Goal: Task Accomplishment & Management: Manage account settings

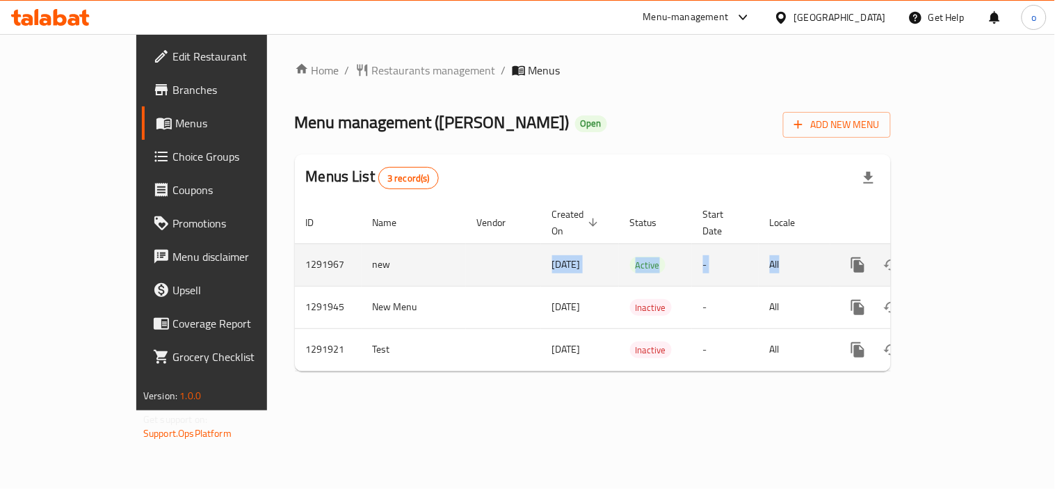
drag, startPoint x: 307, startPoint y: 246, endPoint x: 829, endPoint y: 260, distance: 521.7
click at [829, 260] on tr "1291967 new 01/06/2025 Active - All" at bounding box center [640, 264] width 691 height 42
click at [967, 257] on icon "enhanced table" at bounding box center [958, 265] width 17 height 17
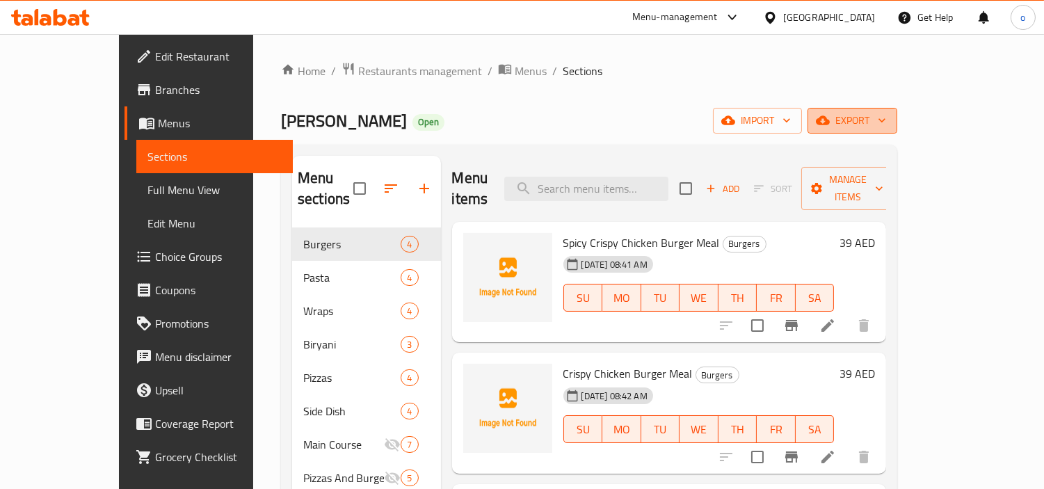
click at [886, 115] on span "export" at bounding box center [852, 120] width 67 height 17
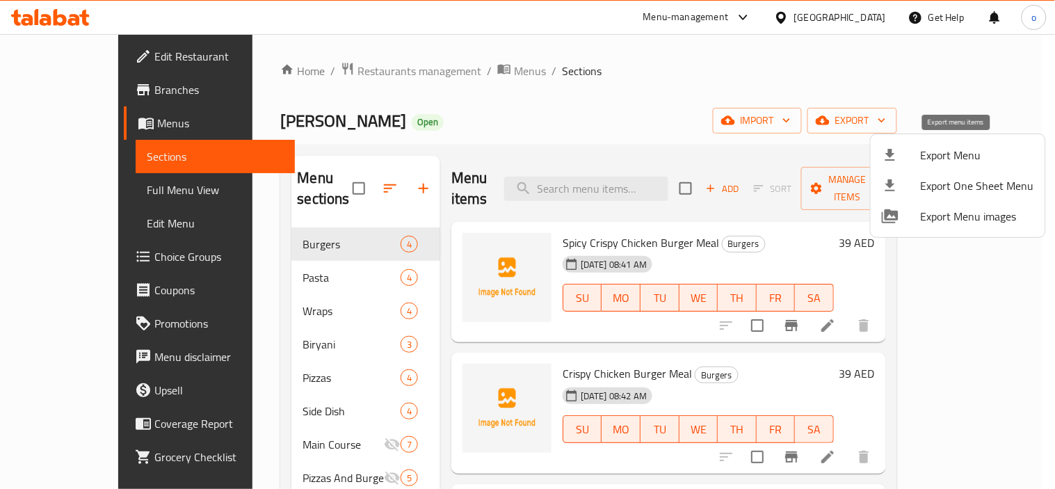
click at [915, 154] on div at bounding box center [901, 155] width 39 height 17
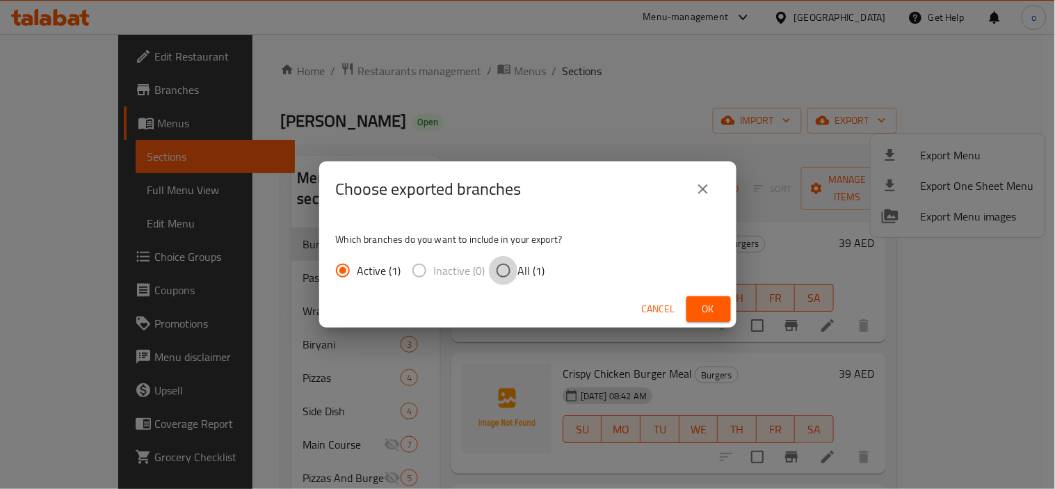
click at [499, 279] on input "All (1)" at bounding box center [503, 270] width 29 height 29
radio input "true"
click at [728, 302] on button "Ok" at bounding box center [708, 309] width 45 height 26
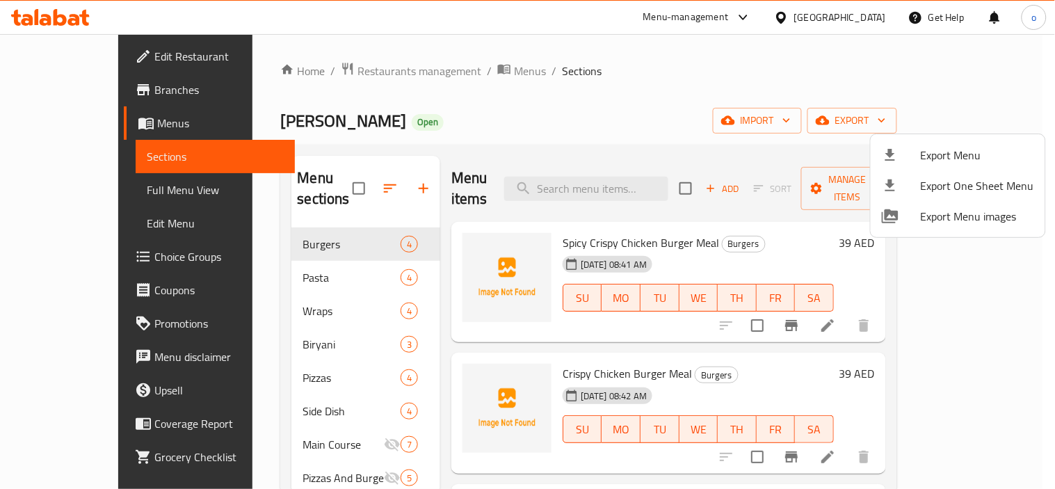
click at [474, 253] on div at bounding box center [527, 244] width 1055 height 489
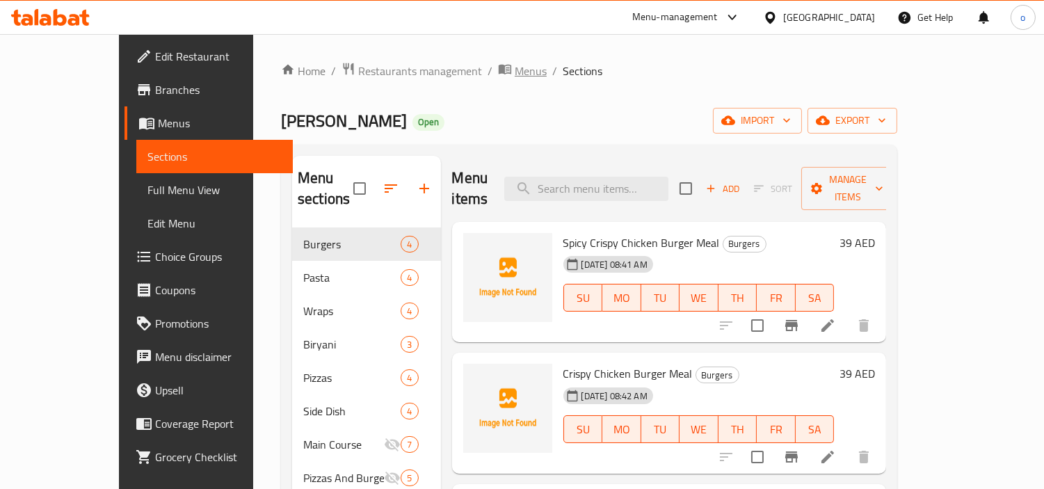
click at [515, 63] on span "Menus" at bounding box center [531, 71] width 32 height 17
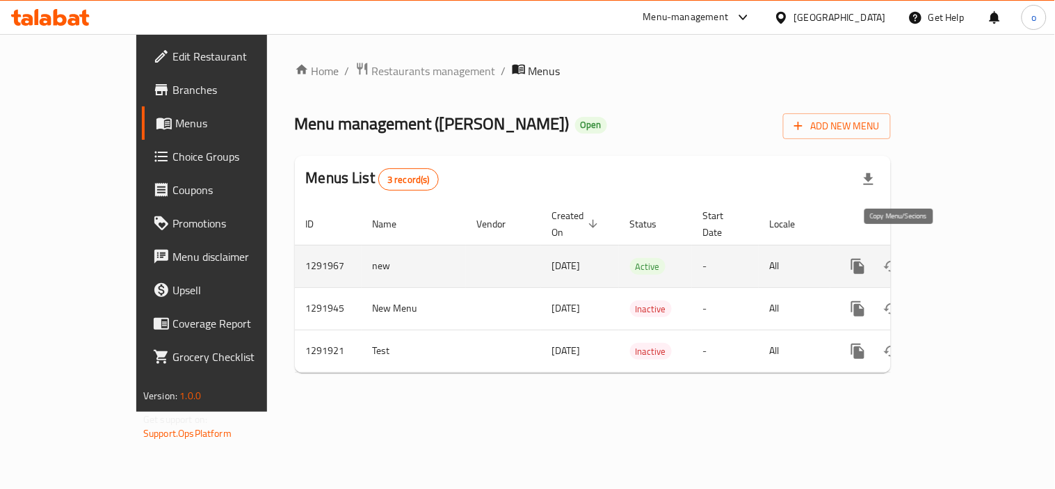
click at [864, 259] on icon "more" at bounding box center [857, 266] width 13 height 15
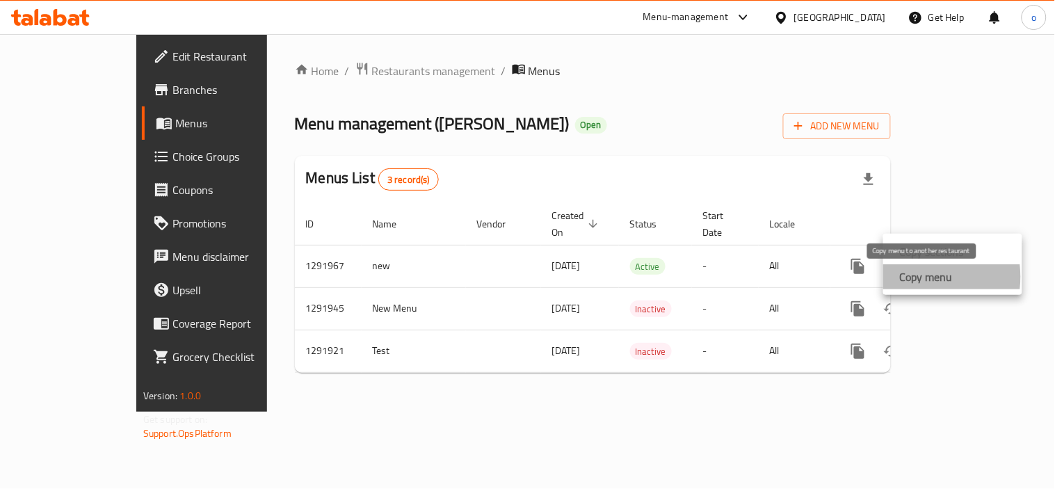
click at [912, 277] on strong "Copy menu" at bounding box center [926, 276] width 53 height 17
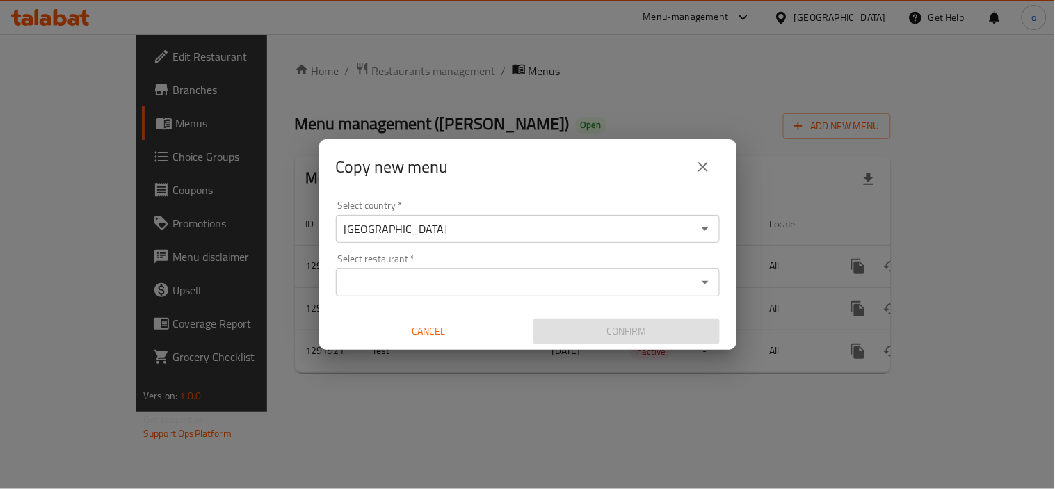
click at [469, 278] on input "Select restaurant   *" at bounding box center [516, 282] width 353 height 19
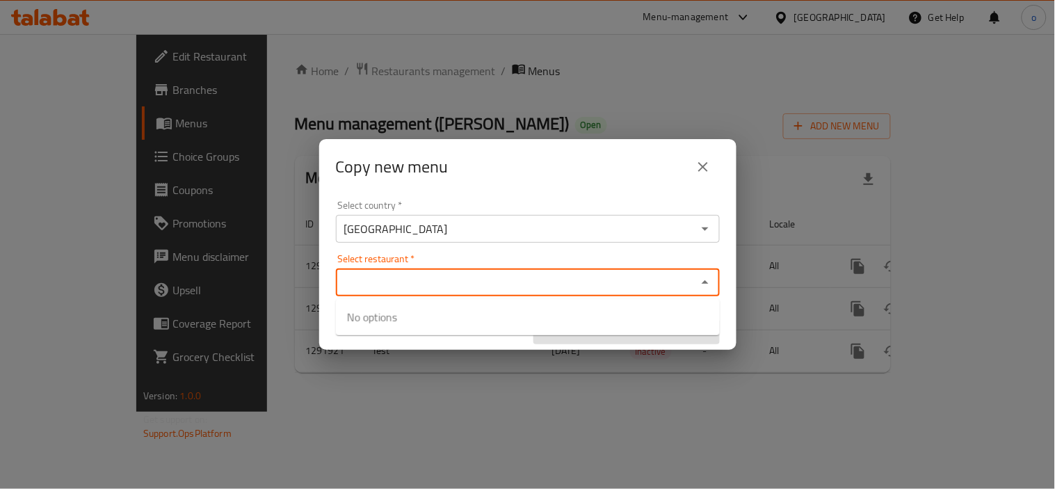
click at [392, 275] on input "Select restaurant   *" at bounding box center [516, 282] width 353 height 19
paste input "766058"
type input "766058"
click at [402, 287] on input "766058" at bounding box center [516, 282] width 353 height 19
drag, startPoint x: 380, startPoint y: 284, endPoint x: 337, endPoint y: 283, distance: 43.8
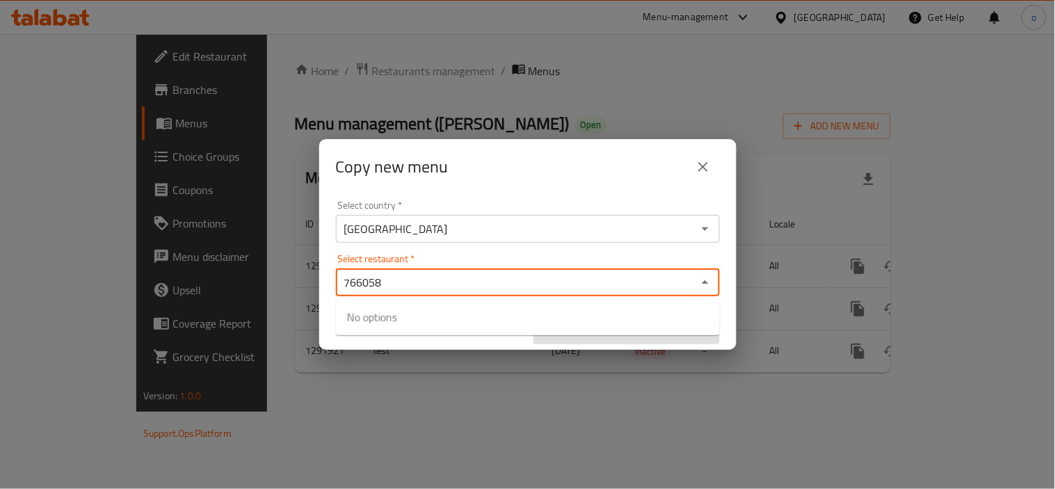
click at [337, 283] on div "766058 Select restaurant *" at bounding box center [528, 282] width 384 height 28
click at [482, 288] on input "Select restaurant   *" at bounding box center [516, 282] width 353 height 19
click at [476, 288] on input "Select restaurant   *" at bounding box center [516, 282] width 353 height 19
click at [474, 289] on input "Select restaurant   *" at bounding box center [516, 282] width 353 height 19
paste input "766058"
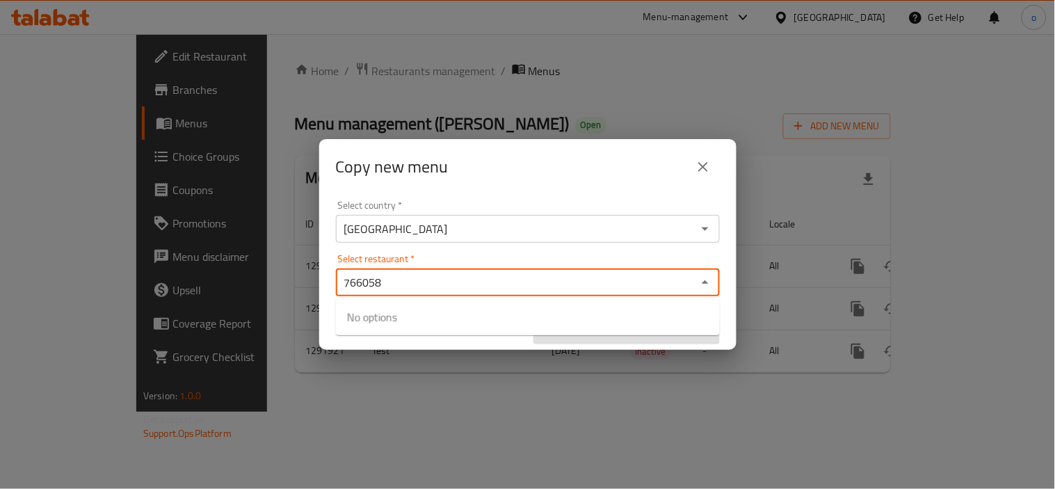
click at [474, 289] on input "766058" at bounding box center [516, 282] width 353 height 19
click at [429, 281] on input "766058" at bounding box center [516, 282] width 353 height 19
type input "766058"
click at [698, 177] on button "close" at bounding box center [702, 166] width 33 height 33
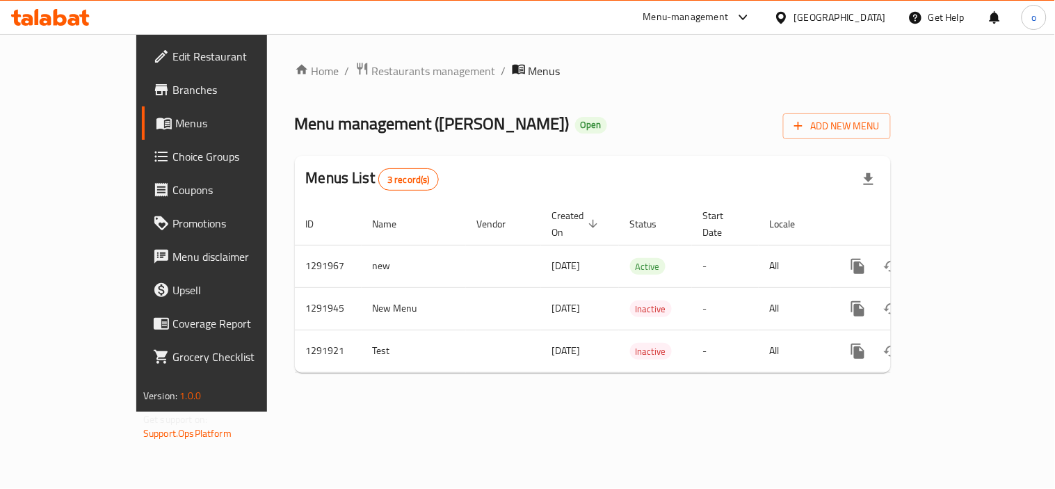
click at [172, 85] on span "Branches" at bounding box center [236, 89] width 129 height 17
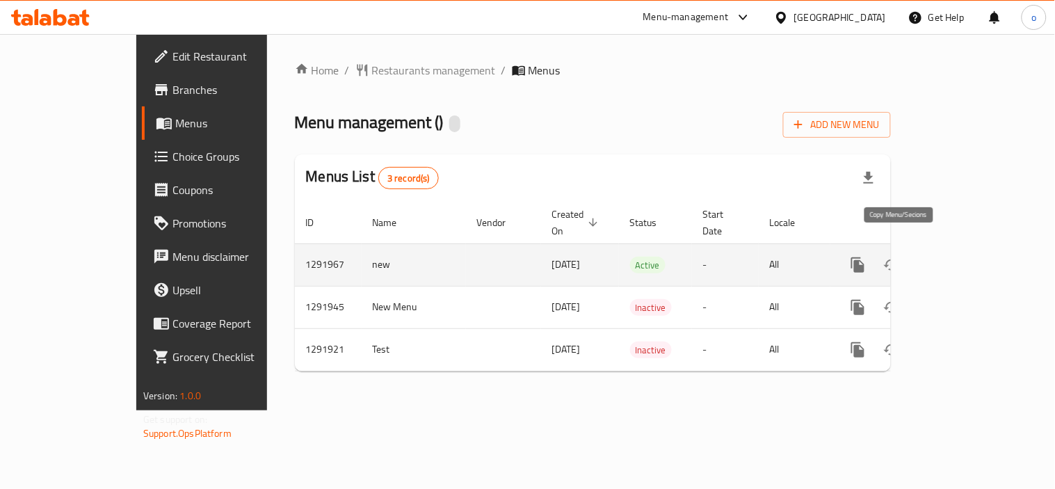
click at [864, 257] on icon "more" at bounding box center [857, 264] width 13 height 15
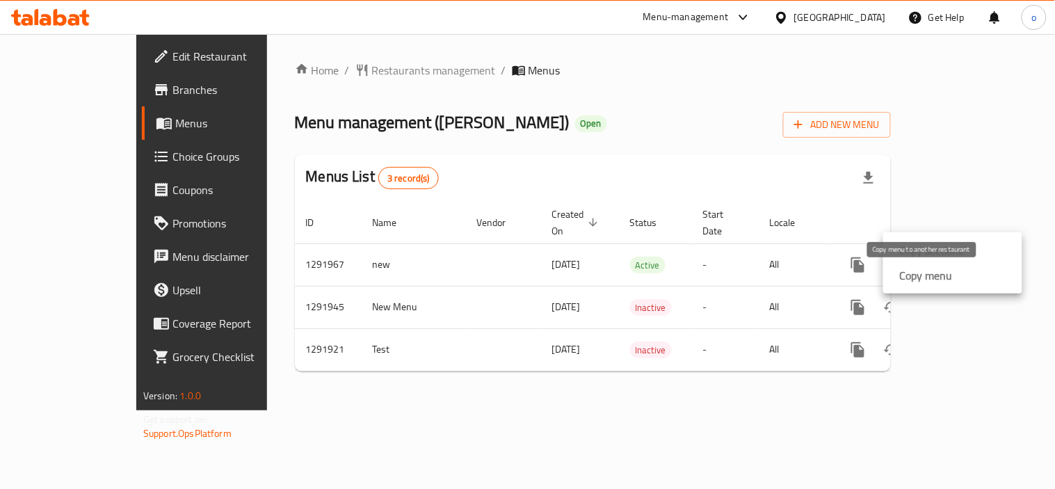
click at [925, 280] on strong "Copy menu" at bounding box center [926, 275] width 53 height 17
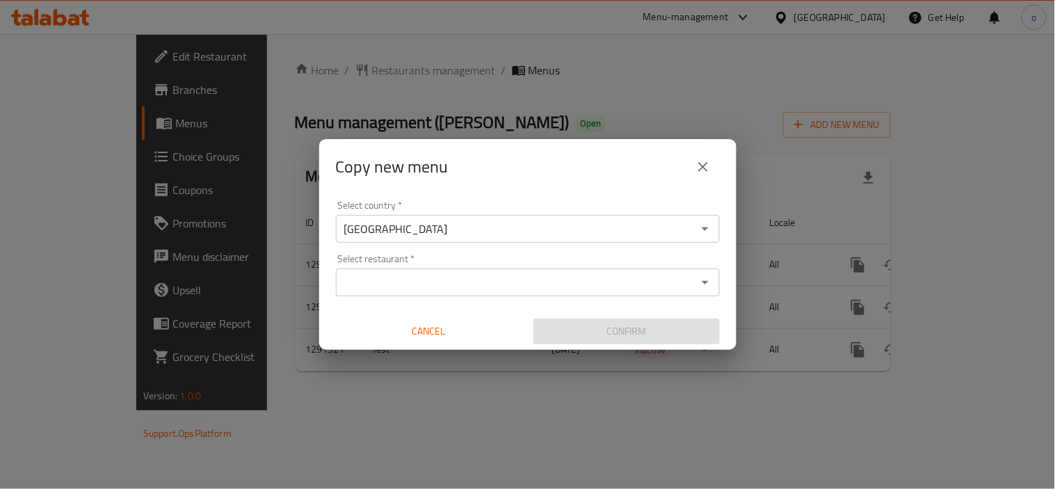
click at [433, 281] on input "Select restaurant   *" at bounding box center [516, 282] width 353 height 19
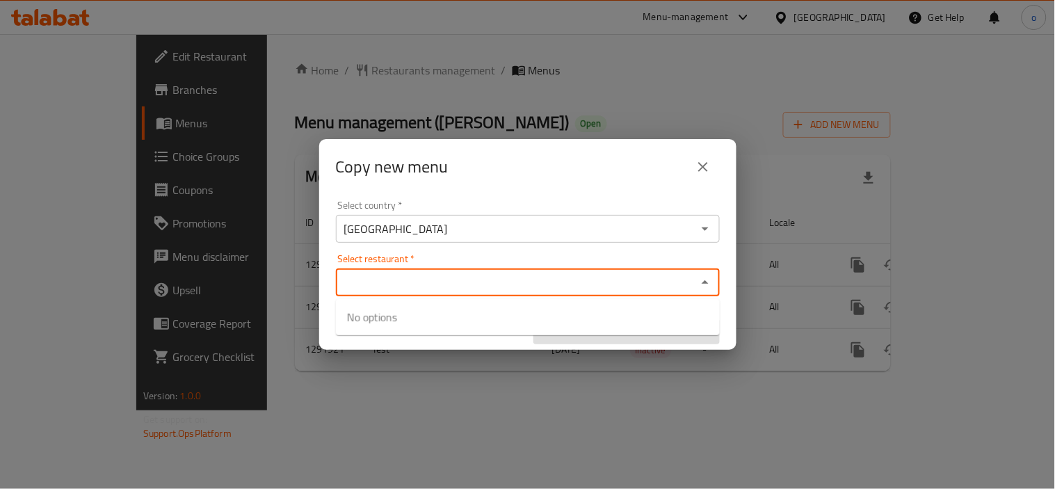
paste input "[PERSON_NAME], [GEOGRAPHIC_DATA] Internet City - [GEOGRAPHIC_DATA]"
click at [480, 291] on input "[PERSON_NAME], [GEOGRAPHIC_DATA] Internet City" at bounding box center [516, 282] width 353 height 19
click at [501, 286] on input "[PERSON_NAME], [GEOGRAPHIC_DATA] Internet City" at bounding box center [516, 282] width 353 height 19
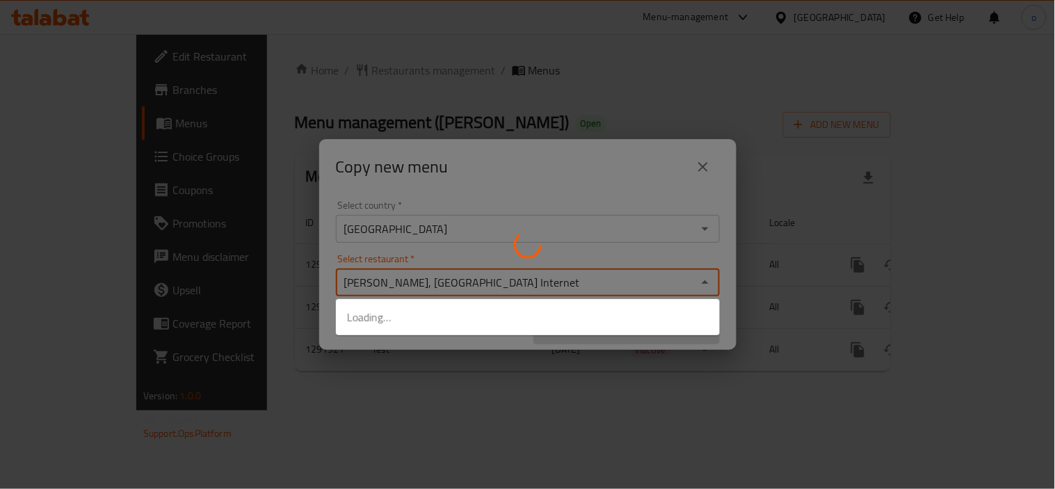
type input "Charlie Lane, Dubai Internet"
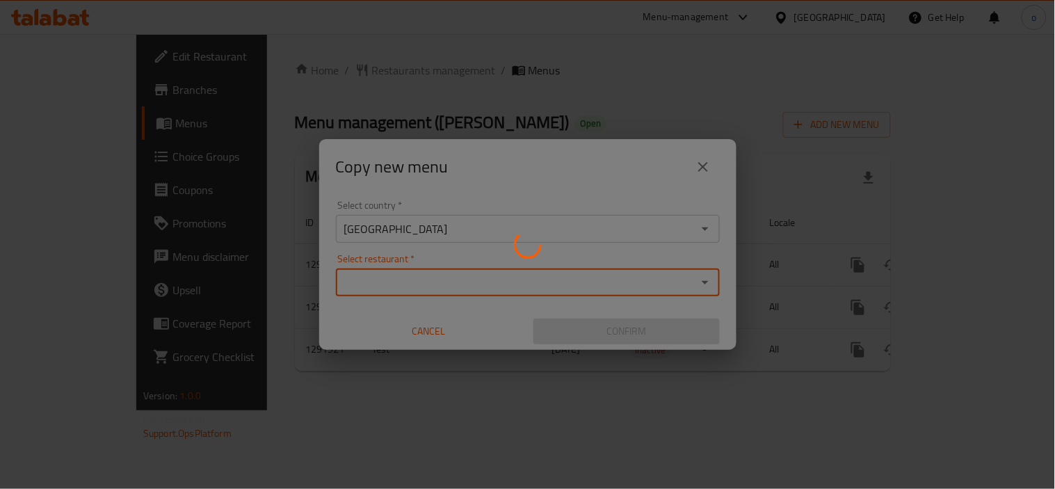
click at [527, 320] on div at bounding box center [527, 244] width 1055 height 489
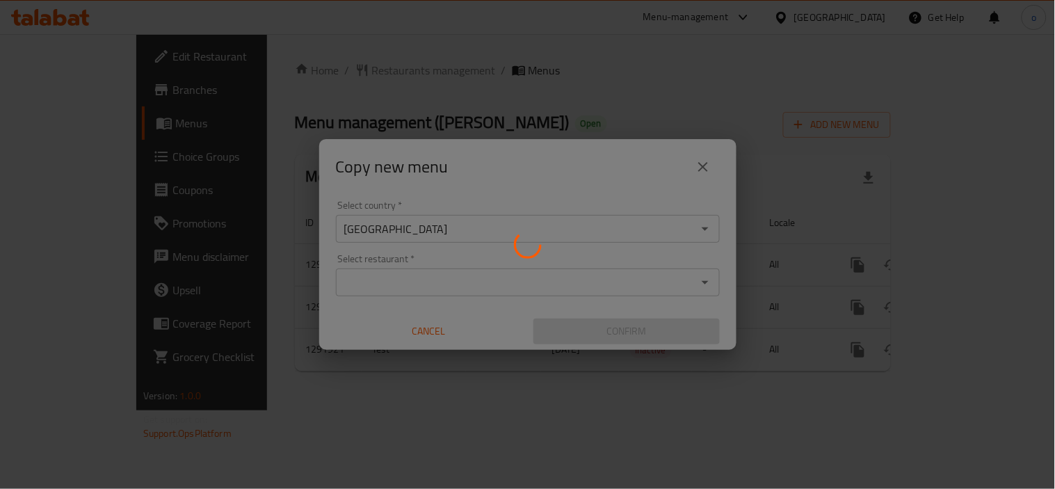
click at [494, 287] on div at bounding box center [527, 244] width 1055 height 489
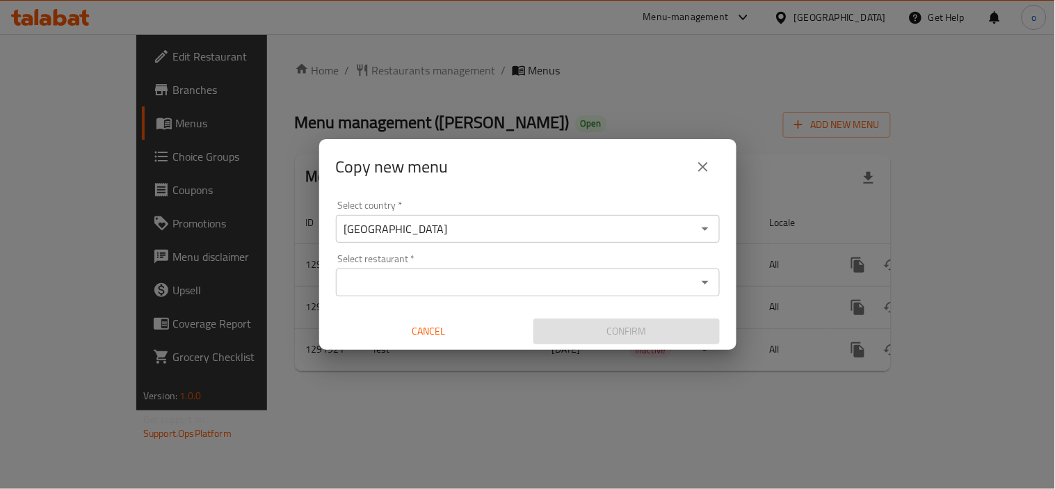
click at [494, 287] on input "Select restaurant   *" at bounding box center [516, 282] width 353 height 19
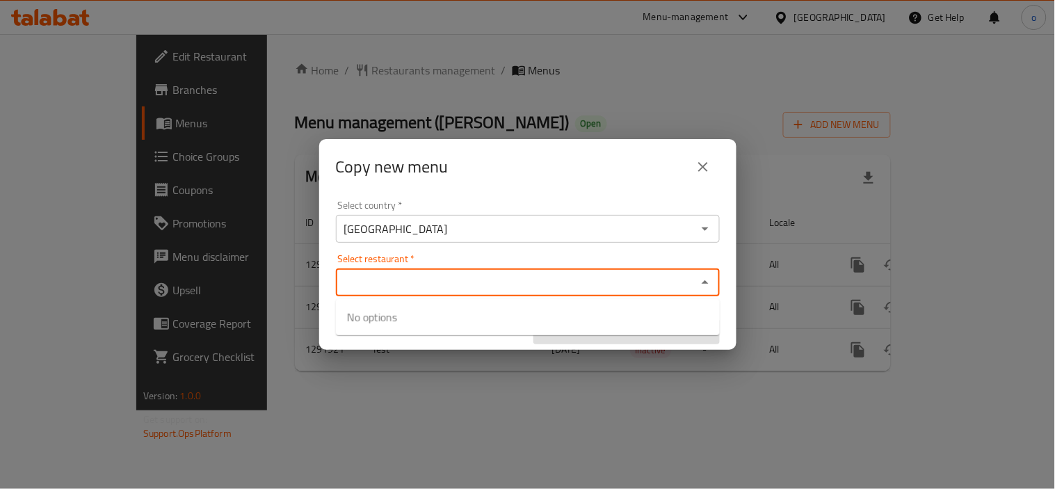
paste input "698927"
type input "698927"
drag, startPoint x: 407, startPoint y: 280, endPoint x: 161, endPoint y: 274, distance: 246.3
click at [315, 268] on div "Copy new menu Select country   * United Arab Emirates Select country * Select r…" at bounding box center [527, 244] width 1055 height 489
click at [402, 289] on input "Select restaurant   *" at bounding box center [516, 282] width 353 height 19
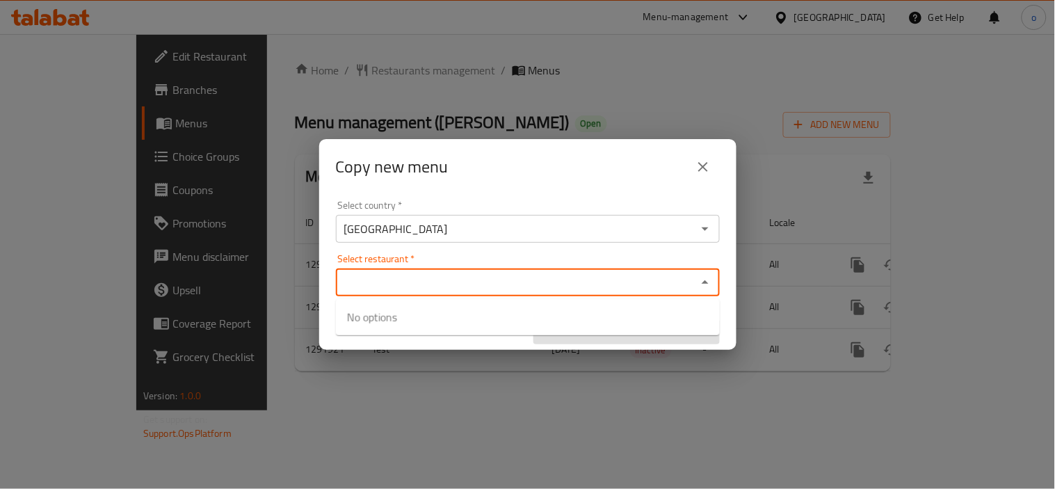
paste input "[PERSON_NAME]"
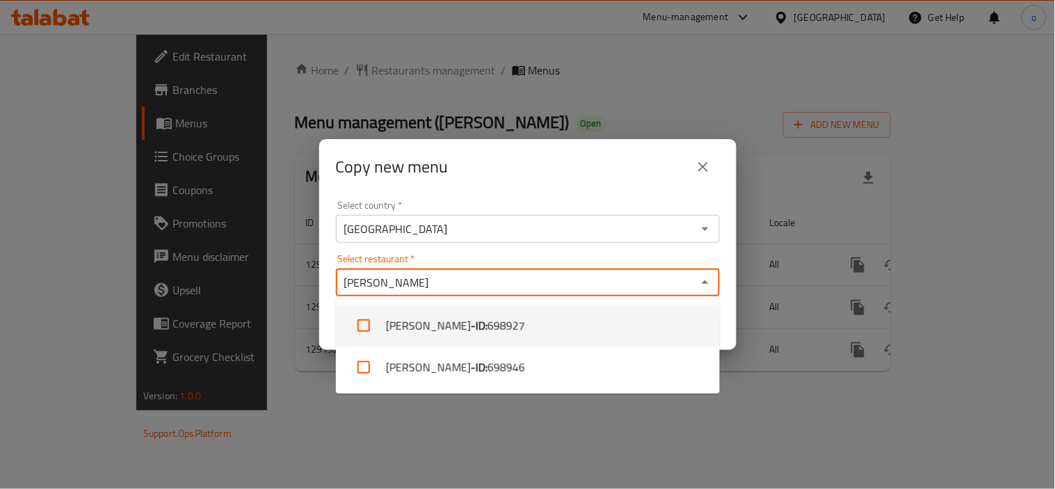
type input "[PERSON_NAME]"
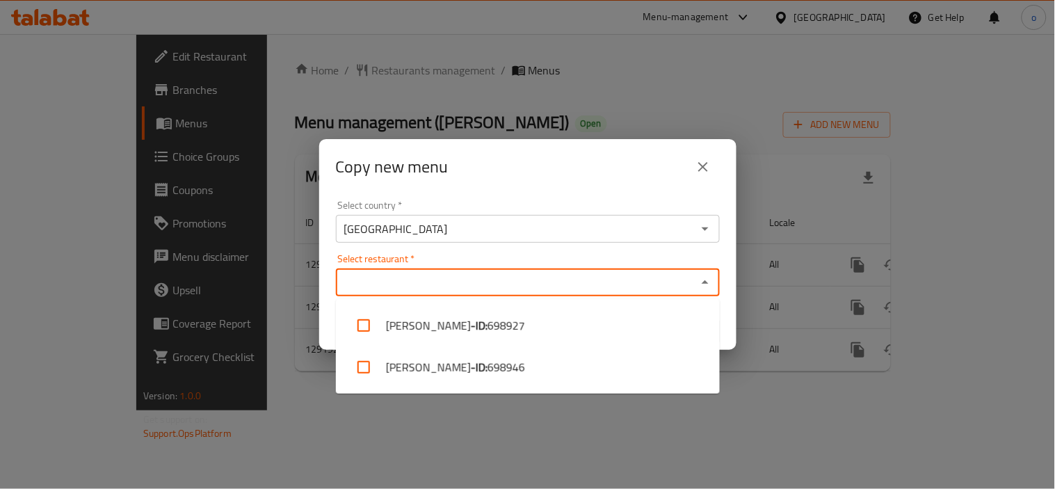
click at [418, 281] on input "Select restaurant   *" at bounding box center [516, 282] width 353 height 19
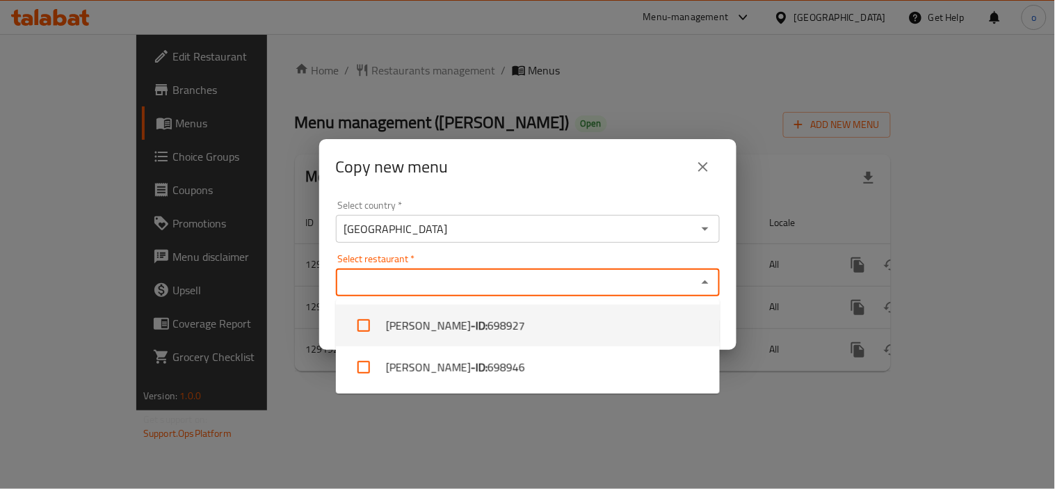
click at [688, 168] on button "close" at bounding box center [702, 166] width 33 height 33
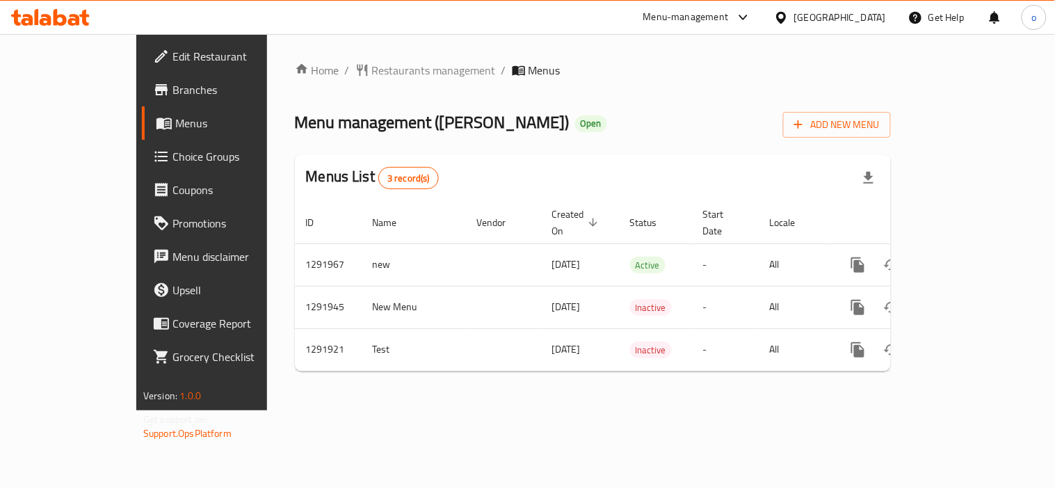
drag, startPoint x: 894, startPoint y: 252, endPoint x: 885, endPoint y: 255, distance: 9.0
click at [866, 257] on icon "more" at bounding box center [858, 265] width 17 height 17
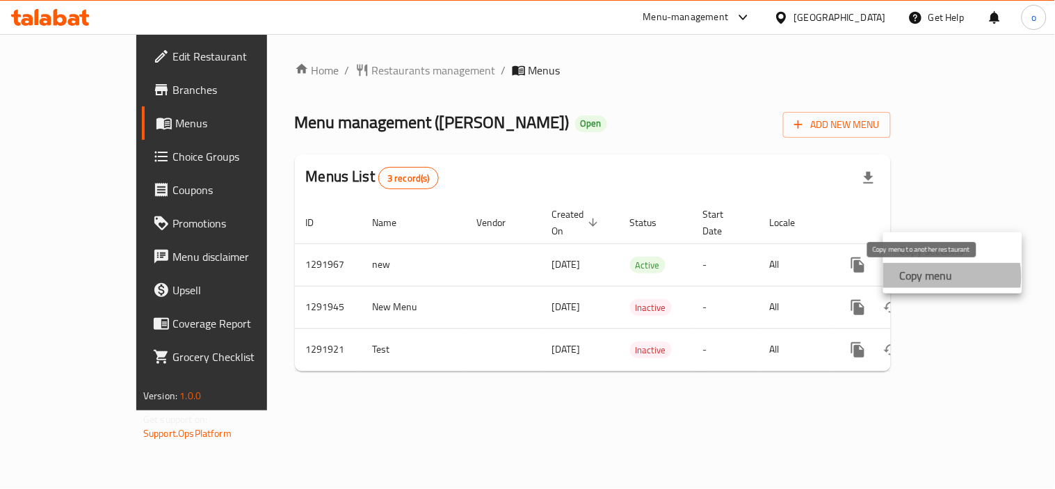
click at [927, 276] on strong "Copy menu" at bounding box center [926, 275] width 53 height 17
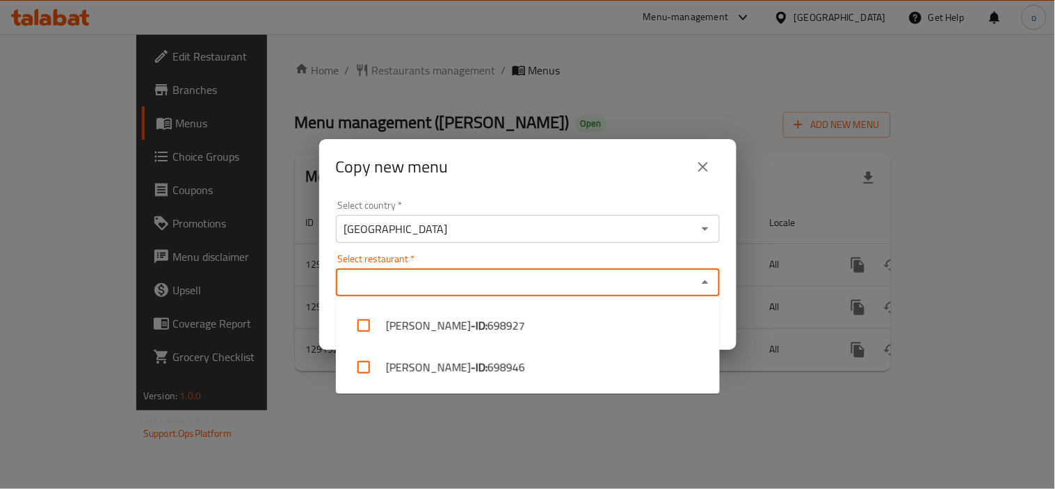
click at [432, 273] on input "Select restaurant   *" at bounding box center [516, 282] width 353 height 19
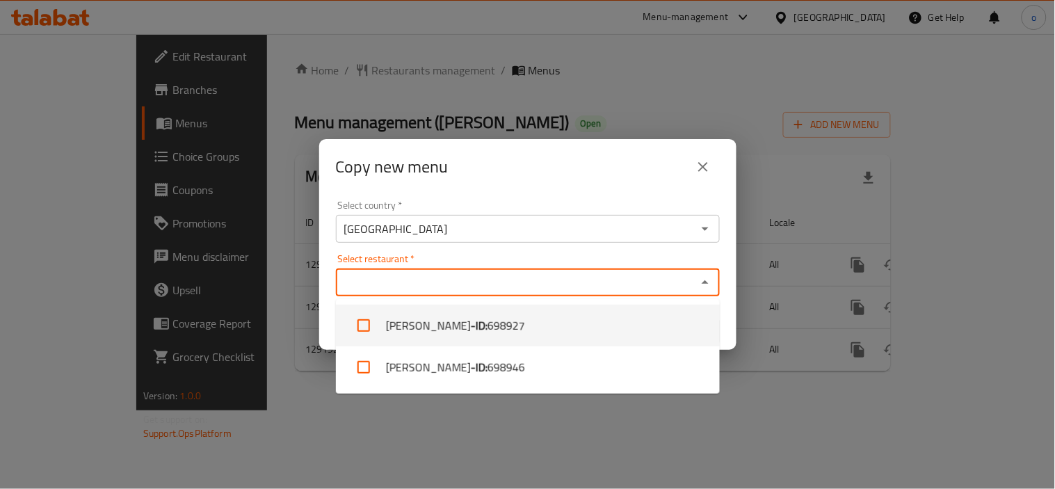
click at [359, 323] on input "checkbox" at bounding box center [363, 325] width 33 height 33
checkbox input "true"
click at [323, 330] on div "Select country   * United Arab Emirates Select country * Select restaurant   * …" at bounding box center [527, 272] width 417 height 155
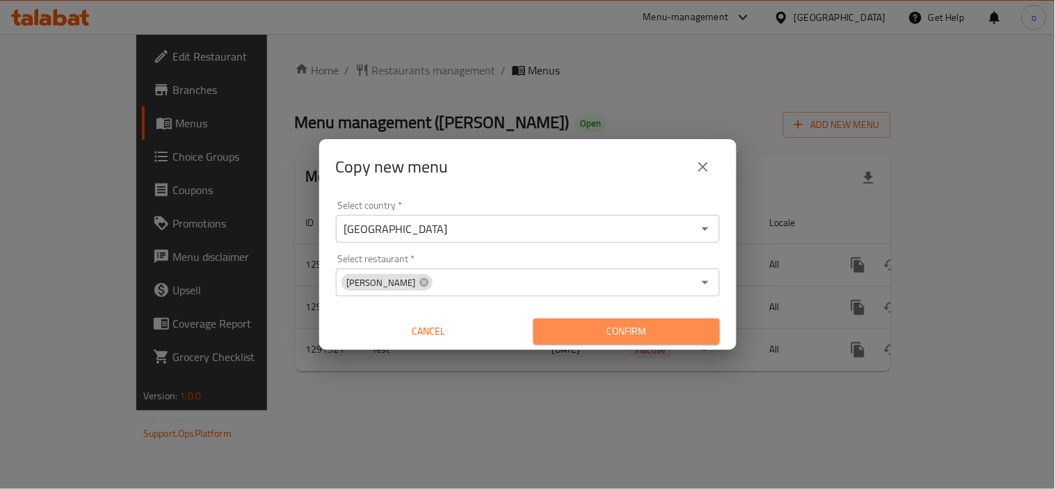
click at [589, 323] on span "Confirm" at bounding box center [627, 331] width 164 height 17
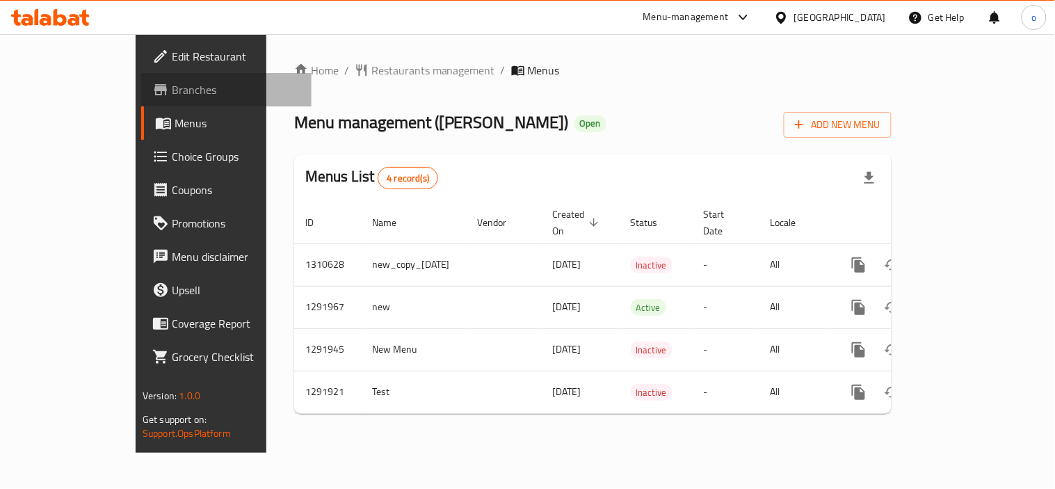
click at [172, 86] on span "Branches" at bounding box center [236, 89] width 129 height 17
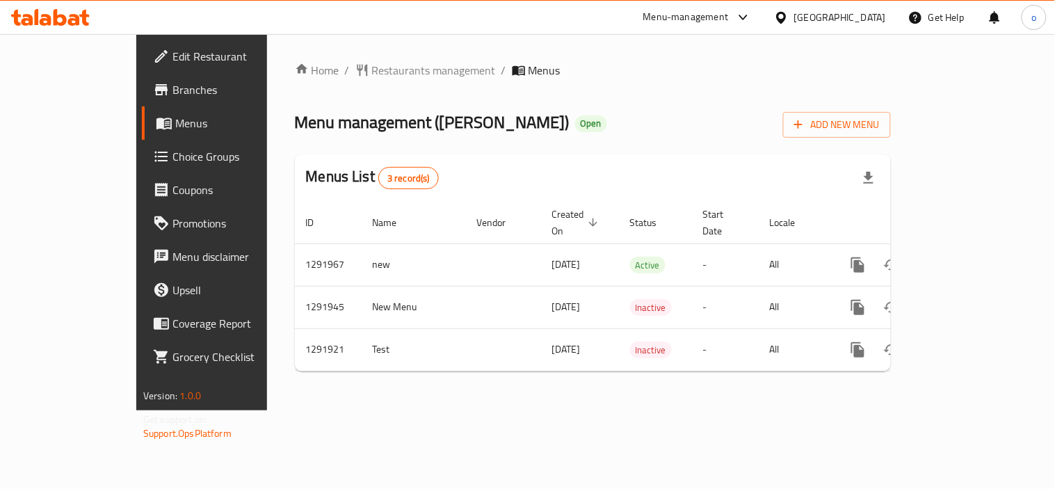
click at [172, 56] on span "Edit Restaurant" at bounding box center [236, 56] width 129 height 17
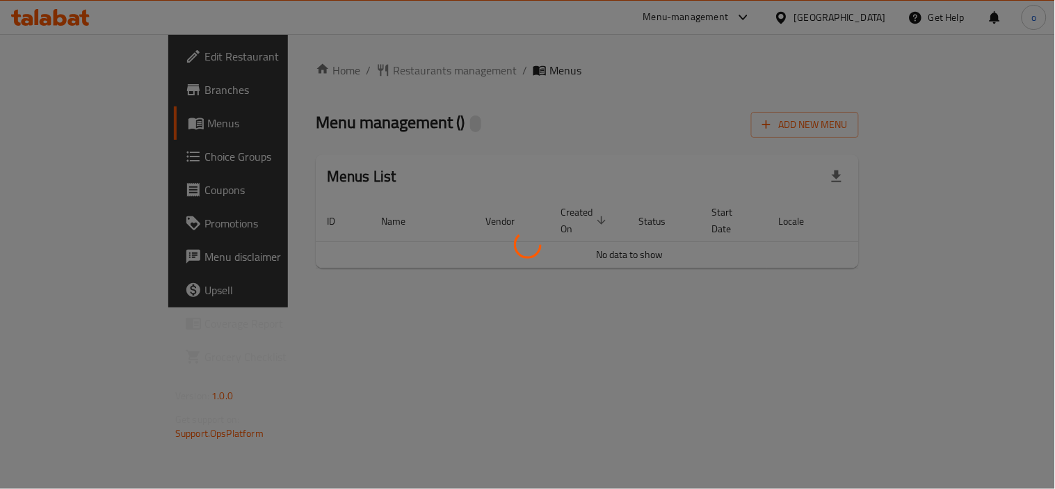
click at [515, 166] on div at bounding box center [527, 244] width 1055 height 489
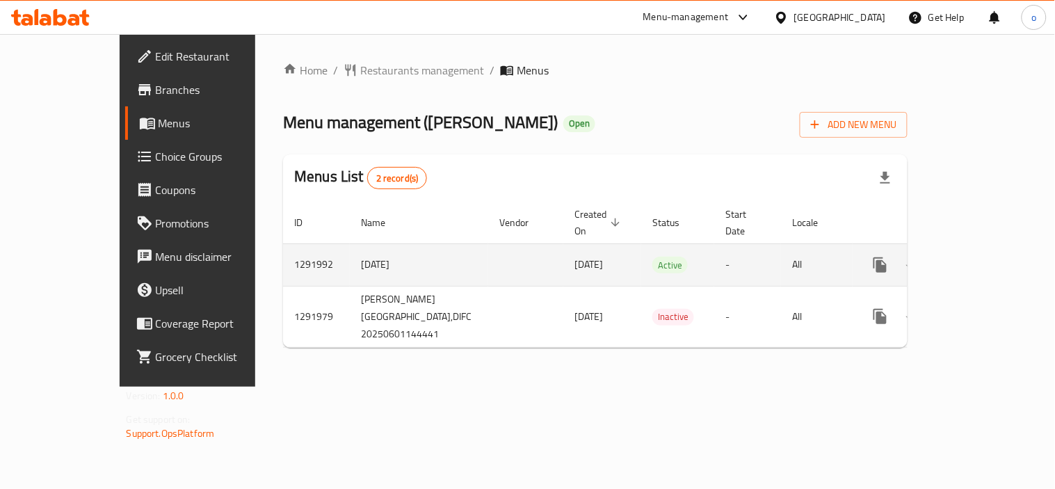
drag, startPoint x: 319, startPoint y: 249, endPoint x: 864, endPoint y: 242, distance: 545.9
click at [864, 243] on tr "1291992 1/6/2025 01/06/2025 Active - All" at bounding box center [645, 264] width 725 height 42
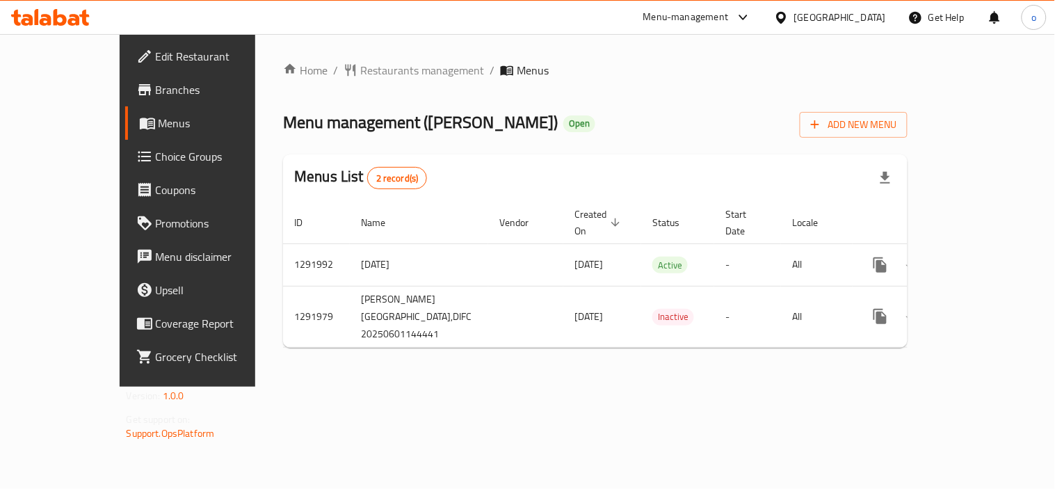
drag, startPoint x: 693, startPoint y: 409, endPoint x: 684, endPoint y: 407, distance: 8.6
click at [693, 387] on div "Home / Restaurants management / Menus Menu management ( Charlie Lane ) Open Add…" at bounding box center [595, 210] width 680 height 353
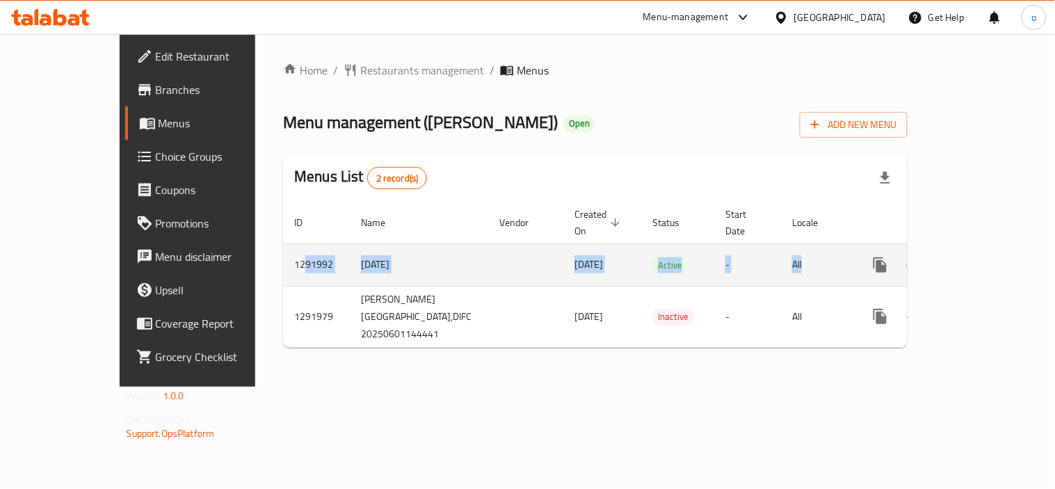
drag, startPoint x: 227, startPoint y: 250, endPoint x: 859, endPoint y: 243, distance: 631.5
click at [859, 243] on tr "1291992 1/6/2025 01/06/2025 Active - All" at bounding box center [645, 264] width 725 height 42
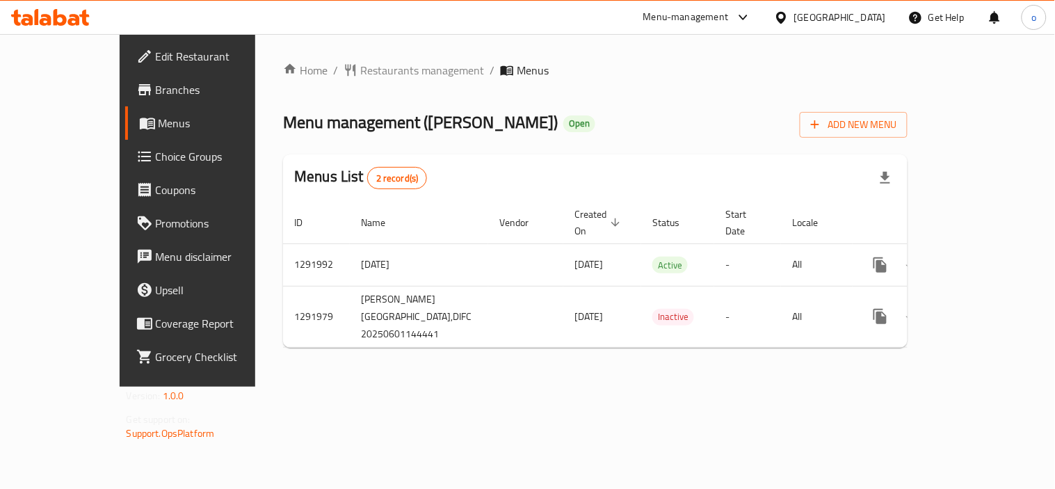
click at [656, 355] on div "Home / Restaurants management / Menus Menu management ( Charlie Lane ) Open Add…" at bounding box center [595, 210] width 624 height 297
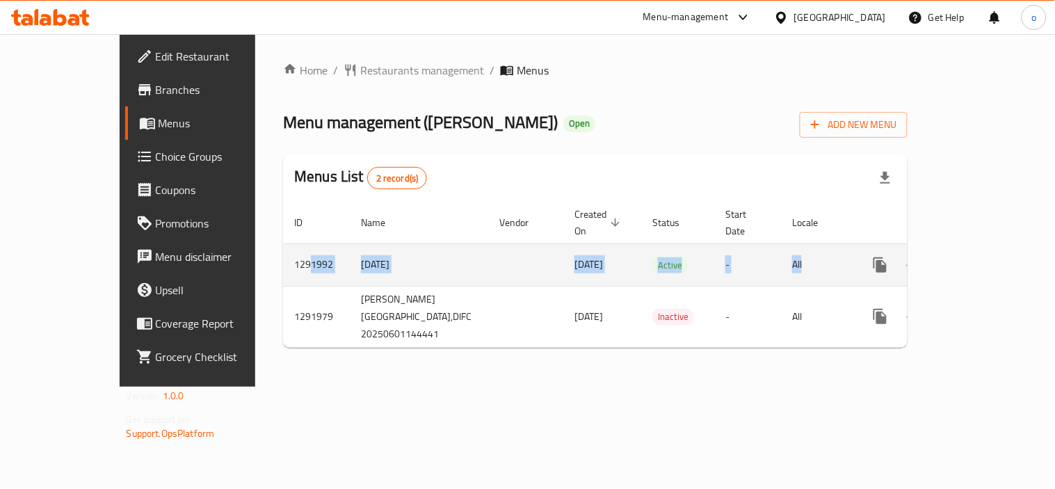
drag, startPoint x: 228, startPoint y: 249, endPoint x: 807, endPoint y: 243, distance: 579.3
click at [807, 243] on tr "1291992 1/6/2025 01/06/2025 Active - All" at bounding box center [645, 264] width 725 height 42
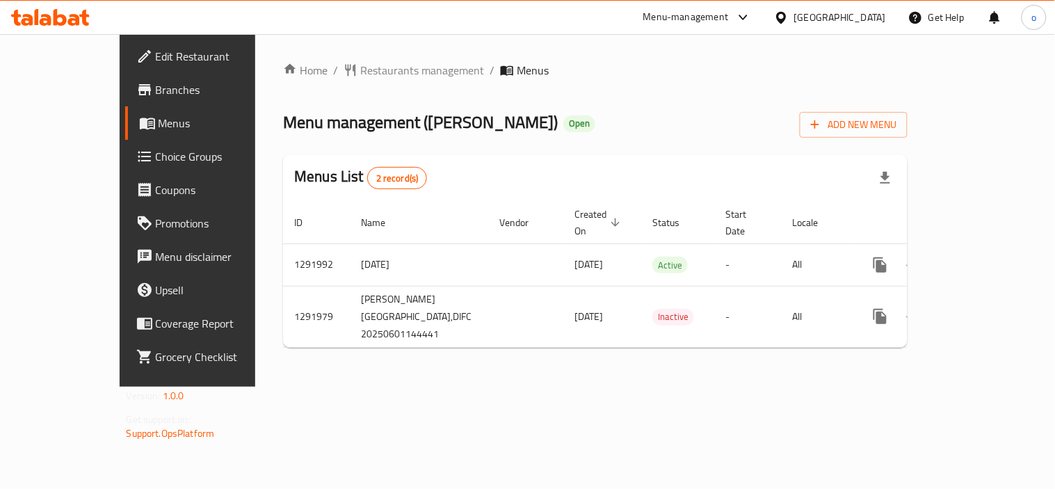
click at [494, 387] on div "Home / Restaurants management / Menus Menu management ( Charlie Lane ) Open Add…" at bounding box center [595, 210] width 680 height 353
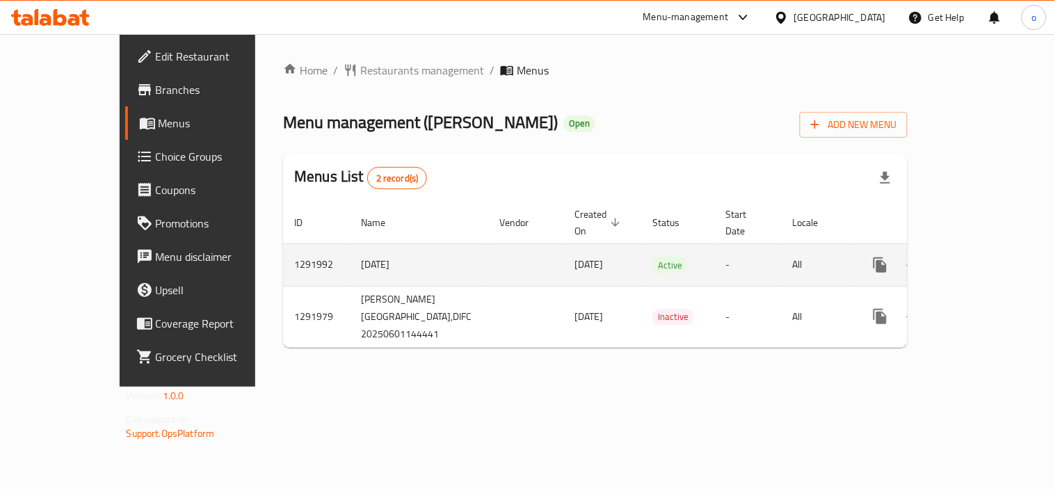
click at [885, 255] on button "more" at bounding box center [880, 264] width 33 height 33
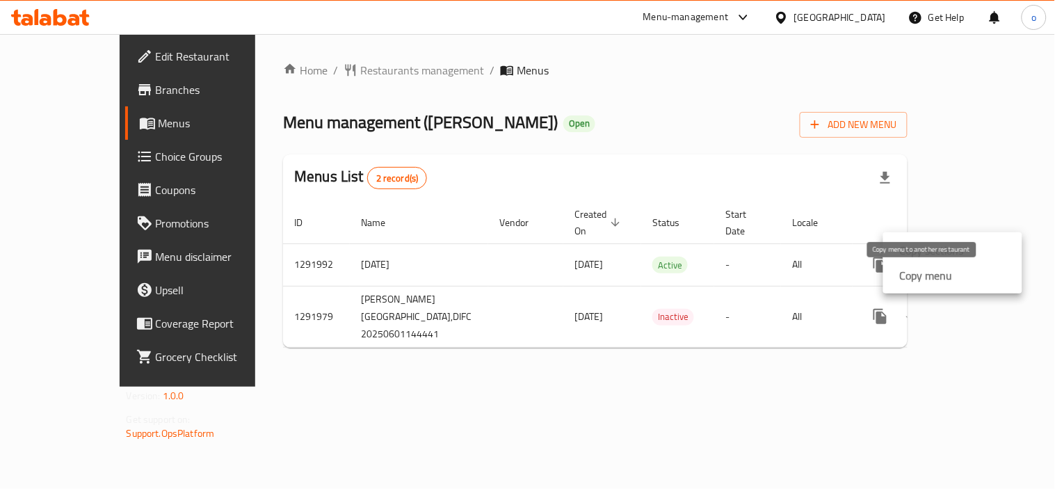
click at [921, 273] on strong "Copy menu" at bounding box center [926, 275] width 53 height 17
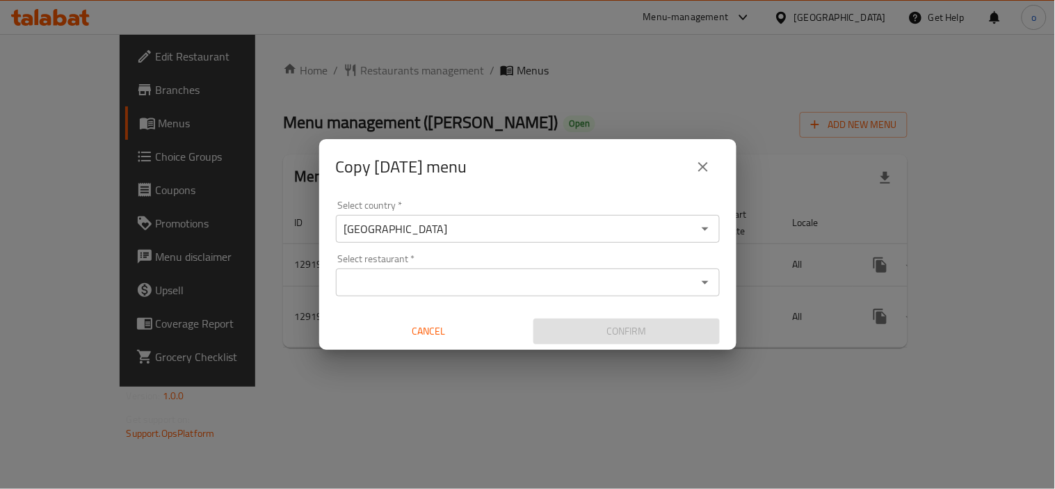
click at [453, 290] on input "Select restaurant   *" at bounding box center [516, 282] width 353 height 19
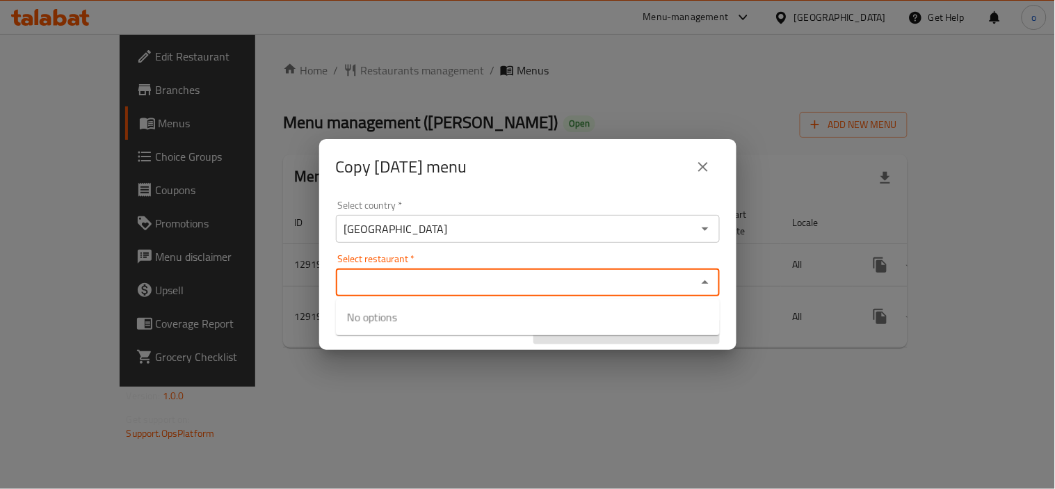
paste input "766058"
type input "766058"
click at [431, 275] on input "Select restaurant   *" at bounding box center [516, 282] width 353 height 19
paste input "698927"
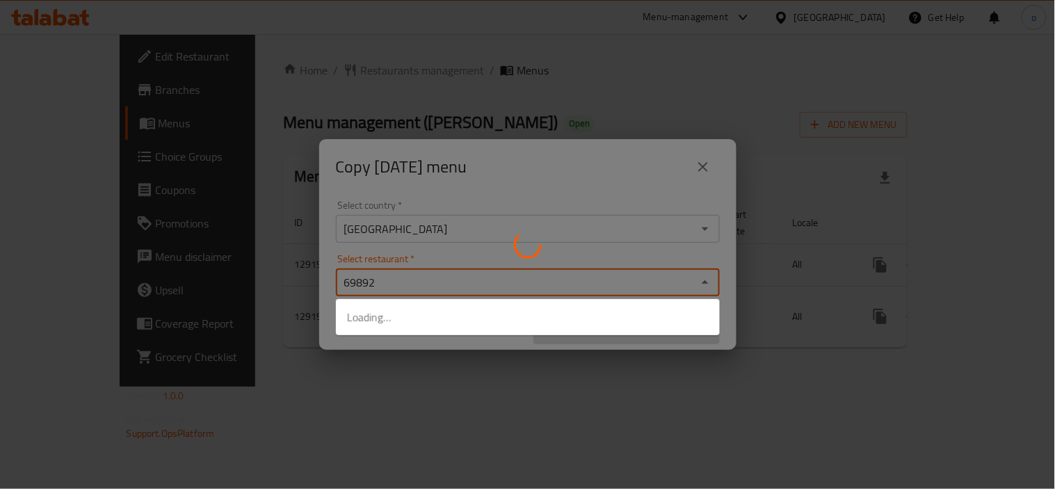
type input "69892"
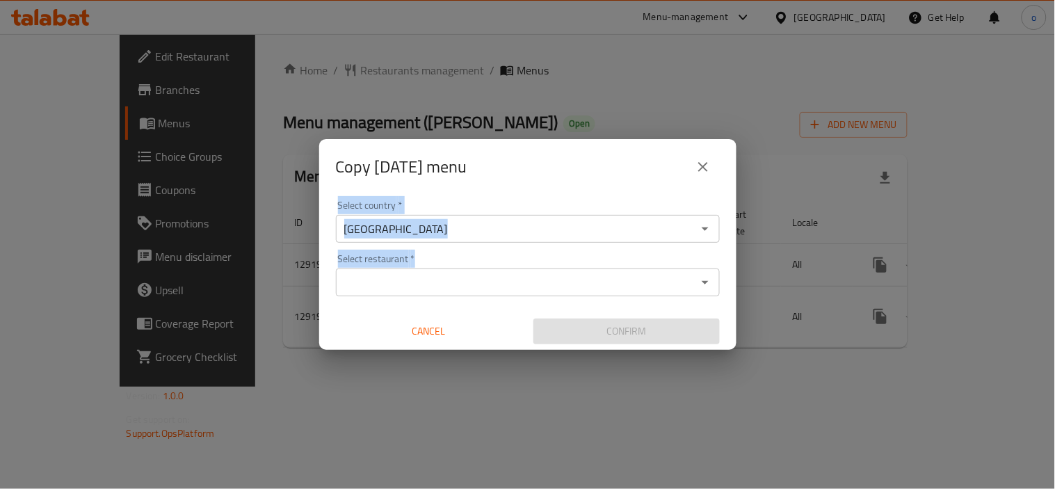
drag, startPoint x: 411, startPoint y: 291, endPoint x: 362, endPoint y: 287, distance: 49.6
click at [362, 287] on div "Select country   * United Arab Emirates Select country * Select restaurant   * …" at bounding box center [527, 272] width 417 height 155
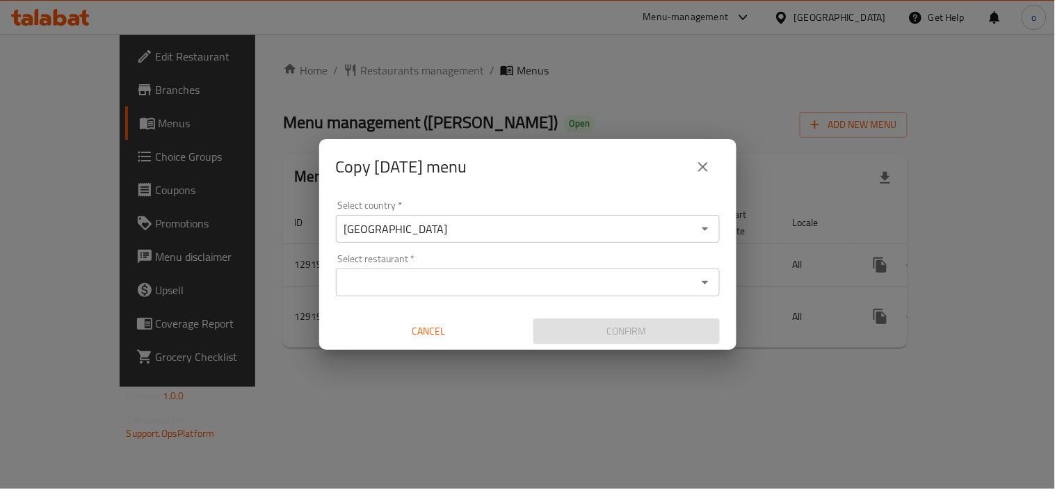
click at [370, 282] on input "Select restaurant   *" at bounding box center [516, 282] width 353 height 19
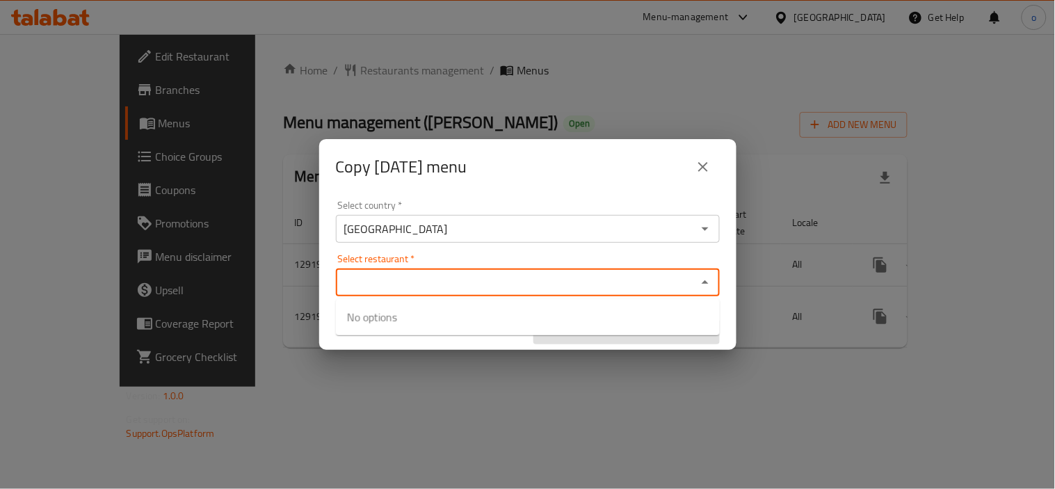
click at [371, 282] on input "Select restaurant   *" at bounding box center [516, 282] width 353 height 19
paste input "698927"
type input "698927"
click at [378, 286] on input "698927" at bounding box center [516, 282] width 353 height 19
drag, startPoint x: 398, startPoint y: 285, endPoint x: 332, endPoint y: 284, distance: 66.1
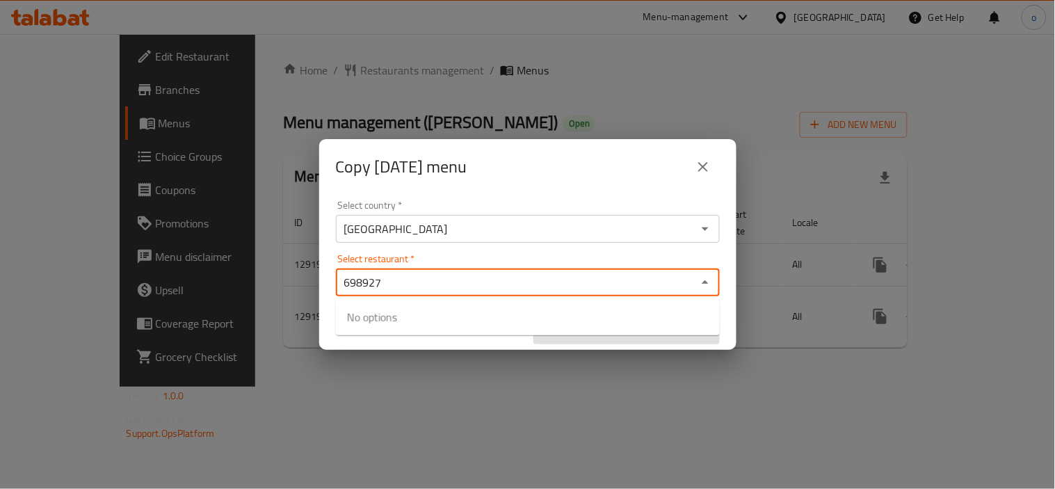
click at [332, 284] on div "Select country   * United Arab Emirates Select country * Select restaurant   * …" at bounding box center [527, 272] width 417 height 155
click at [392, 287] on input "Select restaurant   *" at bounding box center [516, 282] width 353 height 19
paste input "[PERSON_NAME]"
type input "[PERSON_NAME]"
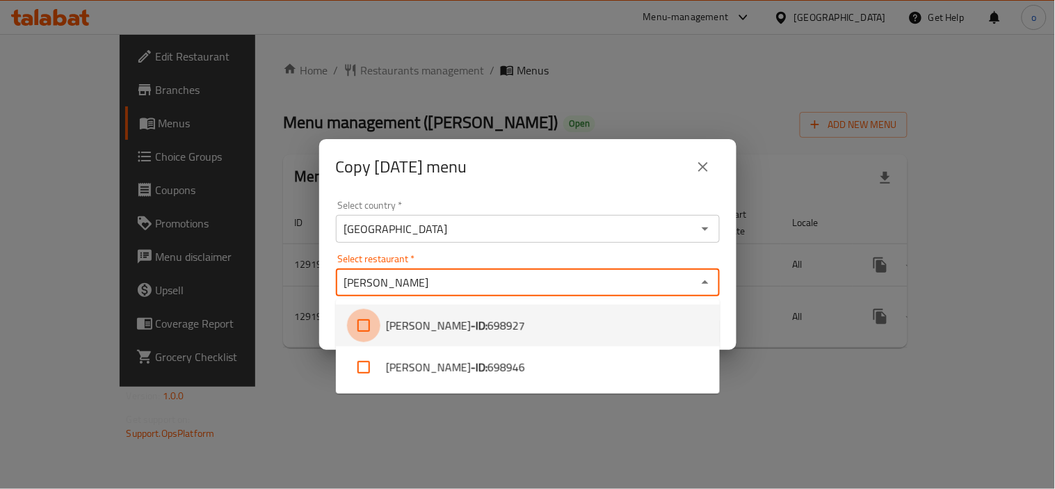
click at [362, 321] on input "checkbox" at bounding box center [363, 325] width 33 height 33
checkbox input "true"
click at [729, 316] on div "Select country   * United Arab Emirates Select country * Select restaurant   * …" at bounding box center [527, 272] width 417 height 155
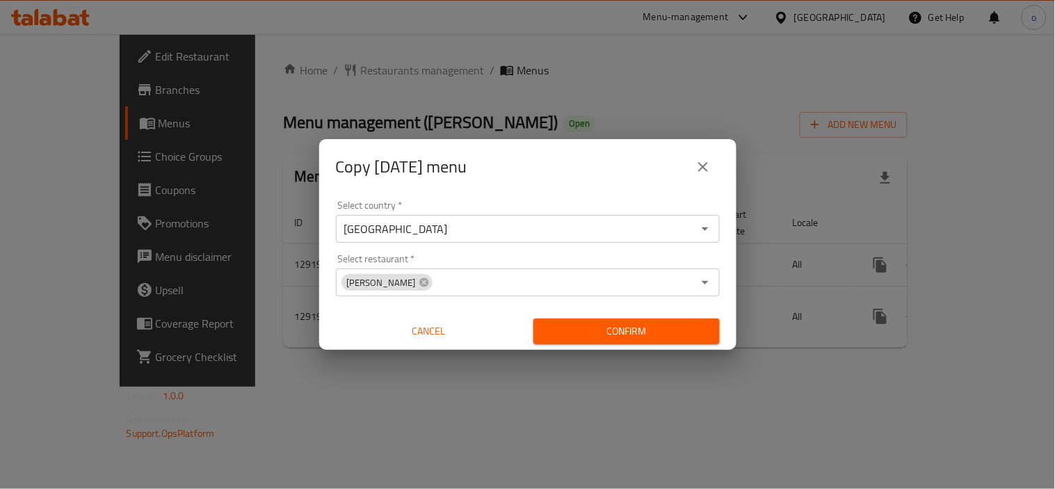
click at [613, 327] on span "Confirm" at bounding box center [627, 331] width 164 height 17
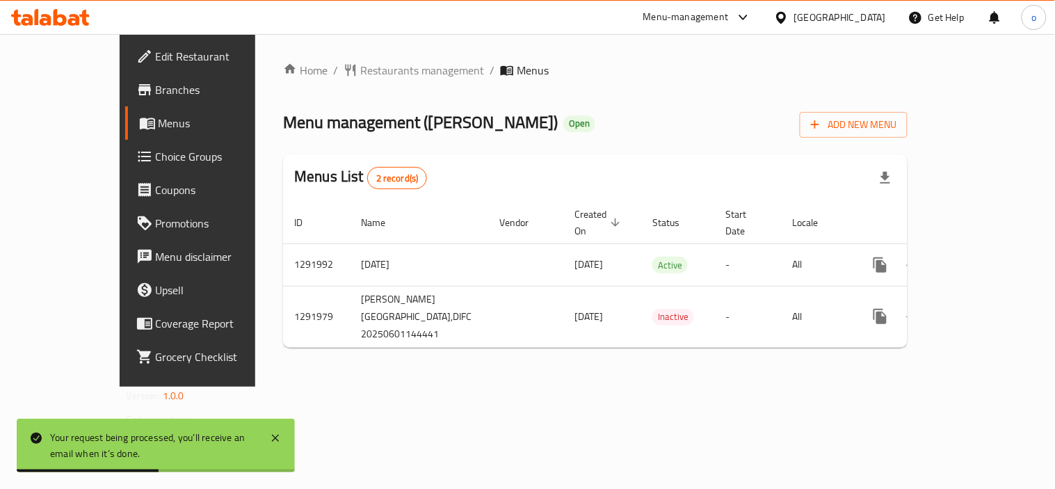
click at [503, 387] on div "Home / Restaurants management / Menus Menu management ( Charlie Lane ) Open Add…" at bounding box center [595, 210] width 680 height 353
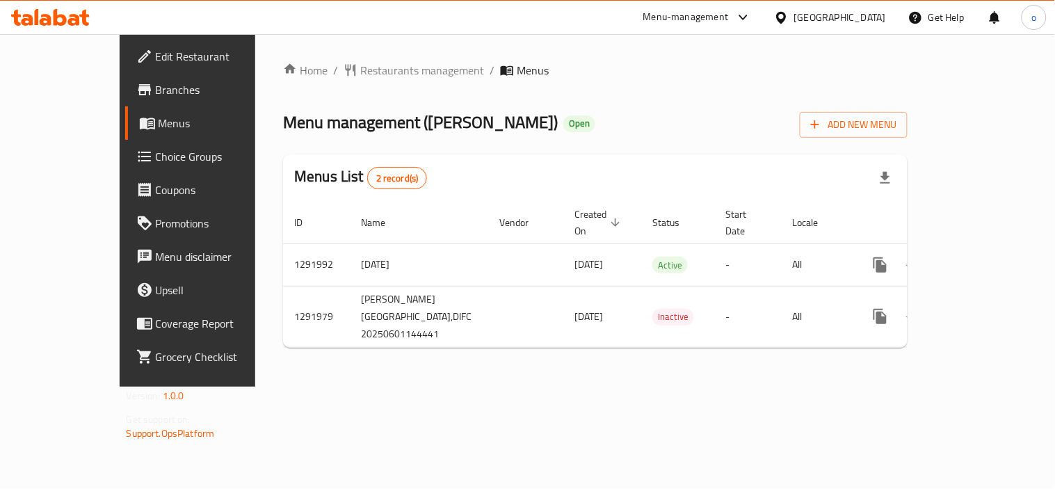
click at [560, 356] on div "Home / Restaurants management / Menus Menu management ( Charlie Lane ) Open Add…" at bounding box center [595, 210] width 624 height 297
click at [873, 373] on div "Home / Restaurants management / Menus Menu management ( Charlie Lane ) Open Add…" at bounding box center [595, 210] width 680 height 353
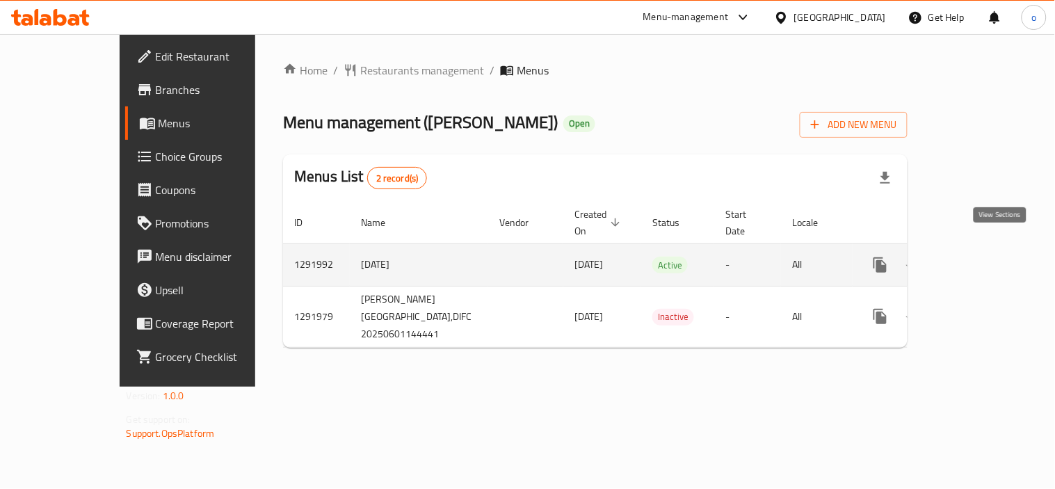
click at [997, 258] on link "enhanced table" at bounding box center [980, 264] width 33 height 33
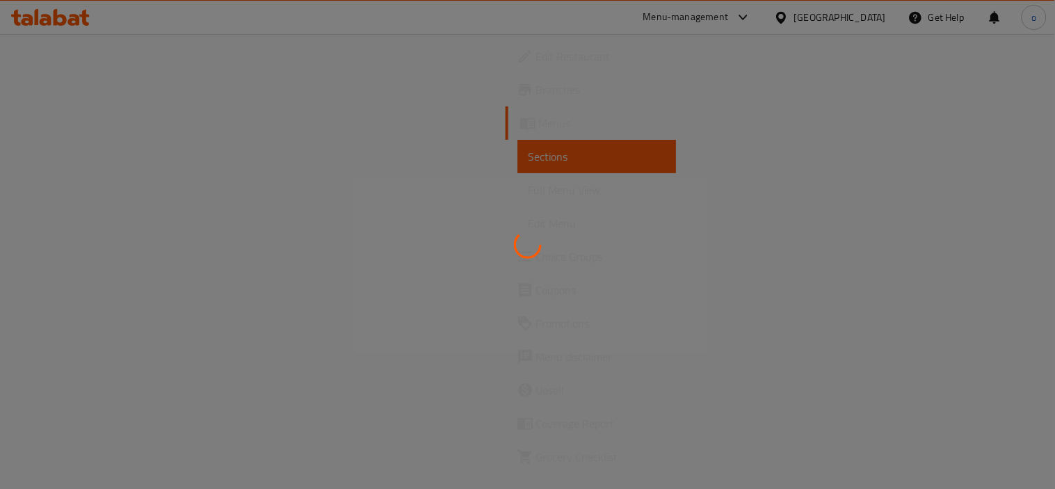
click at [606, 142] on div at bounding box center [527, 244] width 1055 height 489
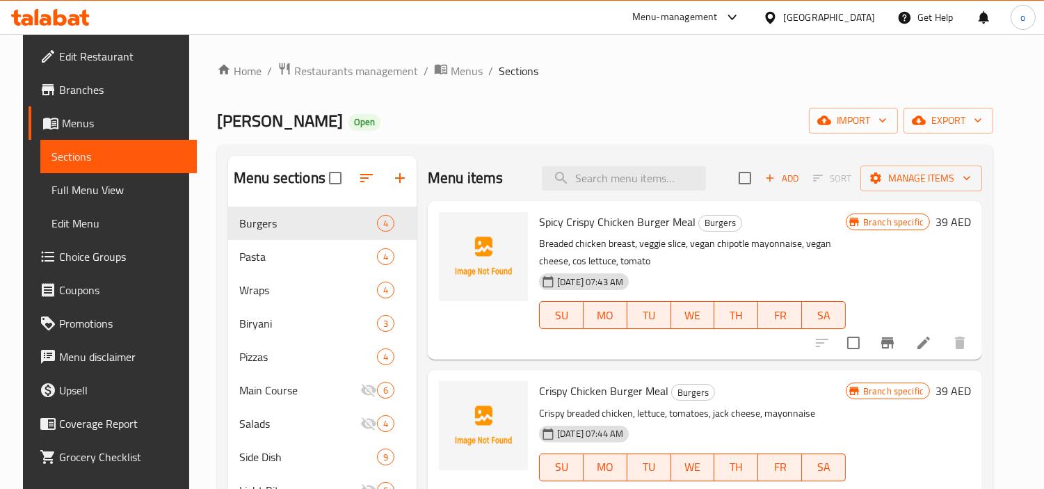
click at [70, 86] on span "Branches" at bounding box center [122, 89] width 127 height 17
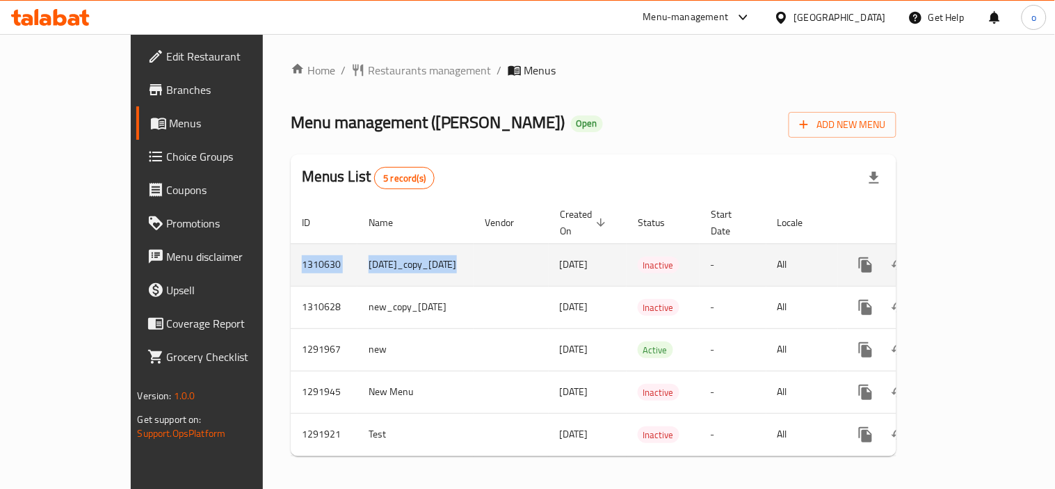
drag, startPoint x: 213, startPoint y: 247, endPoint x: 440, endPoint y: 250, distance: 226.7
click at [440, 250] on tr "1310630 [DATE]_copy_[DATE] [DATE] Inactive - All" at bounding box center [642, 264] width 703 height 42
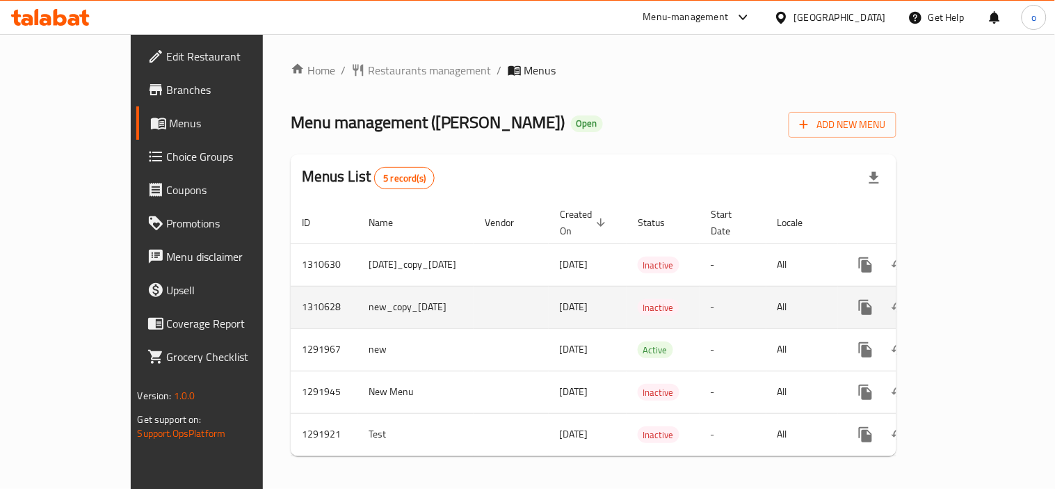
click at [474, 286] on td "enhanced table" at bounding box center [511, 307] width 75 height 42
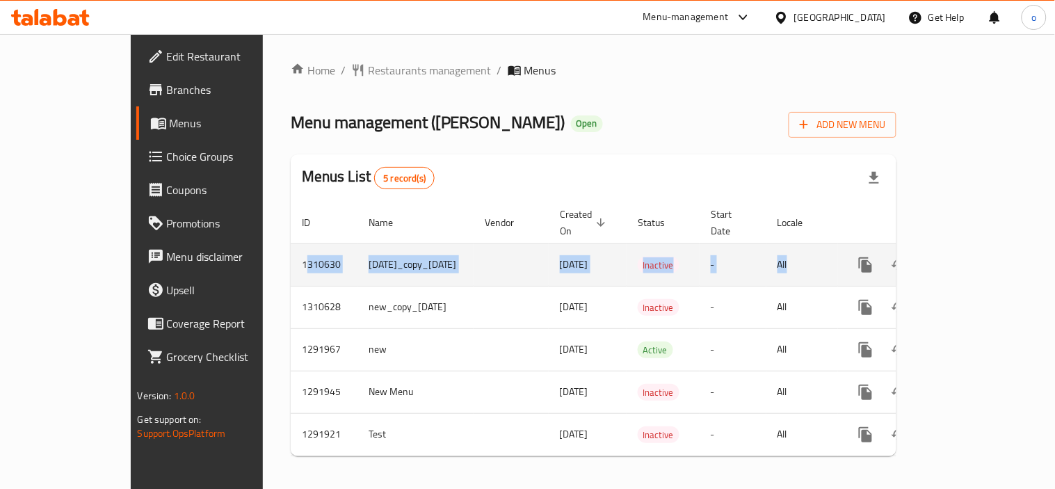
drag, startPoint x: 223, startPoint y: 249, endPoint x: 837, endPoint y: 241, distance: 614.8
click at [837, 243] on tr "1310630 [DATE]_copy_[DATE] [DATE] Inactive - All" at bounding box center [642, 264] width 703 height 42
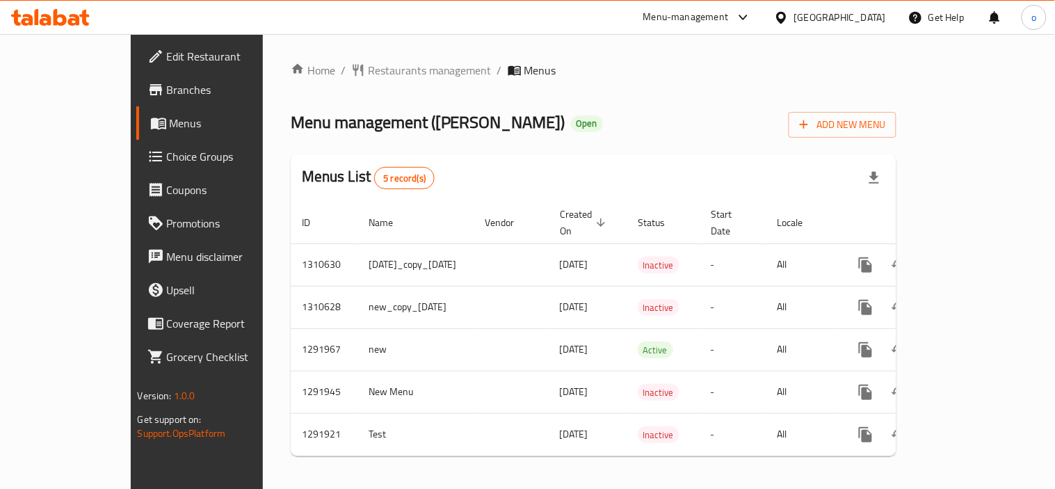
click at [804, 131] on div "Menu management ( Charlie Lane ) Open Add New Menu" at bounding box center [594, 121] width 606 height 31
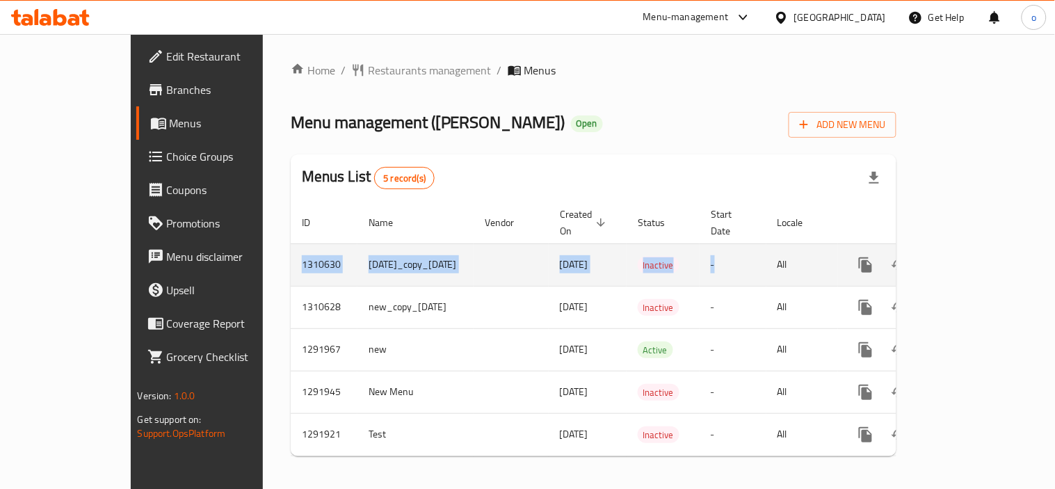
drag, startPoint x: 203, startPoint y: 248, endPoint x: 730, endPoint y: 246, distance: 527.1
click at [730, 246] on tr "1310630 1/6/2025_copy_09/09/2025 09/09/2025 Inactive - All" at bounding box center [642, 264] width 703 height 42
click at [916, 248] on button "enhanced table" at bounding box center [898, 264] width 33 height 33
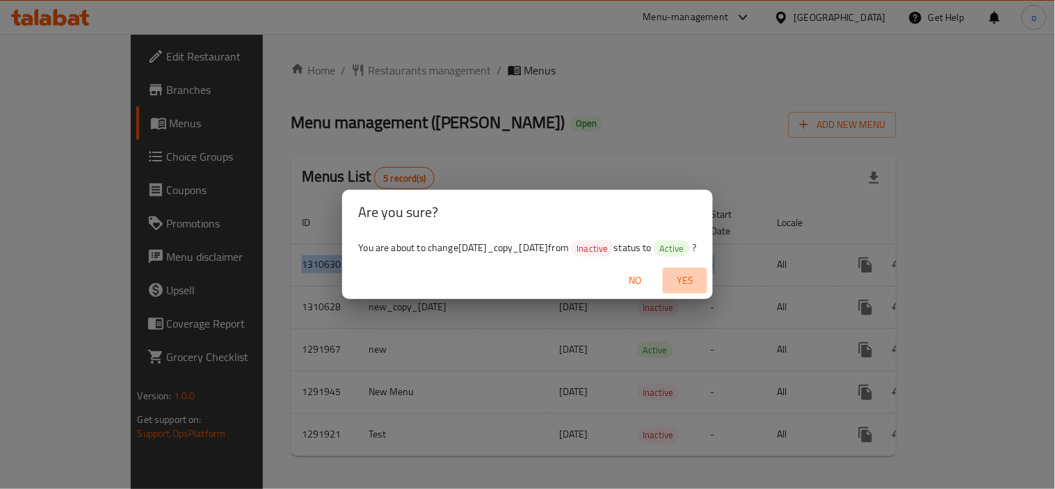
click at [702, 282] on span "Yes" at bounding box center [684, 280] width 33 height 17
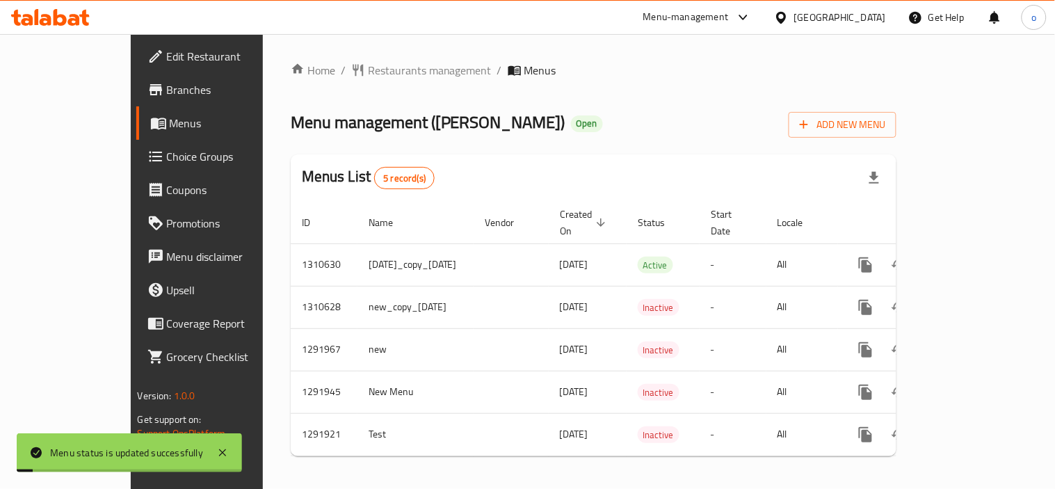
click at [756, 156] on div "Menus List 5 record(s)" at bounding box center [594, 177] width 606 height 47
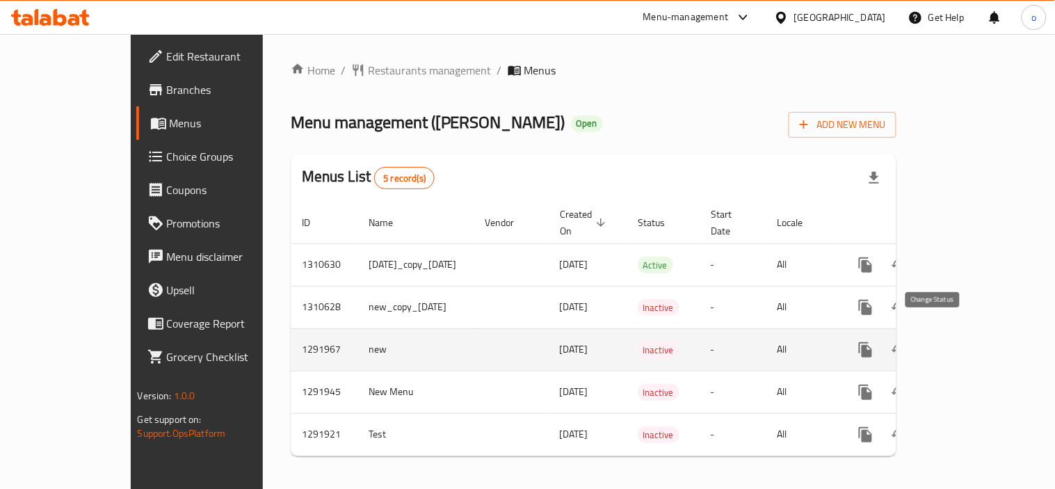
click at [916, 333] on button "enhanced table" at bounding box center [898, 349] width 33 height 33
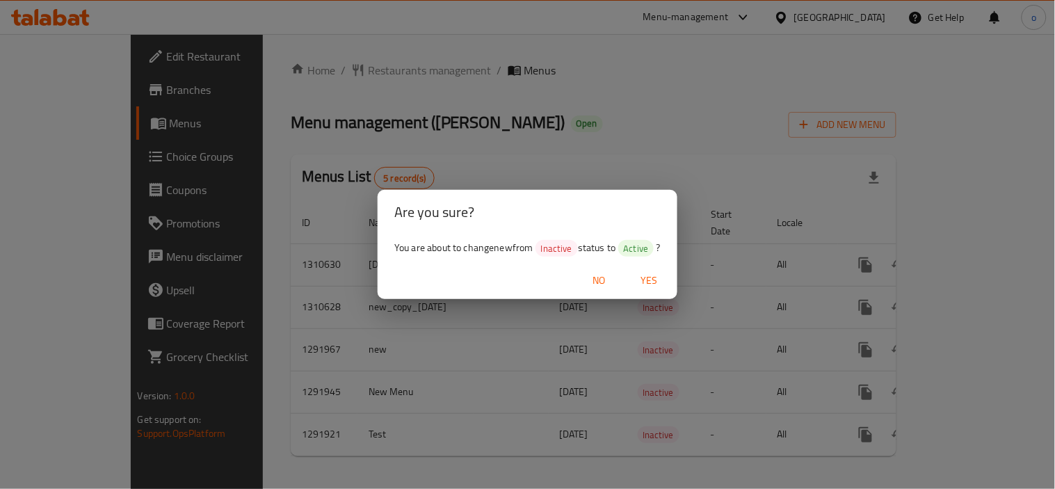
click at [658, 265] on div "No Yes" at bounding box center [528, 280] width 300 height 37
click at [657, 279] on span "Yes" at bounding box center [649, 280] width 33 height 17
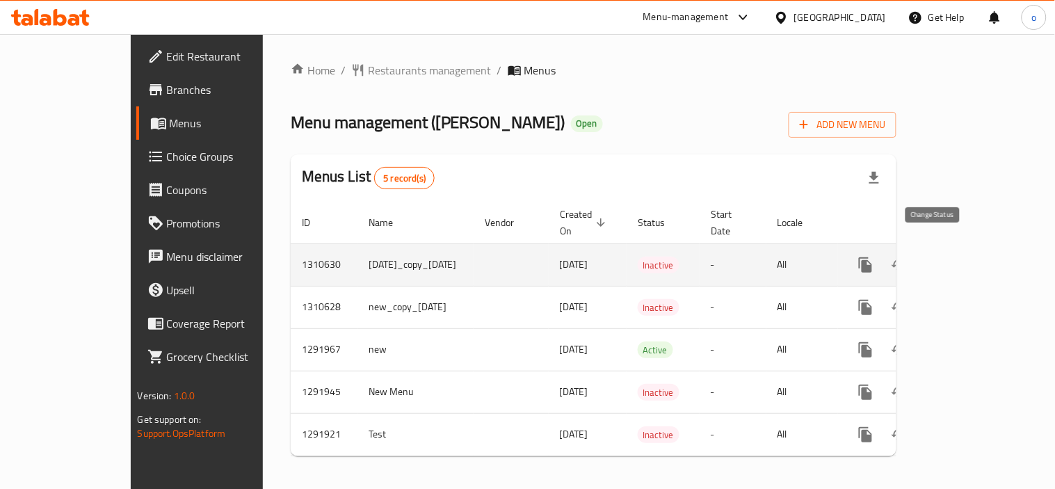
click at [908, 257] on icon "enhanced table" at bounding box center [899, 265] width 17 height 17
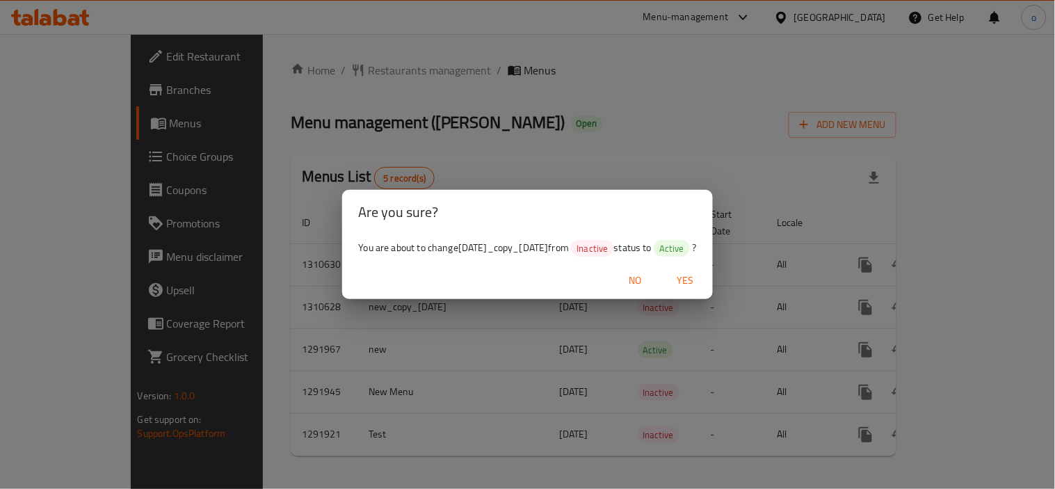
click at [702, 289] on span "Yes" at bounding box center [684, 280] width 33 height 17
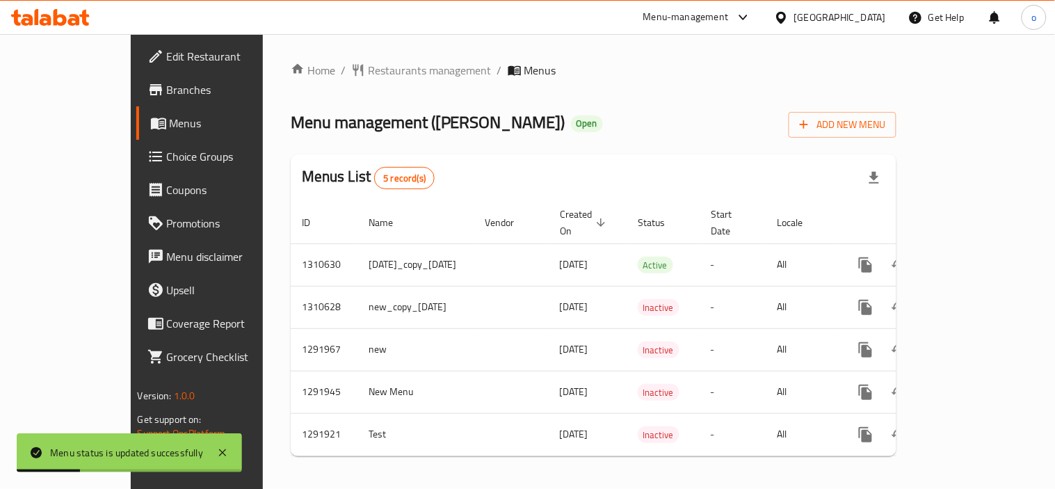
click at [136, 166] on link "Choice Groups" at bounding box center [221, 156] width 170 height 33
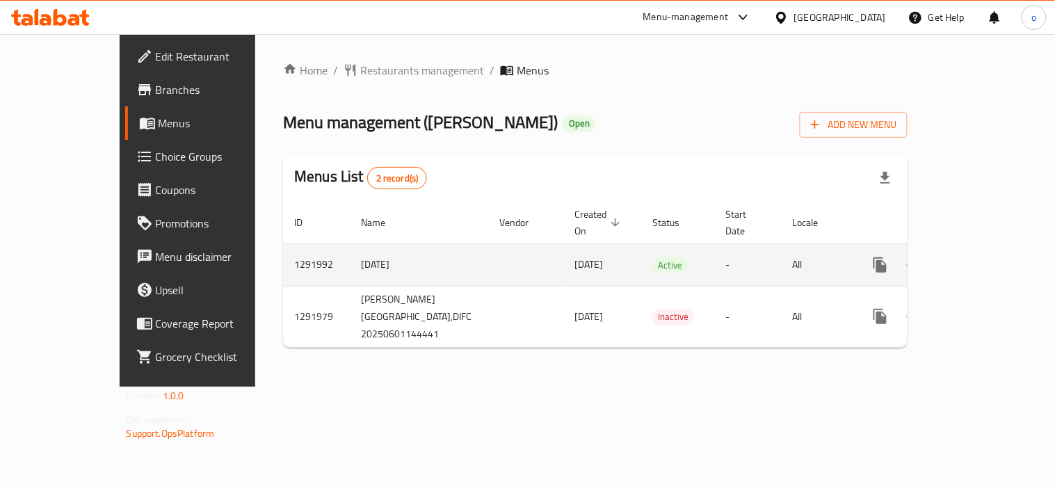
click at [997, 248] on link "enhanced table" at bounding box center [980, 264] width 33 height 33
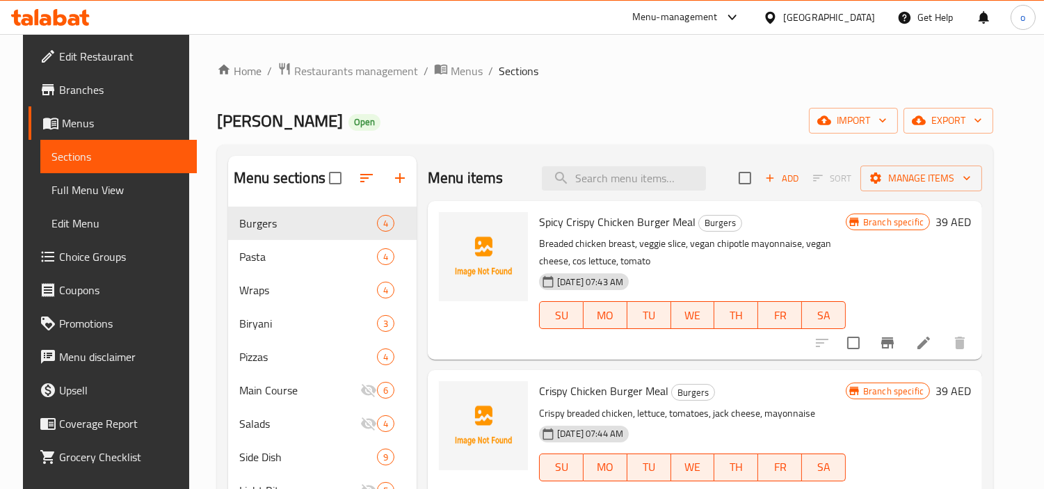
click at [887, 337] on button "Branch-specific-item" at bounding box center [887, 342] width 33 height 33
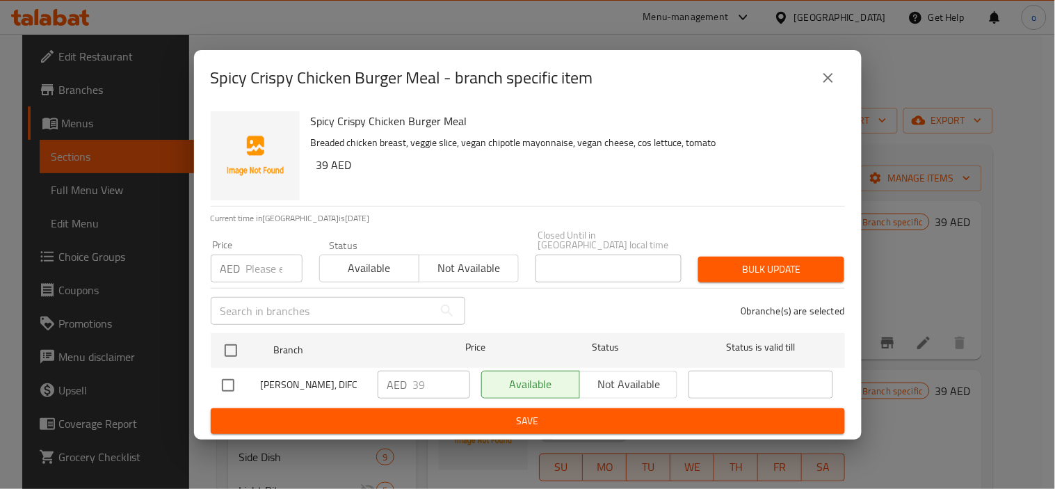
click at [883, 267] on div "Spicy Crispy Chicken Burger Meal - branch specific item Spicy Crispy Chicken Bu…" at bounding box center [527, 244] width 1055 height 489
click at [901, 169] on div "Spicy Crispy Chicken Burger Meal - branch specific item Spicy Crispy Chicken Bu…" at bounding box center [527, 244] width 1055 height 489
click at [836, 91] on button "close" at bounding box center [828, 77] width 33 height 33
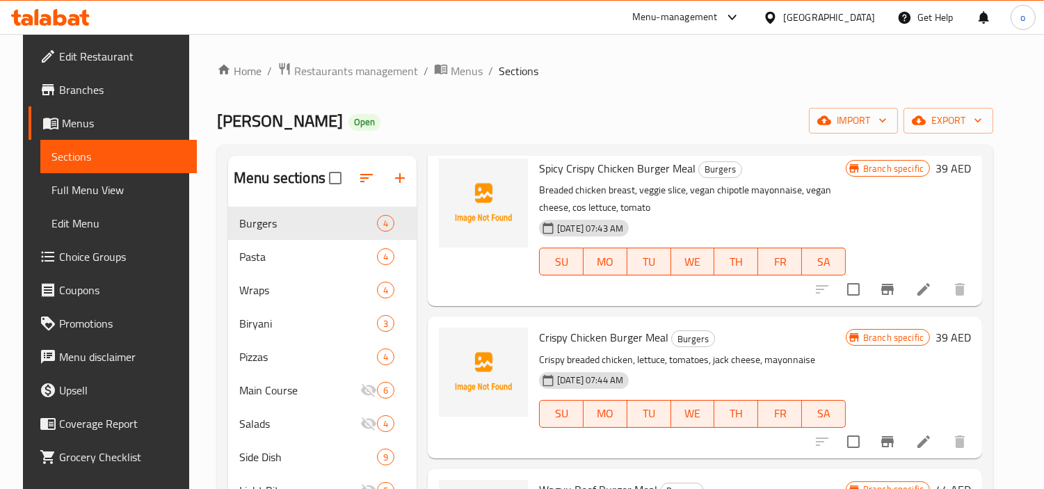
scroll to position [77, 0]
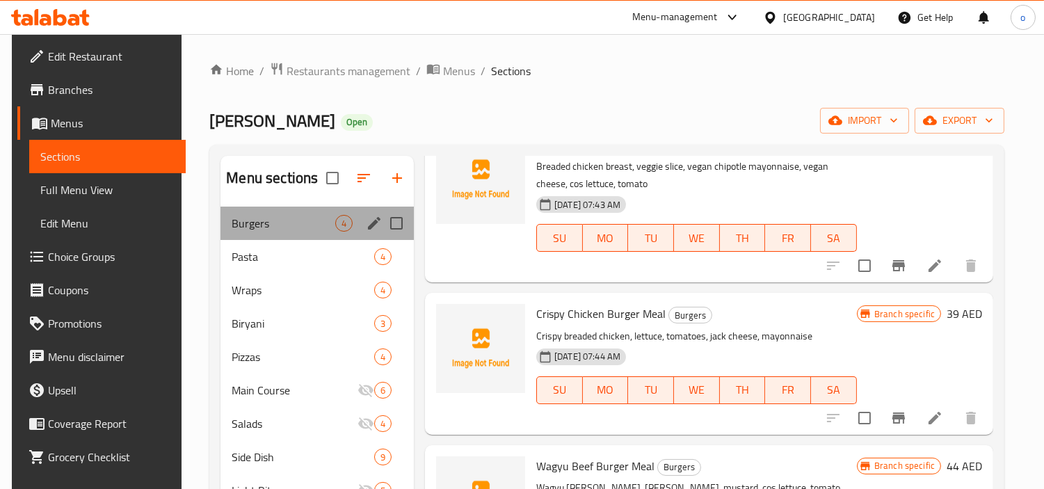
click at [267, 227] on span "Burgers" at bounding box center [284, 223] width 104 height 17
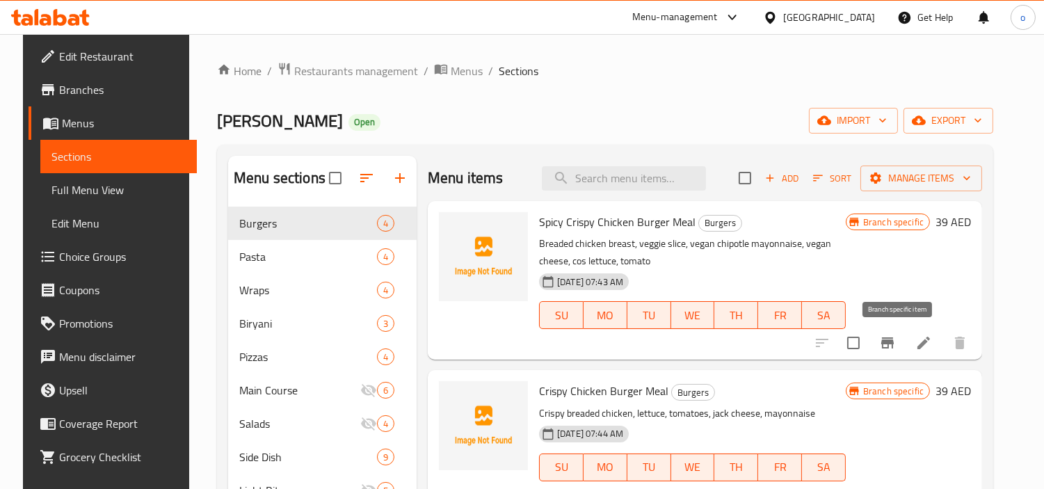
click at [902, 328] on button "Branch-specific-item" at bounding box center [887, 342] width 33 height 33
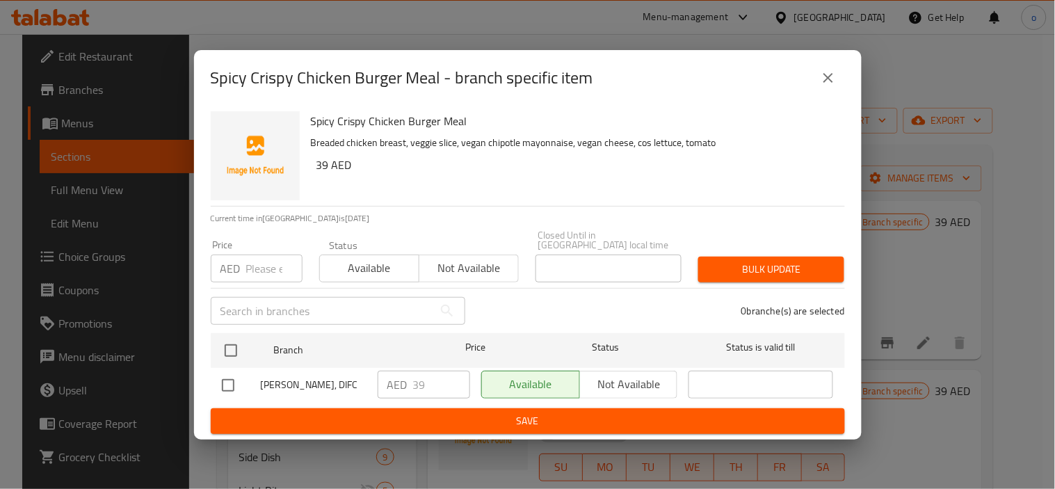
click at [824, 73] on icon "close" at bounding box center [828, 78] width 10 height 10
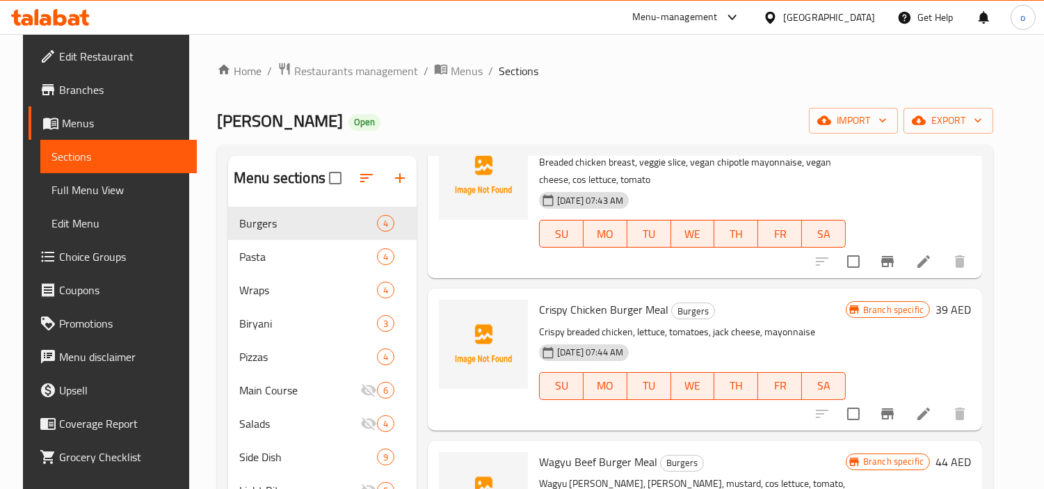
scroll to position [154, 0]
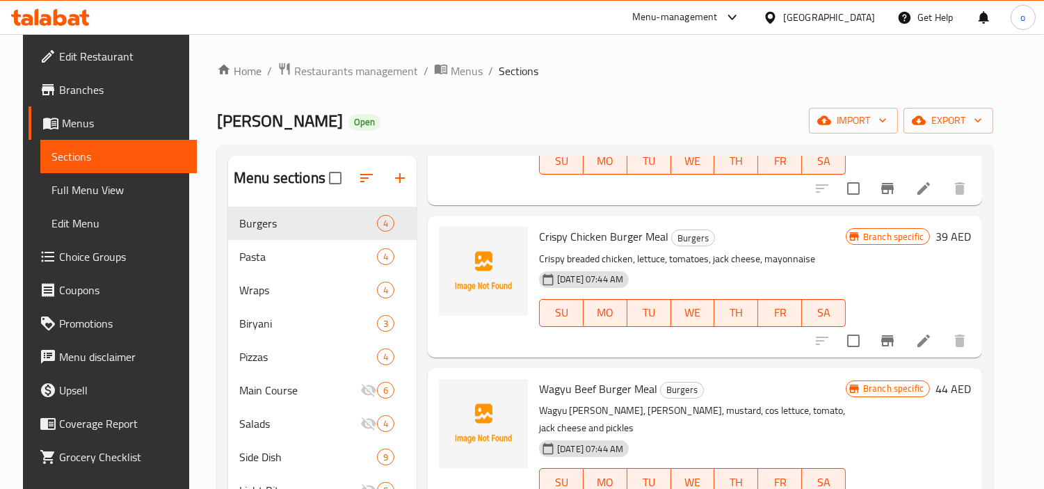
click at [904, 332] on button "Branch-specific-item" at bounding box center [887, 340] width 33 height 33
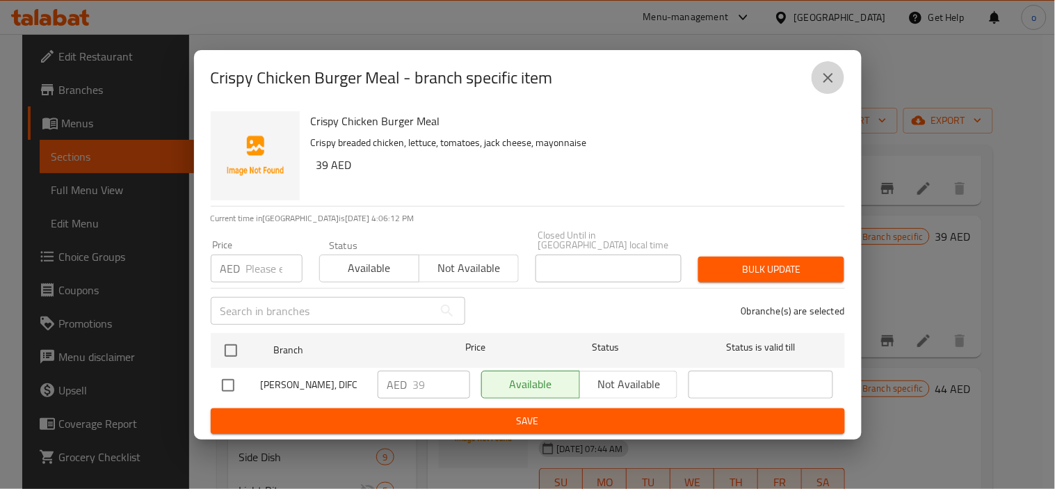
click at [832, 70] on icon "close" at bounding box center [828, 78] width 17 height 17
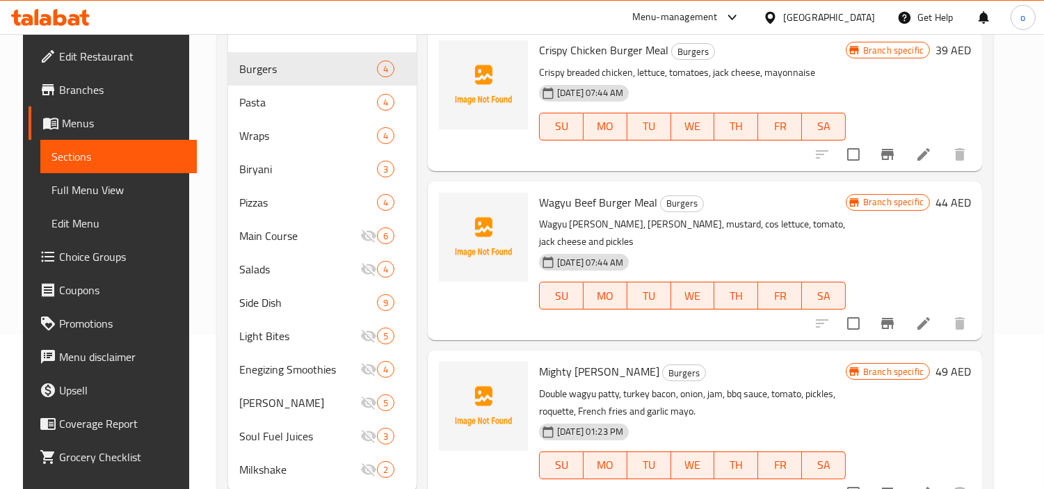
scroll to position [195, 0]
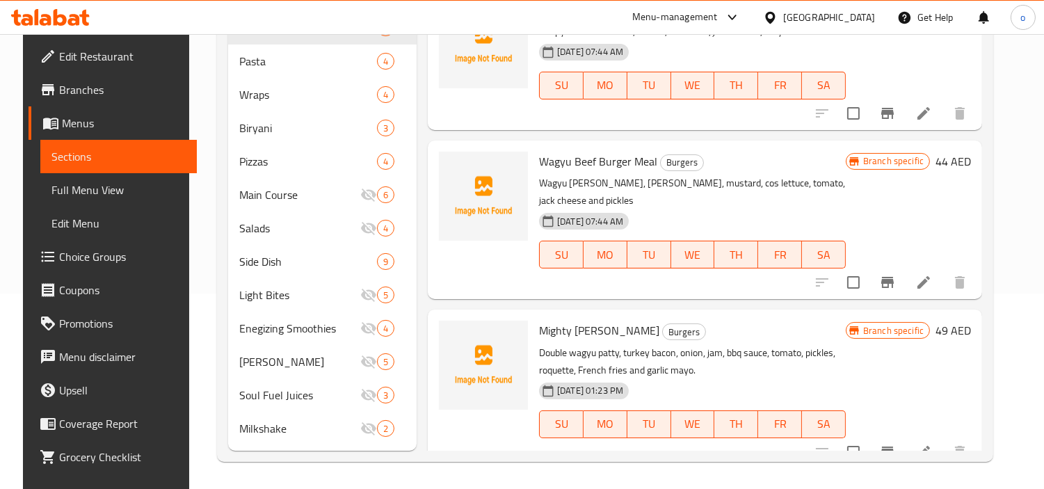
click at [904, 435] on button "Branch-specific-item" at bounding box center [887, 451] width 33 height 33
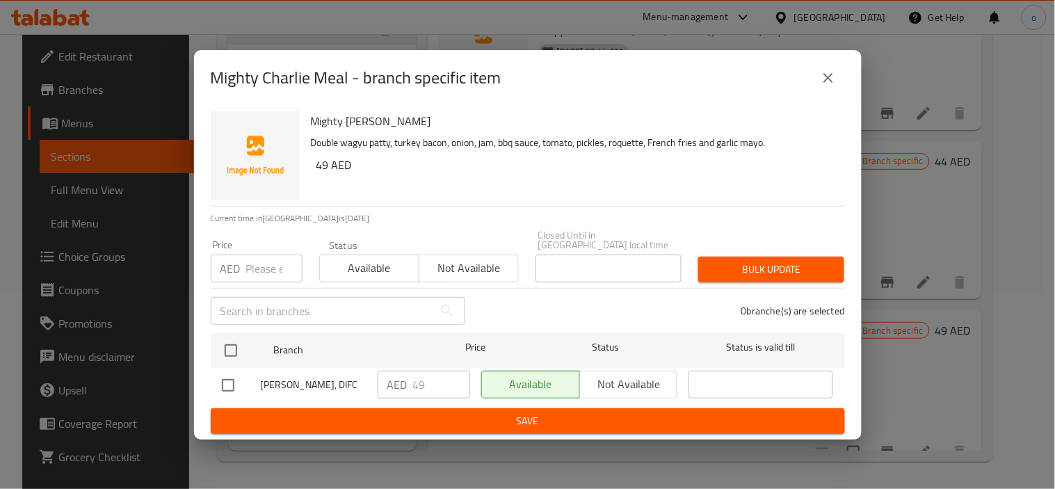
click at [914, 328] on div "Mighty Charlie Meal - branch specific item Mighty Charlie Meal Double wagyu pat…" at bounding box center [527, 244] width 1055 height 489
click at [884, 266] on div "Mighty Charlie Meal - branch specific item Mighty Charlie Meal Double wagyu pat…" at bounding box center [527, 244] width 1055 height 489
click at [830, 72] on icon "close" at bounding box center [828, 78] width 17 height 17
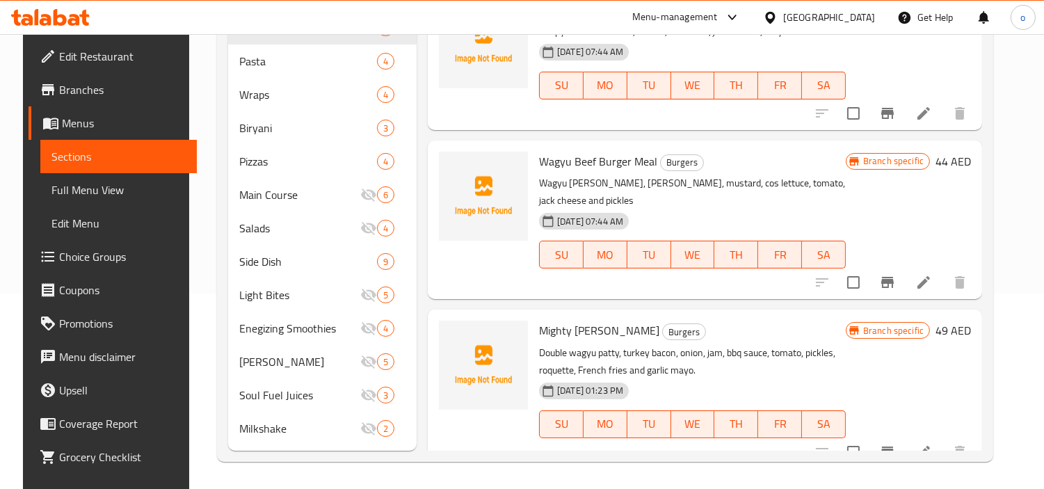
click at [896, 274] on icon "Branch-specific-item" at bounding box center [887, 282] width 17 height 17
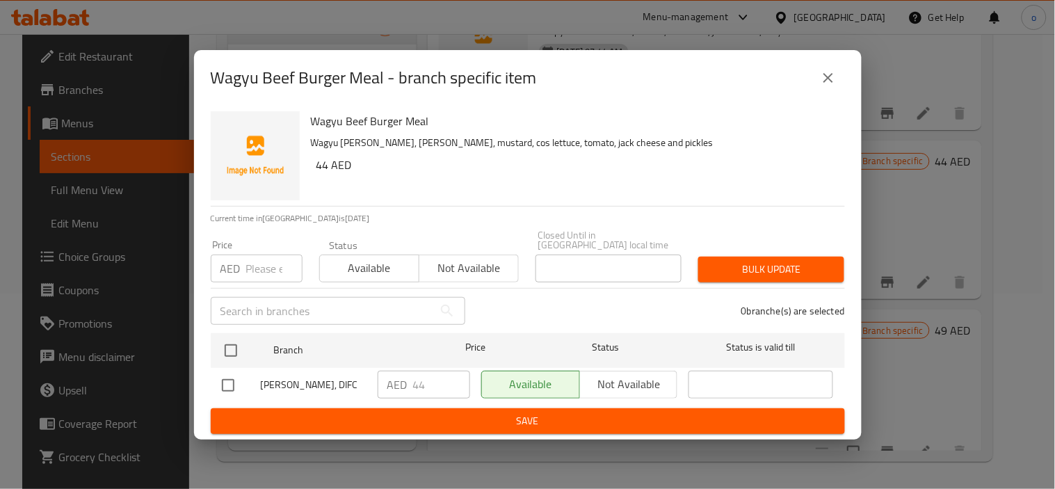
click at [908, 177] on div "Wagyu Beef Burger Meal - branch specific item Wagyu Beef Burger Meal Wagyu patt…" at bounding box center [527, 244] width 1055 height 489
click at [819, 57] on div "Wagyu Beef Burger Meal - branch specific item" at bounding box center [528, 78] width 668 height 56
click at [846, 67] on div "Wagyu Beef Burger Meal - branch specific item" at bounding box center [528, 78] width 668 height 56
click at [828, 90] on button "close" at bounding box center [828, 77] width 33 height 33
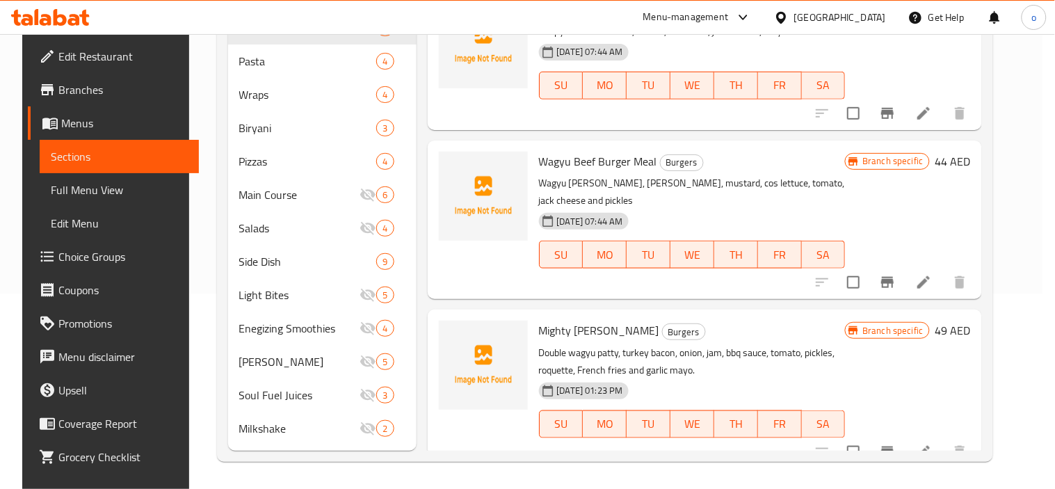
click at [824, 75] on icon "close" at bounding box center [828, 78] width 17 height 17
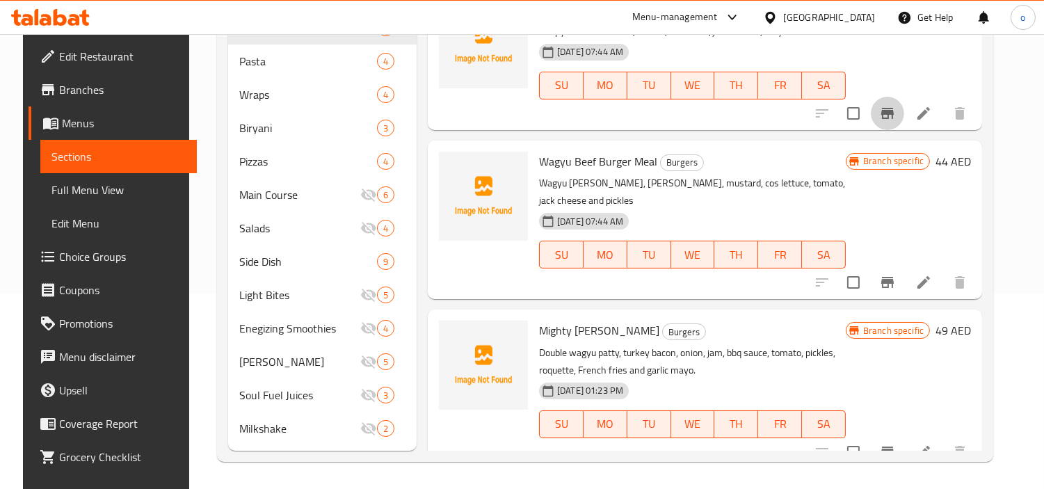
click at [904, 123] on button "Branch-specific-item" at bounding box center [887, 113] width 33 height 33
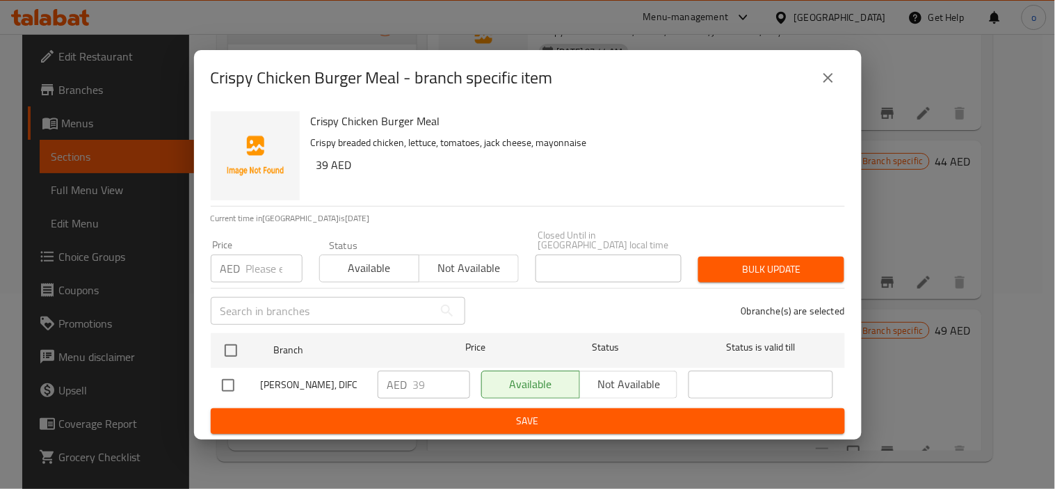
click at [844, 99] on div "Crispy Chicken Burger Meal - branch specific item" at bounding box center [528, 78] width 668 height 56
click at [833, 82] on icon "close" at bounding box center [828, 78] width 17 height 17
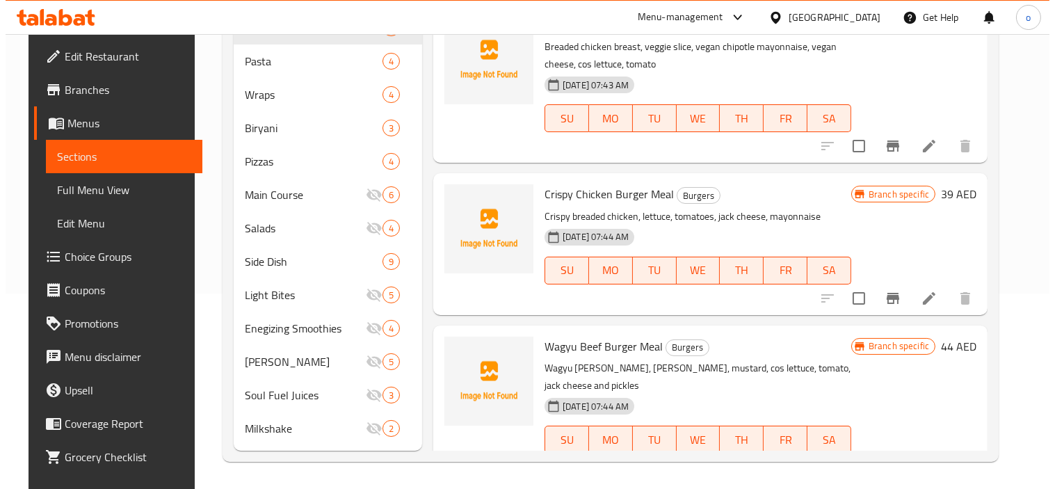
scroll to position [0, 0]
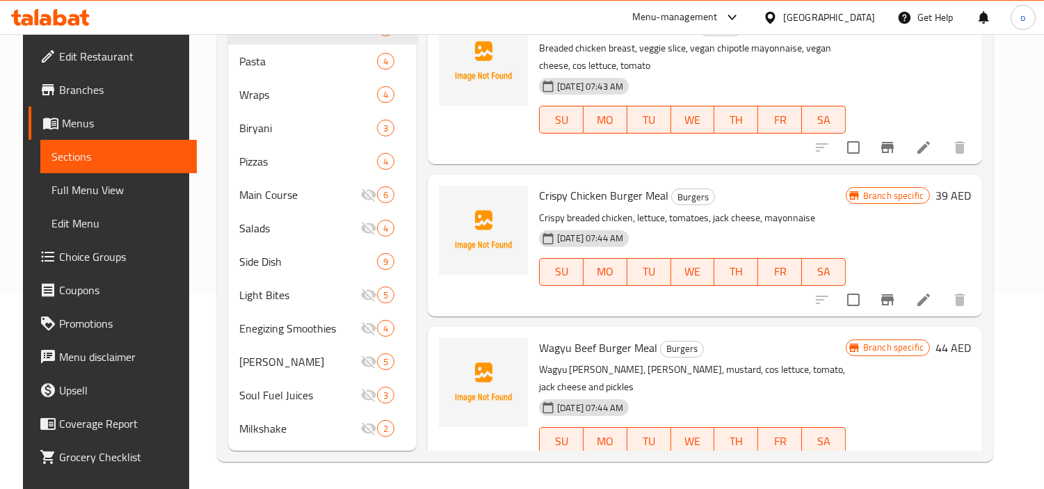
click at [894, 141] on icon "Branch-specific-item" at bounding box center [887, 147] width 17 height 17
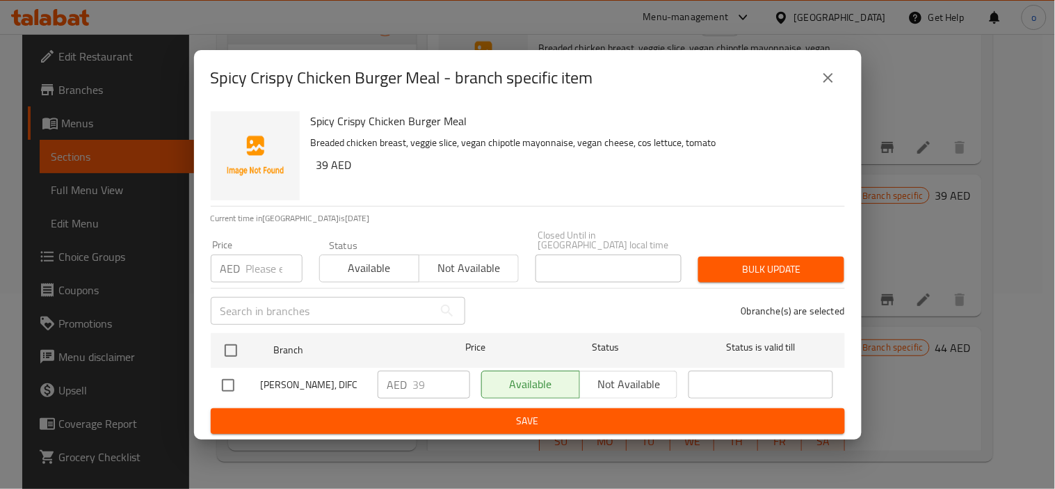
click at [794, 102] on div "Spicy Crispy Chicken Burger Meal - branch specific item" at bounding box center [528, 78] width 668 height 56
click at [821, 79] on icon "close" at bounding box center [828, 78] width 17 height 17
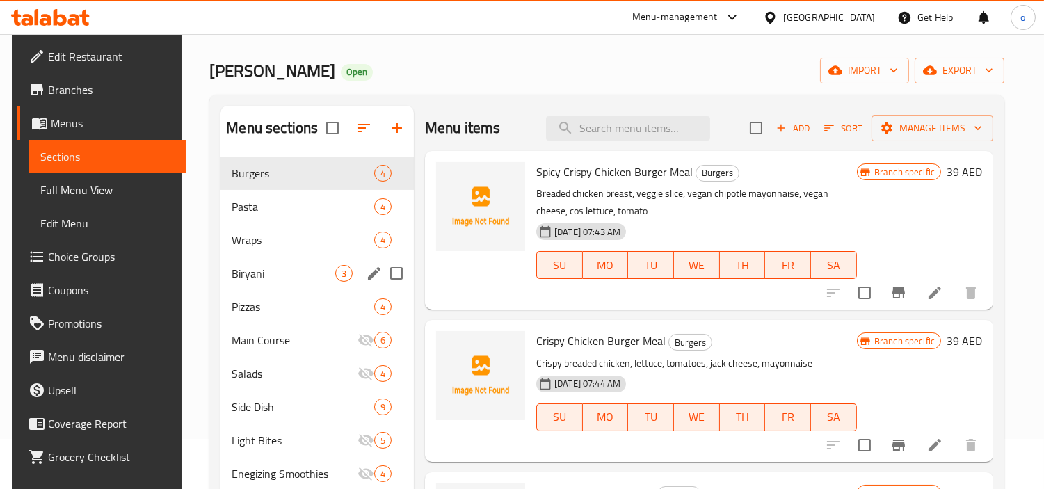
scroll to position [77, 0]
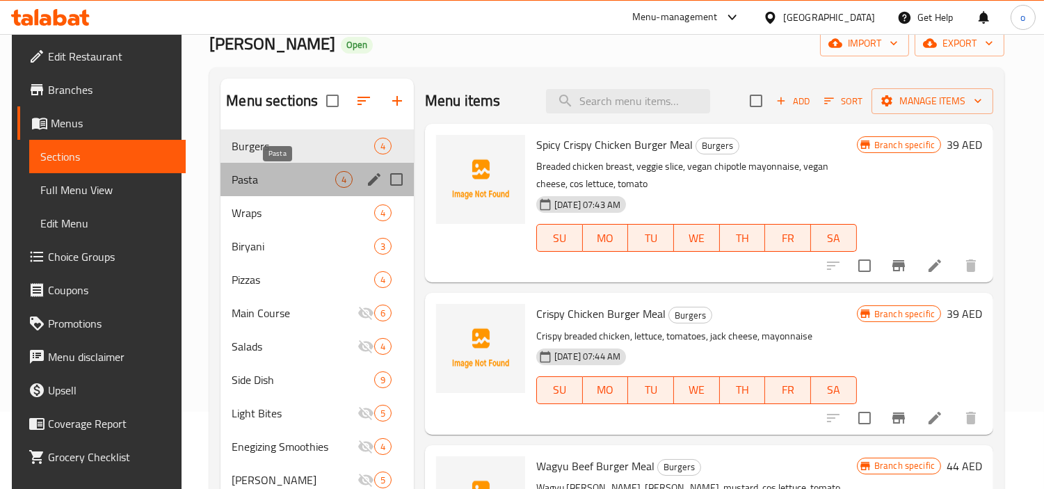
click at [296, 174] on span "Pasta" at bounding box center [284, 179] width 104 height 17
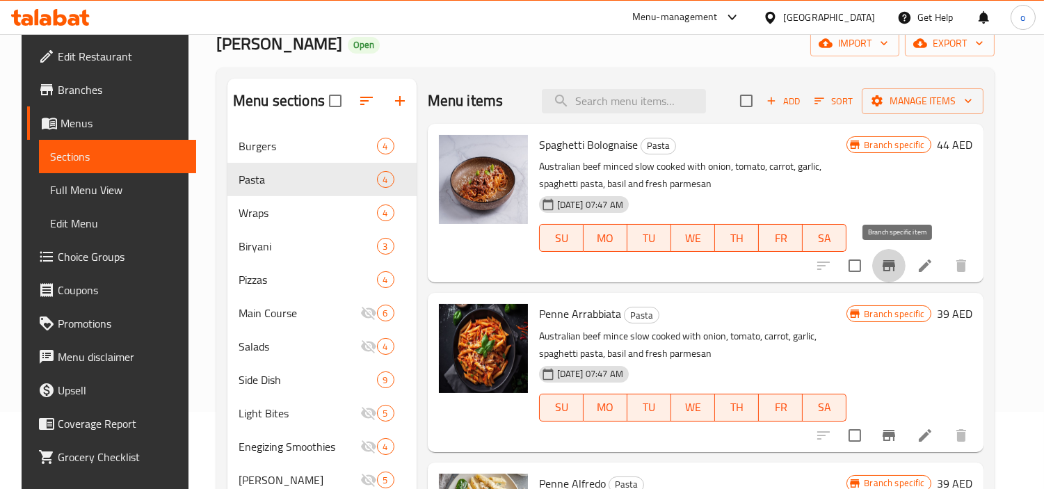
click at [900, 254] on button "Branch-specific-item" at bounding box center [888, 265] width 33 height 33
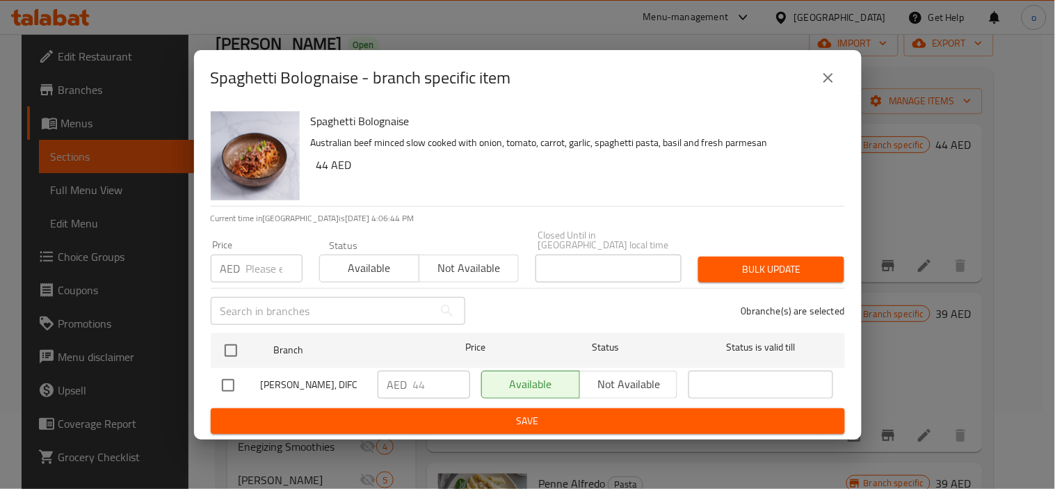
click at [825, 59] on div "Spaghetti Bolognaise - branch specific item" at bounding box center [528, 78] width 668 height 56
click at [822, 88] on button "close" at bounding box center [828, 77] width 33 height 33
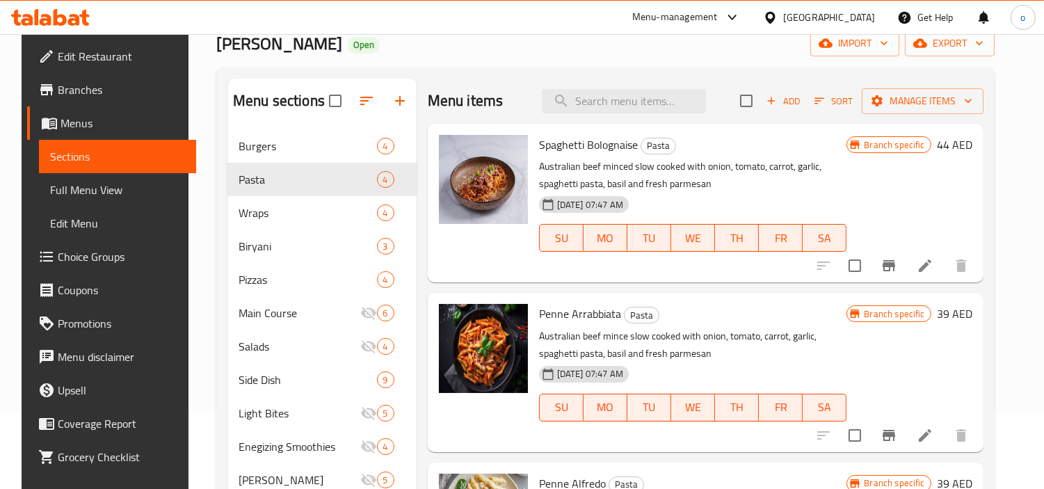
click at [887, 427] on button "Branch-specific-item" at bounding box center [888, 435] width 33 height 33
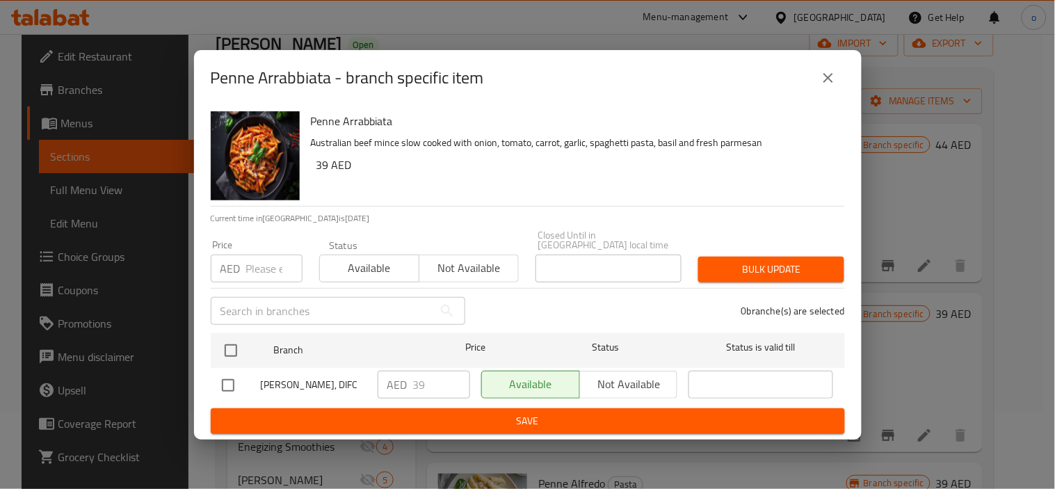
click at [823, 58] on div "Penne Arrabbiata - branch specific item" at bounding box center [528, 78] width 668 height 56
click at [825, 66] on button "close" at bounding box center [828, 77] width 33 height 33
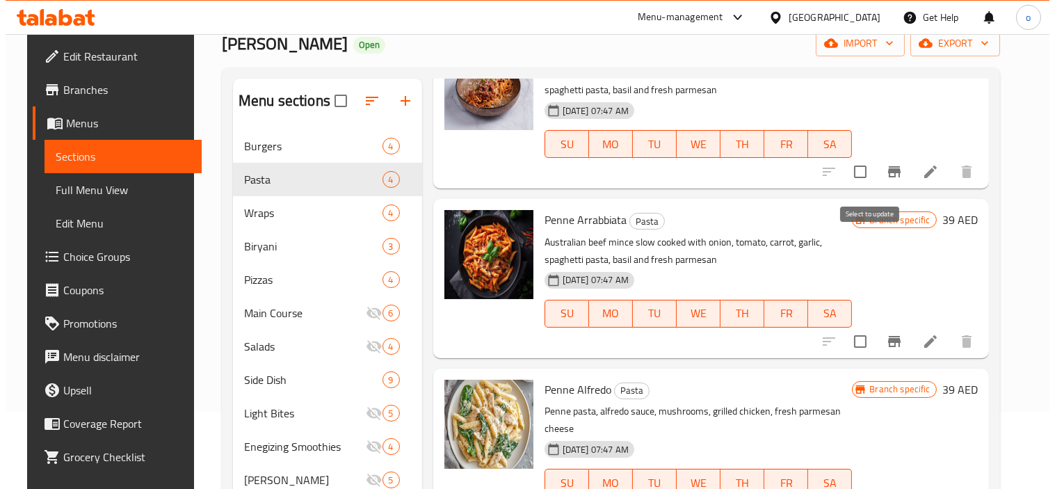
scroll to position [204, 0]
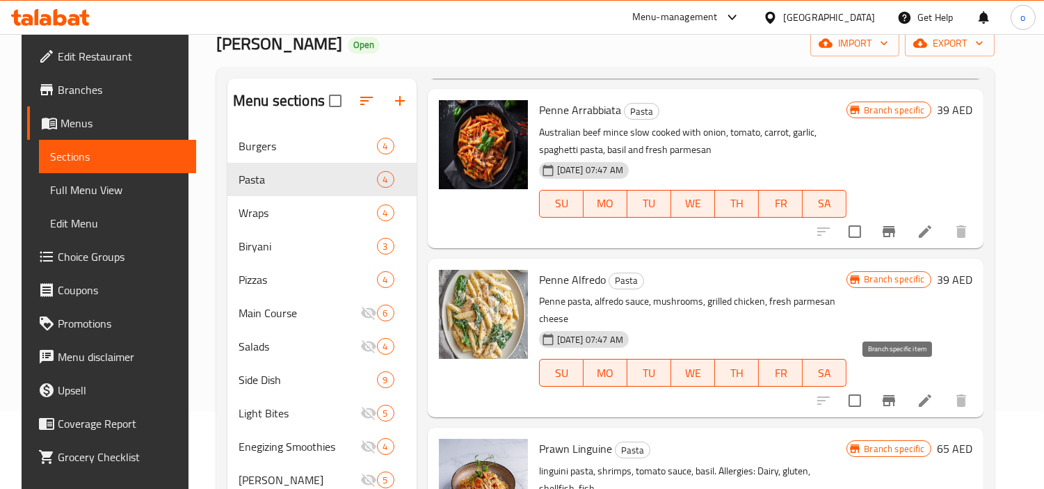
click at [891, 392] on icon "Branch-specific-item" at bounding box center [888, 400] width 17 height 17
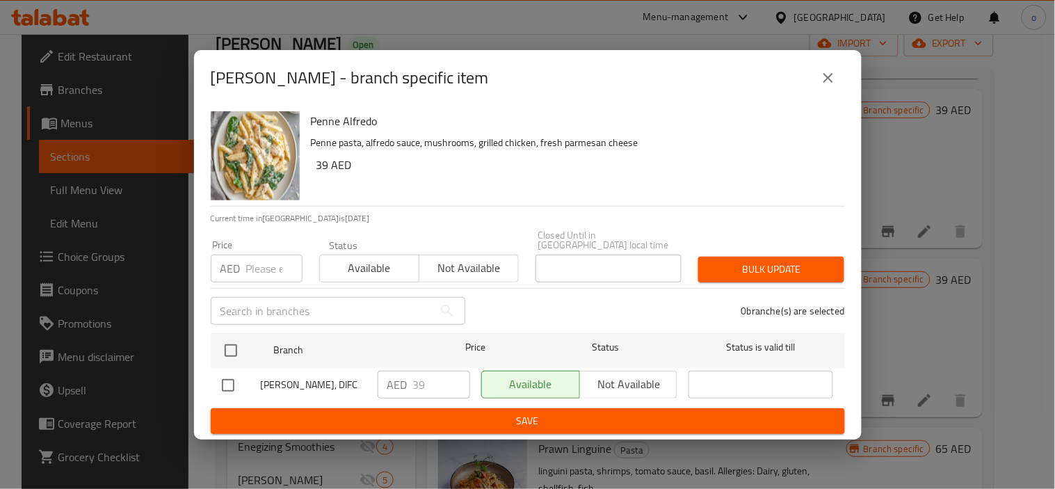
click at [814, 89] on div "Penne Alfredo - branch specific item" at bounding box center [528, 77] width 634 height 33
click at [840, 51] on div "Penne Alfredo - branch specific item" at bounding box center [528, 78] width 668 height 56
click at [836, 65] on button "close" at bounding box center [828, 77] width 33 height 33
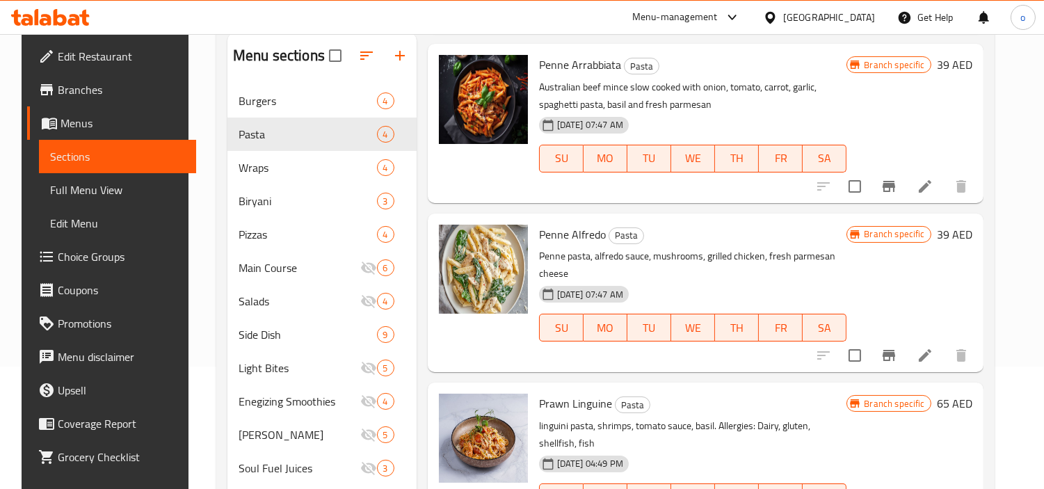
scroll to position [195, 0]
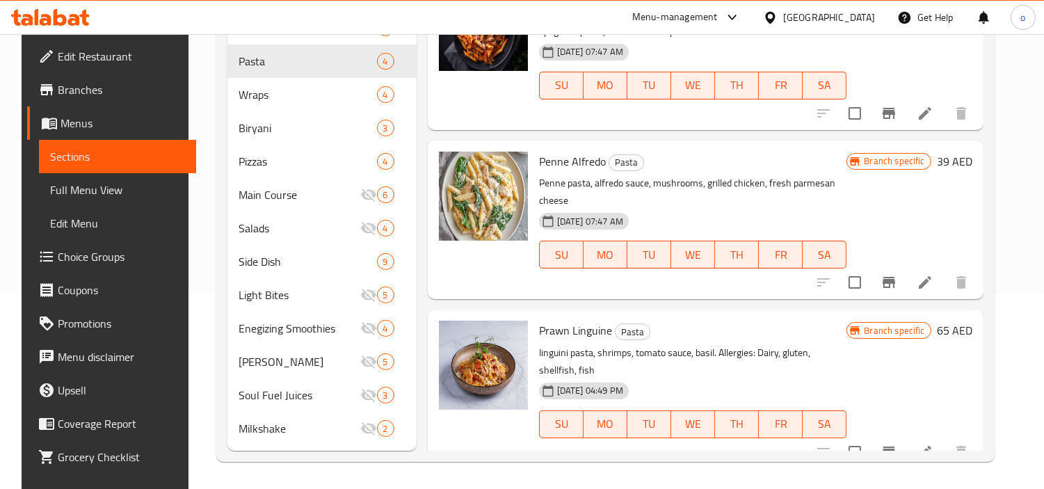
click at [892, 444] on icon "Branch-specific-item" at bounding box center [888, 452] width 17 height 17
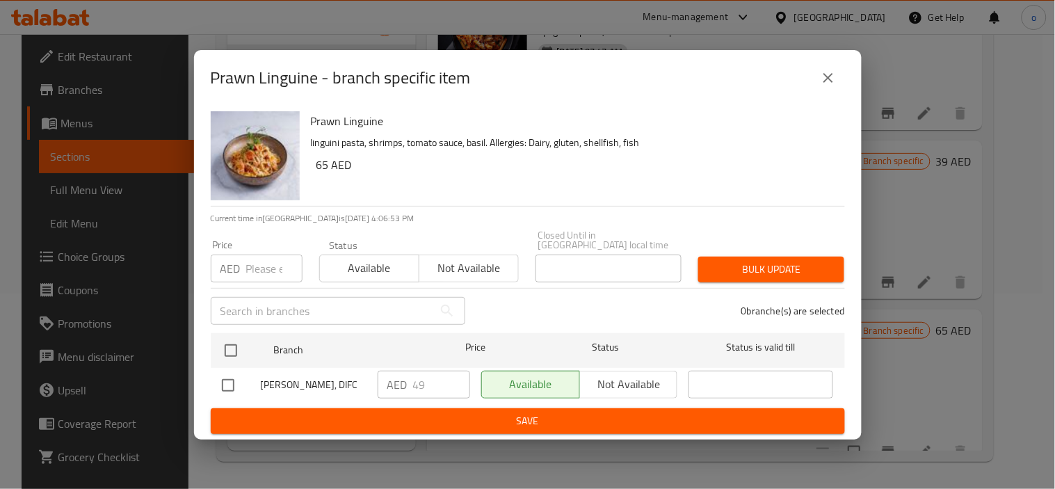
click at [829, 72] on icon "close" at bounding box center [828, 78] width 17 height 17
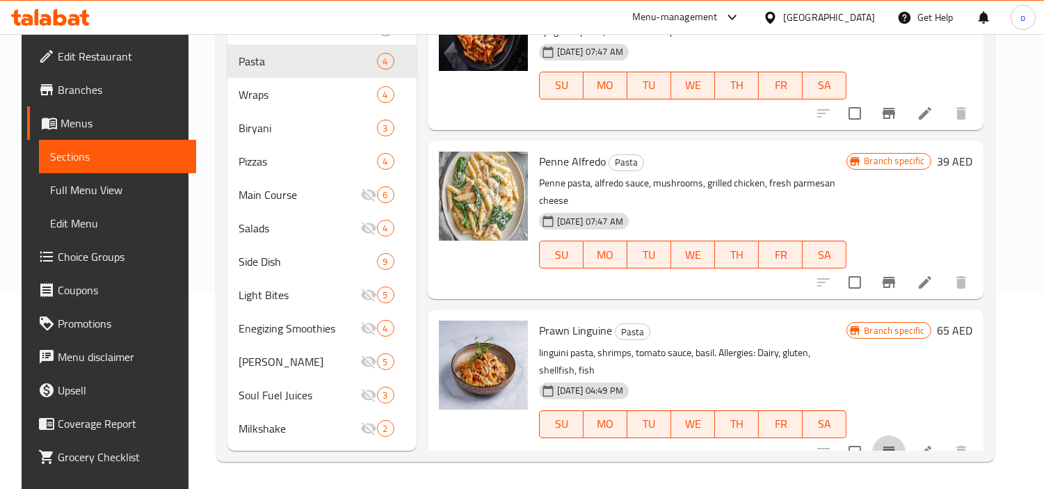
click at [897, 444] on icon "Branch-specific-item" at bounding box center [888, 452] width 17 height 17
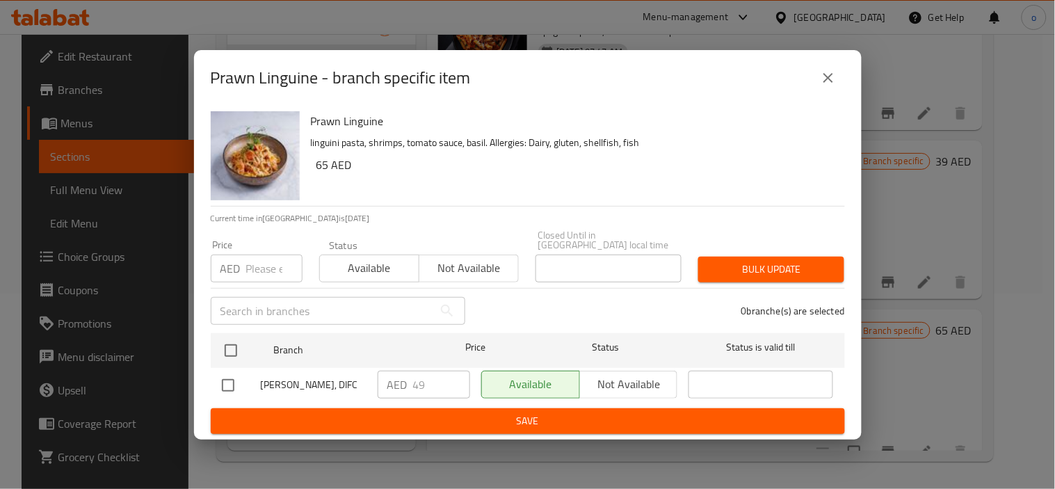
click at [408, 388] on div "AED 49 ​" at bounding box center [424, 385] width 92 height 28
click at [830, 75] on icon "close" at bounding box center [828, 78] width 10 height 10
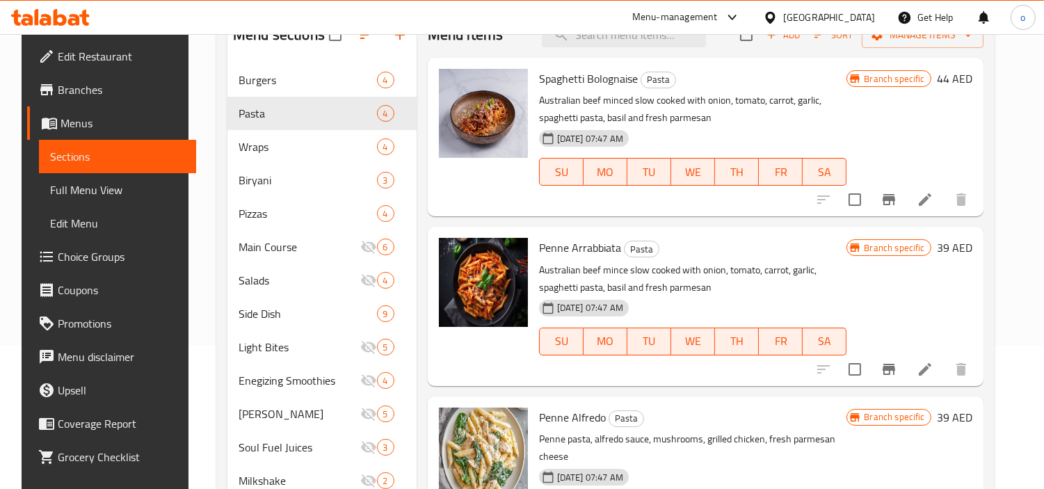
scroll to position [118, 0]
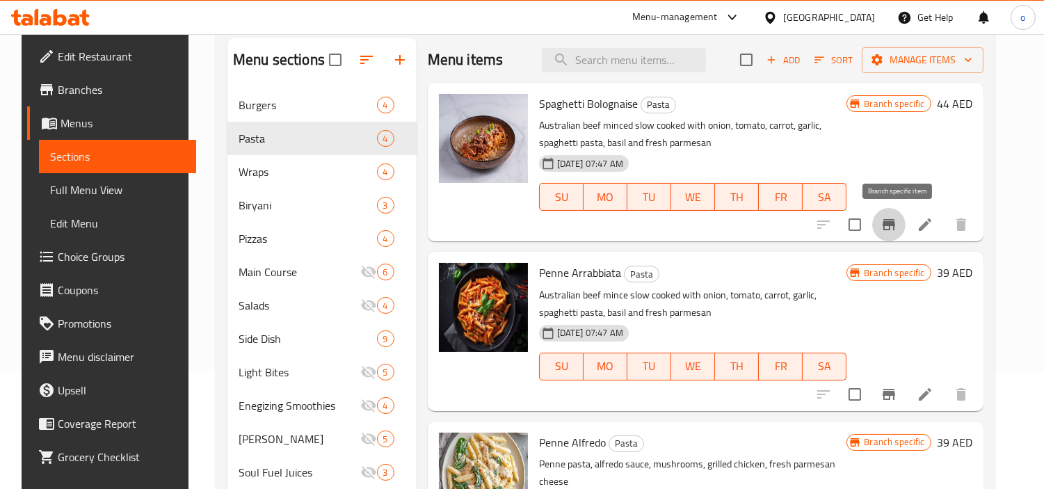
click at [888, 218] on button "Branch-specific-item" at bounding box center [888, 224] width 33 height 33
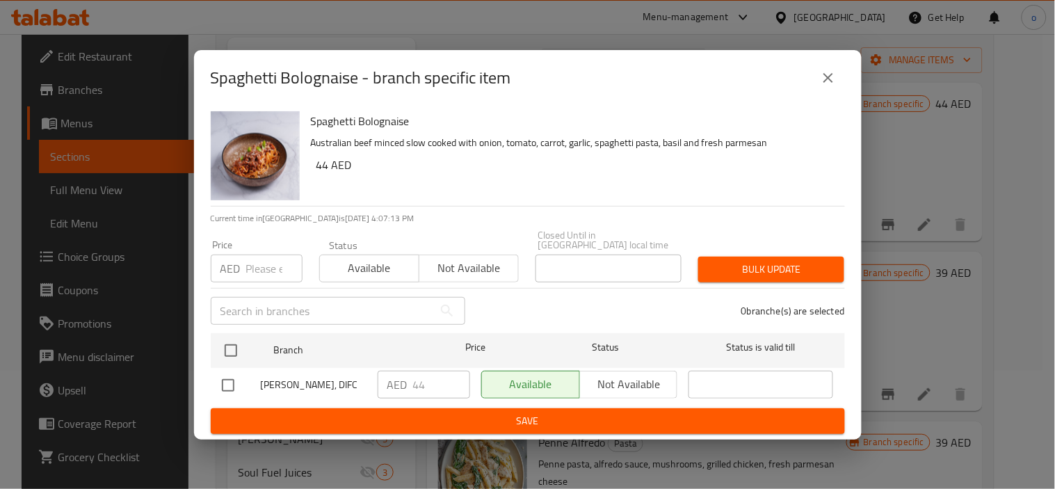
click at [830, 61] on button "close" at bounding box center [828, 77] width 33 height 33
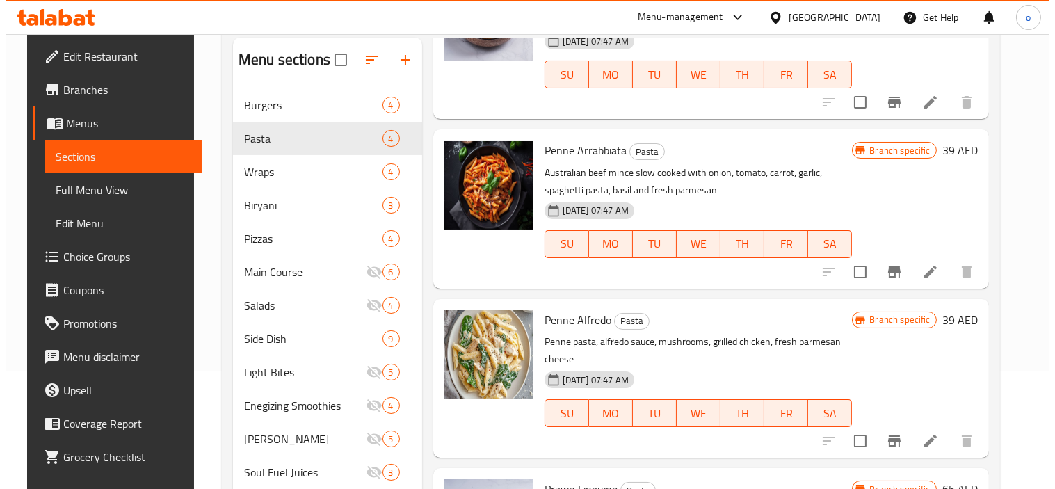
scroll to position [204, 0]
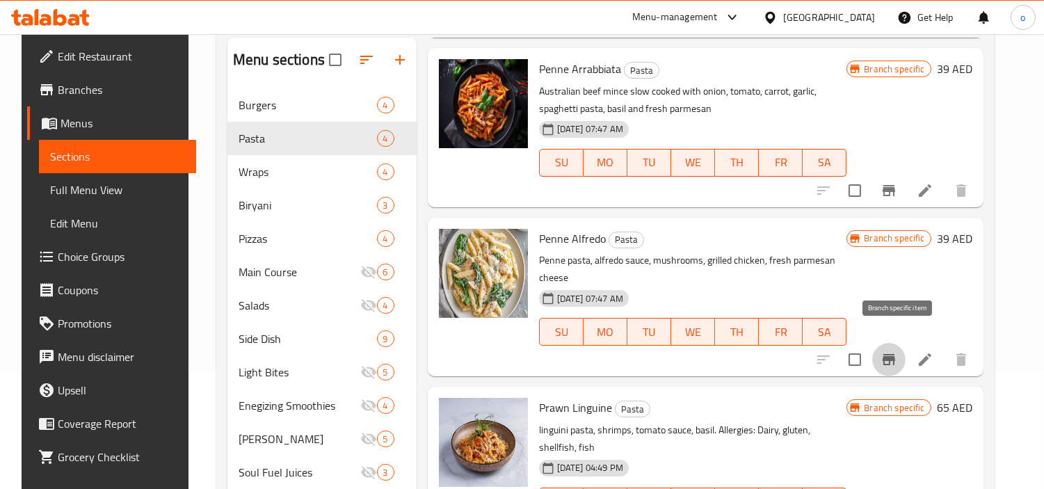
click at [892, 351] on icon "Branch-specific-item" at bounding box center [888, 359] width 17 height 17
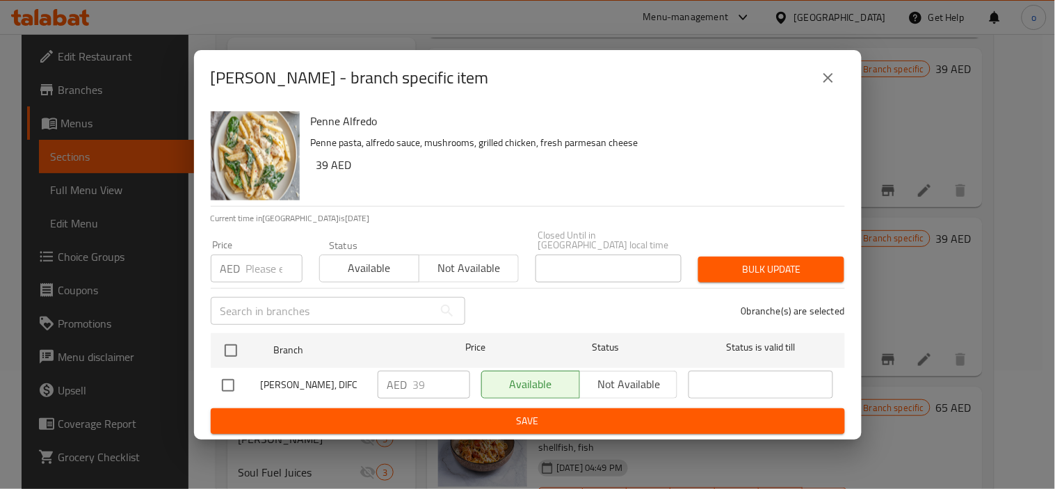
click at [864, 61] on div "Penne Alfredo - branch specific item Penne Alfredo Penne pasta, alfredo sauce, …" at bounding box center [527, 244] width 1055 height 489
click at [823, 78] on icon "close" at bounding box center [828, 78] width 17 height 17
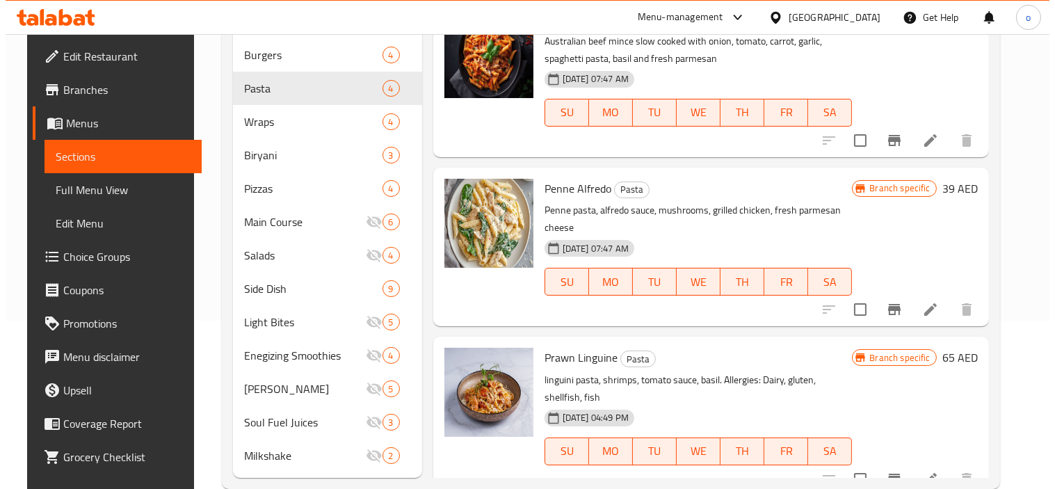
scroll to position [195, 0]
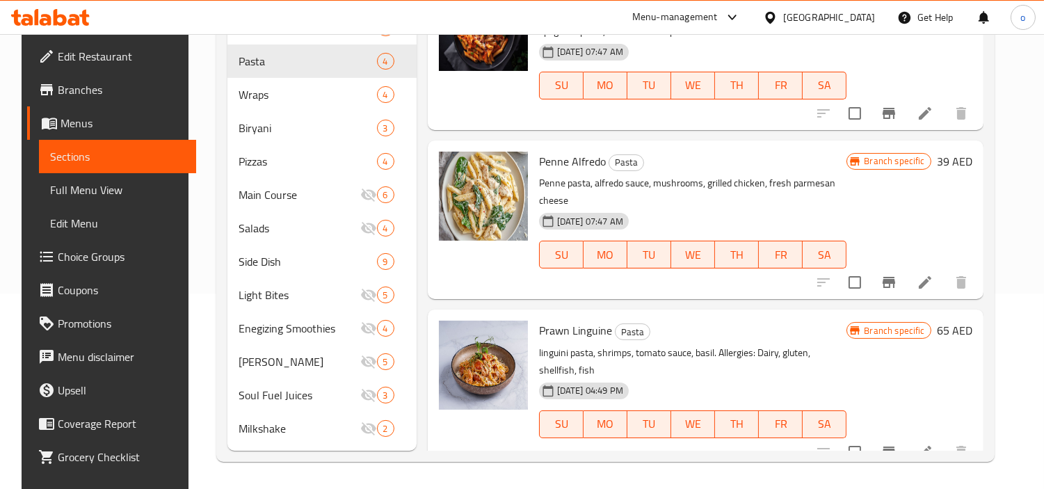
click at [897, 444] on icon "Branch-specific-item" at bounding box center [888, 452] width 17 height 17
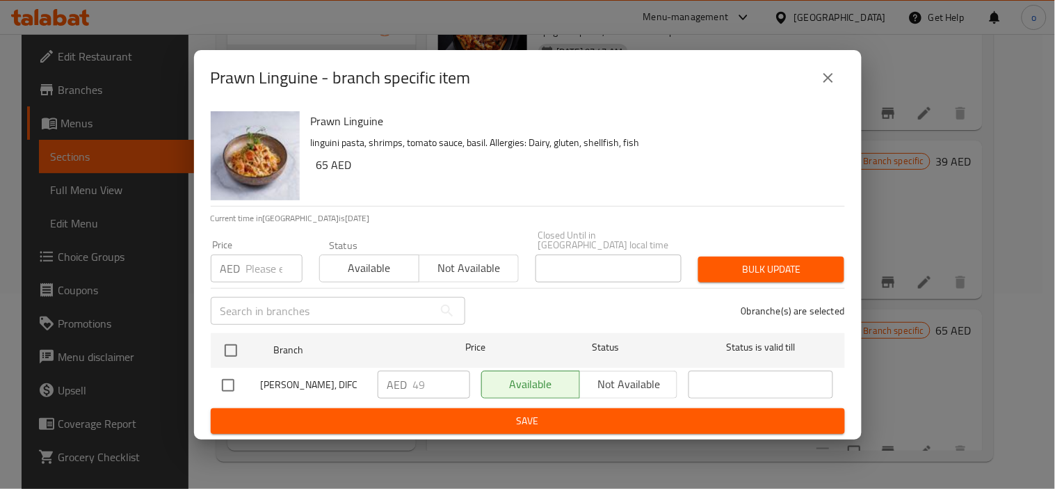
click at [830, 54] on div "Prawn Linguine - branch specific item" at bounding box center [528, 78] width 668 height 56
click at [822, 89] on button "close" at bounding box center [828, 77] width 33 height 33
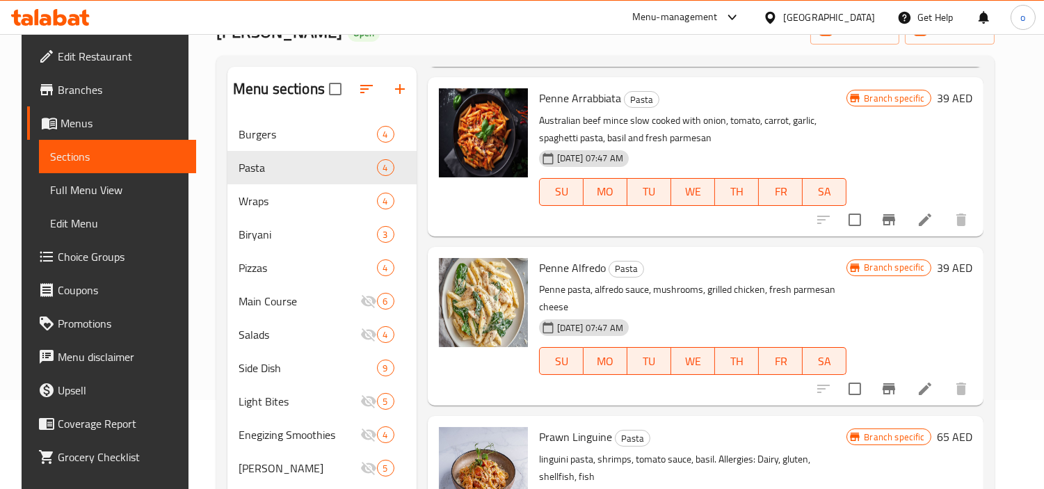
scroll to position [0, 0]
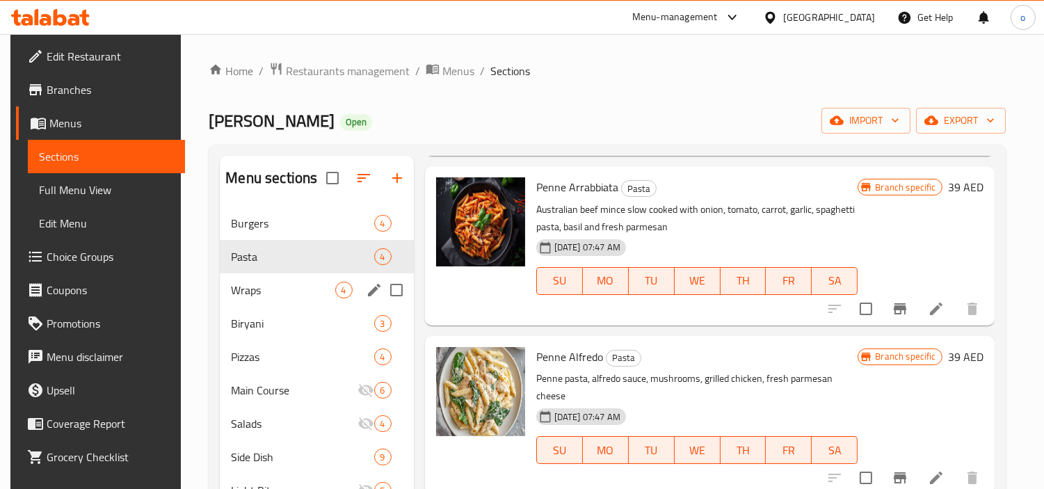
click at [257, 282] on span "Wraps" at bounding box center [283, 290] width 104 height 17
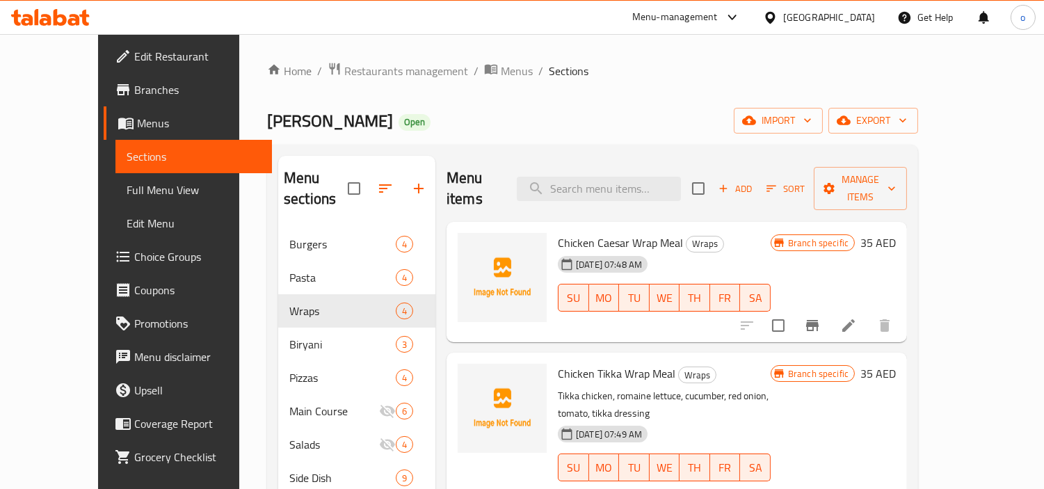
click at [821, 317] on icon "Branch-specific-item" at bounding box center [812, 325] width 17 height 17
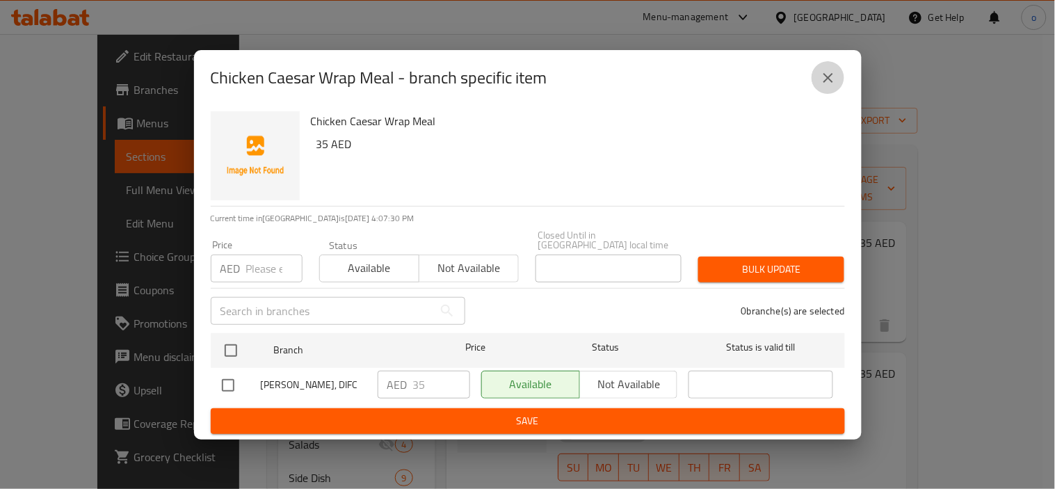
click at [837, 73] on button "close" at bounding box center [828, 77] width 33 height 33
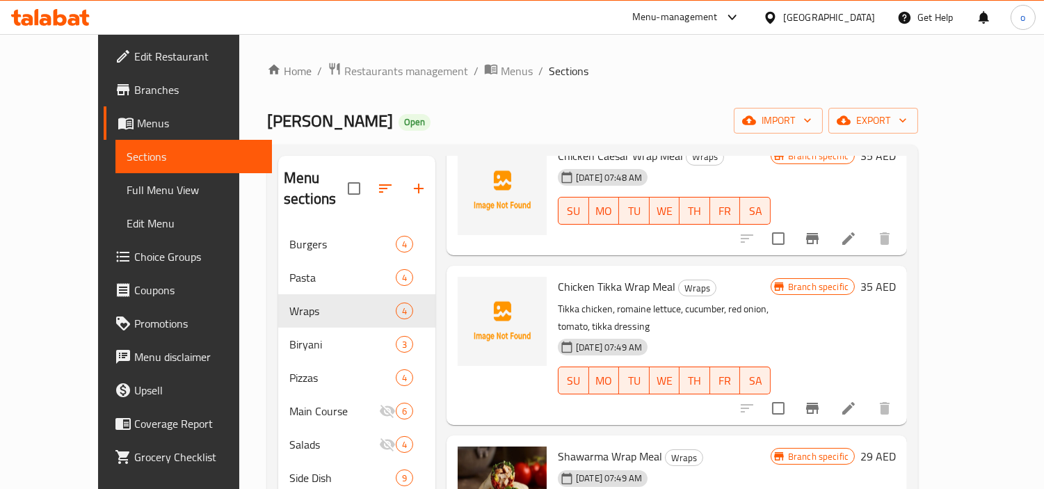
scroll to position [89, 0]
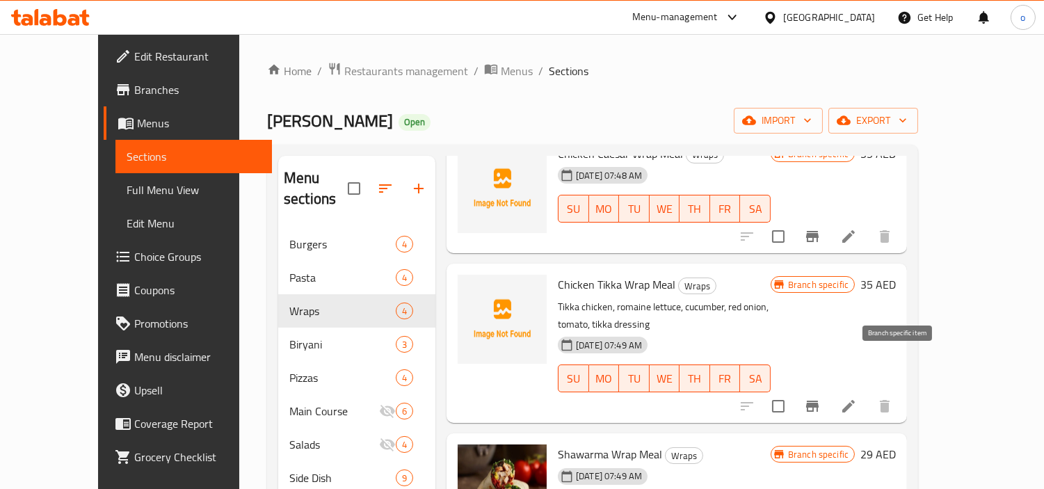
click at [821, 398] on icon "Branch-specific-item" at bounding box center [812, 406] width 17 height 17
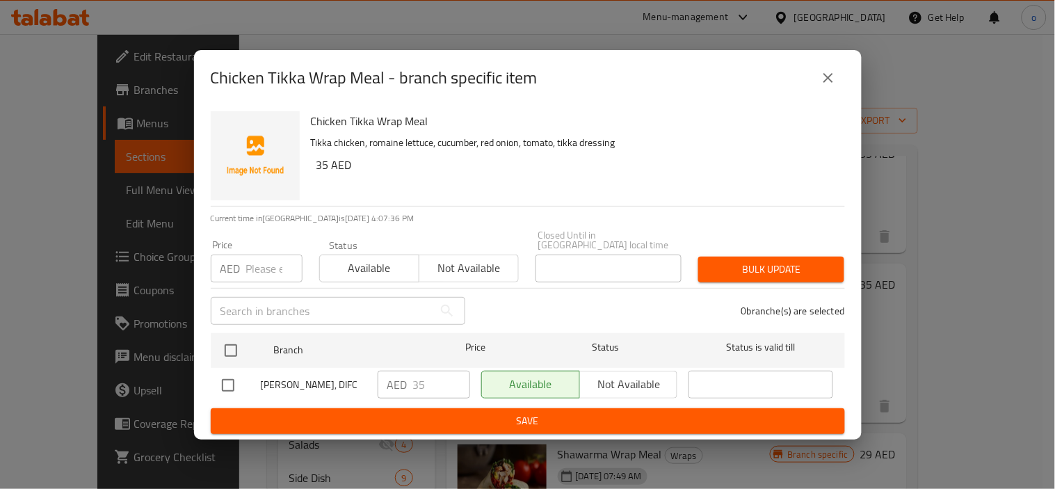
click at [838, 67] on button "close" at bounding box center [828, 77] width 33 height 33
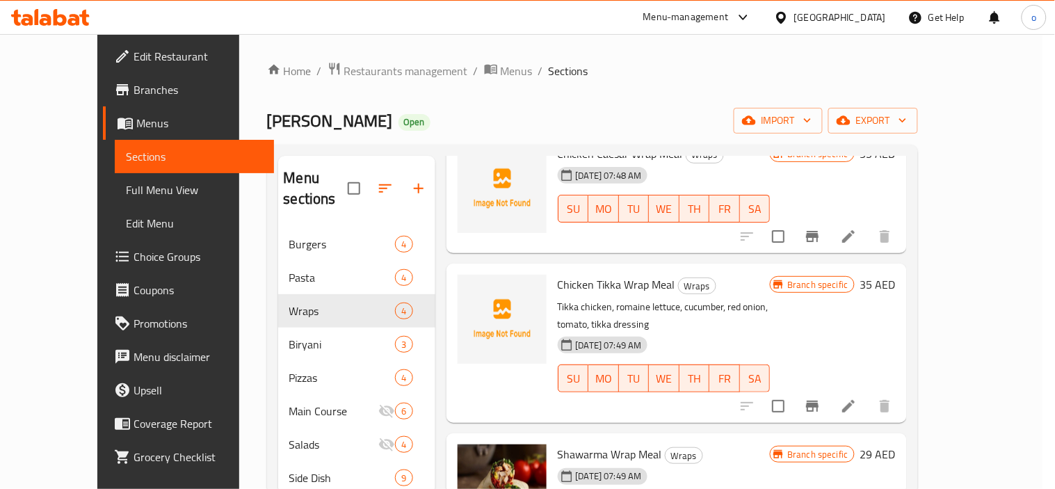
click at [838, 67] on button "close" at bounding box center [828, 77] width 33 height 33
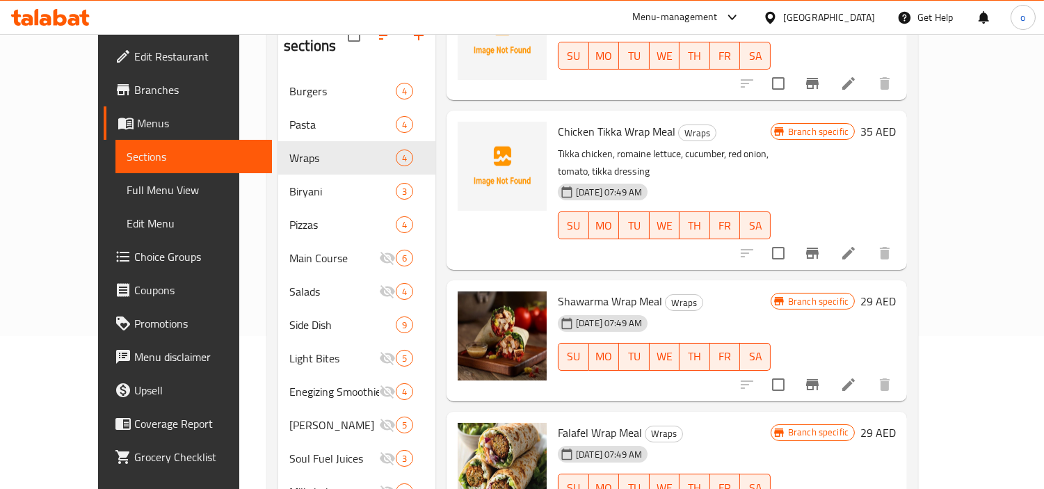
scroll to position [154, 0]
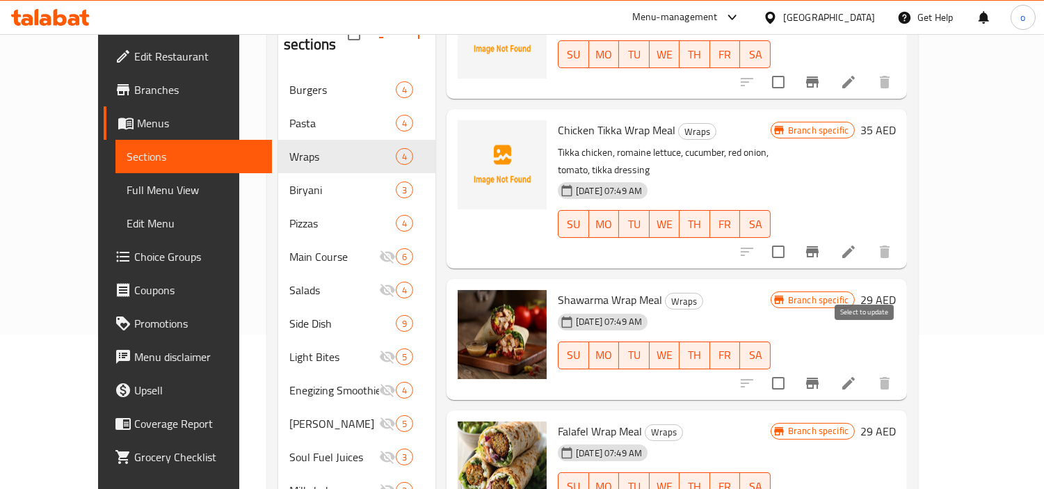
click at [829, 366] on button "Branch-specific-item" at bounding box center [812, 382] width 33 height 33
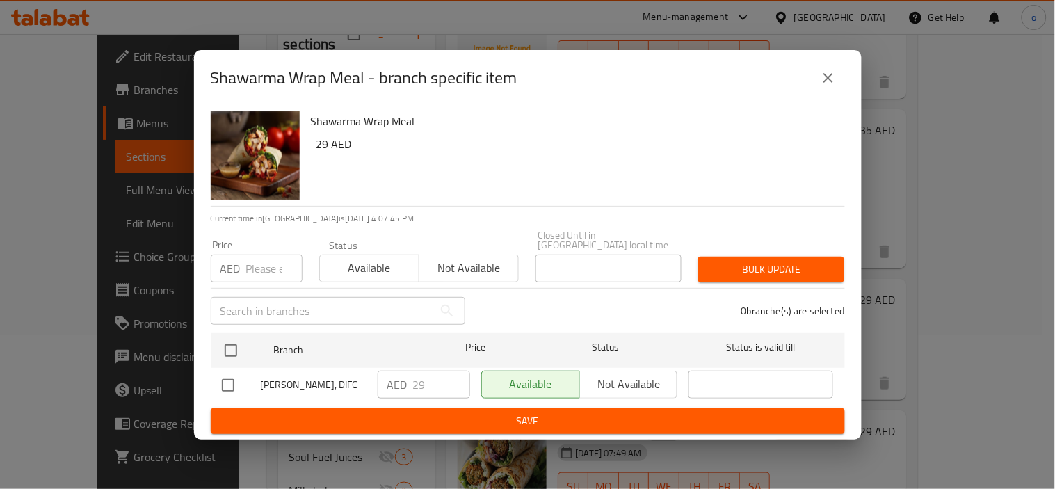
drag, startPoint x: 850, startPoint y: 67, endPoint x: 839, endPoint y: 72, distance: 11.9
click at [846, 68] on div "Shawarma Wrap Meal - branch specific item" at bounding box center [528, 78] width 668 height 56
click at [839, 72] on button "close" at bounding box center [828, 77] width 33 height 33
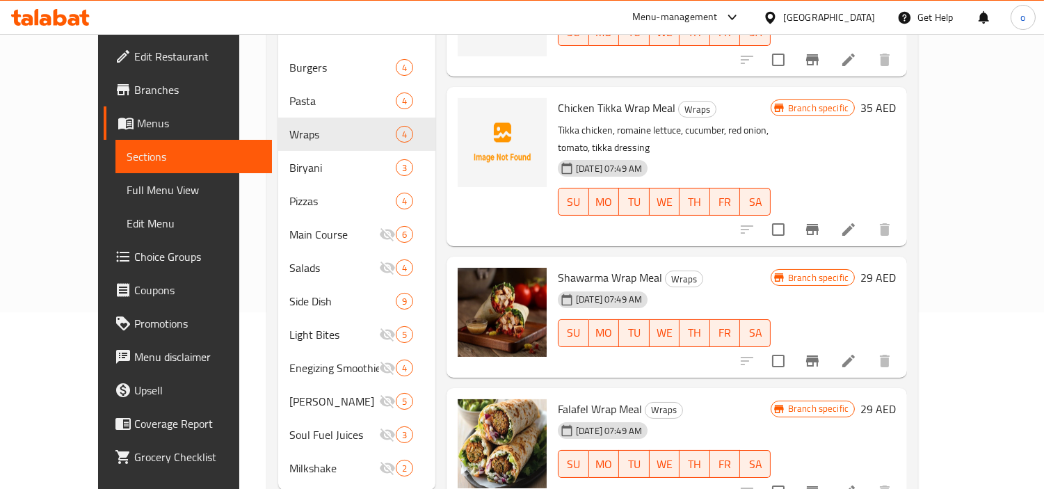
scroll to position [195, 0]
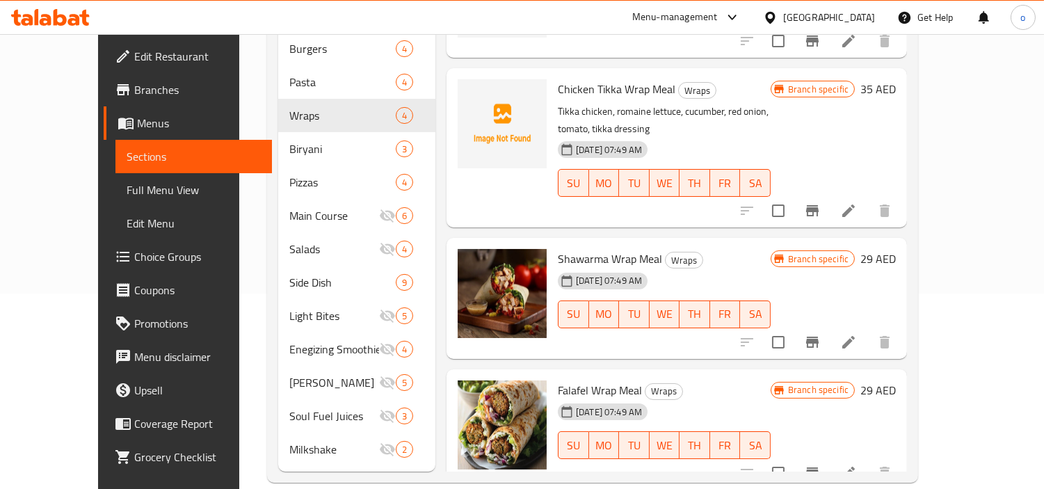
click at [821, 465] on icon "Branch-specific-item" at bounding box center [812, 473] width 17 height 17
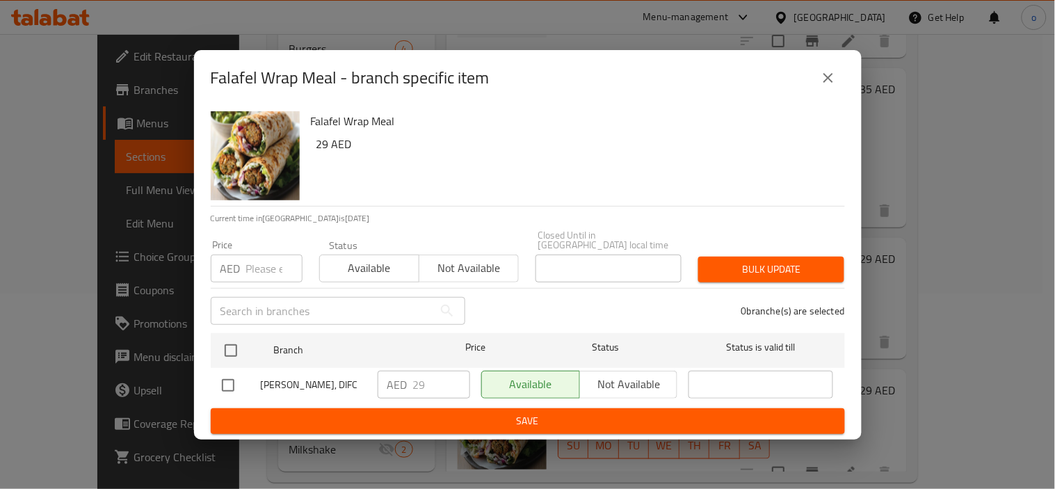
click at [822, 66] on button "close" at bounding box center [828, 77] width 33 height 33
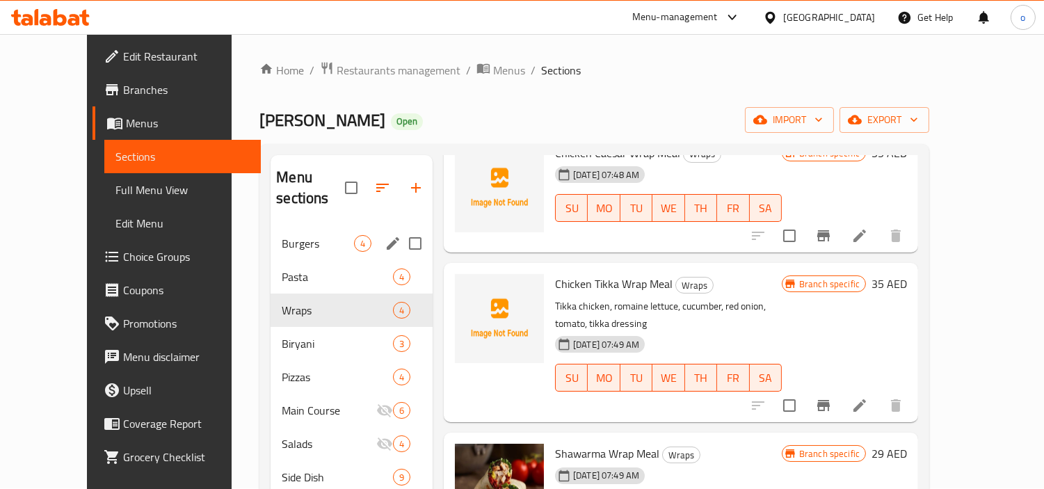
scroll to position [0, 0]
click at [282, 336] on span "Biryani" at bounding box center [318, 344] width 72 height 17
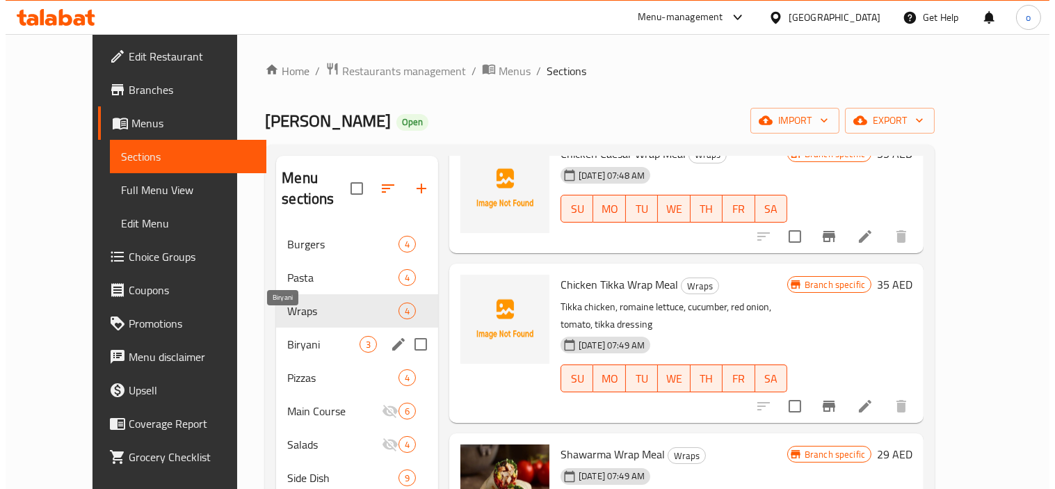
scroll to position [52, 0]
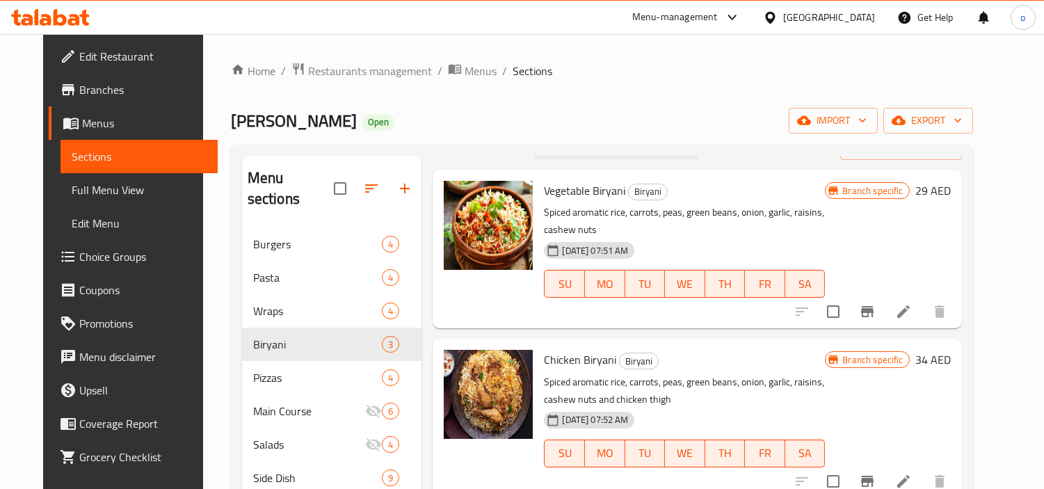
click at [884, 295] on button "Branch-specific-item" at bounding box center [866, 311] width 33 height 33
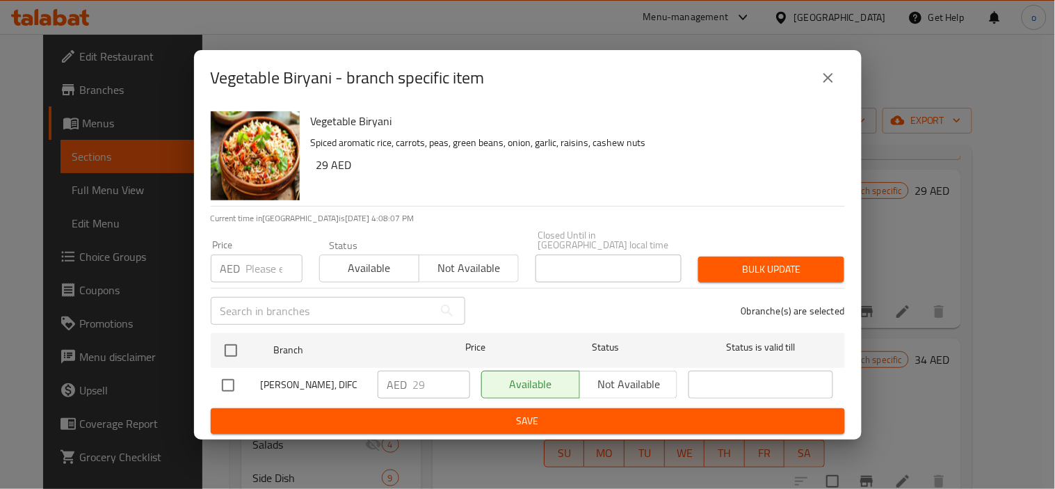
click at [808, 74] on div "Vegetable Biryani - branch specific item" at bounding box center [528, 77] width 634 height 33
click at [836, 82] on icon "close" at bounding box center [828, 78] width 17 height 17
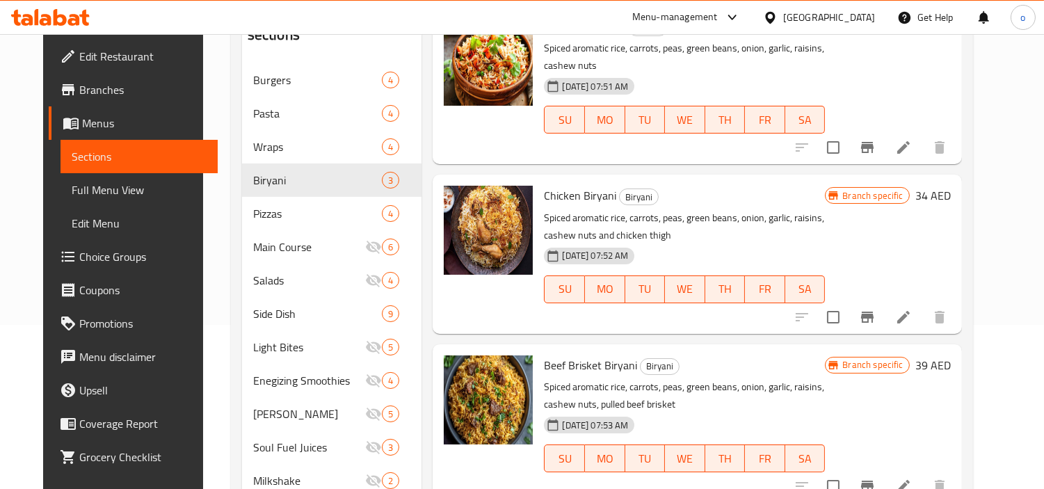
scroll to position [195, 0]
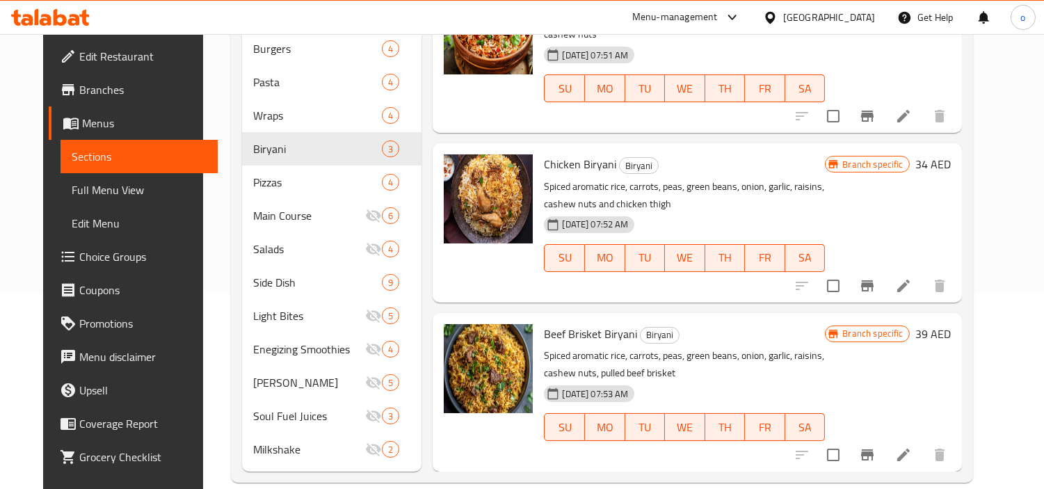
click at [873, 280] on icon "Branch-specific-item" at bounding box center [867, 285] width 13 height 11
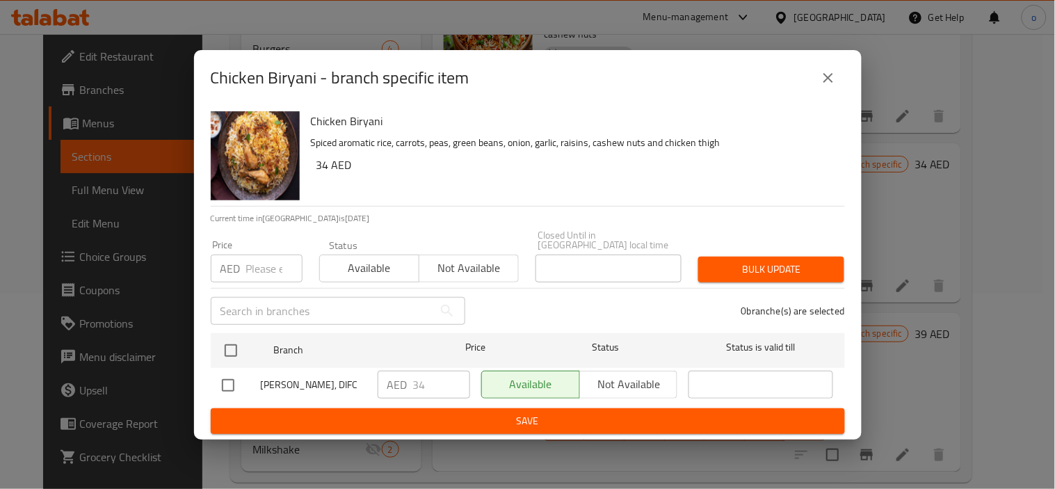
drag, startPoint x: 845, startPoint y: 75, endPoint x: 832, endPoint y: 82, distance: 14.3
click at [844, 75] on div "Chicken Biryani - branch specific item" at bounding box center [528, 78] width 668 height 56
click at [831, 82] on icon "close" at bounding box center [828, 78] width 17 height 17
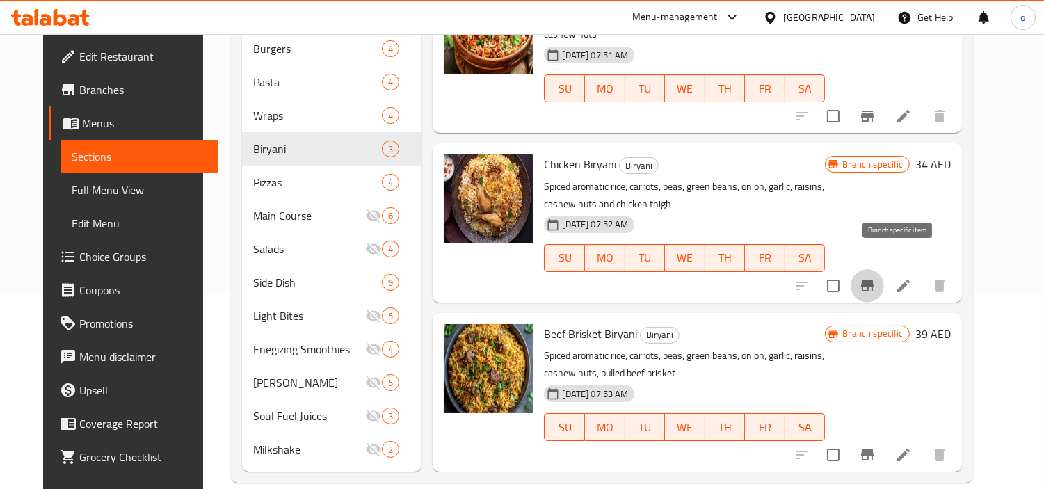
click at [884, 269] on button "Branch-specific-item" at bounding box center [866, 285] width 33 height 33
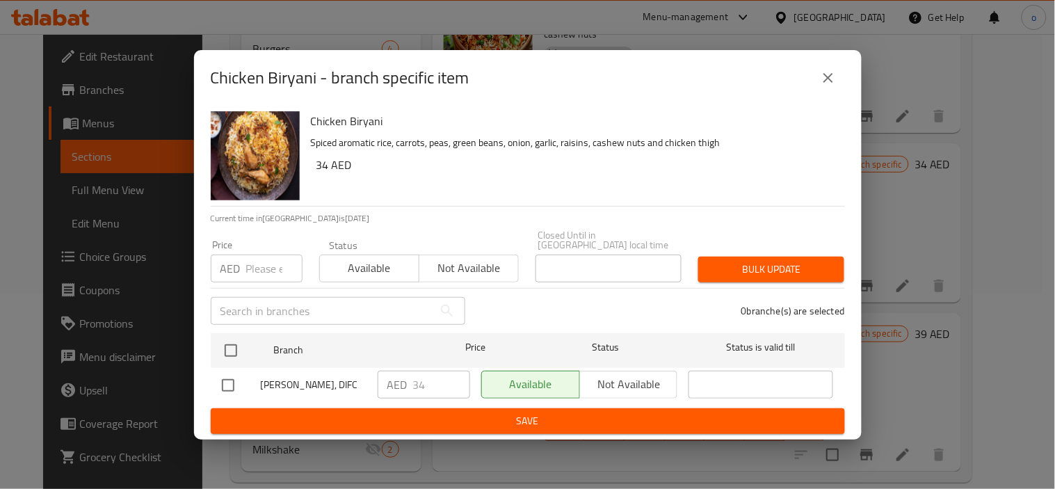
click at [815, 81] on button "close" at bounding box center [828, 77] width 33 height 33
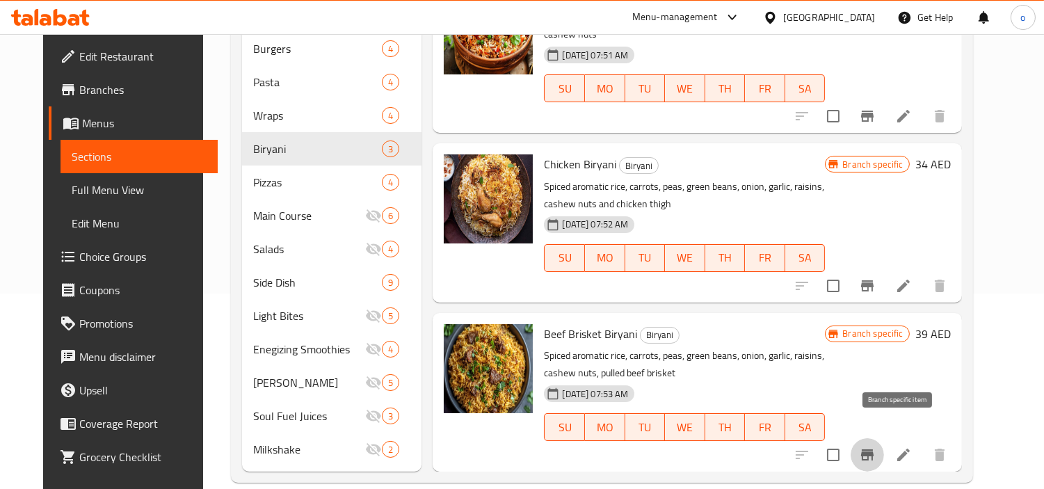
click at [876, 446] on icon "Branch-specific-item" at bounding box center [867, 454] width 17 height 17
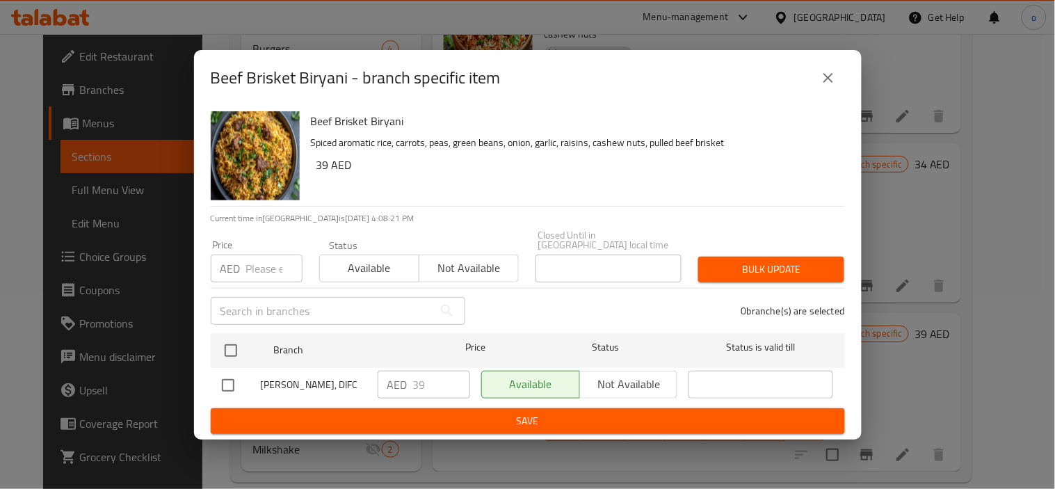
click at [816, 91] on div "Beef Brisket Biryani - branch specific item" at bounding box center [528, 77] width 634 height 33
click at [844, 66] on div "Beef Brisket Biryani - branch specific item" at bounding box center [528, 77] width 634 height 33
click at [833, 67] on button "close" at bounding box center [828, 77] width 33 height 33
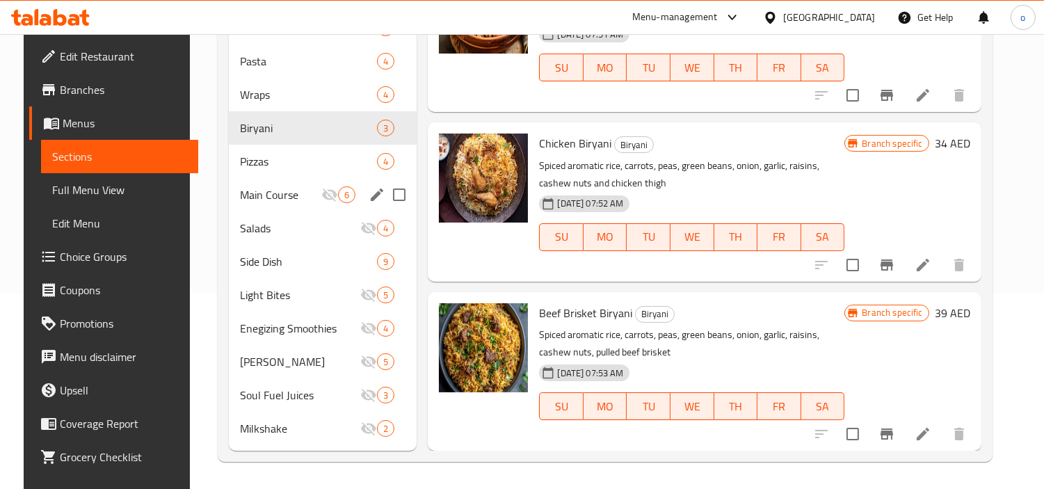
click at [300, 150] on div "Pizzas 4" at bounding box center [323, 161] width 188 height 33
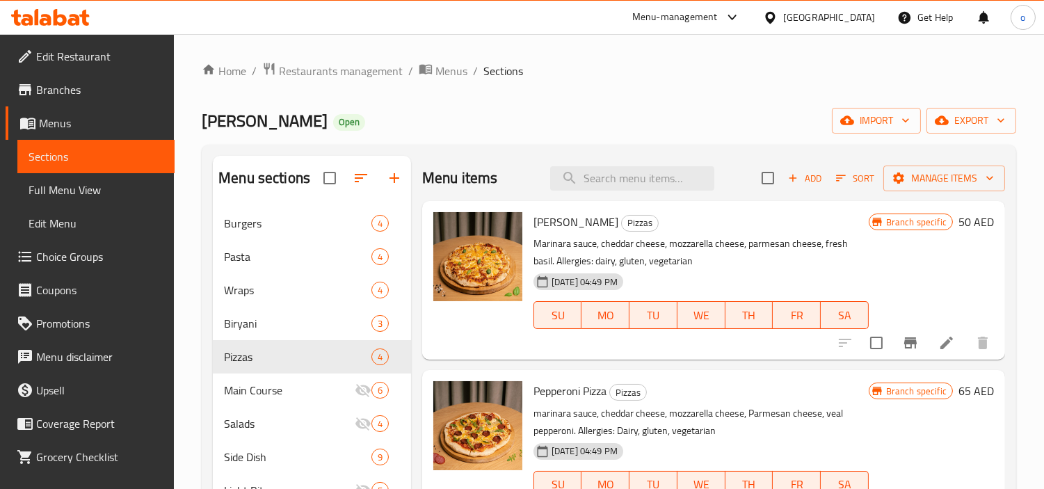
click at [894, 338] on button "Branch-specific-item" at bounding box center [910, 342] width 33 height 33
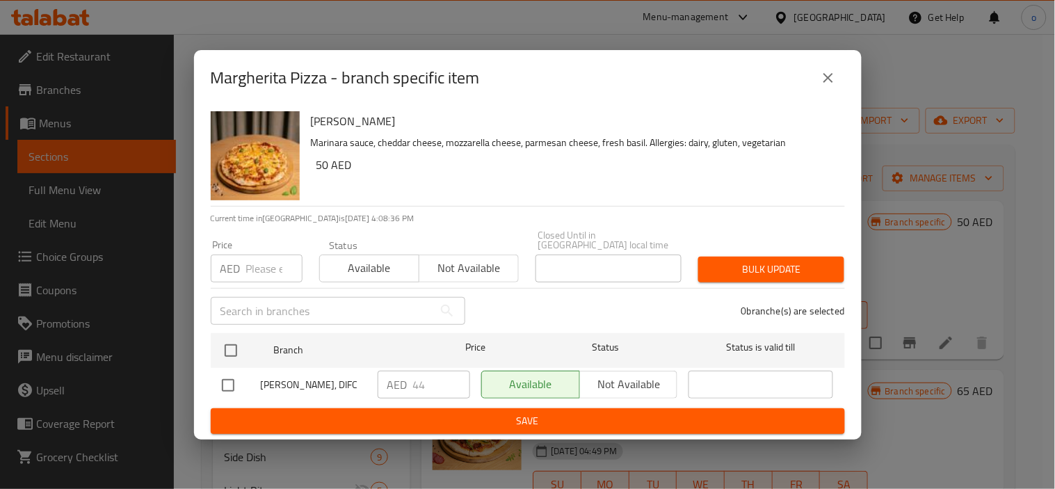
click at [397, 383] on div "AED 44 ​" at bounding box center [424, 385] width 92 height 28
click at [825, 73] on icon "close" at bounding box center [828, 78] width 17 height 17
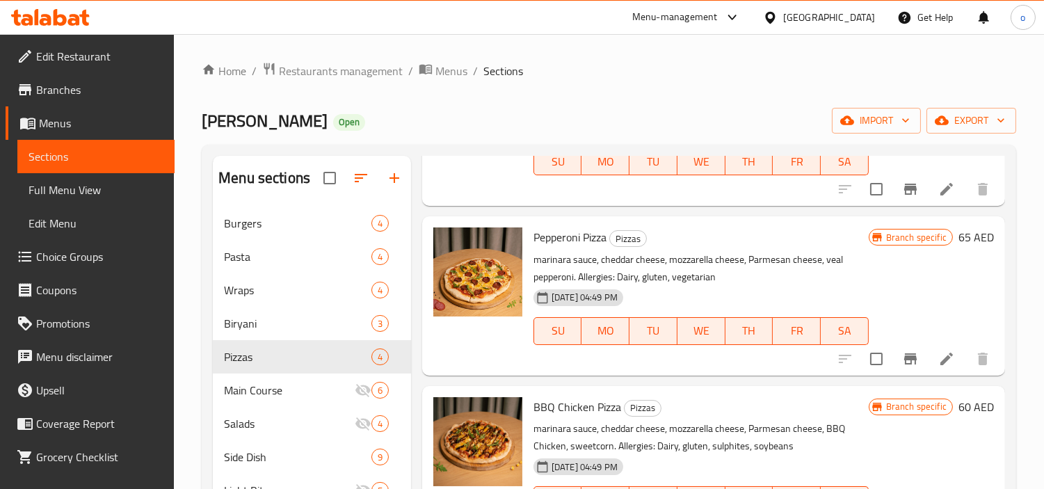
scroll to position [154, 0]
click at [904, 355] on icon "Branch-specific-item" at bounding box center [910, 358] width 13 height 11
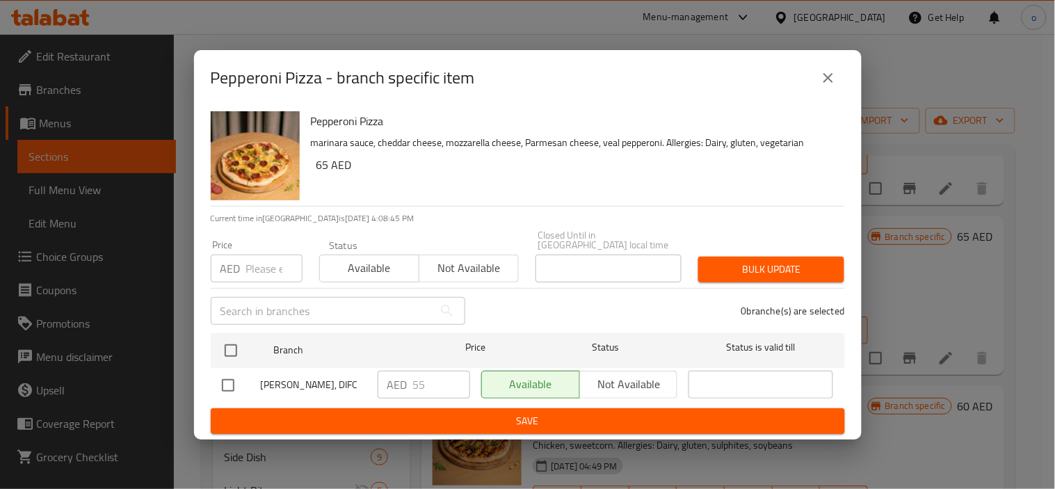
click at [401, 389] on div "AED 55 ​" at bounding box center [424, 385] width 92 height 28
click at [816, 77] on button "close" at bounding box center [828, 77] width 33 height 33
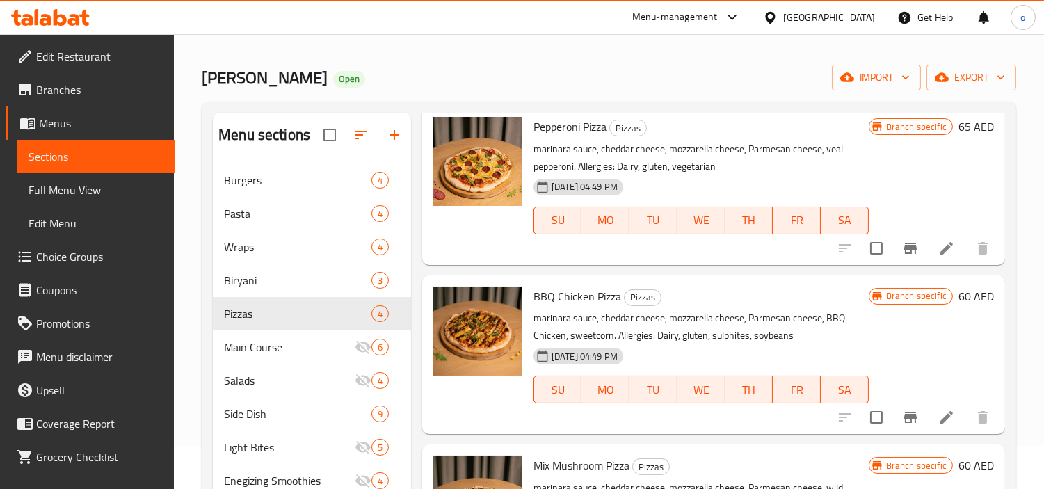
scroll to position [77, 0]
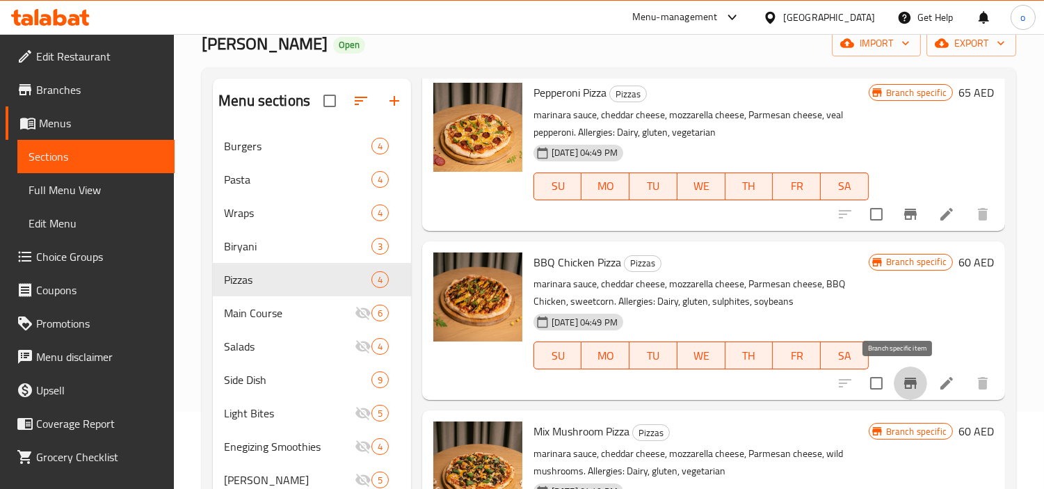
click at [894, 386] on button "Branch-specific-item" at bounding box center [910, 382] width 33 height 33
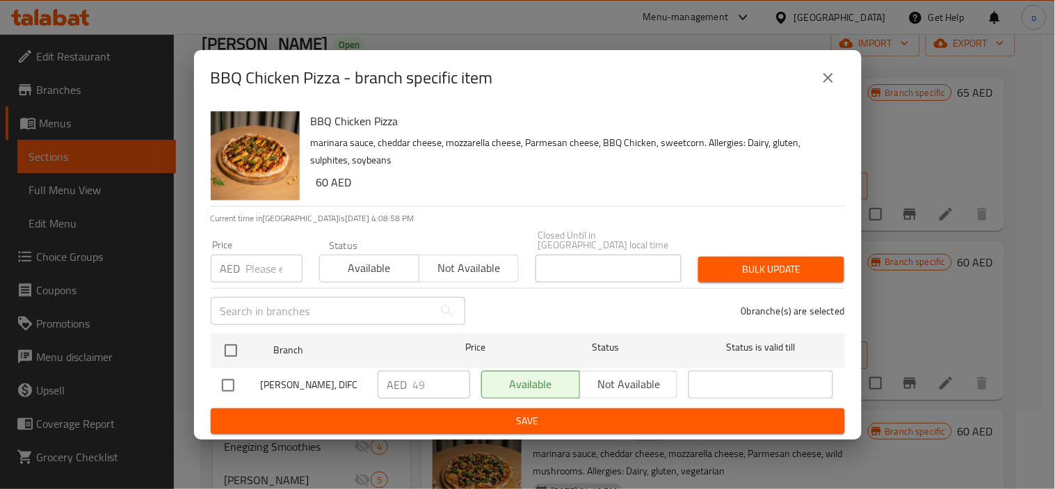
click at [404, 387] on div "AED 49 ​" at bounding box center [424, 385] width 92 height 28
click at [830, 73] on icon "close" at bounding box center [828, 78] width 17 height 17
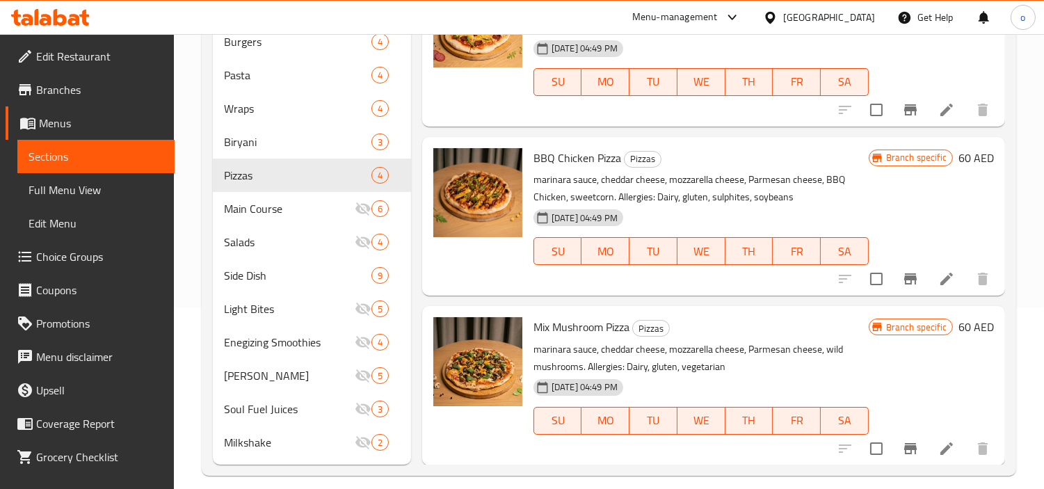
scroll to position [195, 0]
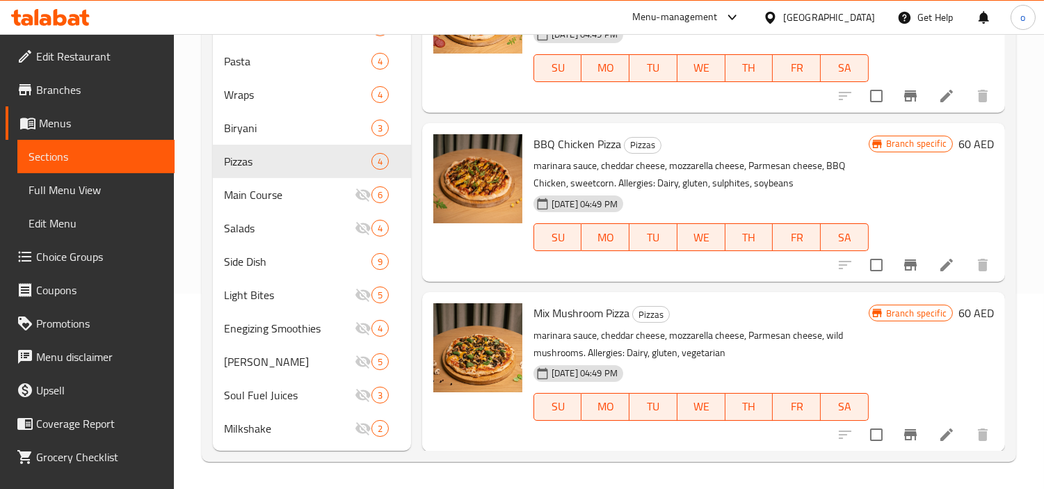
click at [902, 438] on icon "Branch-specific-item" at bounding box center [910, 434] width 17 height 17
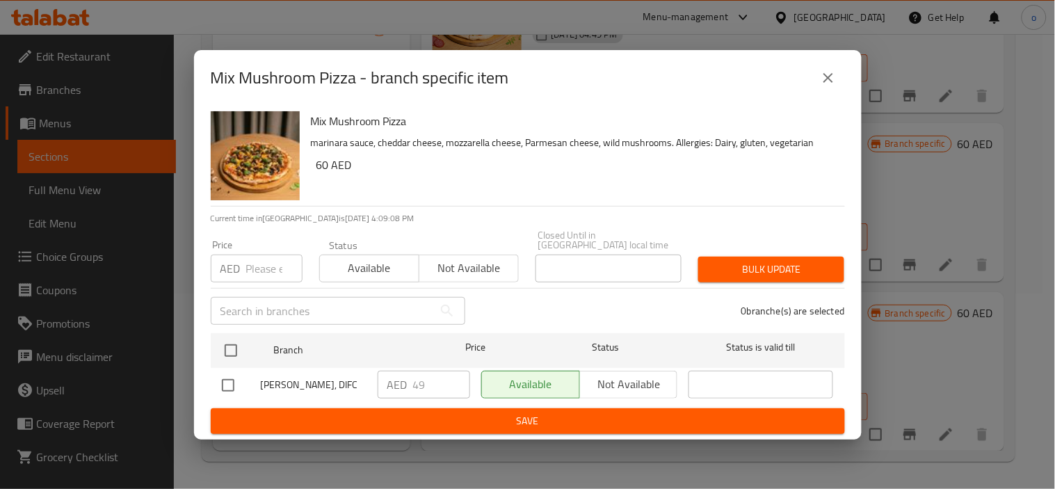
click at [404, 384] on div "AED 49 ​" at bounding box center [424, 385] width 92 height 28
click at [819, 79] on button "close" at bounding box center [828, 77] width 33 height 33
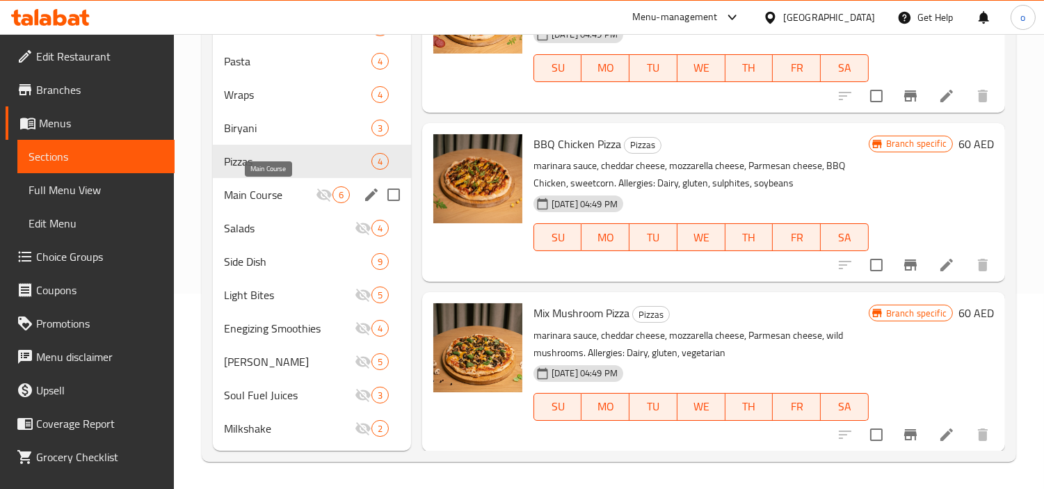
click at [250, 188] on span "Main Course" at bounding box center [270, 194] width 92 height 17
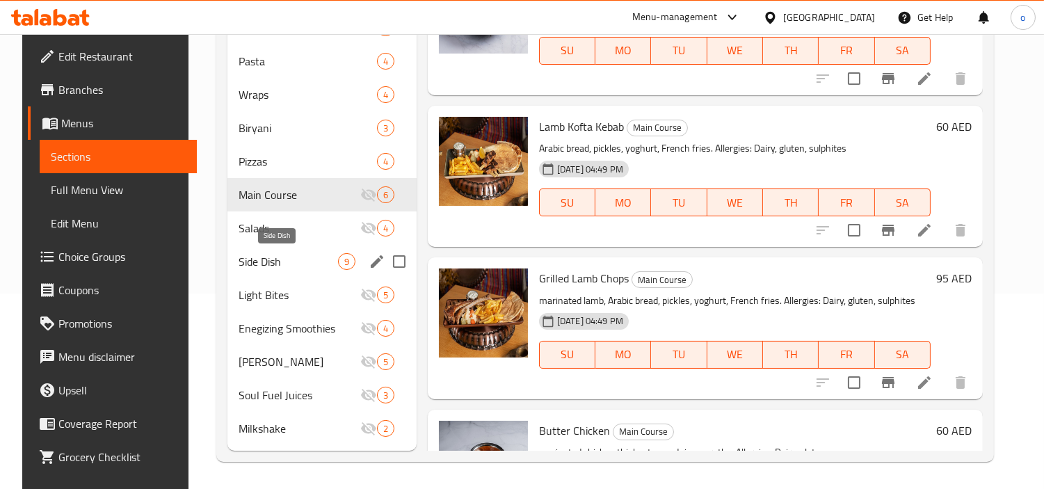
click at [271, 266] on span "Side Dish" at bounding box center [288, 261] width 99 height 17
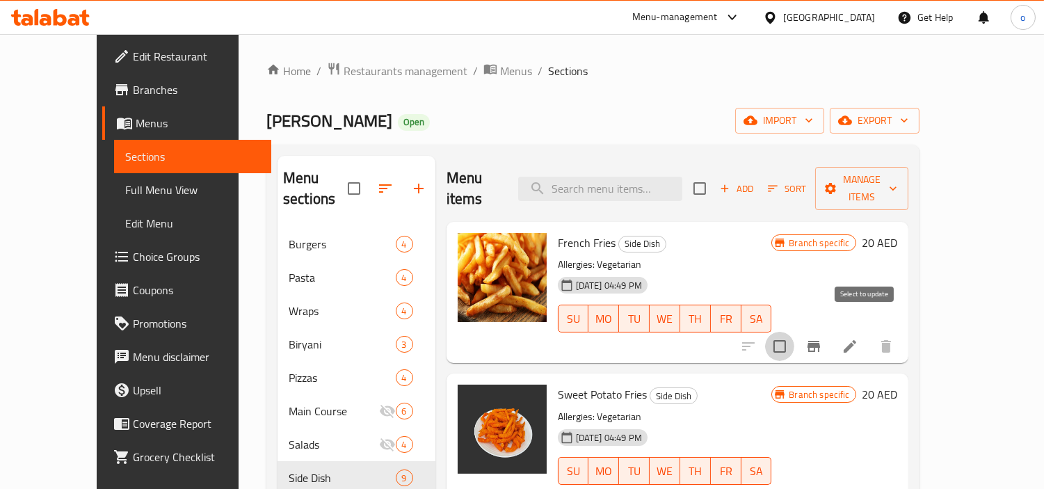
click at [794, 332] on input "checkbox" at bounding box center [779, 346] width 29 height 29
checkbox input "false"
click at [830, 330] on button "Branch-specific-item" at bounding box center [813, 346] width 33 height 33
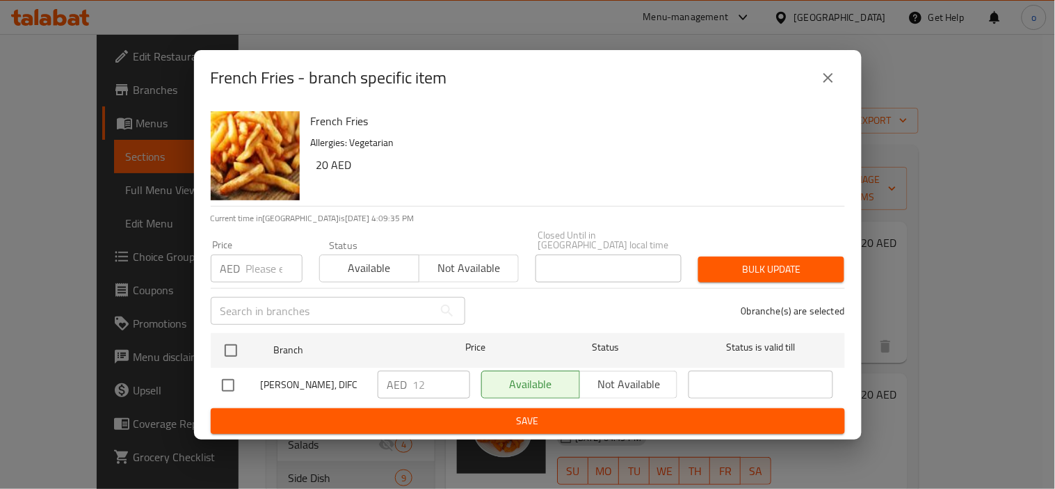
click at [400, 383] on div "AED 12 ​" at bounding box center [424, 385] width 92 height 28
click at [839, 82] on button "close" at bounding box center [828, 77] width 33 height 33
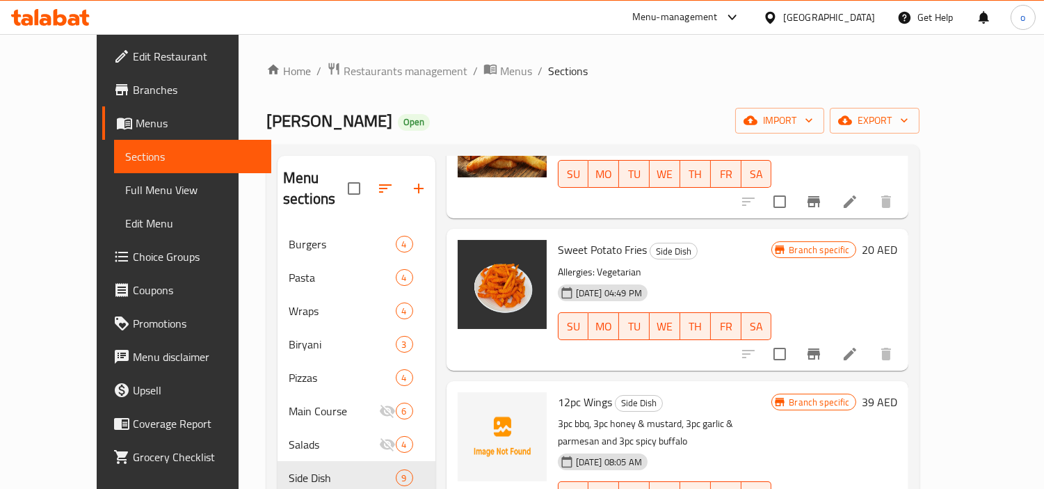
scroll to position [77, 0]
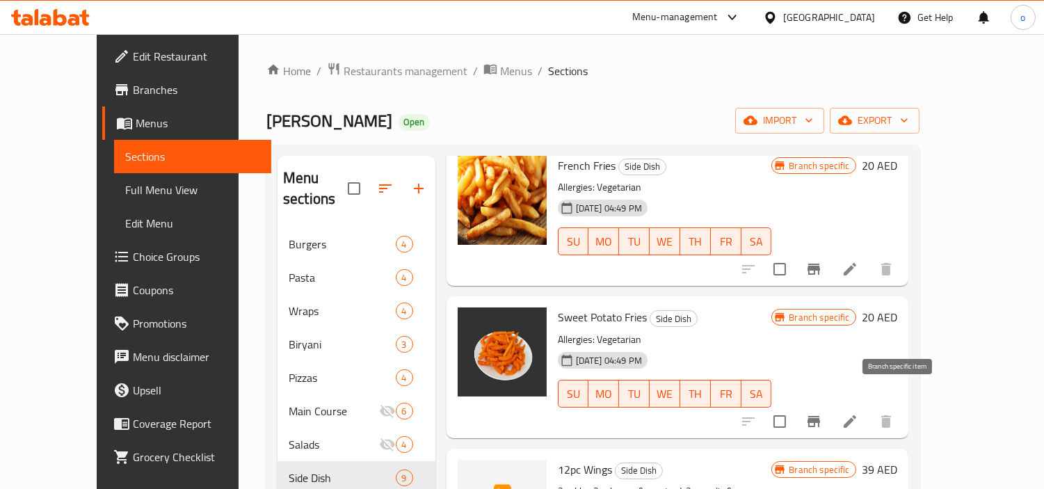
click at [820, 416] on icon "Branch-specific-item" at bounding box center [813, 421] width 13 height 11
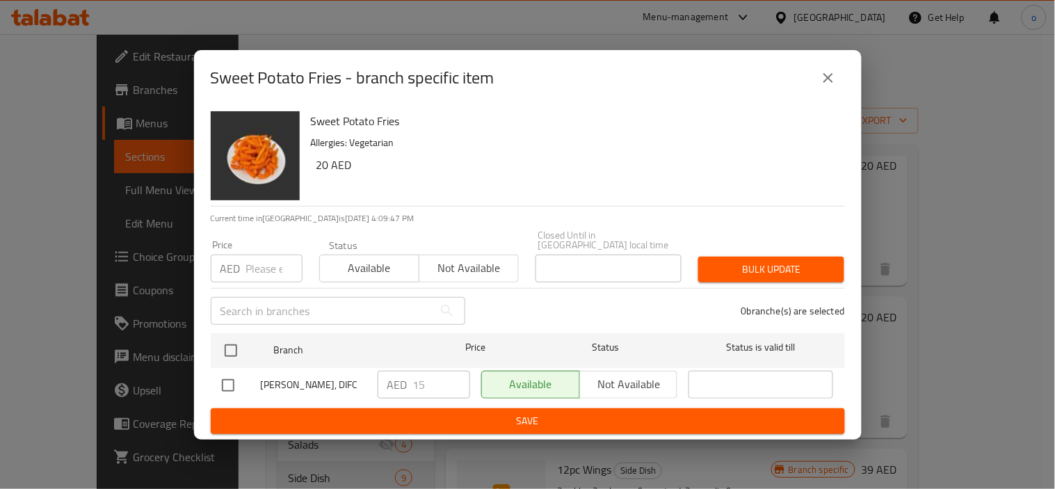
click at [409, 380] on div "AED 15 ​" at bounding box center [424, 385] width 92 height 28
click at [828, 85] on icon "close" at bounding box center [828, 78] width 17 height 17
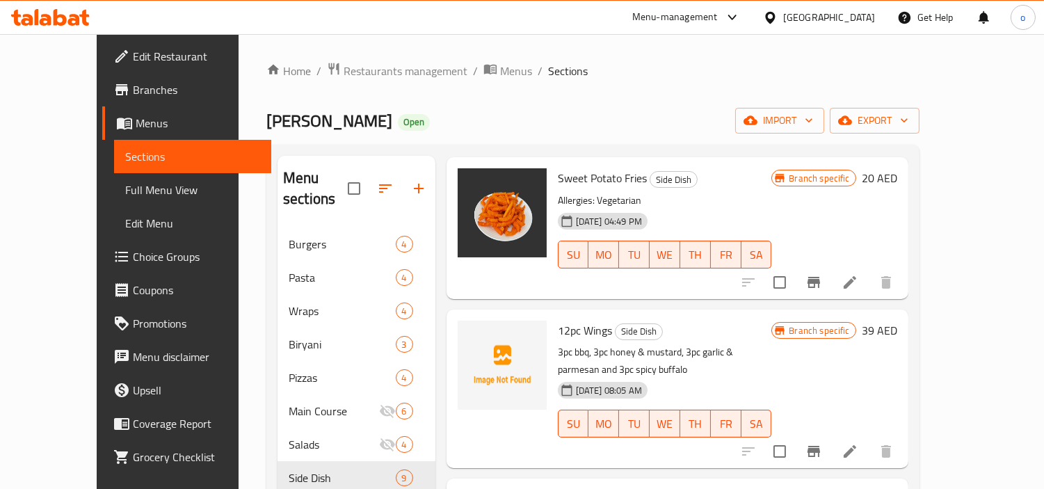
scroll to position [232, 0]
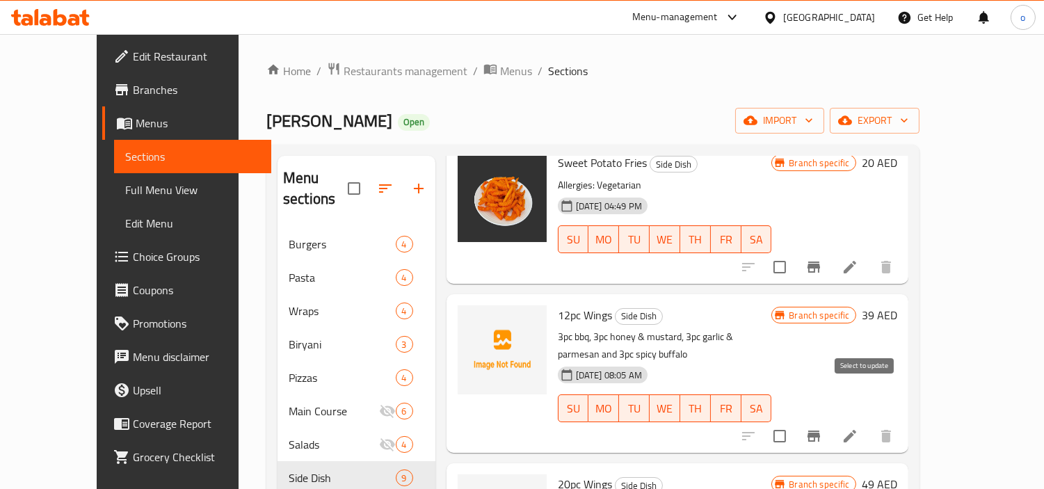
click at [822, 428] on icon "Branch-specific-item" at bounding box center [813, 436] width 17 height 17
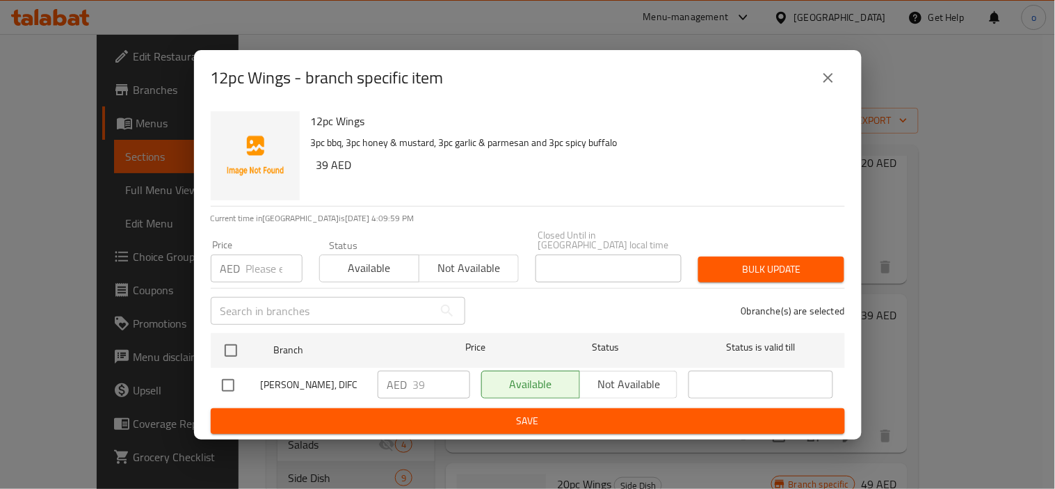
click at [403, 378] on div "AED 39 ​" at bounding box center [424, 385] width 92 height 28
click at [823, 88] on button "close" at bounding box center [828, 77] width 33 height 33
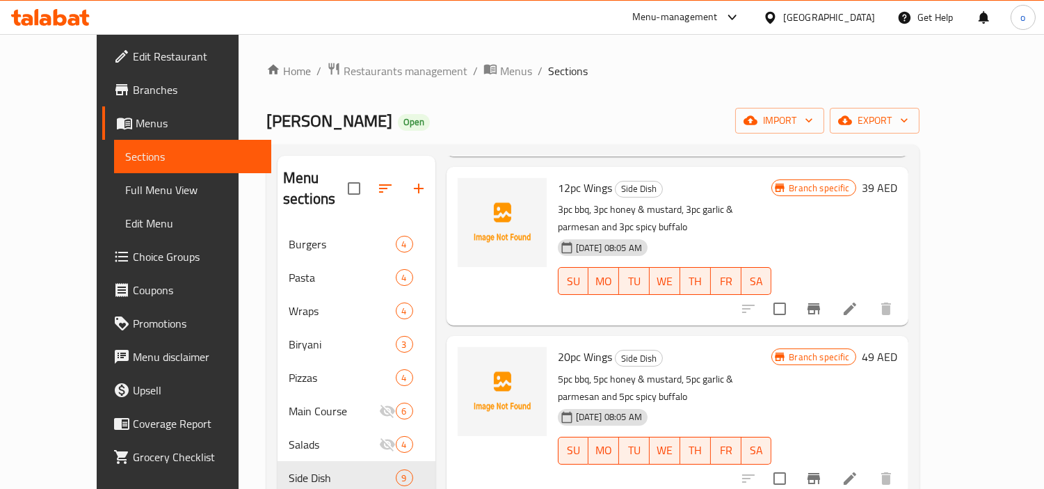
scroll to position [386, 0]
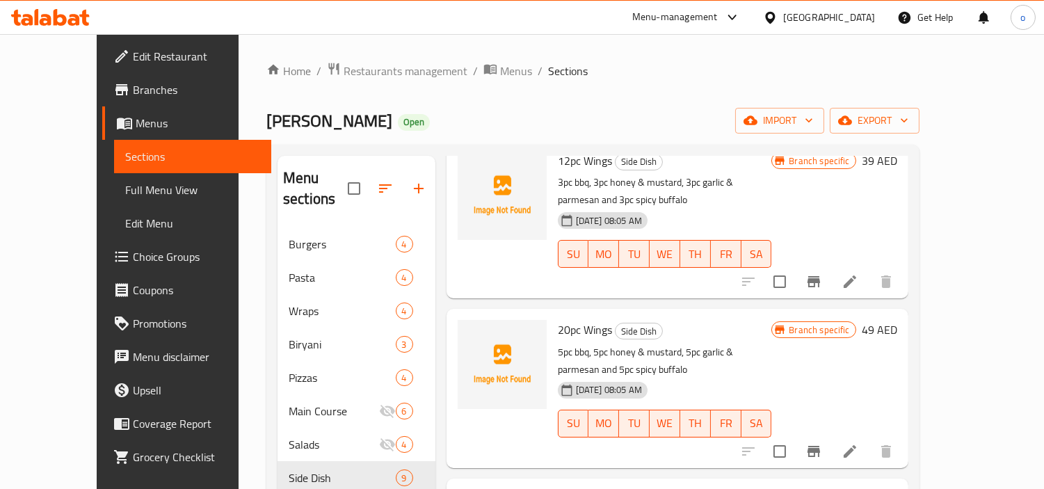
click at [822, 443] on icon "Branch-specific-item" at bounding box center [813, 451] width 17 height 17
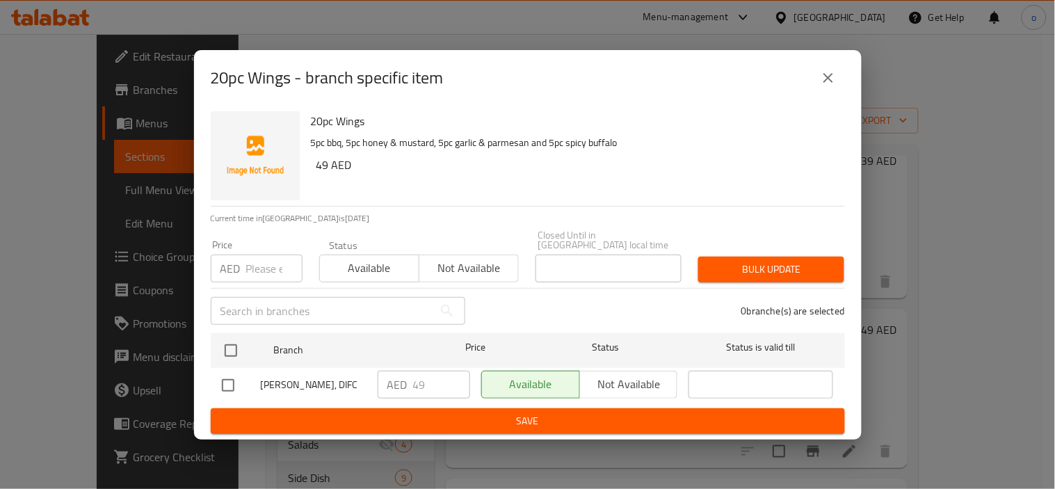
click at [405, 389] on div "AED 49 ​" at bounding box center [424, 385] width 92 height 28
click at [839, 65] on button "close" at bounding box center [828, 77] width 33 height 33
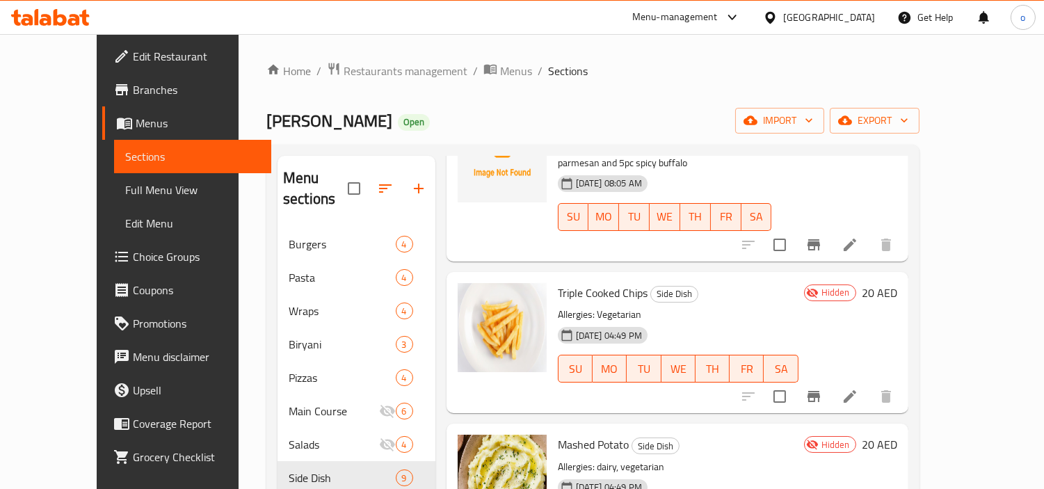
scroll to position [618, 0]
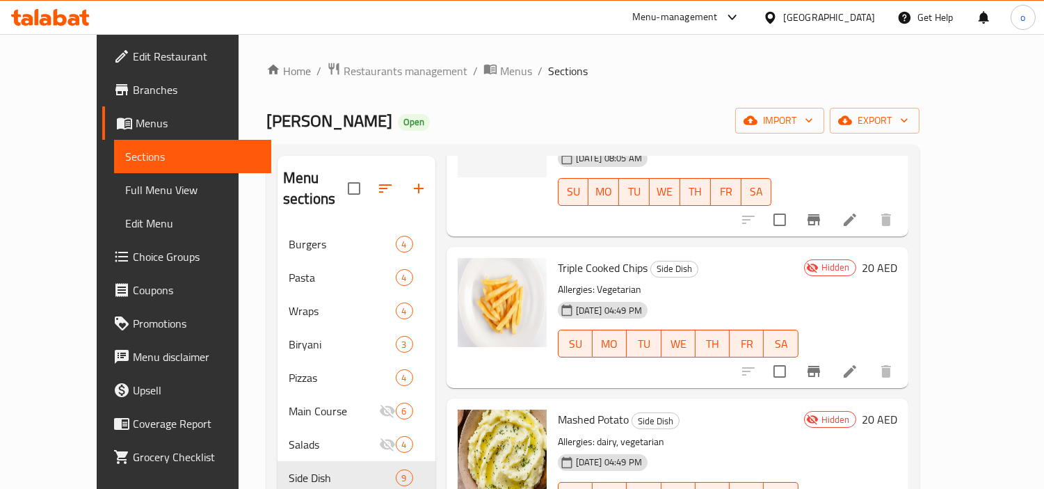
click at [820, 366] on icon "Branch-specific-item" at bounding box center [813, 371] width 13 height 11
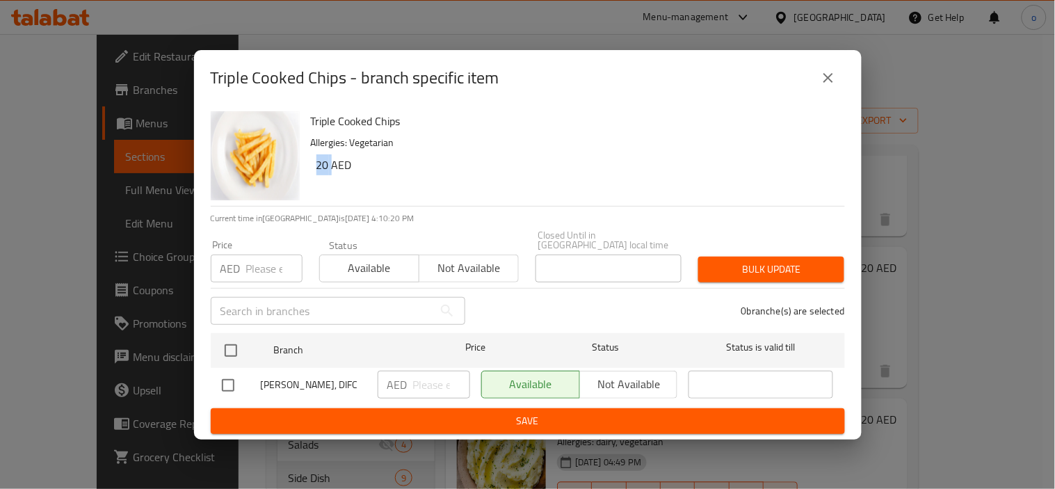
drag, startPoint x: 330, startPoint y: 169, endPoint x: 315, endPoint y: 169, distance: 15.3
click at [315, 169] on div "Triple Cooked Chips Allergies: Vegetarian 20 AED" at bounding box center [572, 156] width 534 height 100
copy h6 "20"
click at [833, 78] on icon "close" at bounding box center [828, 78] width 17 height 17
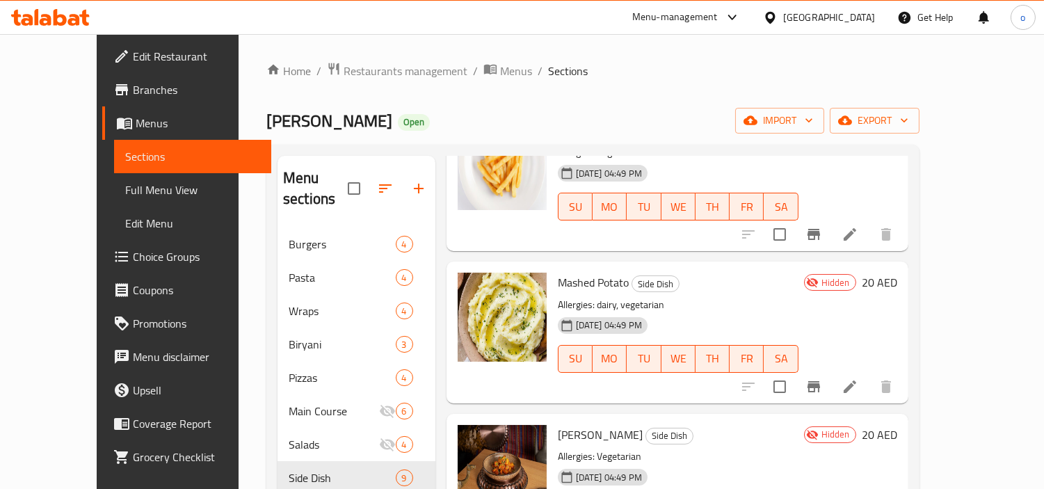
scroll to position [773, 0]
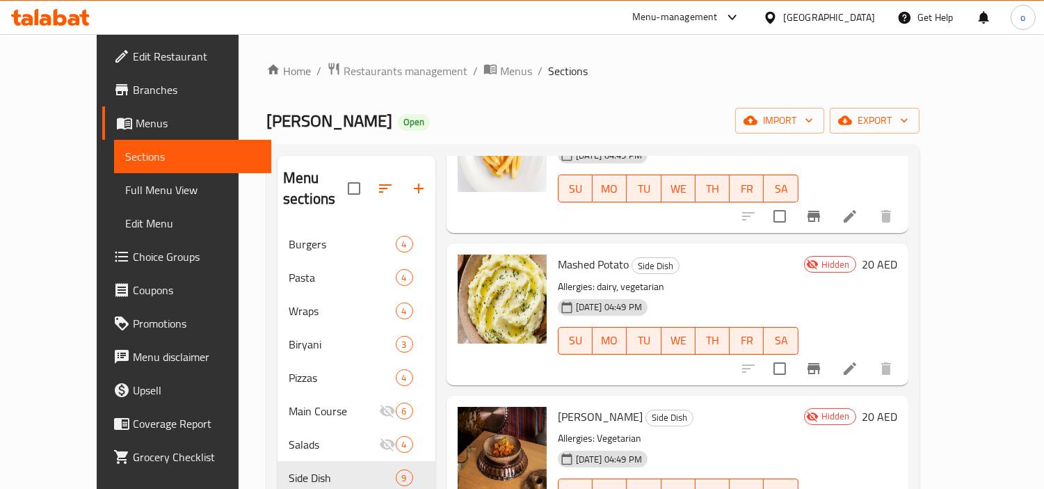
click at [820, 363] on icon "Branch-specific-item" at bounding box center [813, 368] width 13 height 11
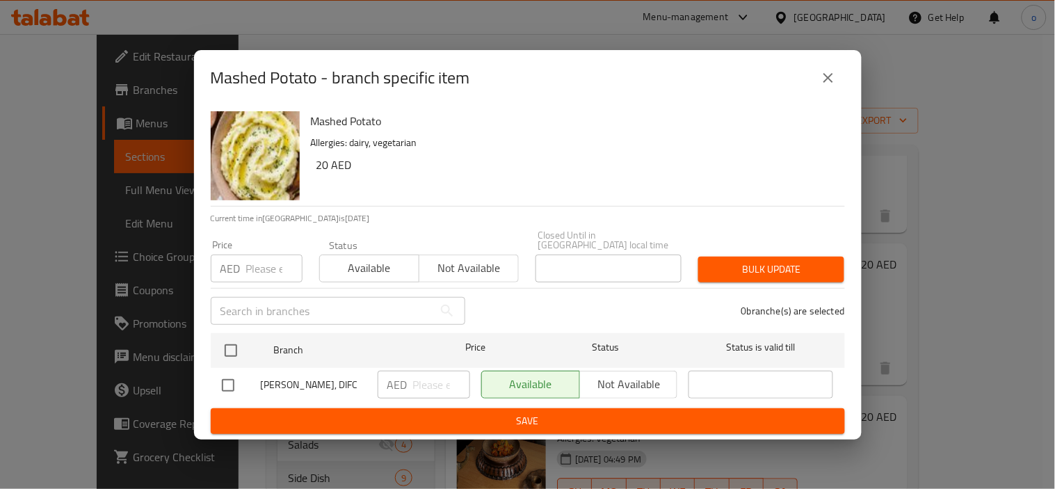
click at [832, 72] on icon "close" at bounding box center [828, 78] width 17 height 17
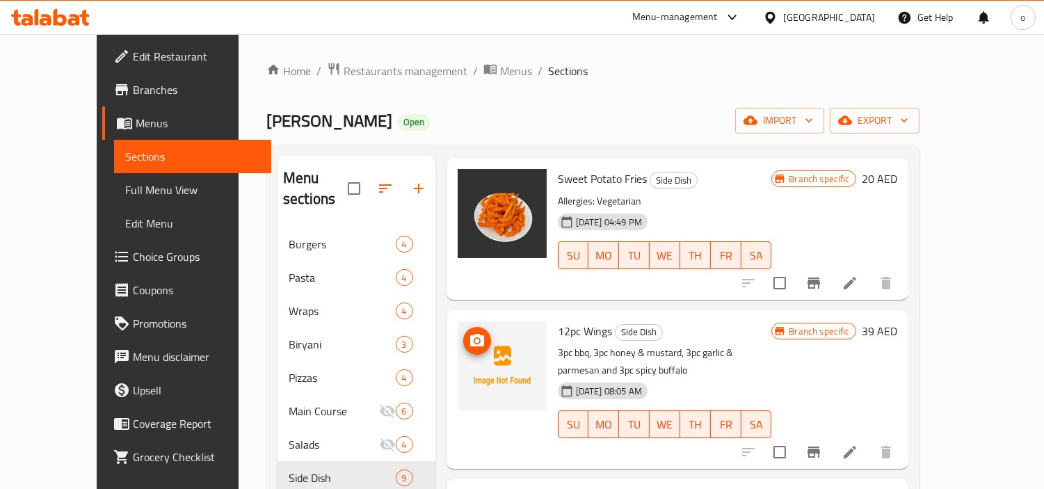
scroll to position [0, 0]
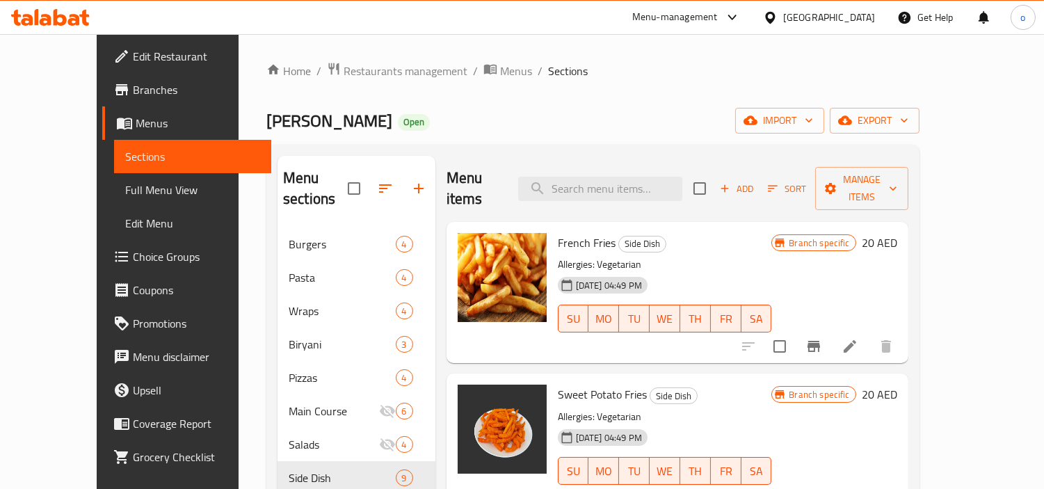
click at [505, 125] on div "Charlie Lane Open import export" at bounding box center [592, 121] width 653 height 26
click at [133, 93] on span "Branches" at bounding box center [196, 89] width 127 height 17
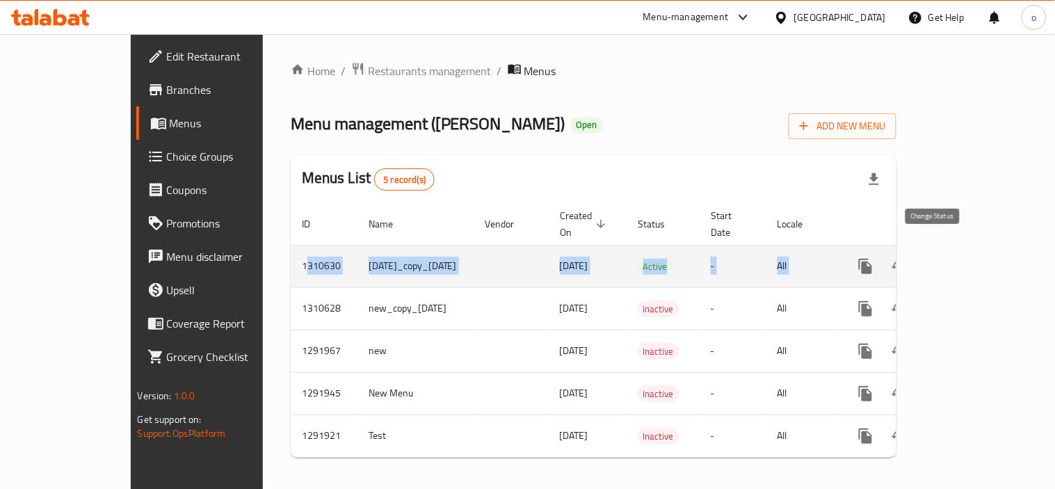
drag, startPoint x: 265, startPoint y: 255, endPoint x: 923, endPoint y: 240, distance: 658.0
click at [923, 245] on tr "1310630 1/6/2025_copy_09/09/2025 09/09/2025 Active - All" at bounding box center [642, 266] width 703 height 42
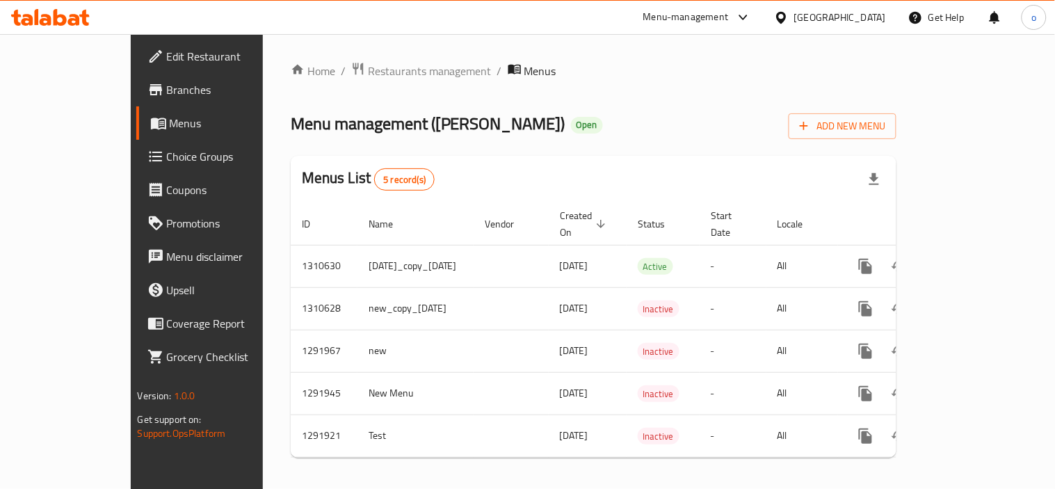
click at [782, 164] on div "Menus List 5 record(s)" at bounding box center [594, 179] width 606 height 47
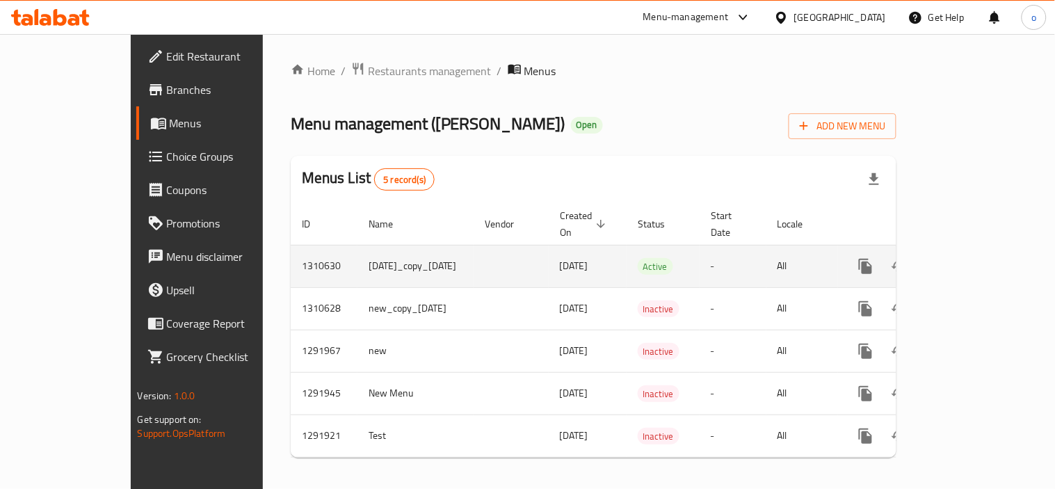
click at [974, 258] on icon "enhanced table" at bounding box center [966, 266] width 17 height 17
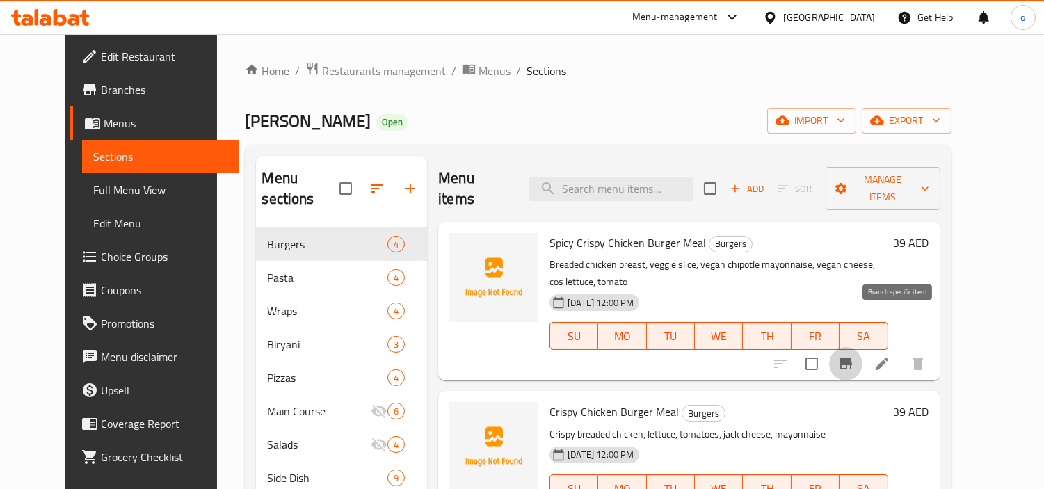
click at [854, 355] on icon "Branch-specific-item" at bounding box center [845, 363] width 17 height 17
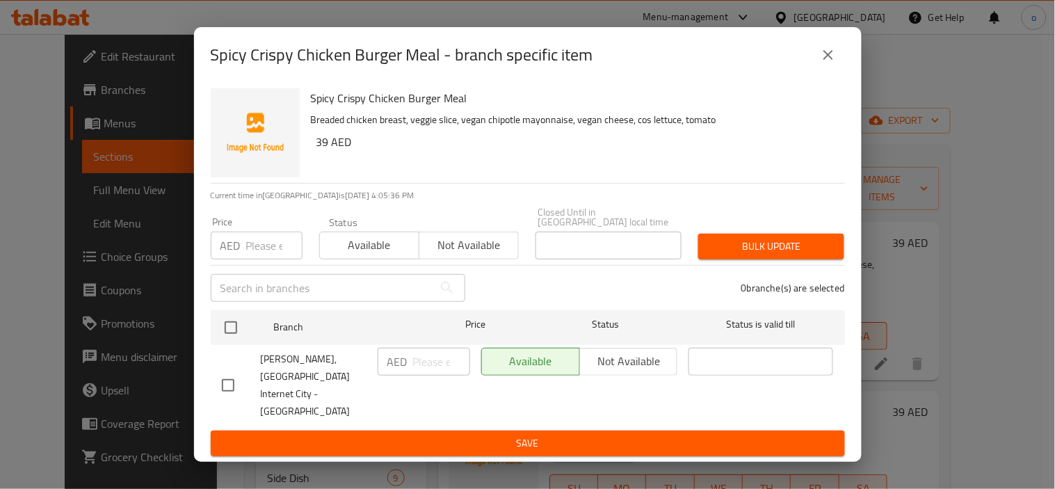
click at [933, 328] on div "Spicy Crispy Chicken Burger Meal - branch specific item Spicy Crispy Chicken Bu…" at bounding box center [527, 244] width 1055 height 489
click at [817, 72] on button "close" at bounding box center [828, 54] width 33 height 33
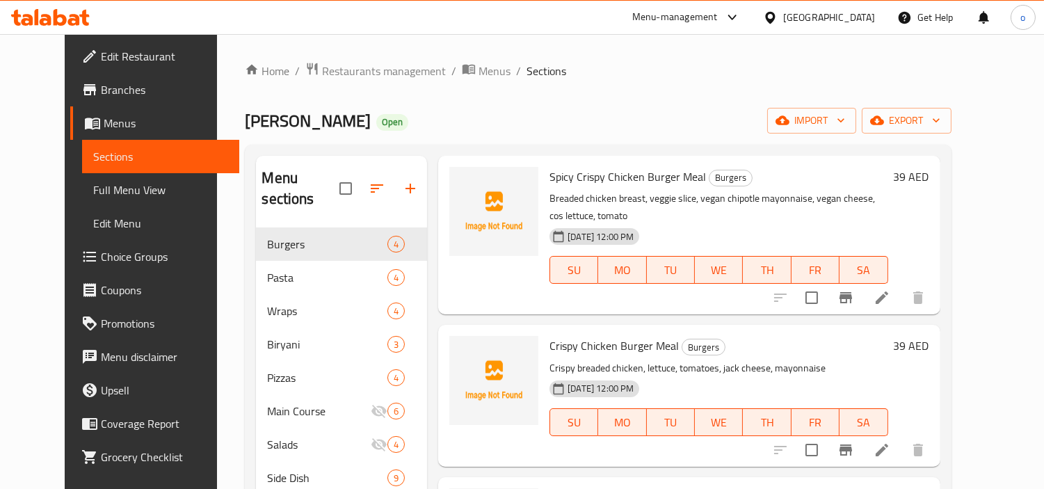
scroll to position [154, 0]
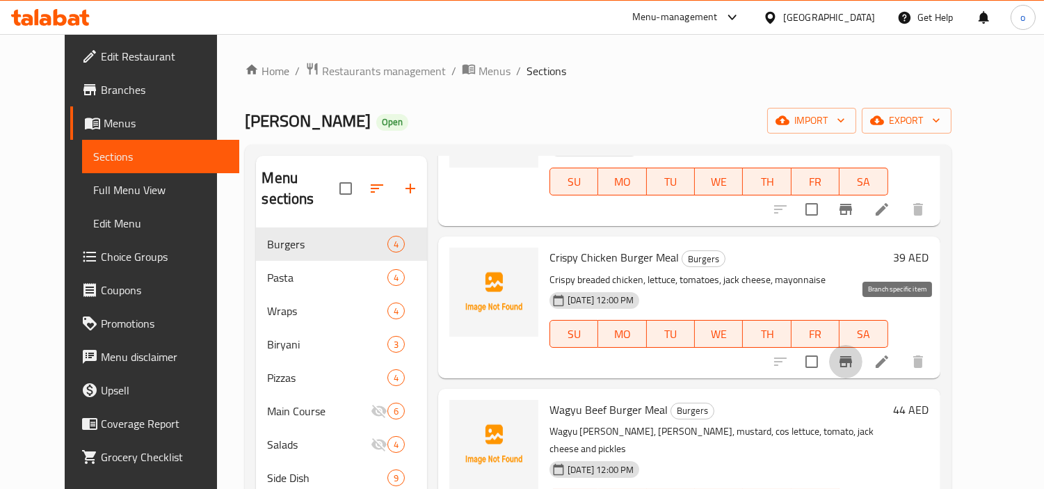
click at [854, 353] on icon "Branch-specific-item" at bounding box center [845, 361] width 17 height 17
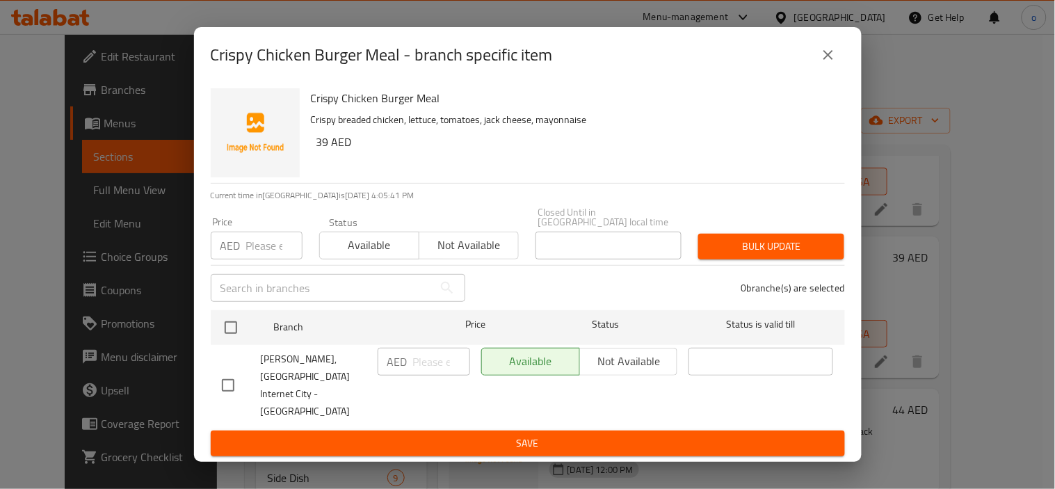
click at [940, 318] on div "Crispy Chicken Burger Meal - branch specific item Crispy Chicken Burger Meal Cr…" at bounding box center [527, 244] width 1055 height 489
click at [828, 63] on icon "close" at bounding box center [828, 55] width 17 height 17
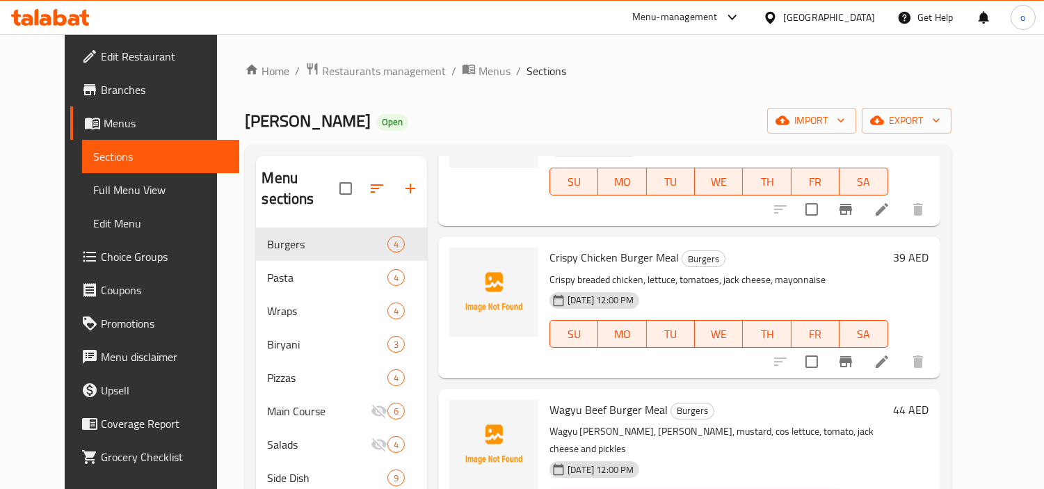
click at [926, 191] on div "Menu items Add Sort Manage items Spicy Crispy Chicken Burger Meal Burgers Bread…" at bounding box center [683, 411] width 513 height 511
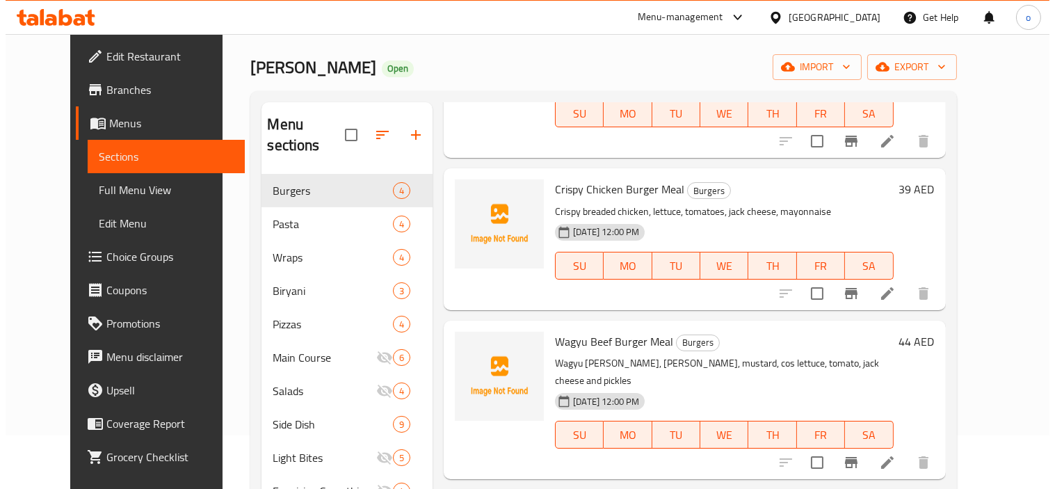
scroll to position [77, 0]
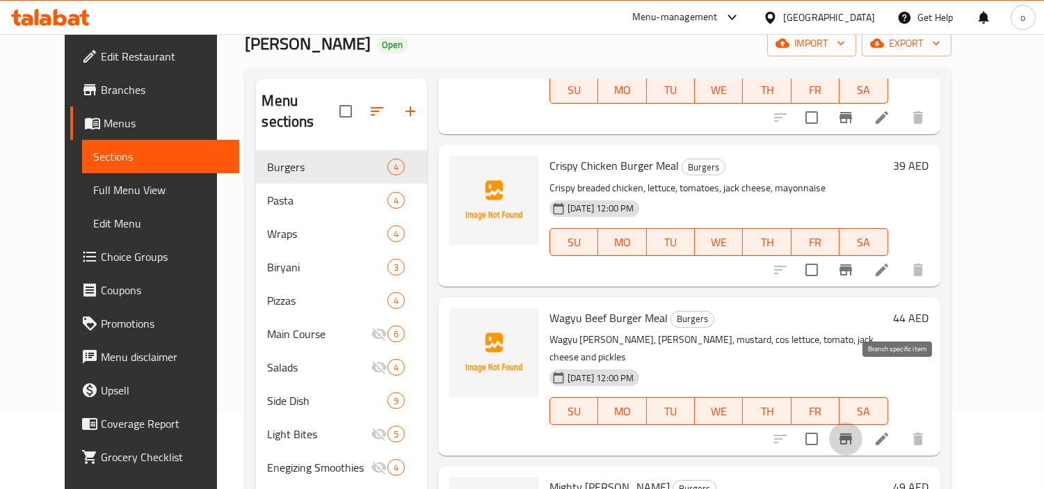
click at [852, 433] on icon "Branch-specific-item" at bounding box center [845, 438] width 13 height 11
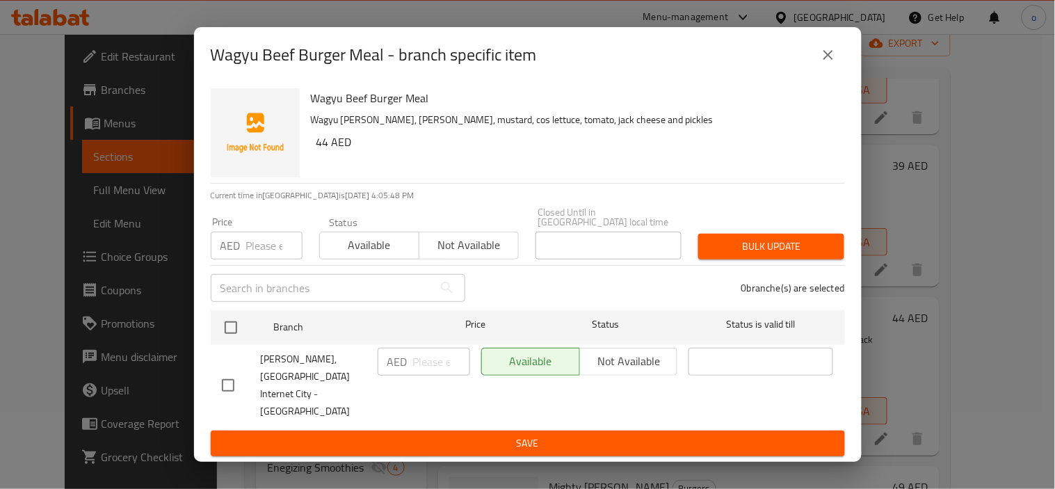
click at [878, 233] on div "Wagyu Beef Burger Meal - branch specific item Wagyu Beef Burger Meal Wagyu patt…" at bounding box center [527, 244] width 1055 height 489
click at [824, 72] on button "close" at bounding box center [828, 54] width 33 height 33
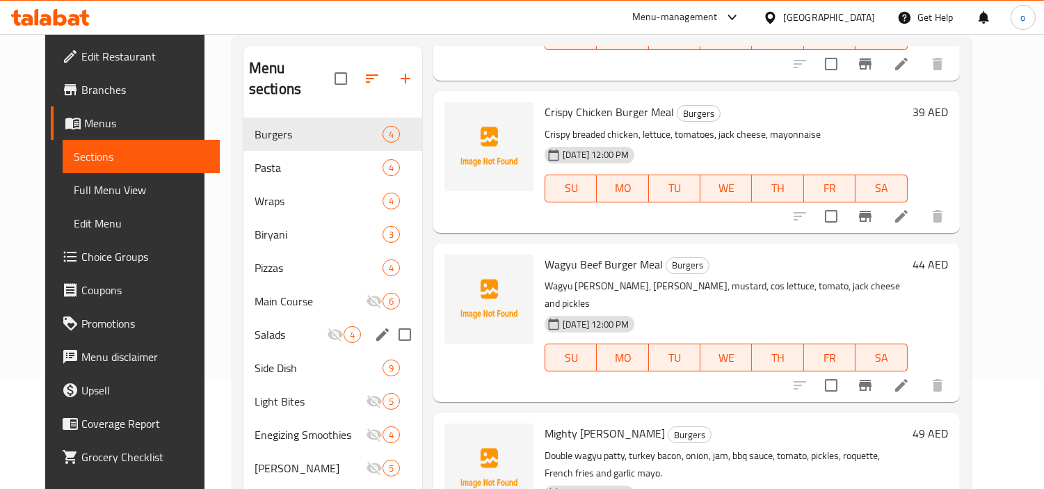
scroll to position [0, 0]
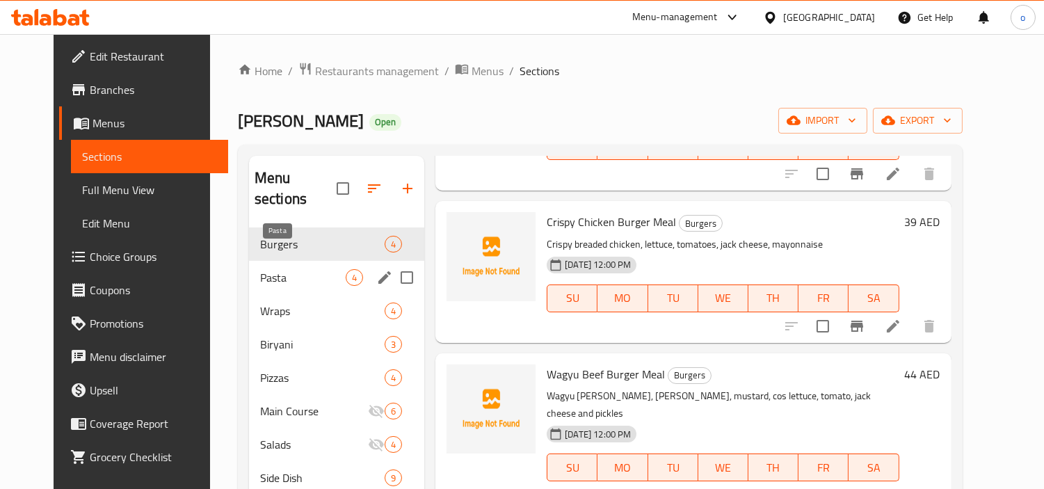
click at [260, 269] on span "Pasta" at bounding box center [303, 277] width 86 height 17
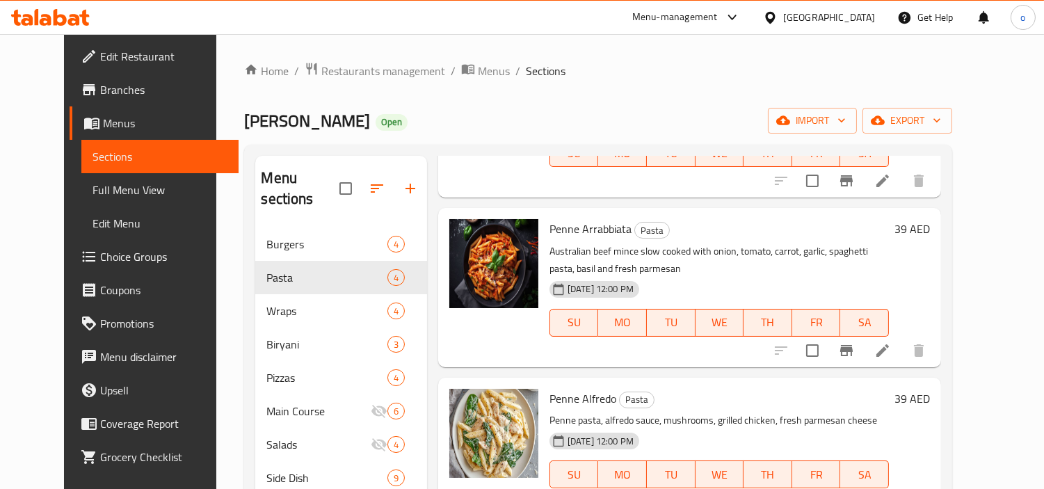
scroll to position [186, 0]
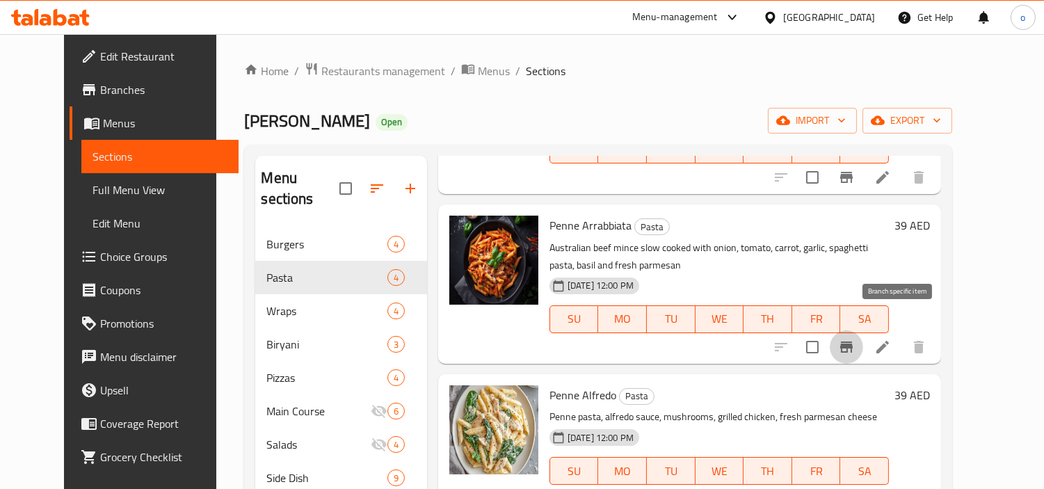
click at [863, 330] on button "Branch-specific-item" at bounding box center [846, 346] width 33 height 33
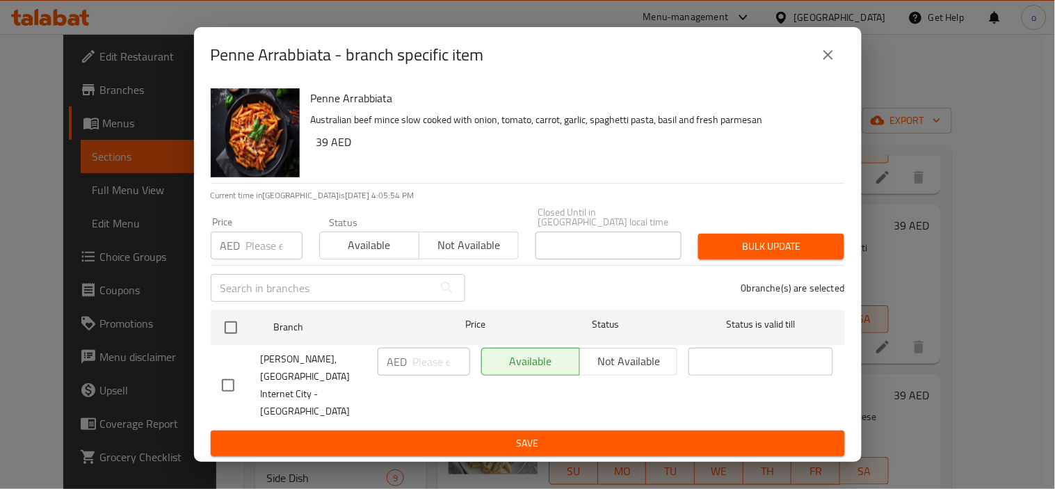
click at [828, 63] on icon "close" at bounding box center [828, 55] width 17 height 17
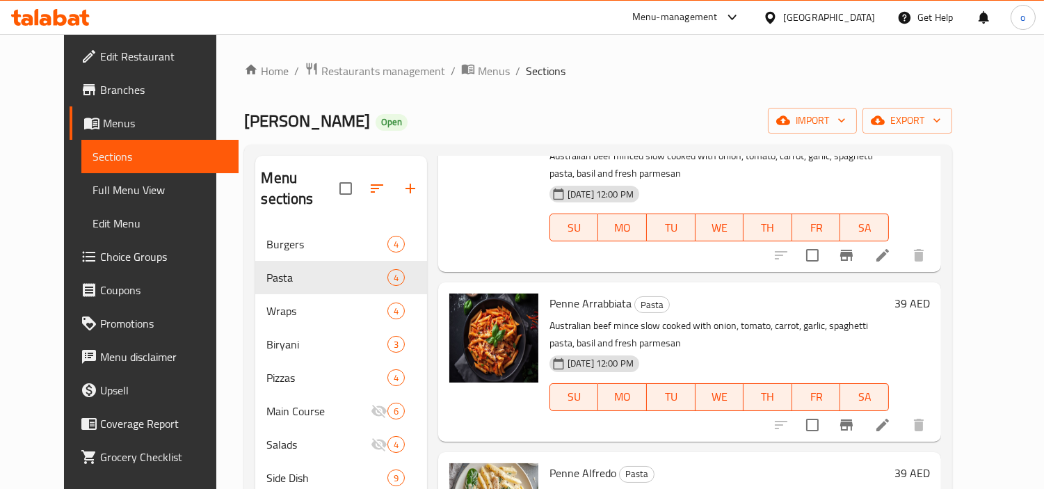
scroll to position [0, 0]
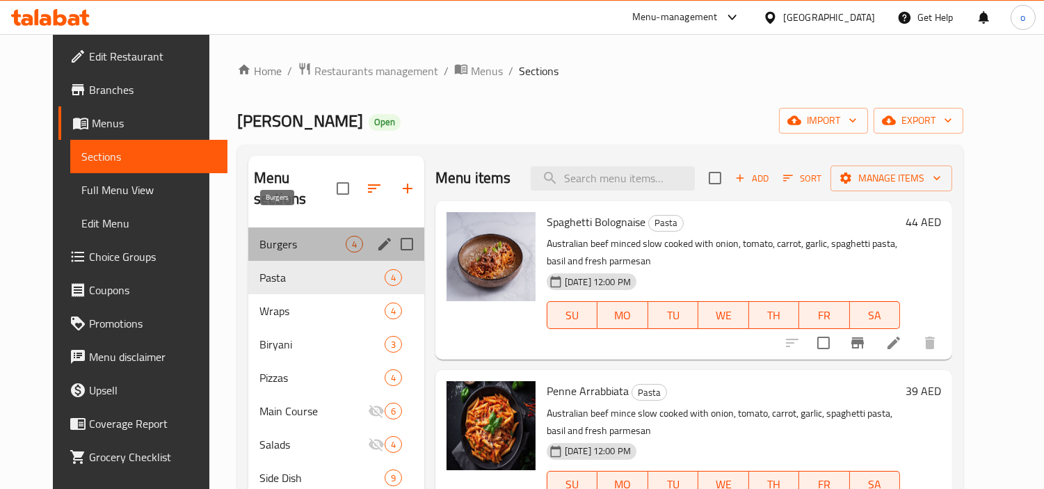
click at [259, 236] on span "Burgers" at bounding box center [302, 244] width 86 height 17
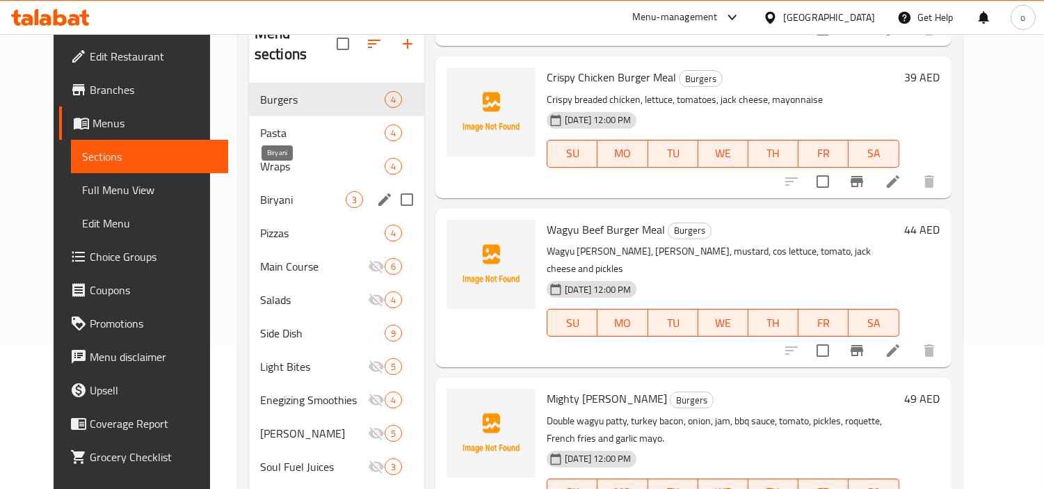
scroll to position [118, 0]
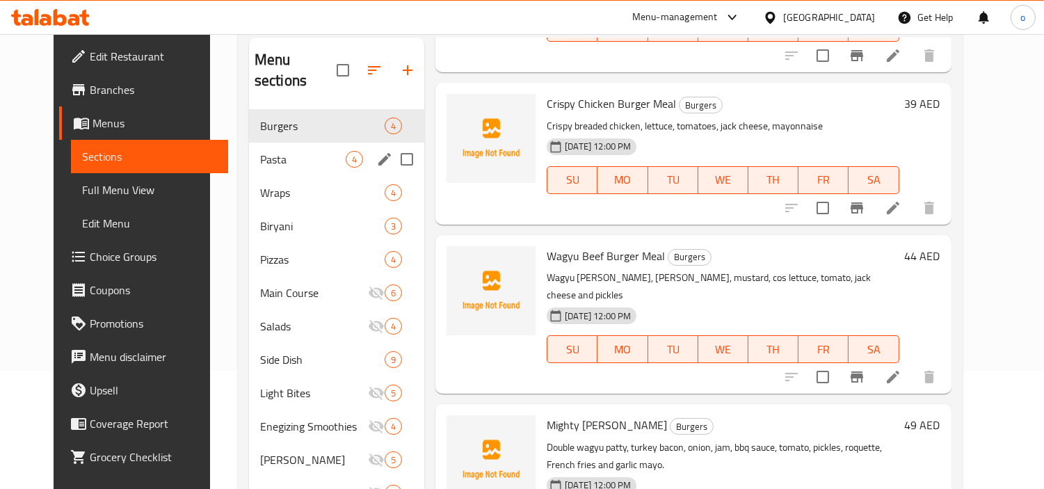
click at [275, 143] on div "Pasta 4" at bounding box center [336, 159] width 175 height 33
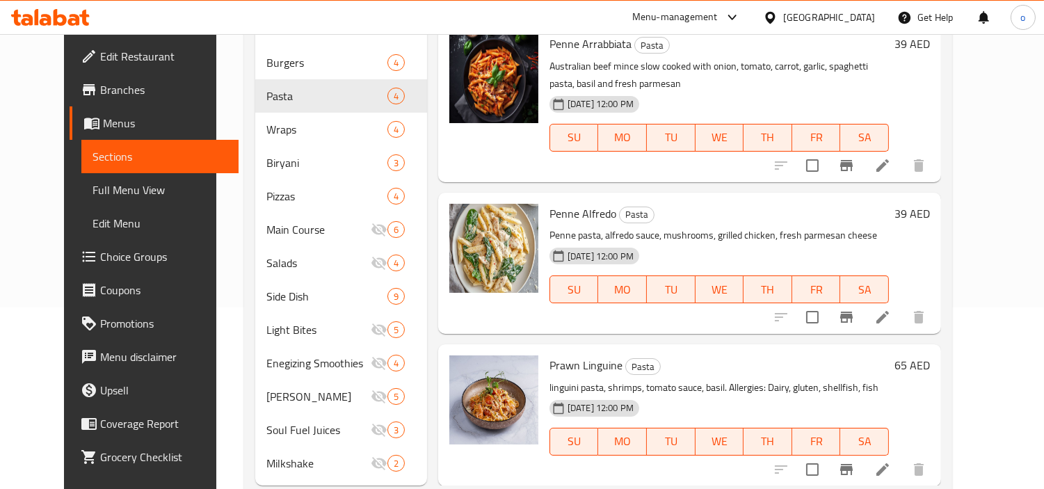
scroll to position [195, 0]
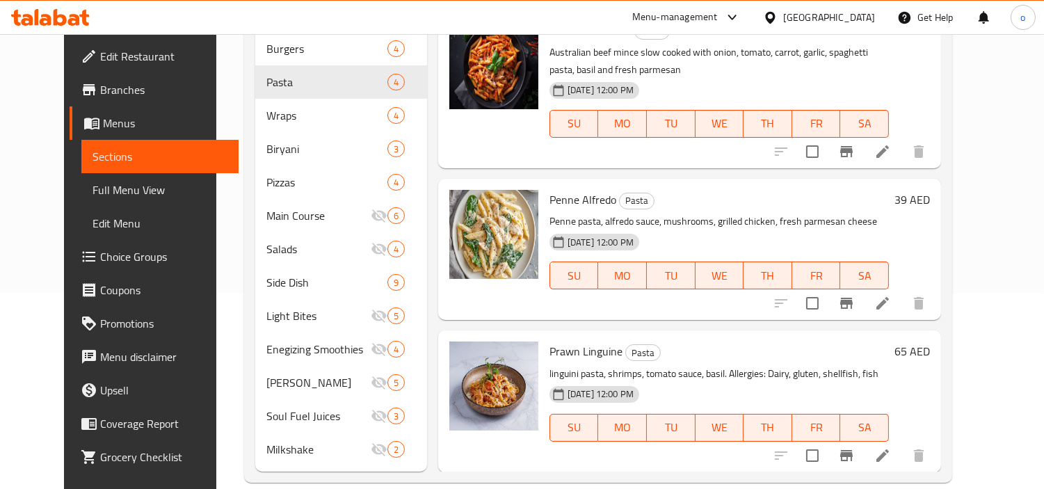
click at [863, 439] on button "Branch-specific-item" at bounding box center [846, 455] width 33 height 33
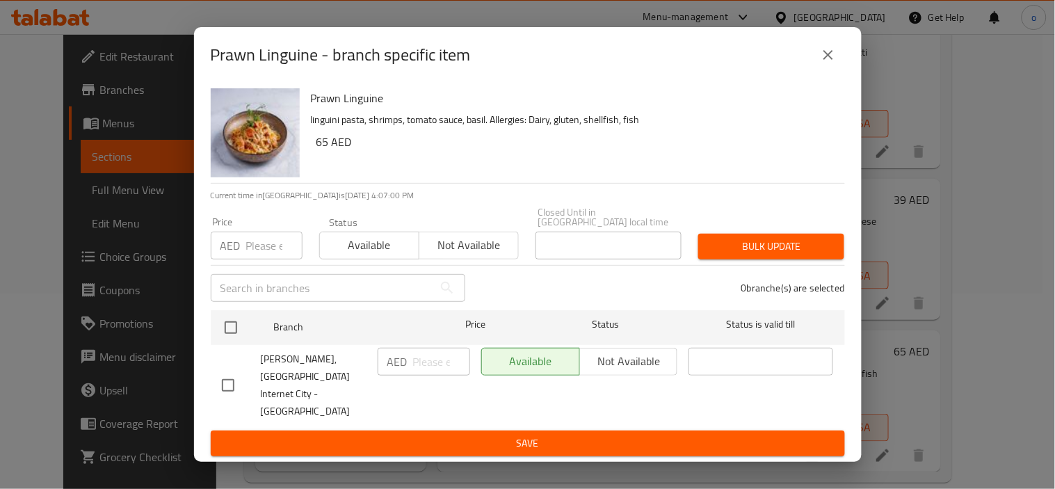
click at [284, 268] on div "Price AED Price" at bounding box center [256, 238] width 108 height 59
click at [278, 259] on input "number" at bounding box center [274, 246] width 56 height 28
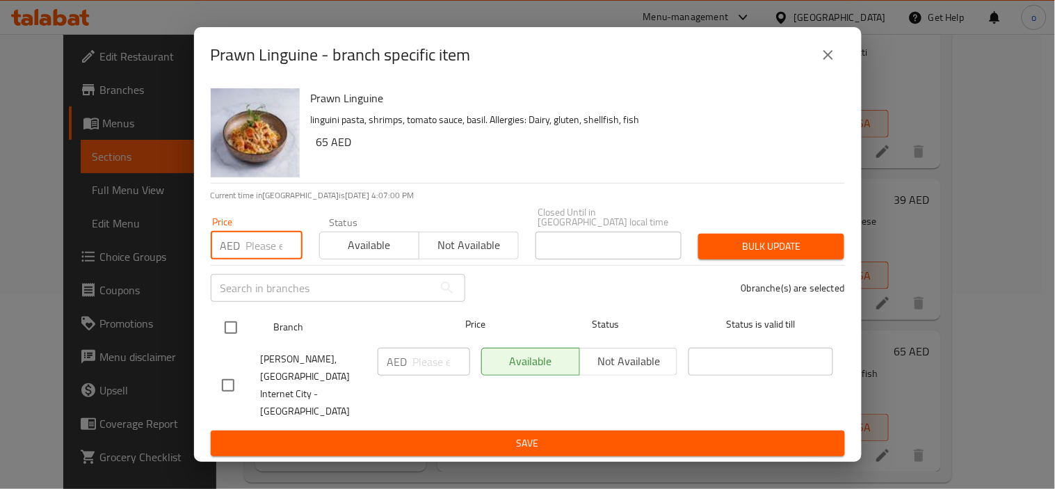
paste input "49"
type input "49"
click at [239, 336] on input "checkbox" at bounding box center [230, 327] width 29 height 29
checkbox input "true"
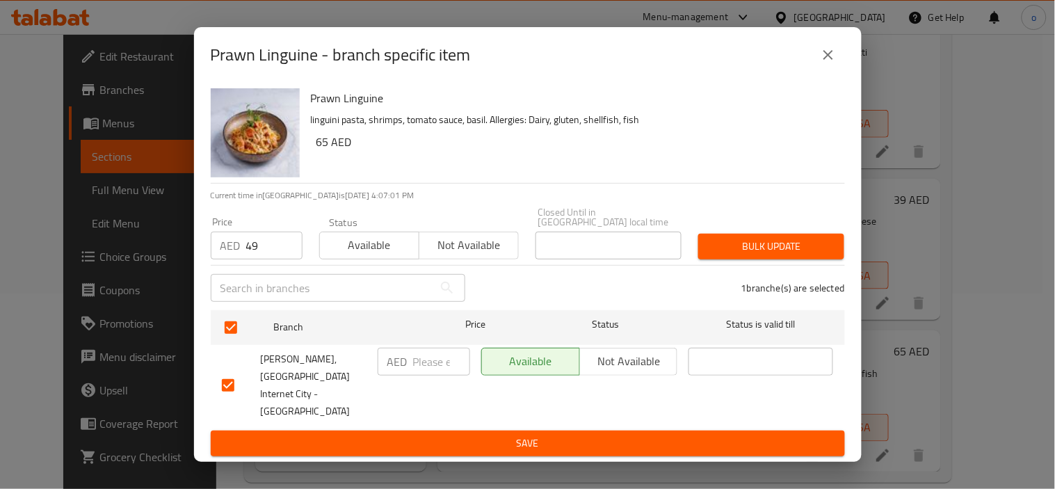
click at [732, 287] on div "1 branche(s) are selected" at bounding box center [664, 288] width 380 height 50
click at [732, 259] on button "Bulk update" at bounding box center [771, 247] width 146 height 26
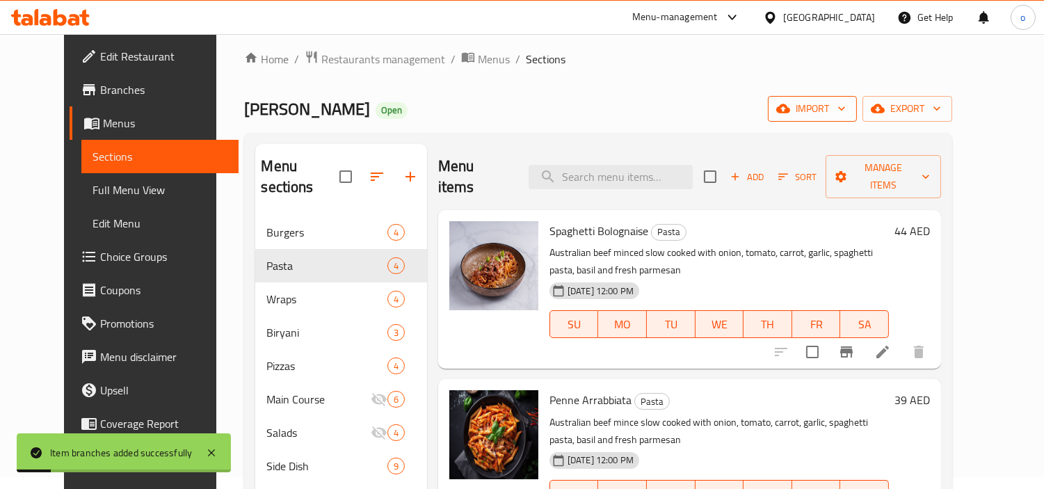
scroll to position [0, 0]
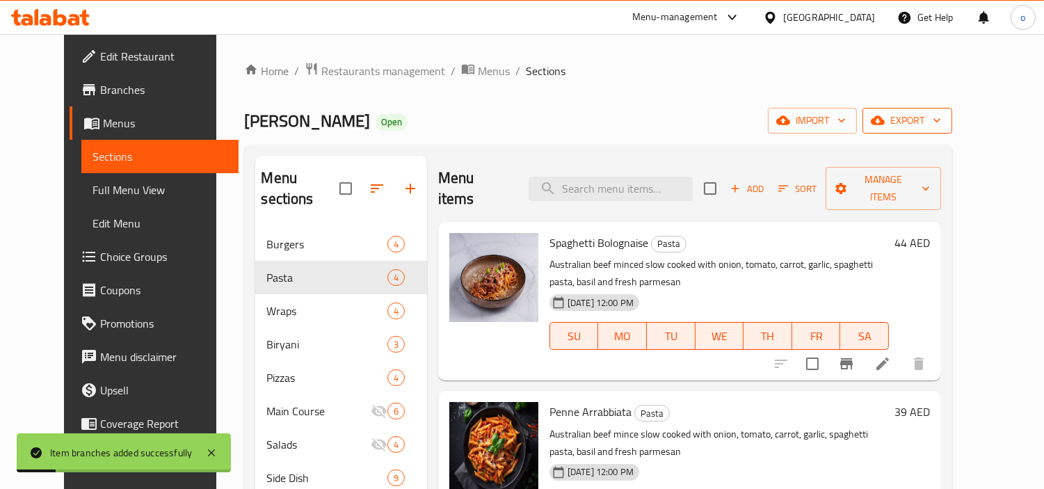
click at [952, 109] on button "export" at bounding box center [907, 121] width 90 height 26
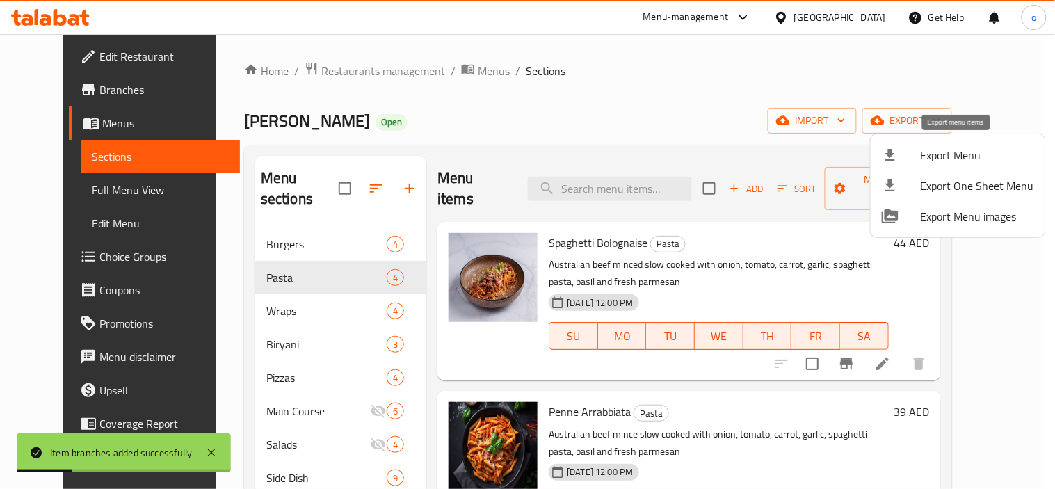
click at [940, 150] on span "Export Menu" at bounding box center [977, 155] width 113 height 17
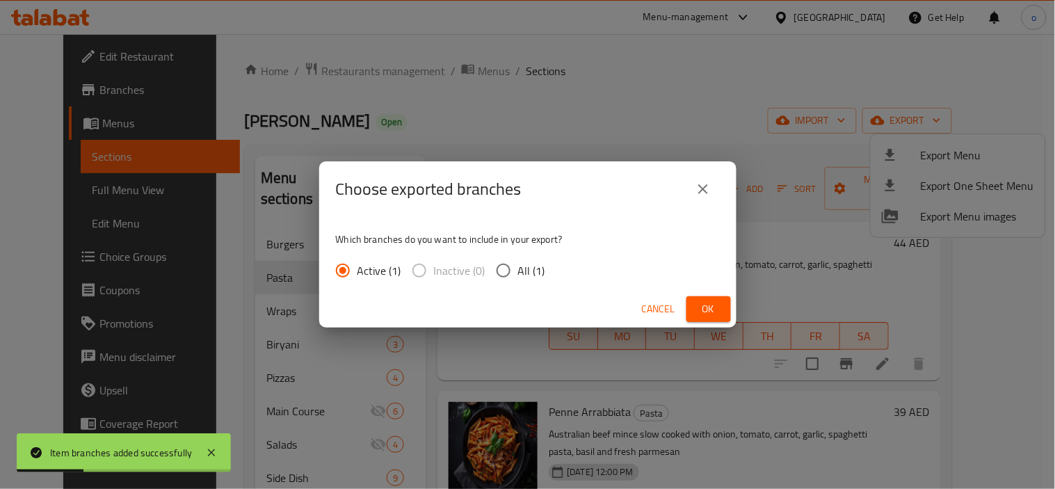
click at [558, 246] on p "Which branches do you want to include in your export?" at bounding box center [528, 239] width 384 height 14
drag, startPoint x: 531, startPoint y: 267, endPoint x: 545, endPoint y: 267, distance: 13.9
click at [531, 267] on span "All (1)" at bounding box center [531, 270] width 27 height 17
click at [518, 267] on input "All (1)" at bounding box center [503, 270] width 29 height 29
radio input "true"
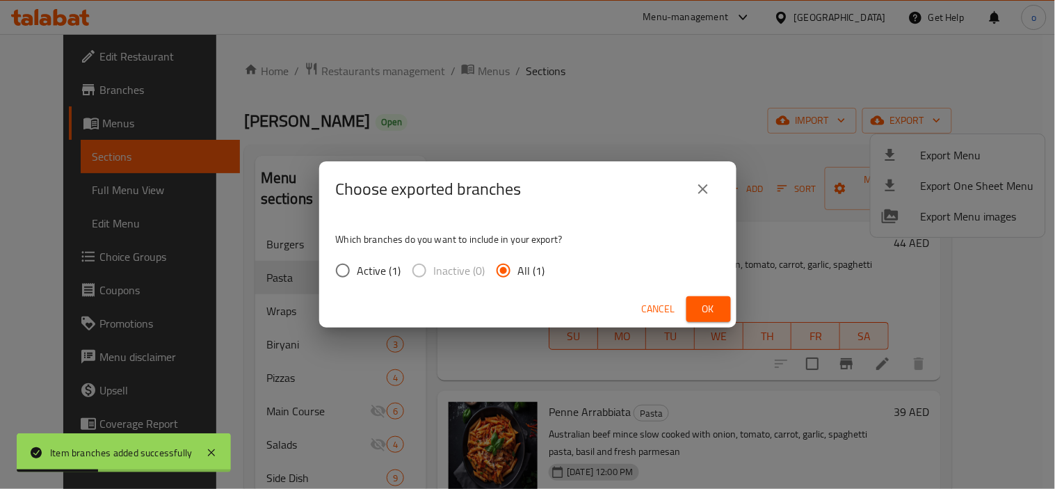
click at [710, 307] on span "Ok" at bounding box center [709, 308] width 22 height 17
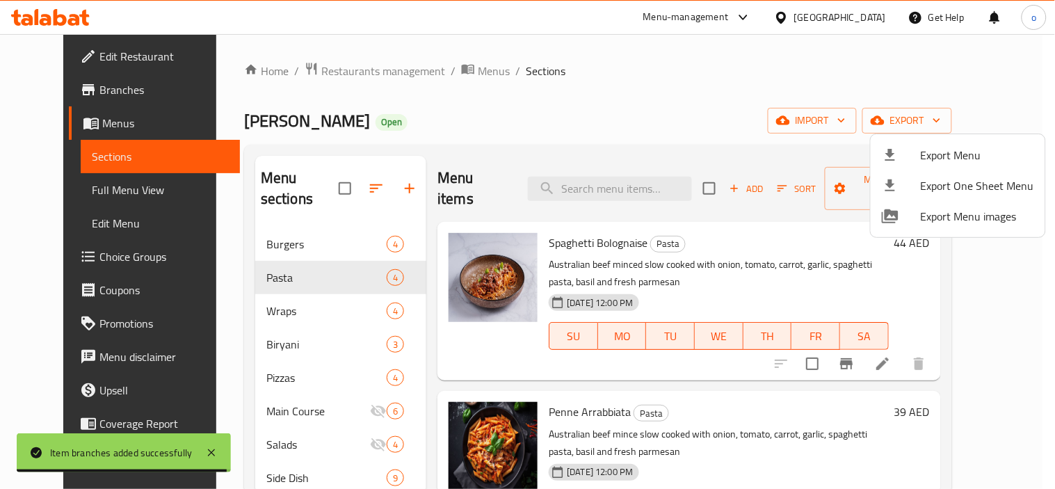
click at [533, 97] on div at bounding box center [527, 244] width 1055 height 489
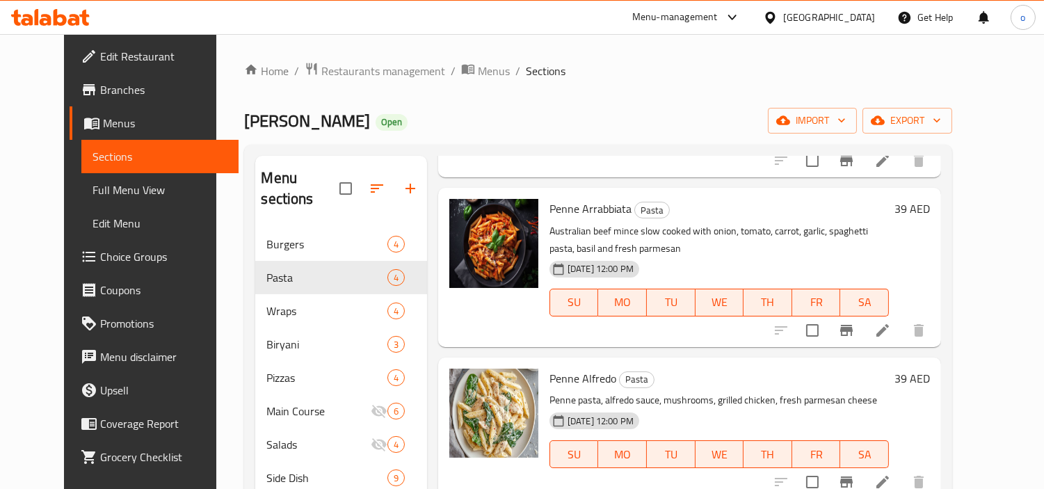
scroll to position [204, 0]
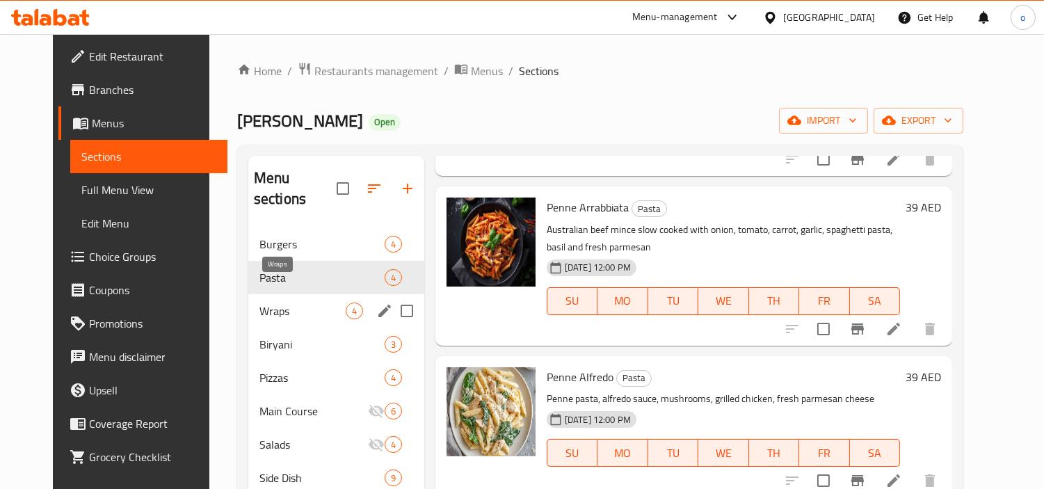
click at [259, 303] on span "Wraps" at bounding box center [302, 311] width 86 height 17
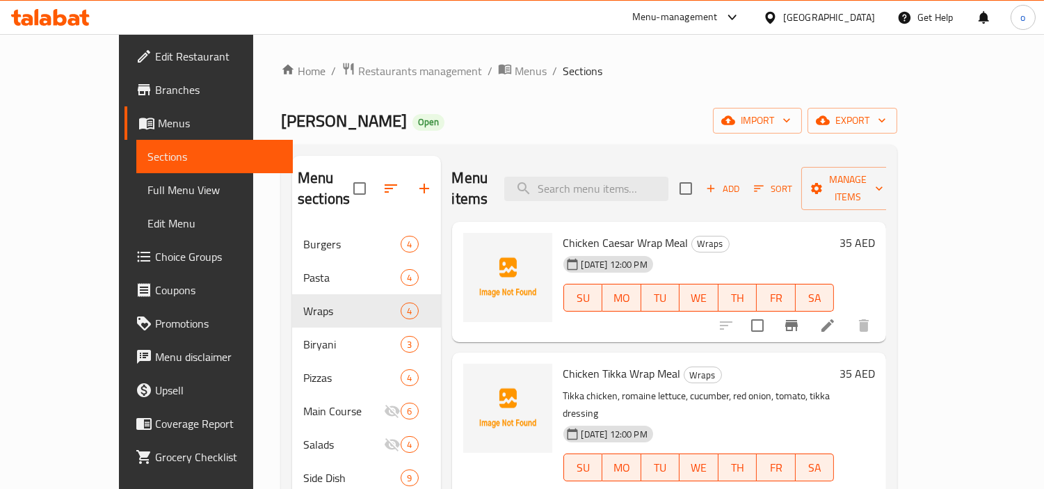
click at [808, 309] on button "Branch-specific-item" at bounding box center [791, 325] width 33 height 33
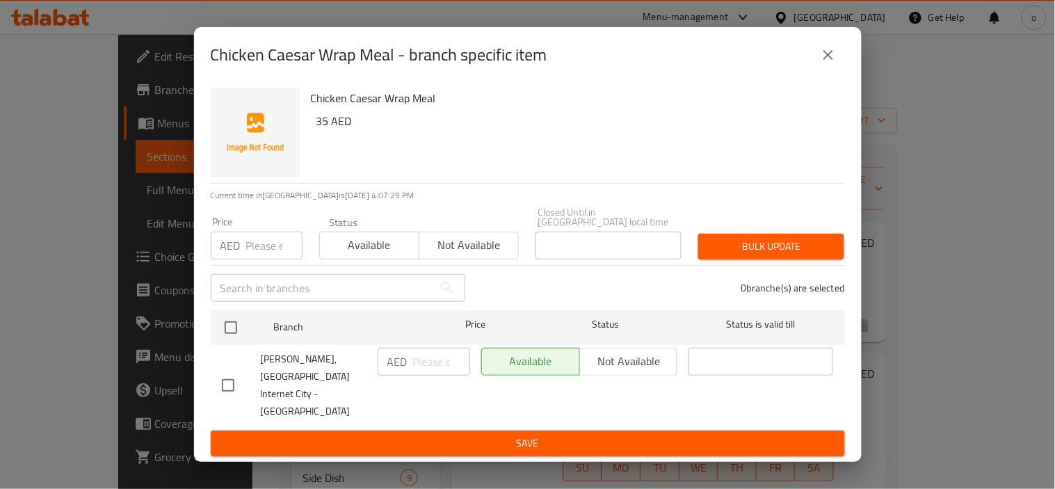
click at [850, 72] on div "Chicken Caesar Wrap Meal - branch specific item" at bounding box center [528, 55] width 668 height 56
click at [844, 72] on div "Chicken Caesar Wrap Meal - branch specific item" at bounding box center [528, 54] width 634 height 33
click at [840, 72] on button "close" at bounding box center [828, 54] width 33 height 33
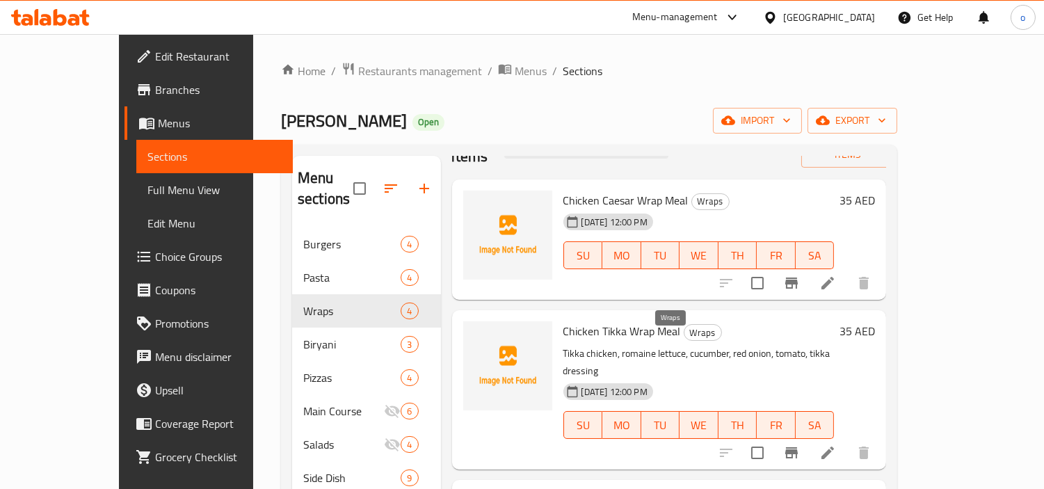
scroll to position [77, 0]
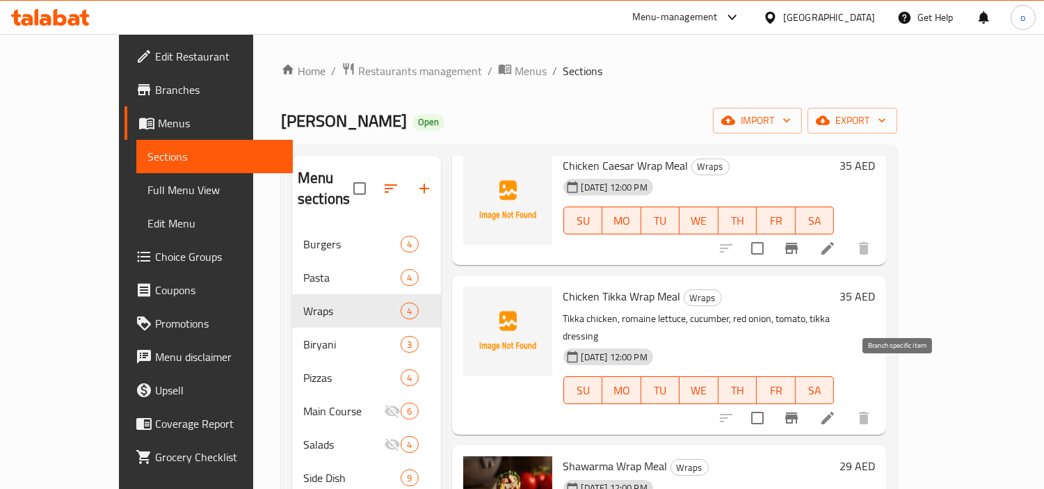
click at [798, 412] on icon "Branch-specific-item" at bounding box center [791, 417] width 13 height 11
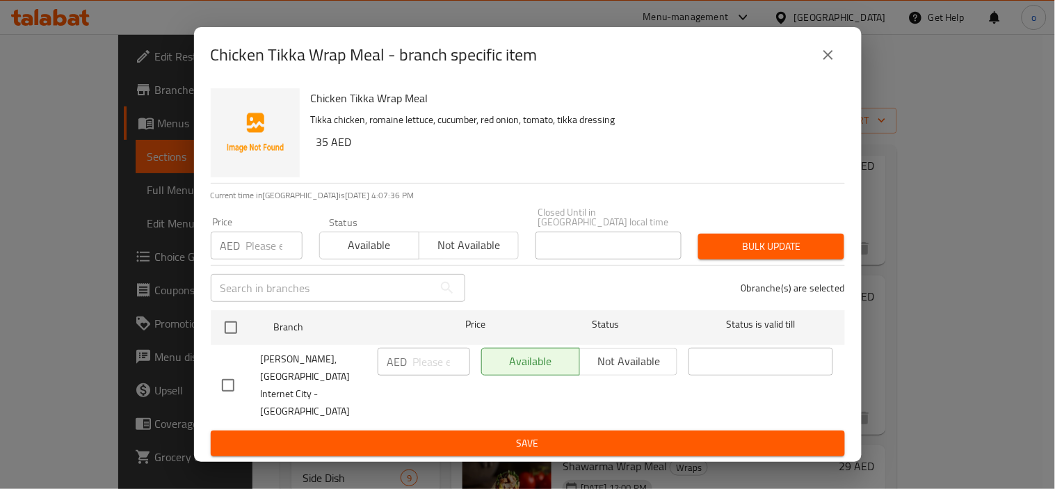
click at [823, 63] on icon "close" at bounding box center [828, 55] width 17 height 17
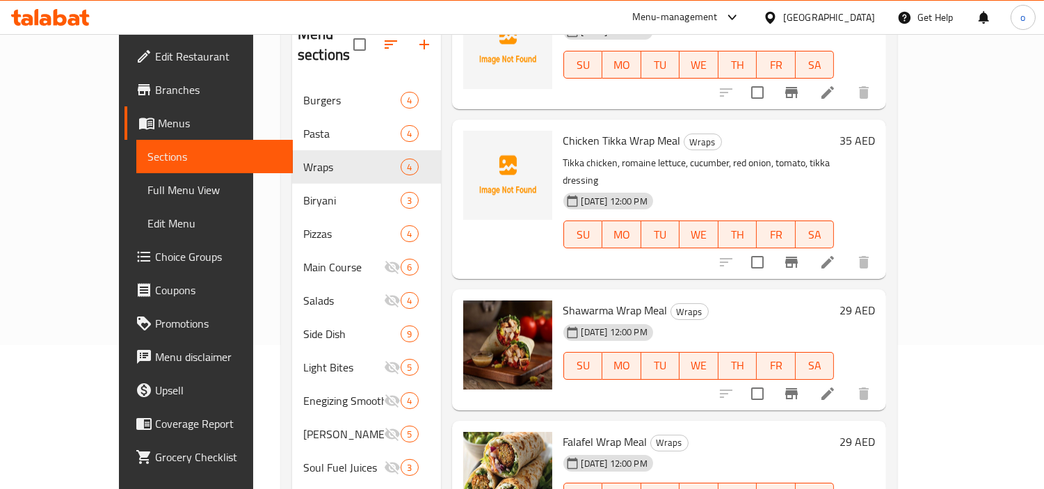
scroll to position [154, 0]
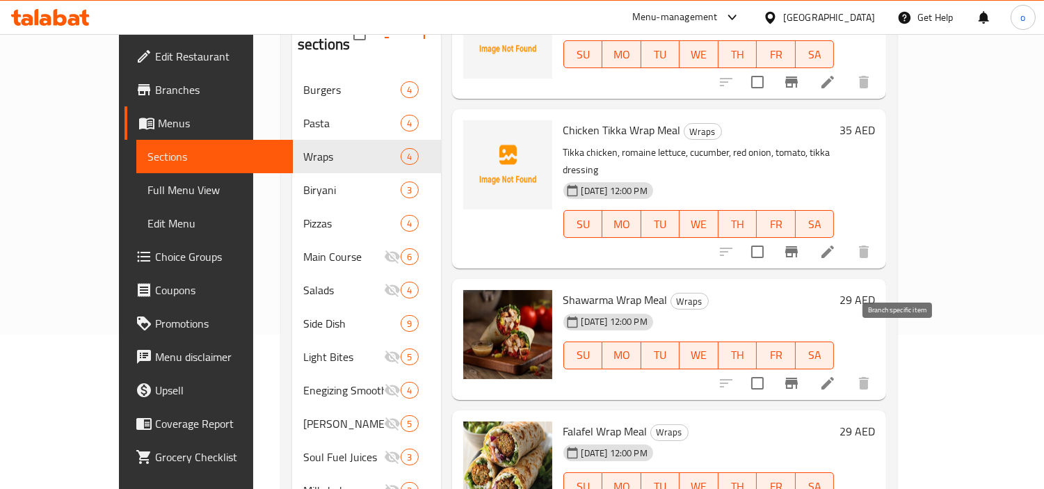
click at [808, 366] on button "Branch-specific-item" at bounding box center [791, 382] width 33 height 33
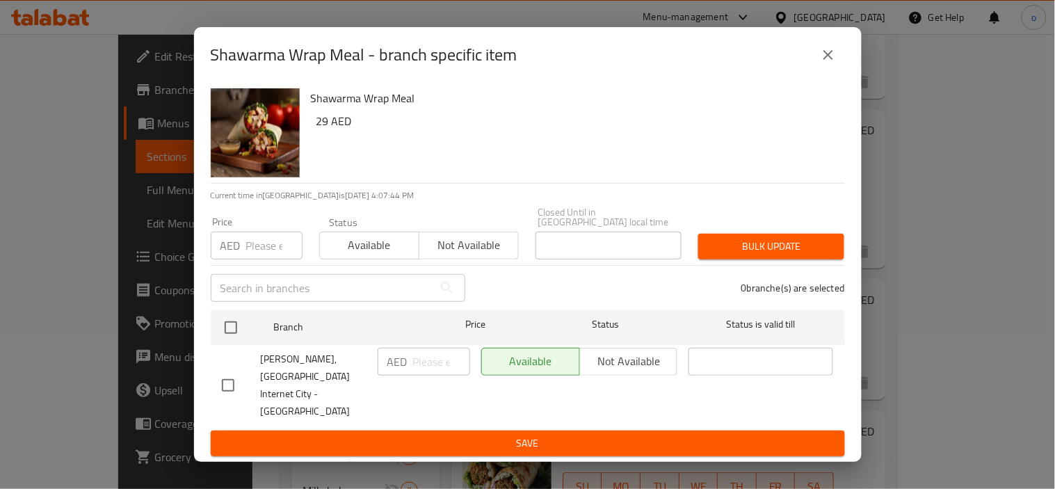
click at [840, 58] on div "Shawarma Wrap Meal - branch specific item" at bounding box center [528, 54] width 634 height 33
click at [814, 72] on button "close" at bounding box center [828, 54] width 33 height 33
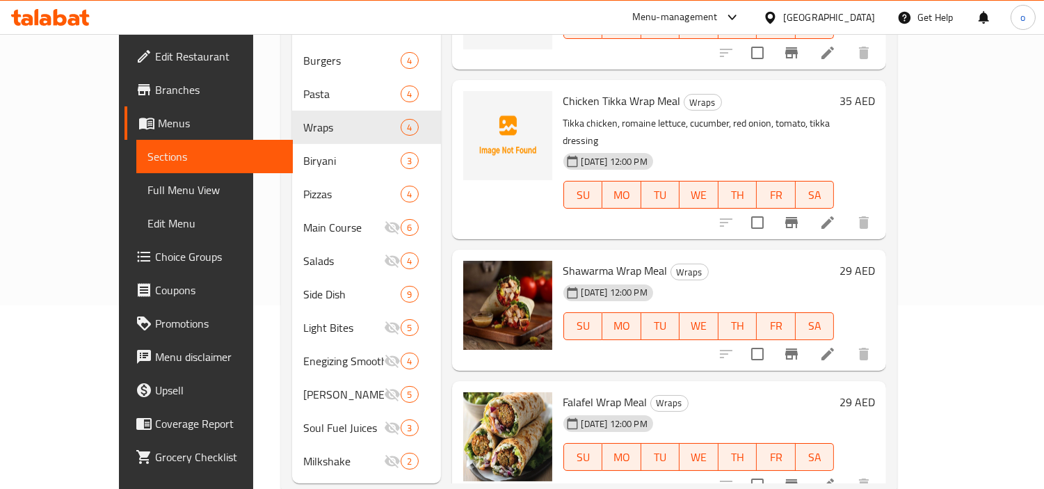
scroll to position [195, 0]
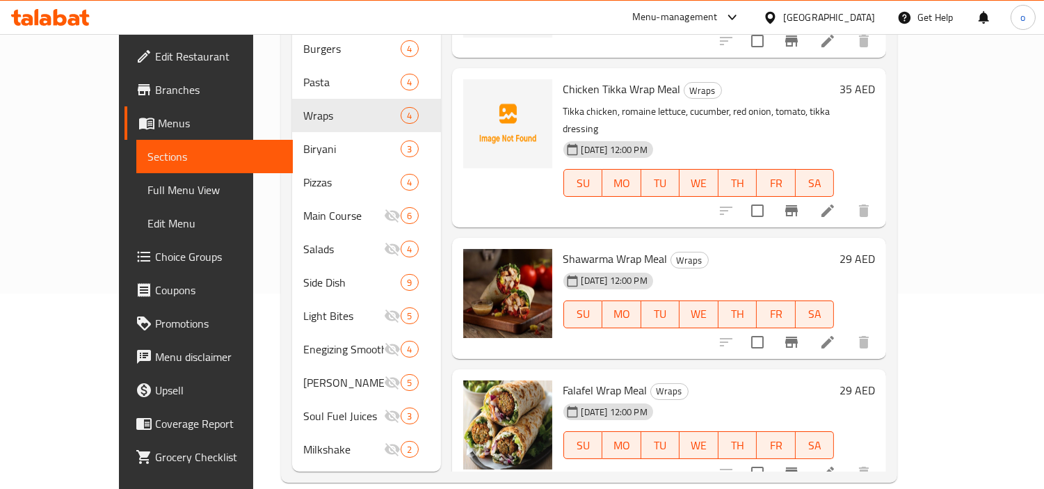
click at [847, 460] on li at bounding box center [827, 472] width 39 height 25
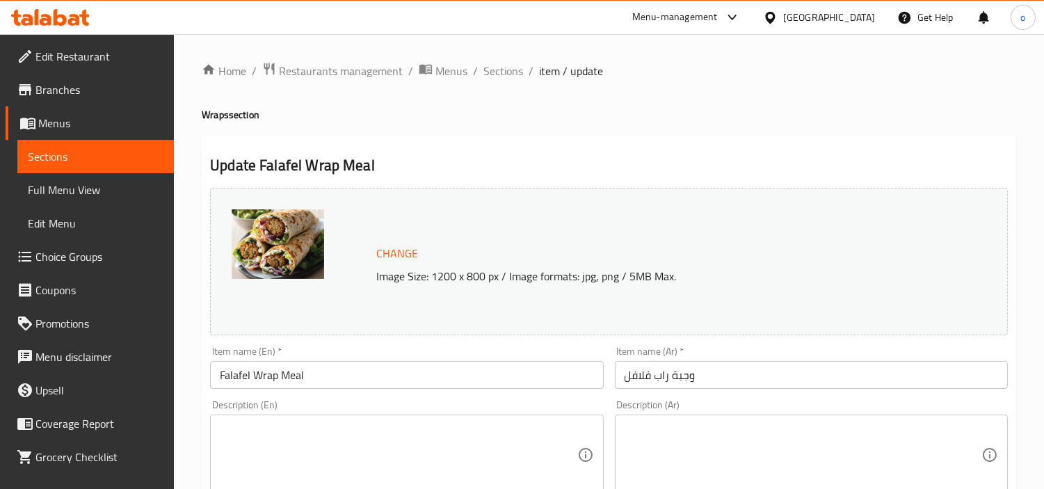
click at [508, 74] on span "Sections" at bounding box center [503, 71] width 40 height 17
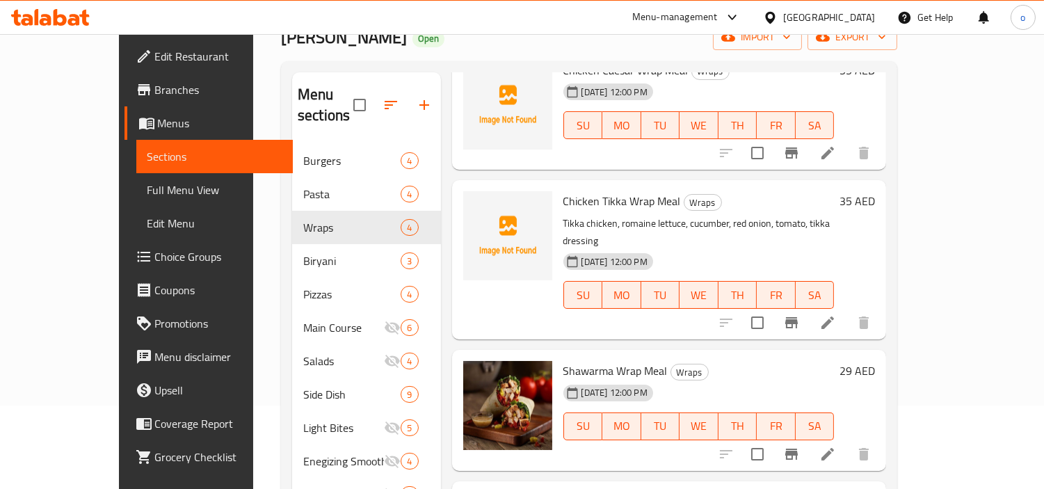
scroll to position [195, 0]
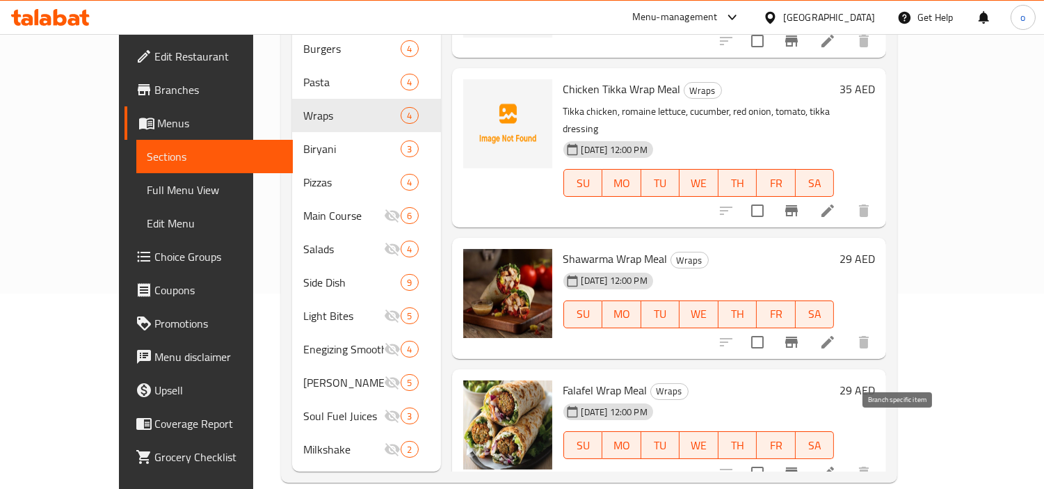
click at [798, 467] on icon "Branch-specific-item" at bounding box center [791, 472] width 13 height 11
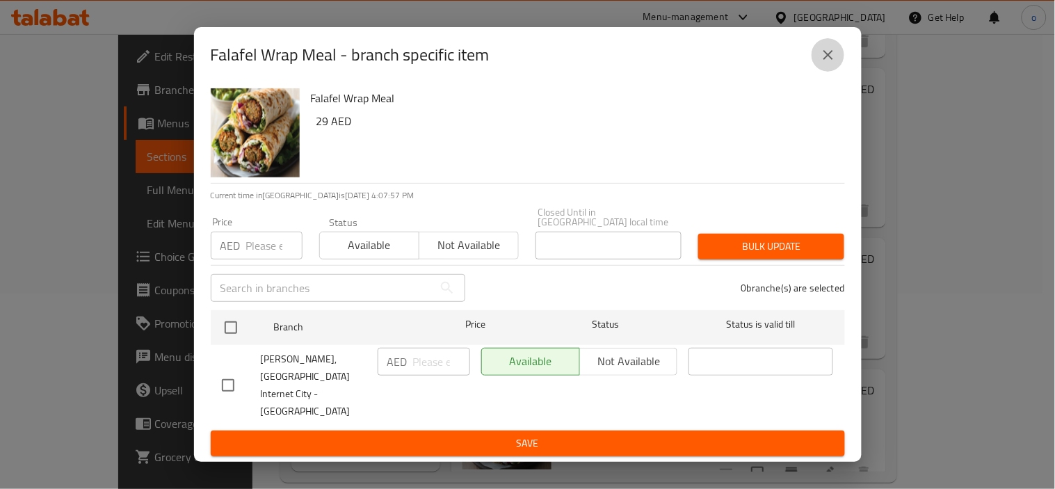
click at [826, 60] on icon "close" at bounding box center [828, 55] width 10 height 10
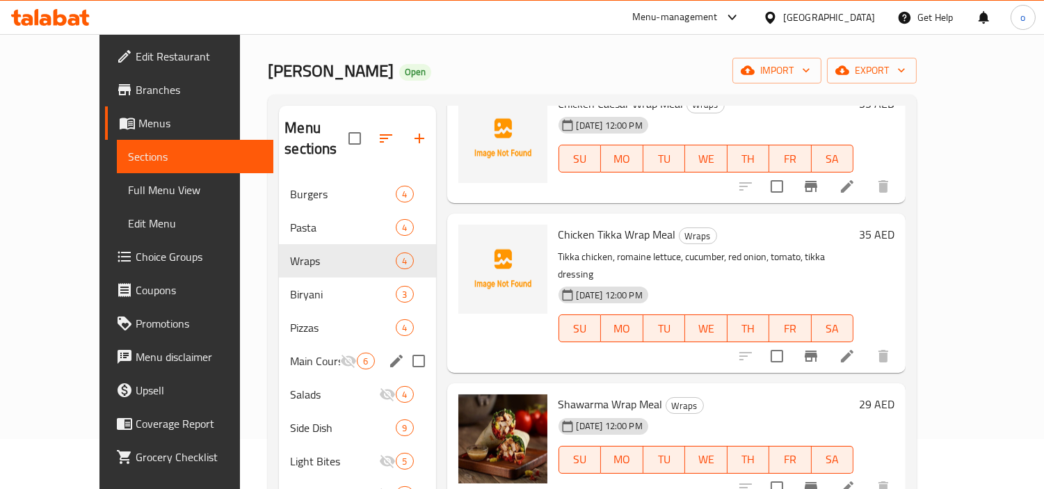
scroll to position [77, 0]
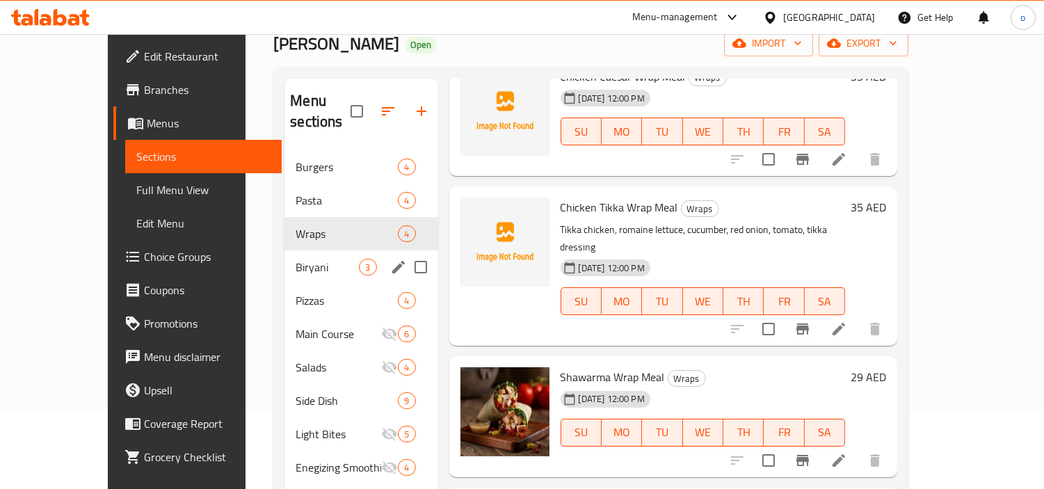
click at [284, 250] on div "Biryani 3" at bounding box center [360, 266] width 153 height 33
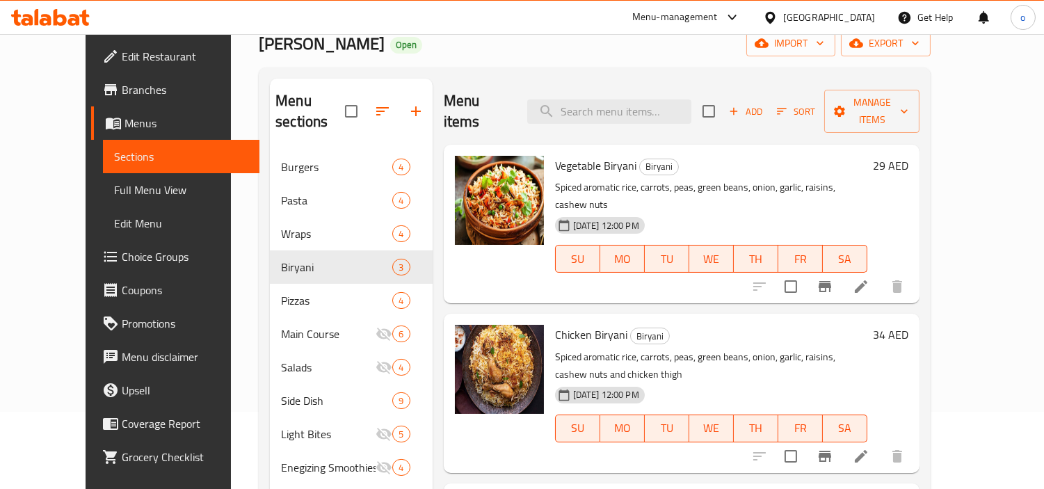
click at [833, 278] on icon "Branch-specific-item" at bounding box center [824, 286] width 17 height 17
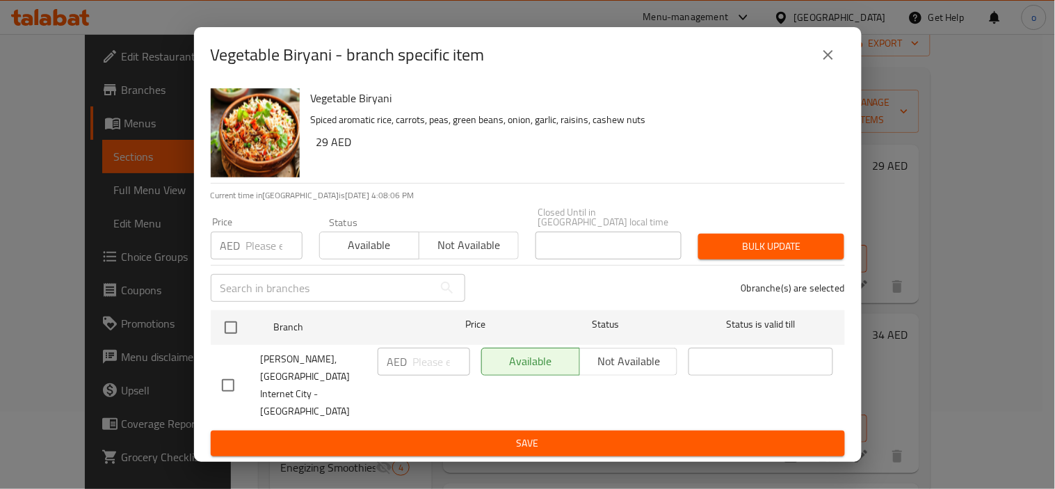
drag, startPoint x: 817, startPoint y: 72, endPoint x: 795, endPoint y: 77, distance: 22.8
click at [818, 72] on button "close" at bounding box center [828, 54] width 33 height 33
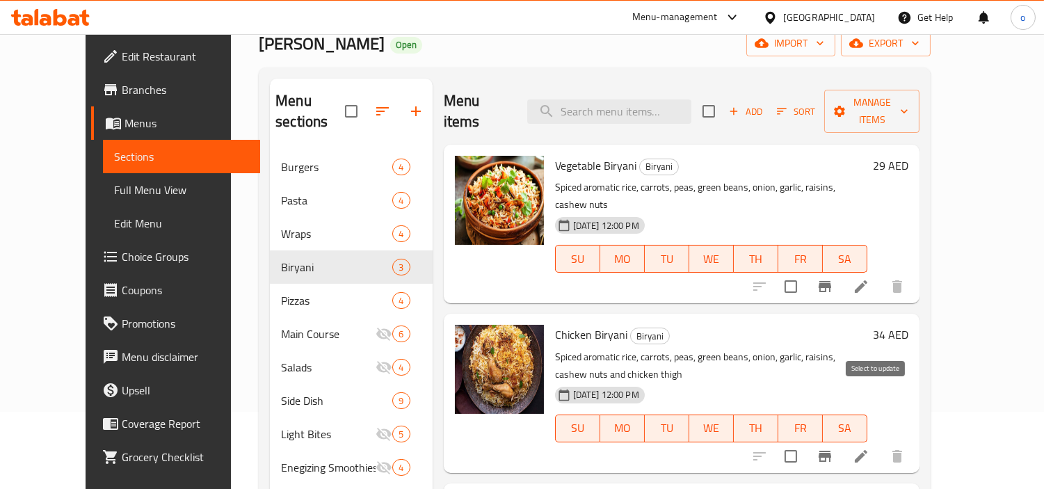
click at [805, 442] on input "checkbox" at bounding box center [790, 456] width 29 height 29
checkbox input "true"
click at [841, 440] on button "Branch-specific-item" at bounding box center [824, 456] width 33 height 33
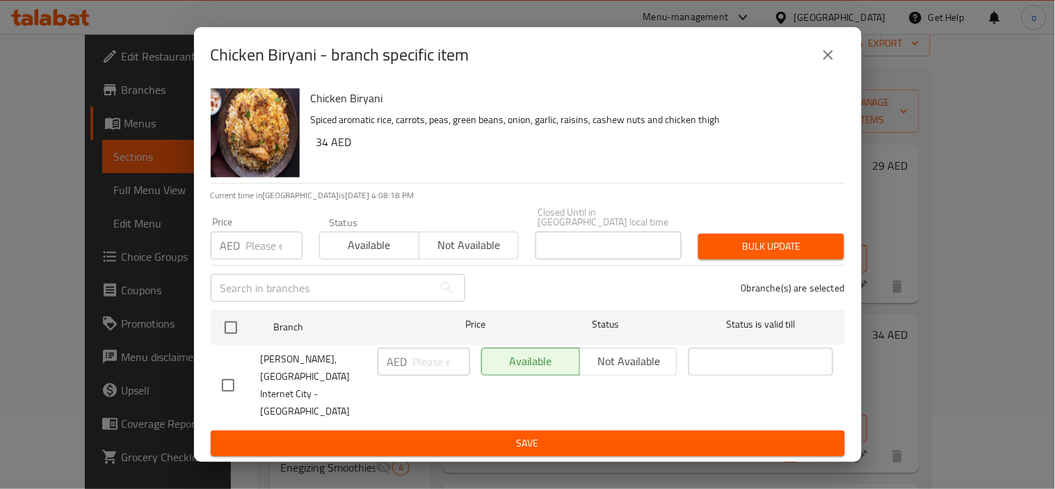
drag, startPoint x: 831, startPoint y: 59, endPoint x: 816, endPoint y: 116, distance: 59.0
click at [831, 59] on button "close" at bounding box center [828, 54] width 33 height 33
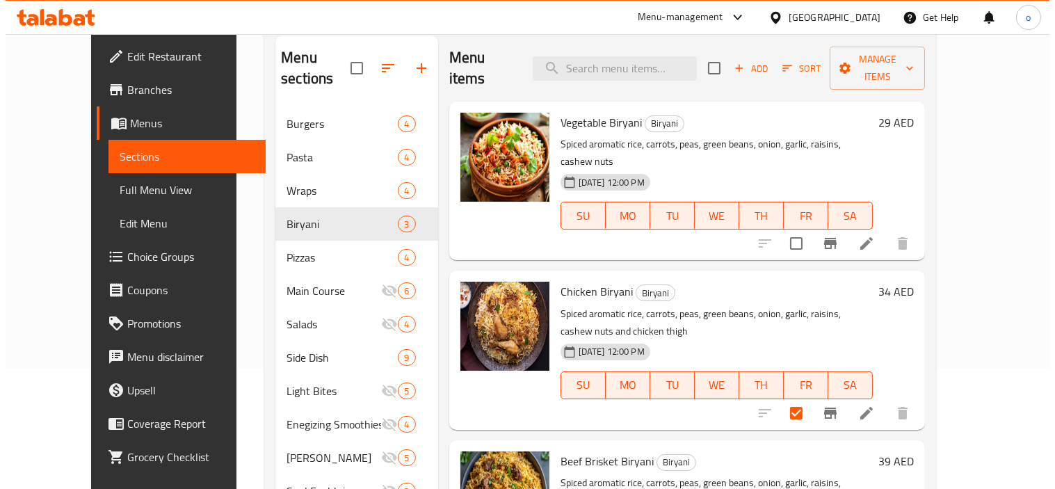
scroll to position [195, 0]
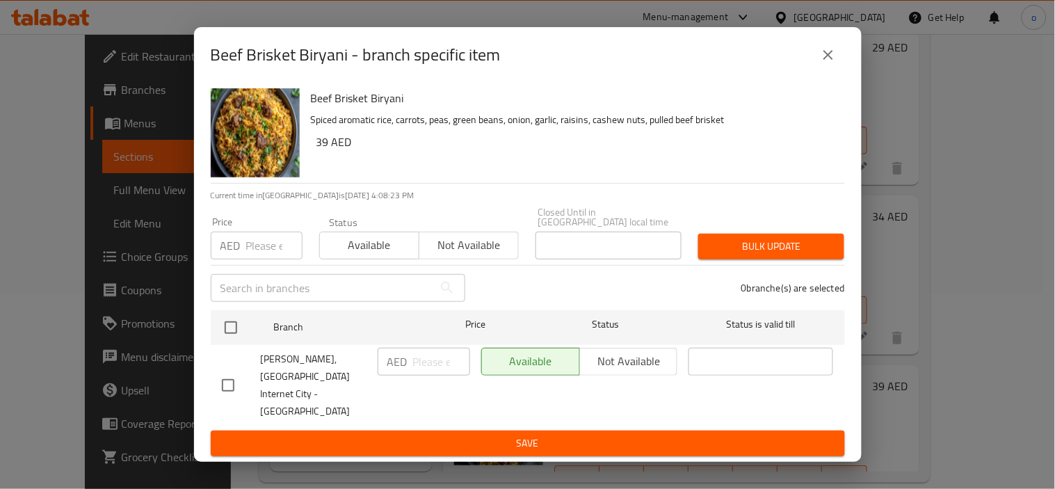
click at [842, 72] on div "Beef Brisket Biryani - branch specific item" at bounding box center [528, 54] width 634 height 33
click at [836, 63] on icon "close" at bounding box center [828, 55] width 17 height 17
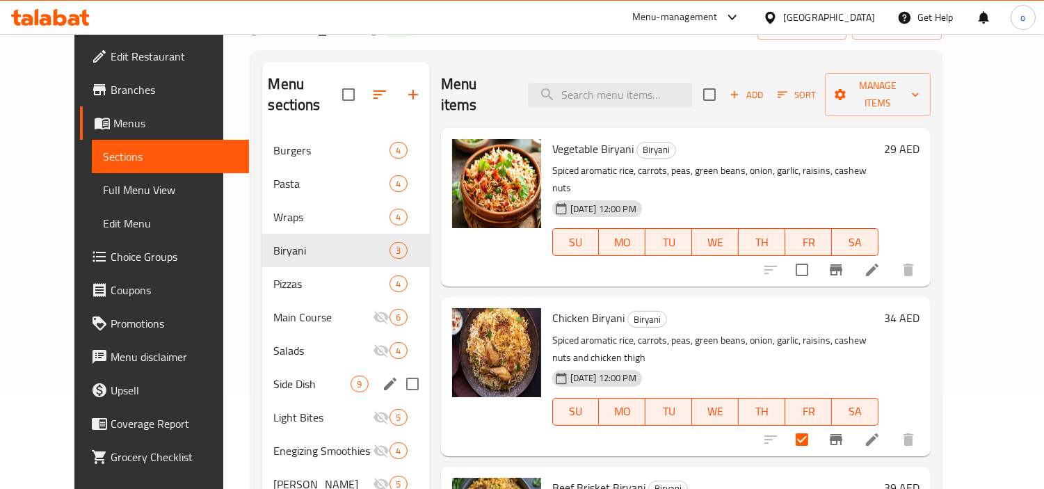
scroll to position [0, 0]
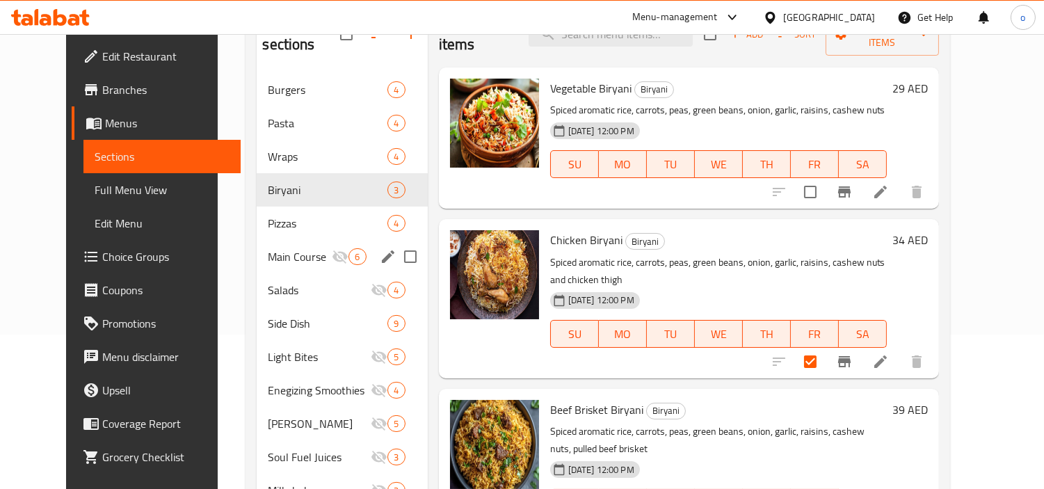
click at [268, 215] on span "Pizzas" at bounding box center [328, 223] width 120 height 17
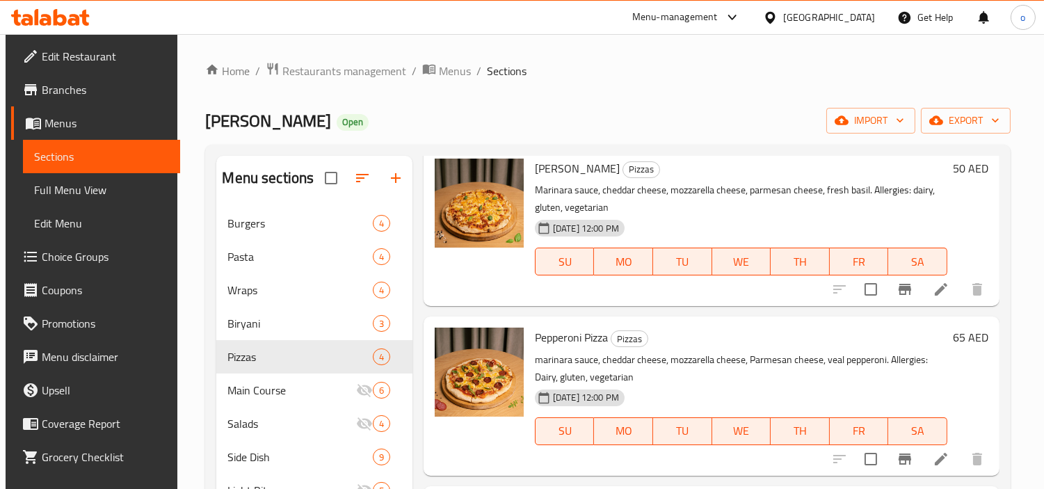
scroll to position [77, 0]
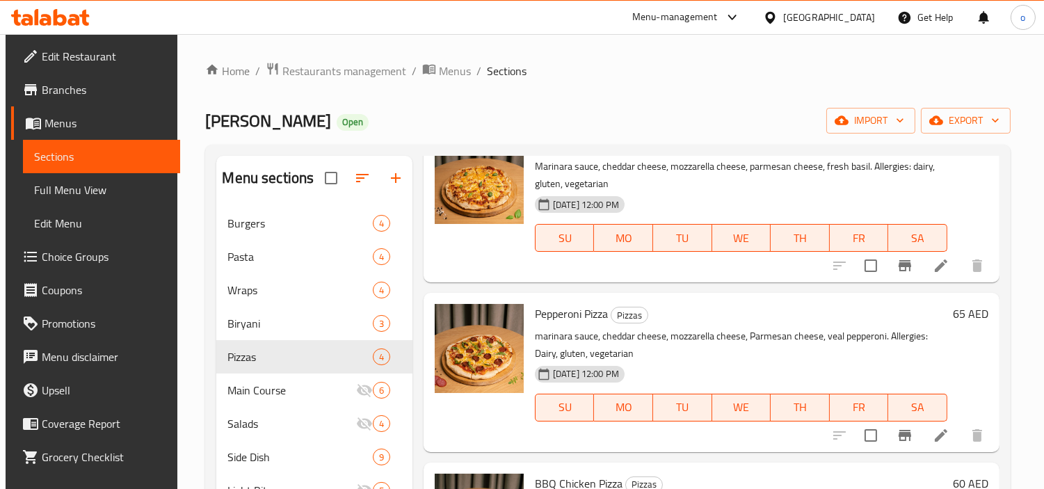
click at [896, 266] on icon "Branch-specific-item" at bounding box center [904, 265] width 17 height 17
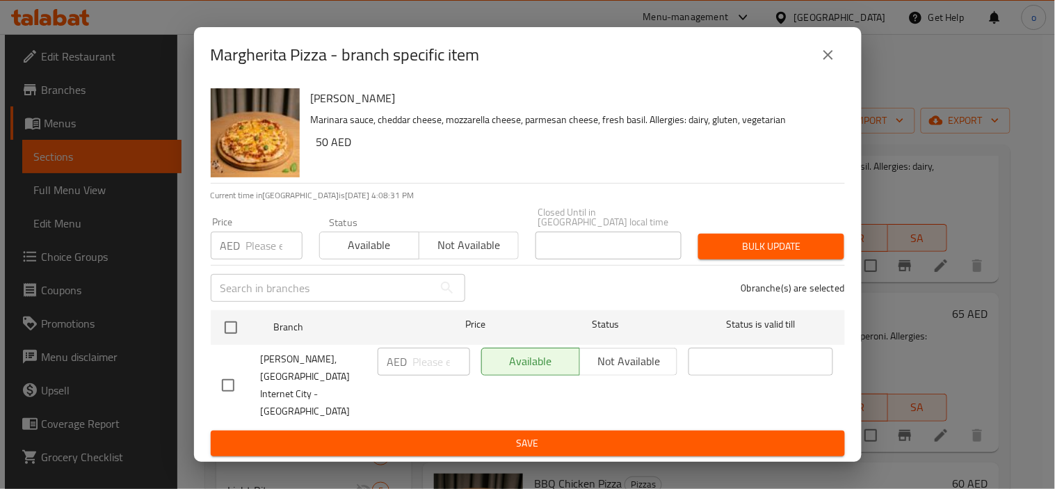
click at [830, 60] on icon "close" at bounding box center [828, 55] width 10 height 10
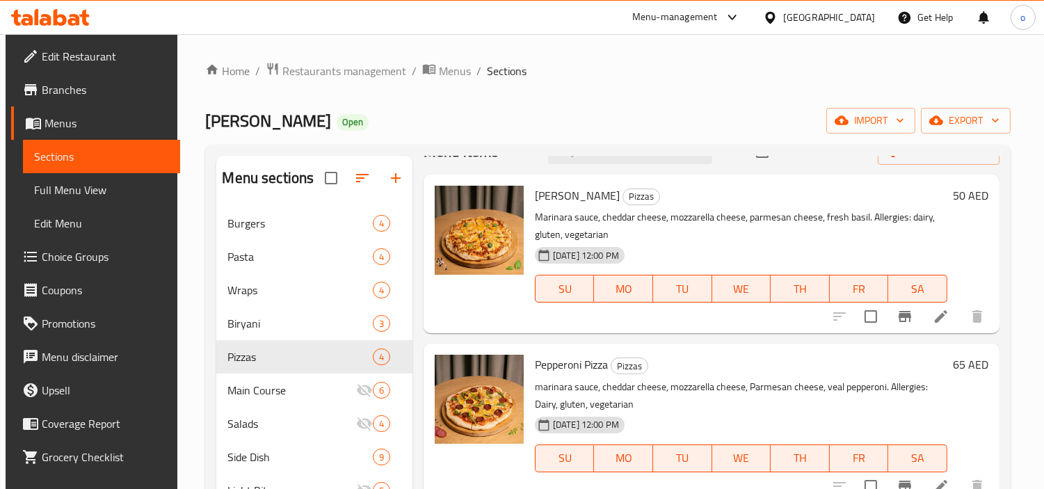
scroll to position [0, 0]
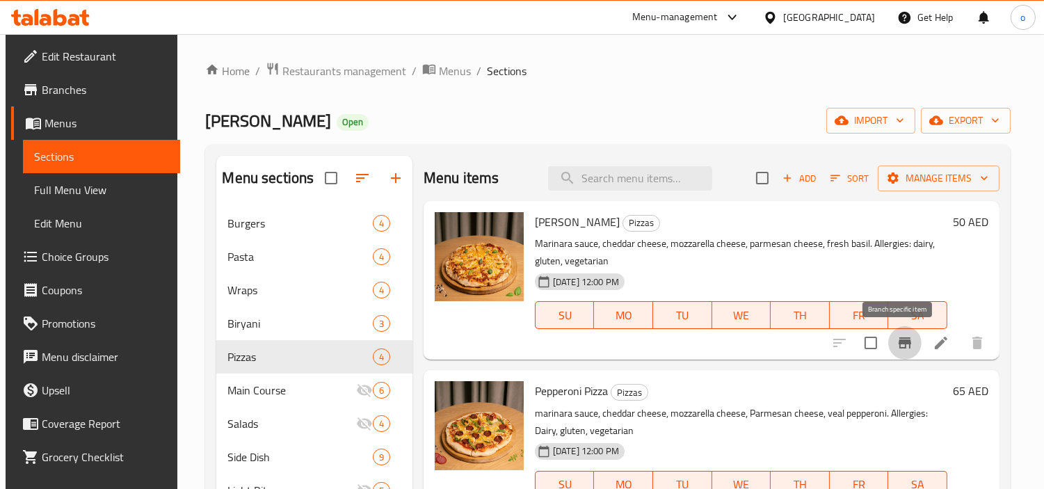
click at [898, 342] on icon "Branch-specific-item" at bounding box center [904, 342] width 13 height 11
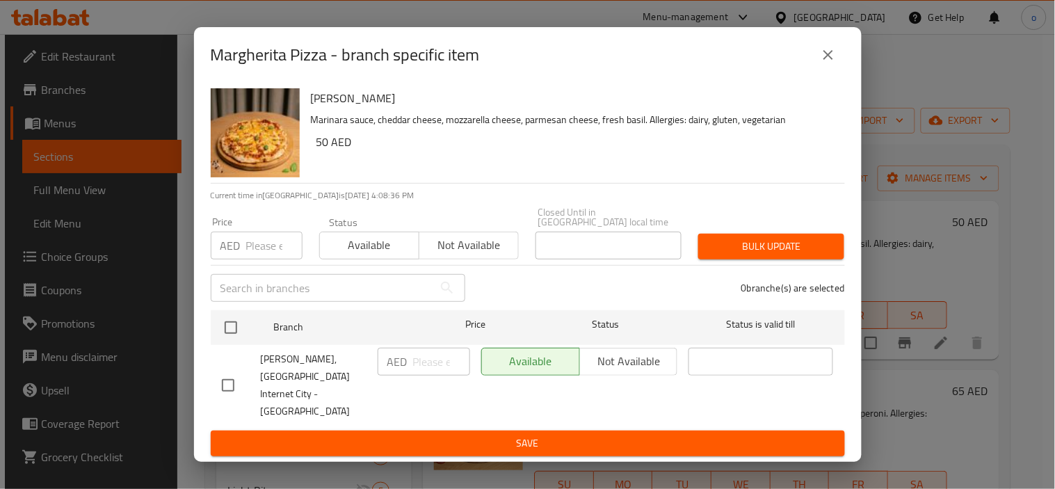
click at [261, 249] on input "number" at bounding box center [274, 246] width 56 height 28
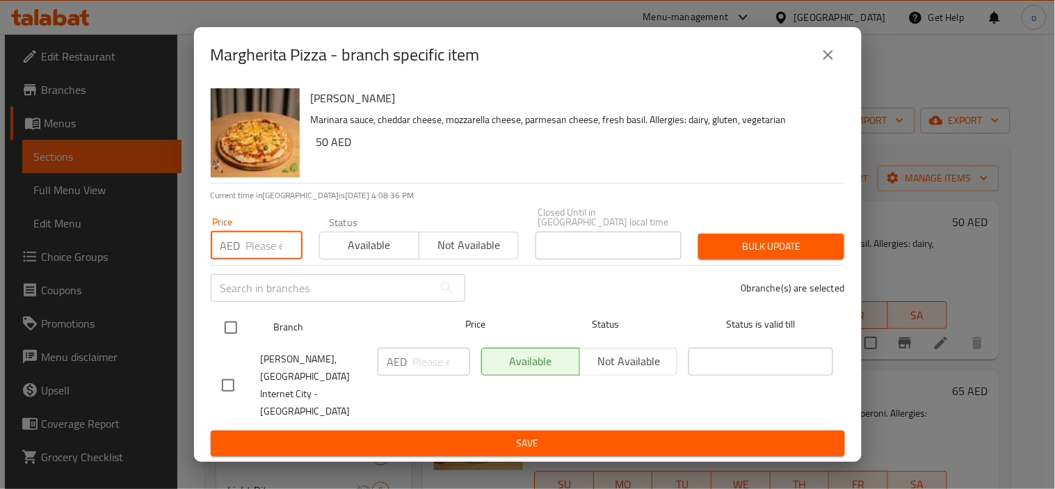
paste input "44"
type input "44"
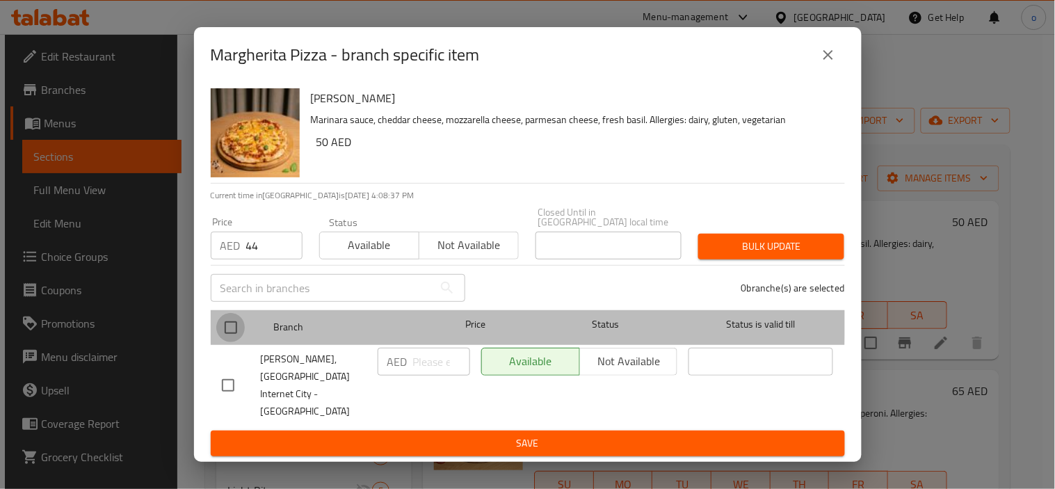
click at [230, 336] on input "checkbox" at bounding box center [230, 327] width 29 height 29
checkbox input "true"
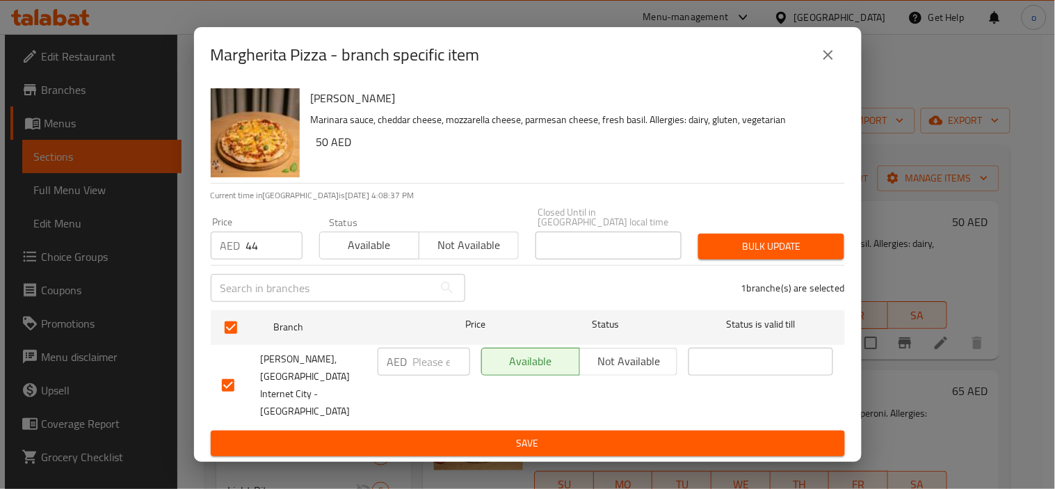
click at [807, 255] on span "Bulk update" at bounding box center [771, 246] width 124 height 17
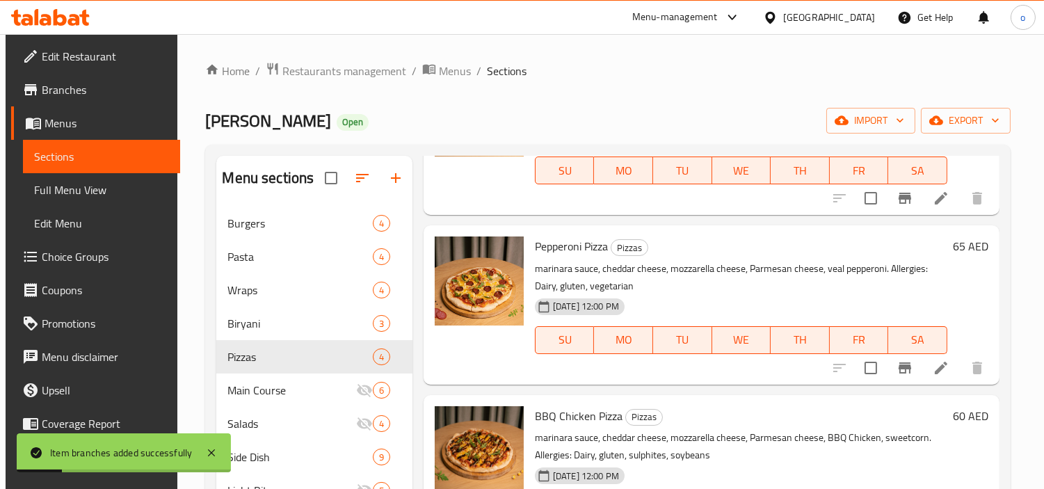
scroll to position [154, 0]
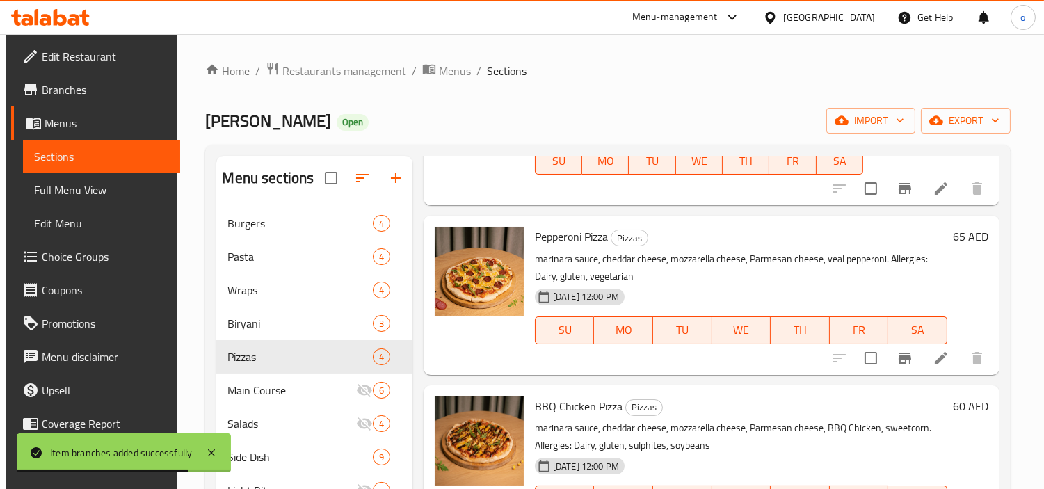
click at [898, 353] on icon "Branch-specific-item" at bounding box center [904, 358] width 13 height 11
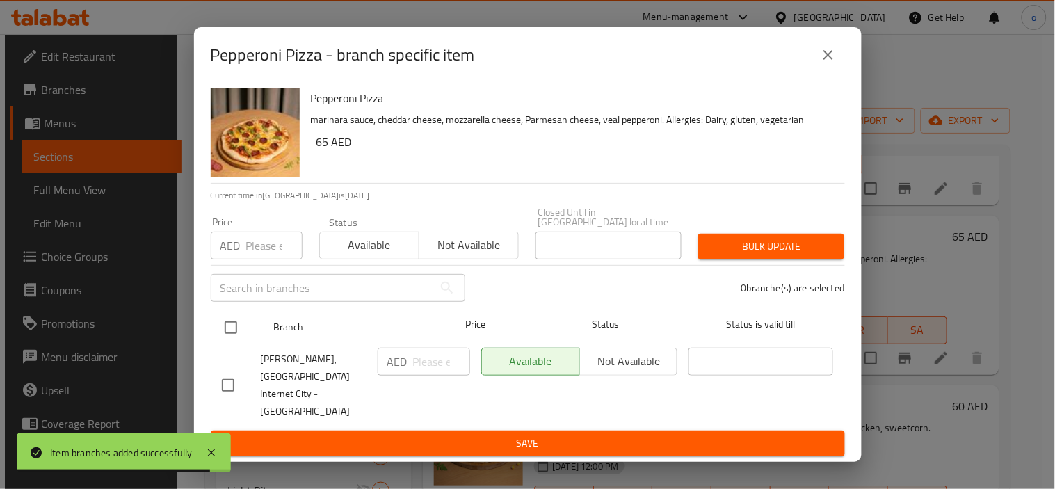
click at [230, 342] on input "checkbox" at bounding box center [230, 327] width 29 height 29
checkbox input "true"
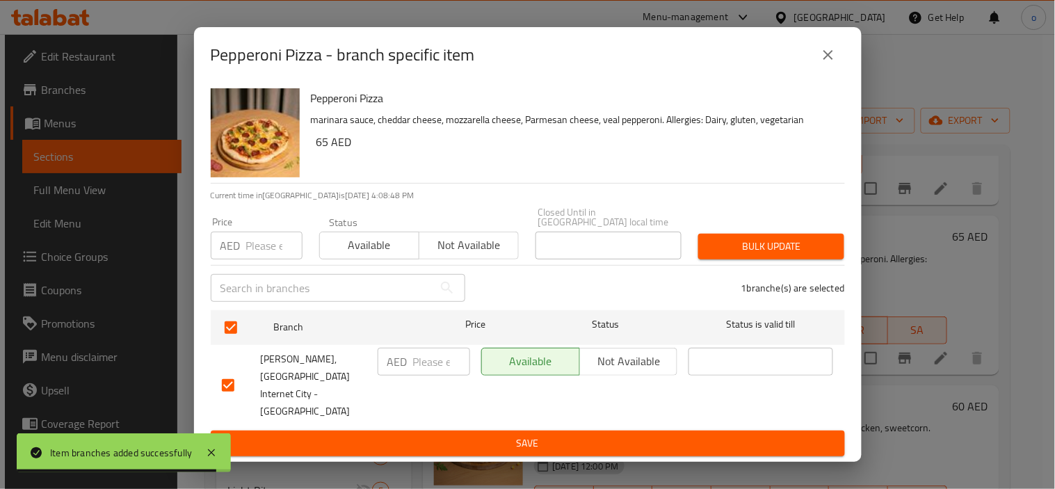
click at [254, 268] on div "Price AED Price" at bounding box center [256, 238] width 108 height 59
click at [265, 259] on input "number" at bounding box center [274, 246] width 56 height 28
paste input "55"
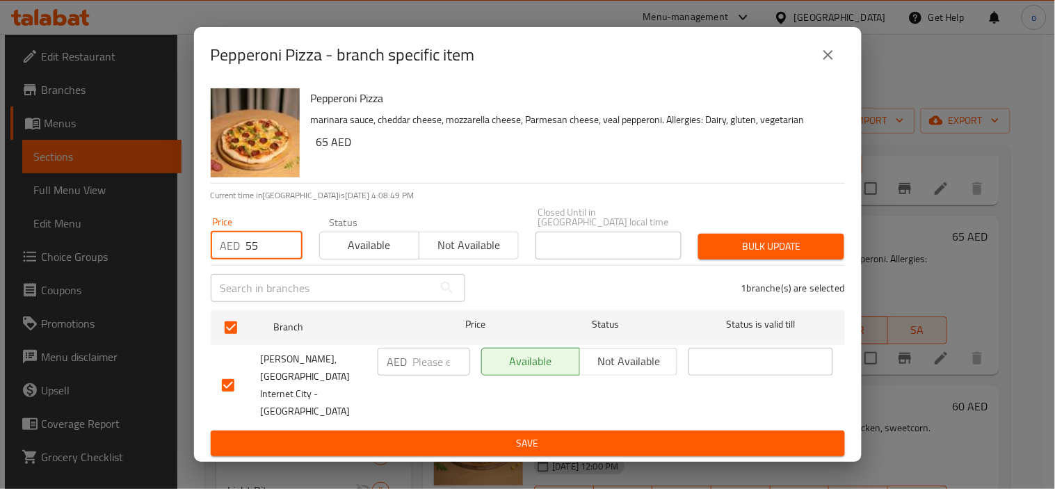
type input "55"
click at [766, 255] on span "Bulk update" at bounding box center [771, 246] width 124 height 17
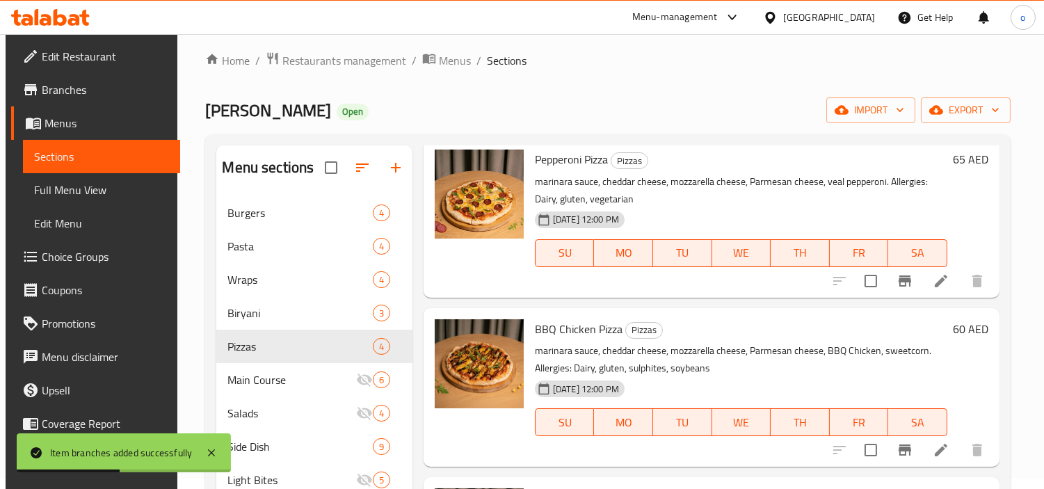
scroll to position [77, 0]
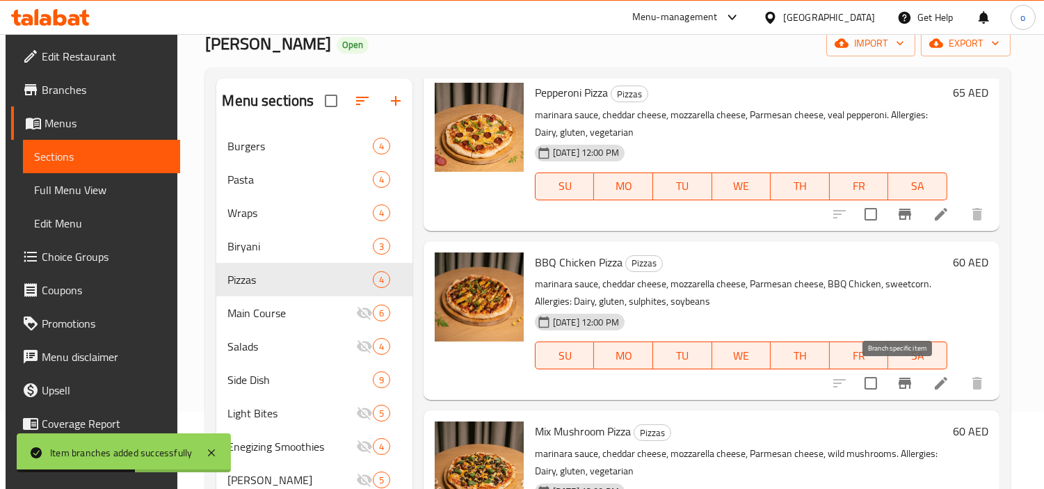
click at [888, 383] on button "Branch-specific-item" at bounding box center [904, 382] width 33 height 33
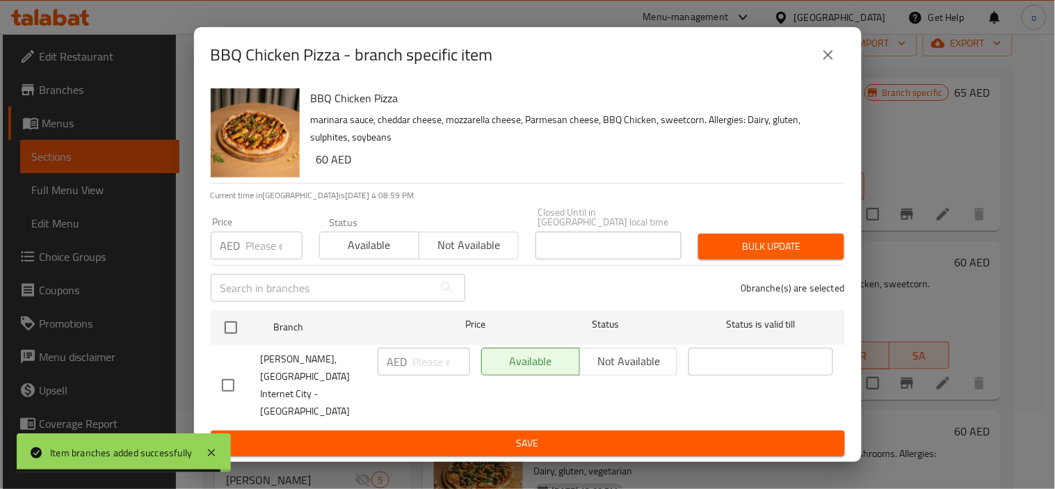
drag, startPoint x: 274, startPoint y: 268, endPoint x: 266, endPoint y: 289, distance: 22.5
click at [273, 259] on input "number" at bounding box center [274, 246] width 56 height 28
paste input "49"
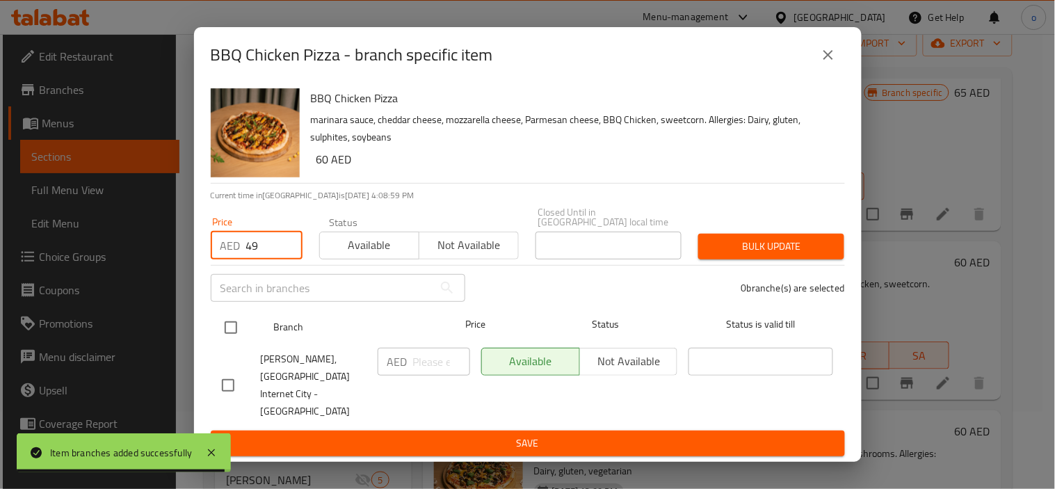
type input "49"
click at [226, 342] on input "checkbox" at bounding box center [230, 327] width 29 height 29
checkbox input "true"
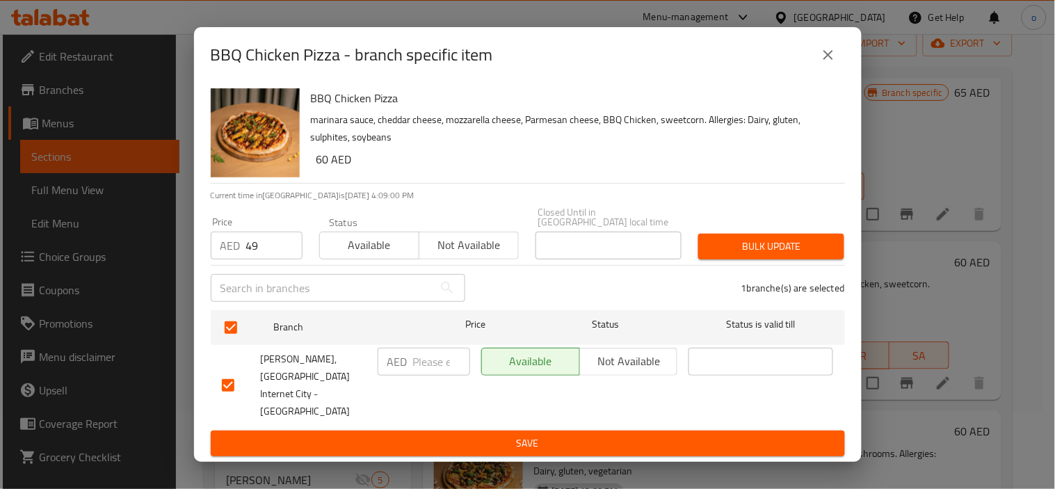
click at [768, 255] on span "Bulk update" at bounding box center [771, 246] width 124 height 17
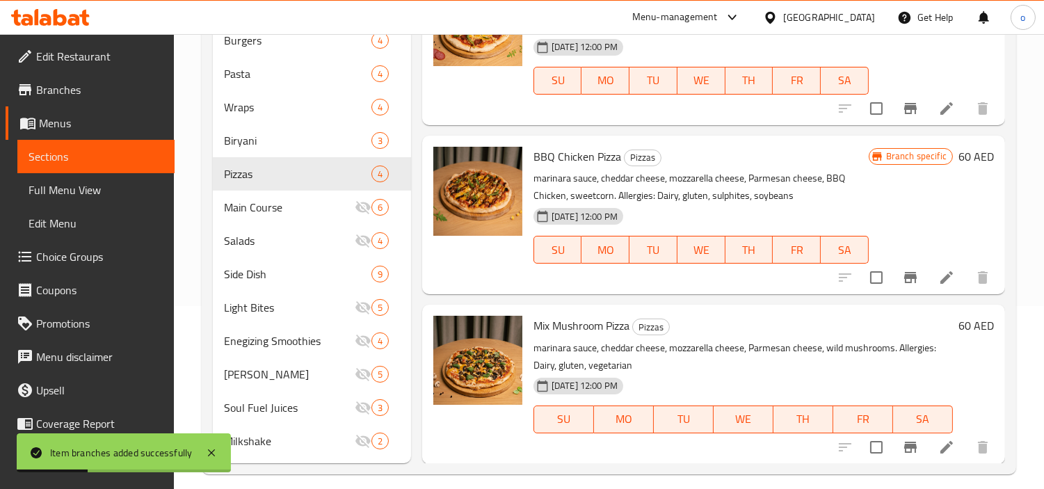
scroll to position [195, 0]
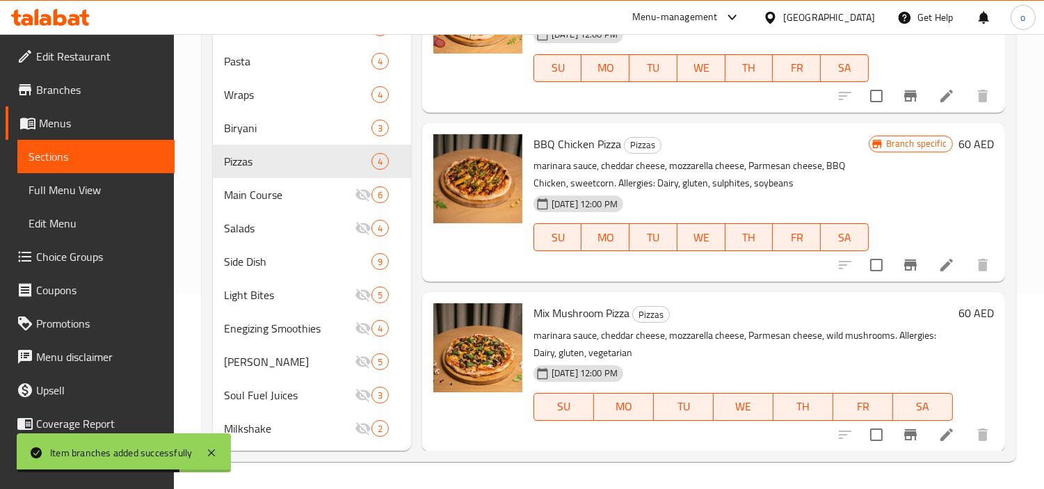
click at [908, 432] on button "Branch-specific-item" at bounding box center [910, 434] width 33 height 33
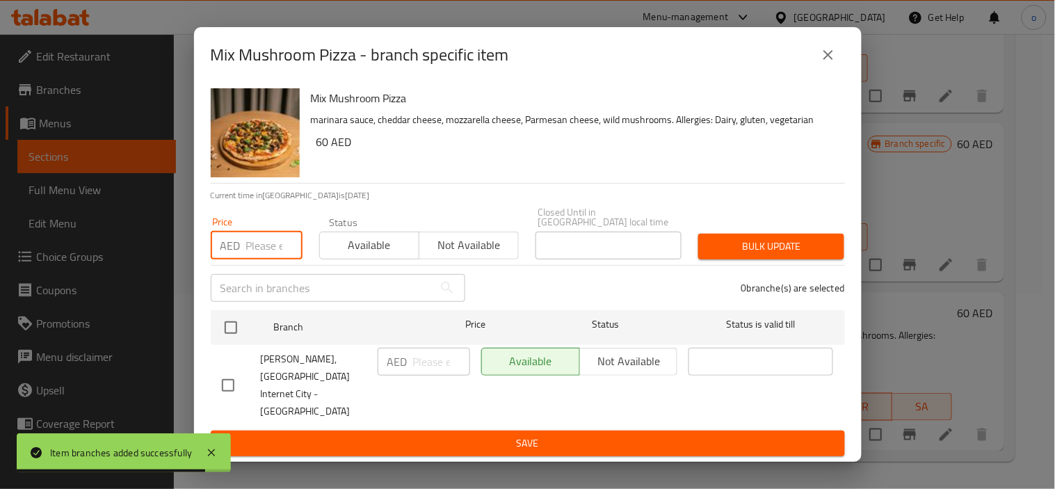
click at [258, 259] on input "number" at bounding box center [274, 246] width 56 height 28
paste input "49"
type input "49"
click at [223, 310] on div "​" at bounding box center [337, 288] width 271 height 45
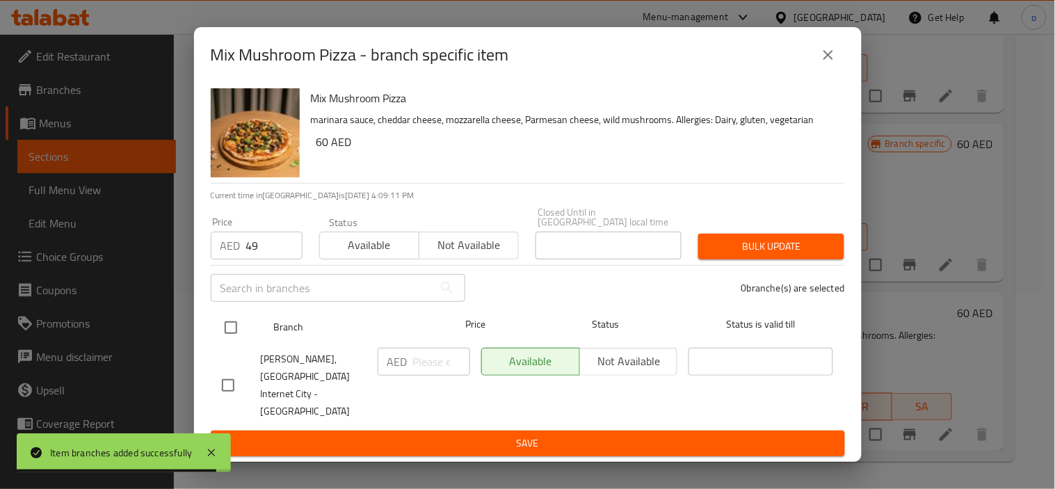
click at [242, 342] on input "checkbox" at bounding box center [230, 327] width 29 height 29
checkbox input "true"
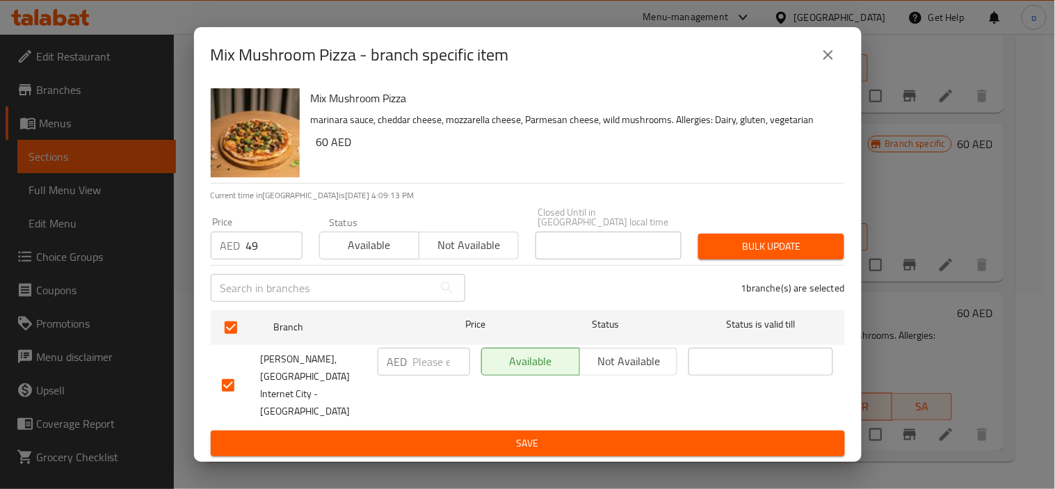
click at [805, 259] on button "Bulk update" at bounding box center [771, 247] width 146 height 26
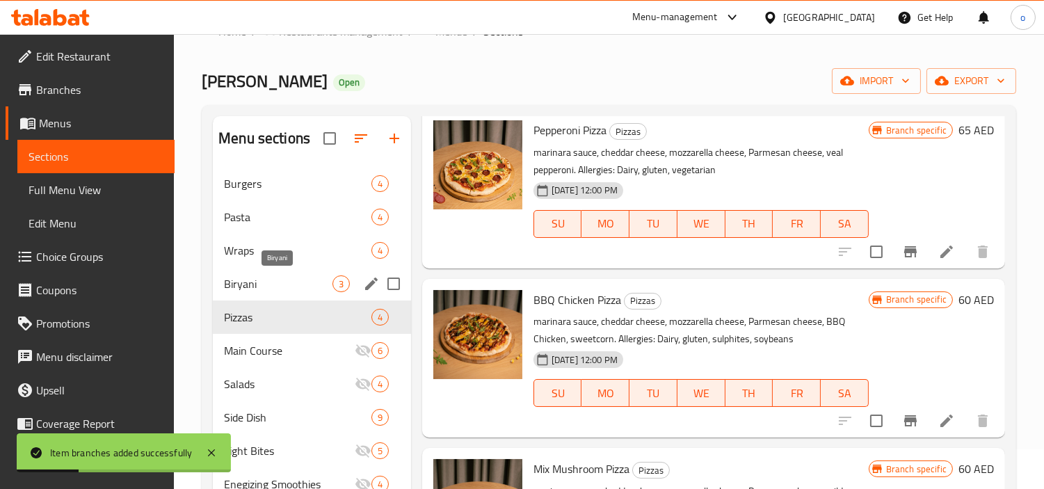
scroll to position [77, 0]
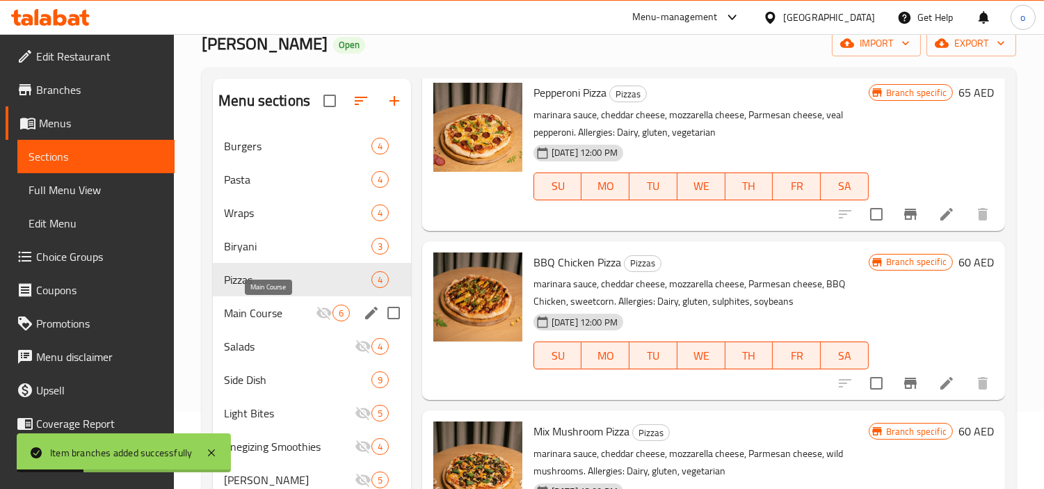
click at [287, 316] on span "Main Course" at bounding box center [270, 313] width 92 height 17
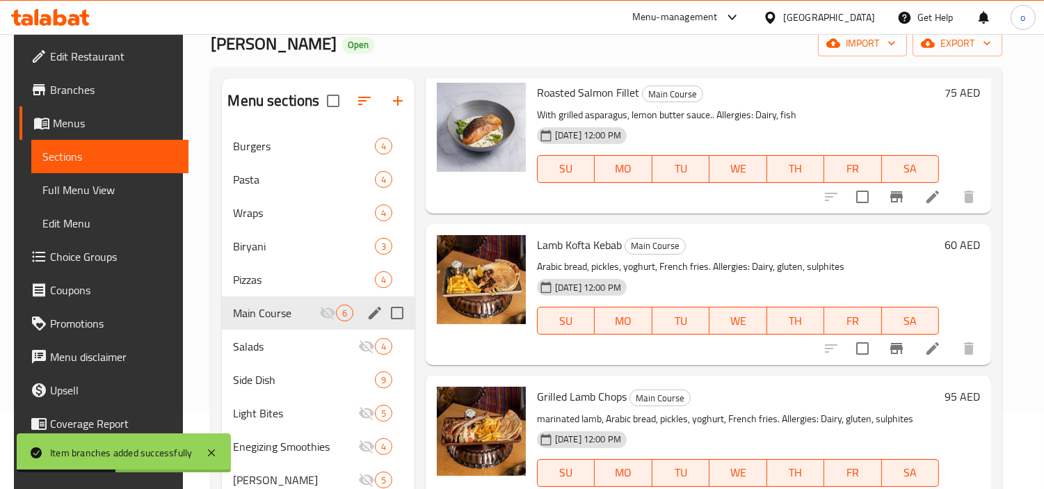
scroll to position [154, 0]
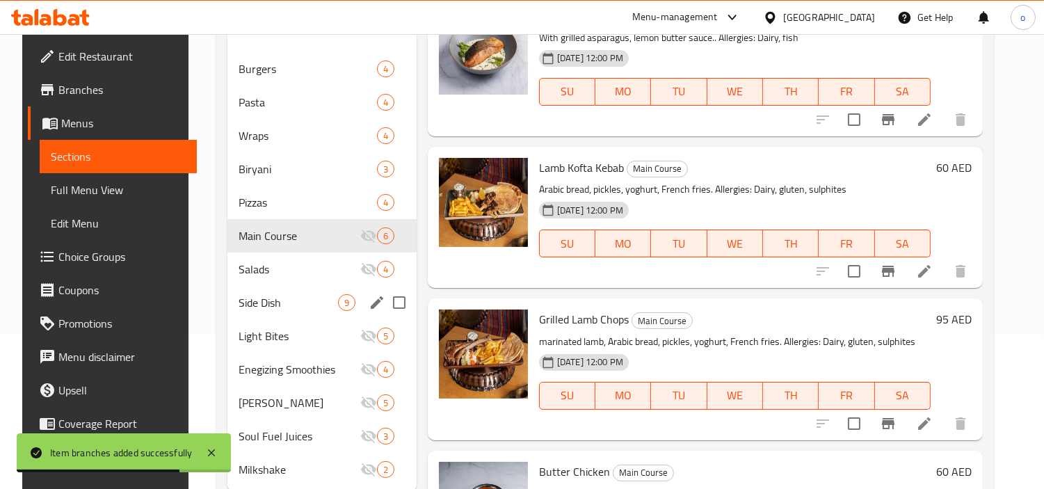
click at [286, 302] on span "Side Dish" at bounding box center [288, 302] width 99 height 17
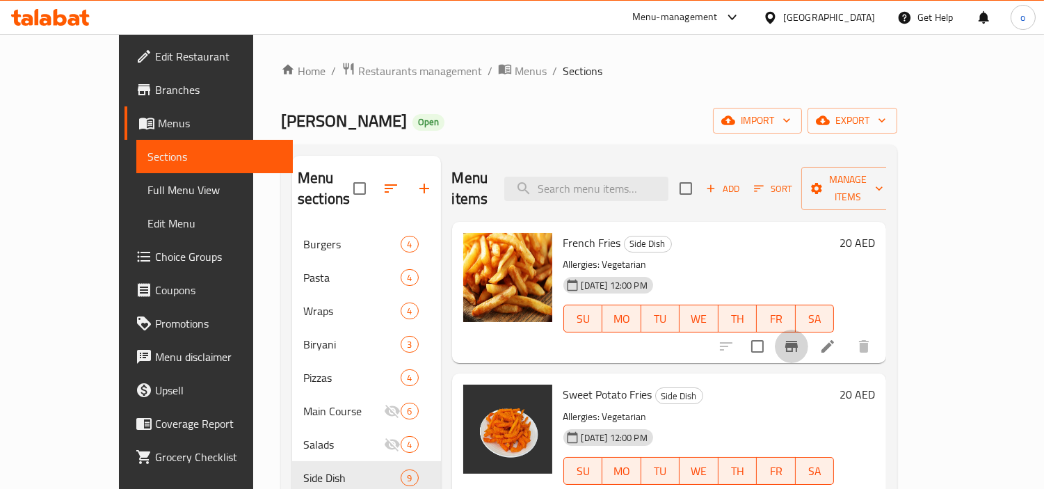
click at [798, 341] on icon "Branch-specific-item" at bounding box center [791, 346] width 13 height 11
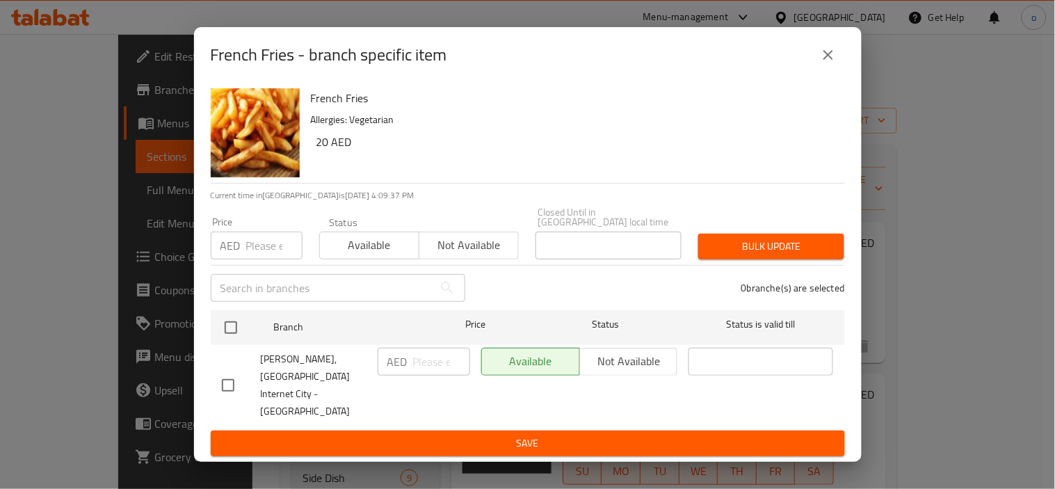
click at [254, 259] on input "number" at bounding box center [274, 246] width 56 height 28
paste input "12"
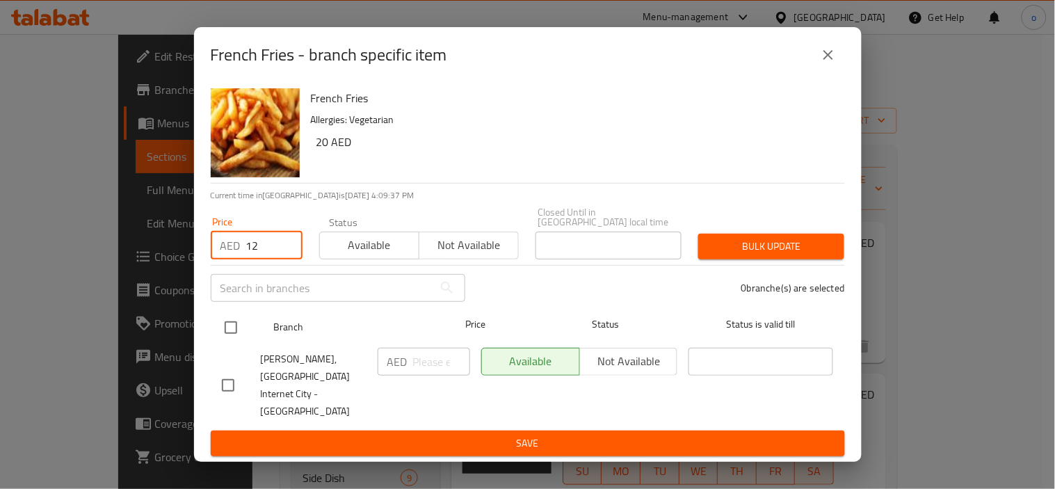
type input "12"
click at [226, 342] on input "checkbox" at bounding box center [230, 327] width 29 height 29
checkbox input "true"
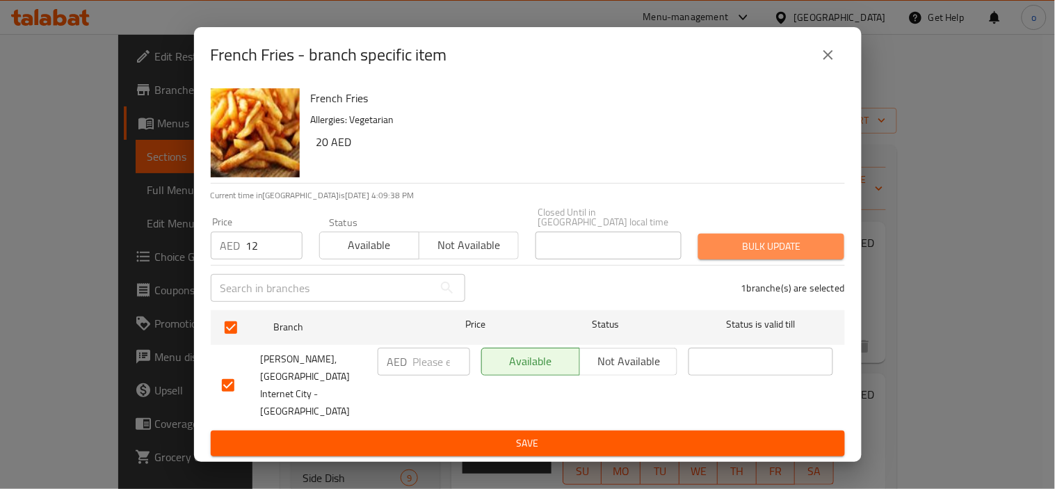
click at [727, 259] on button "Bulk update" at bounding box center [771, 247] width 146 height 26
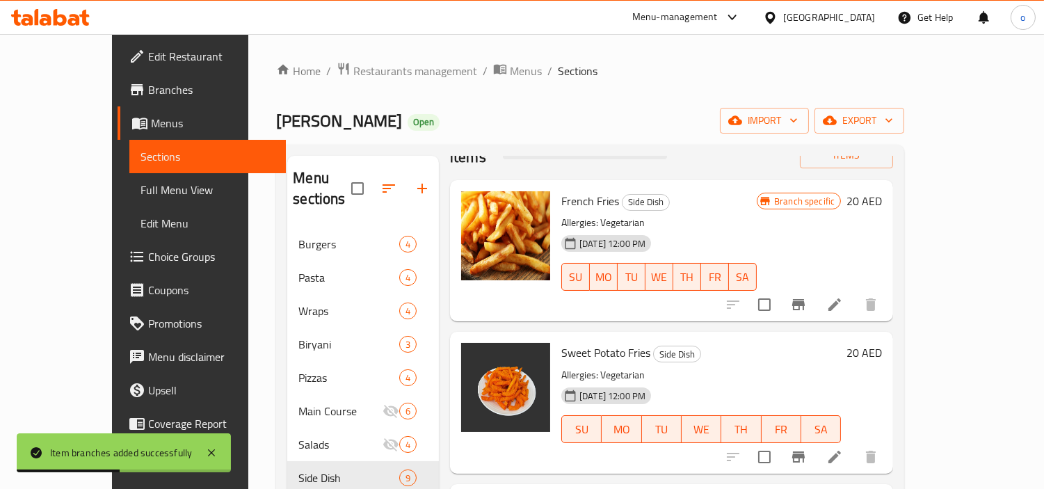
scroll to position [77, 0]
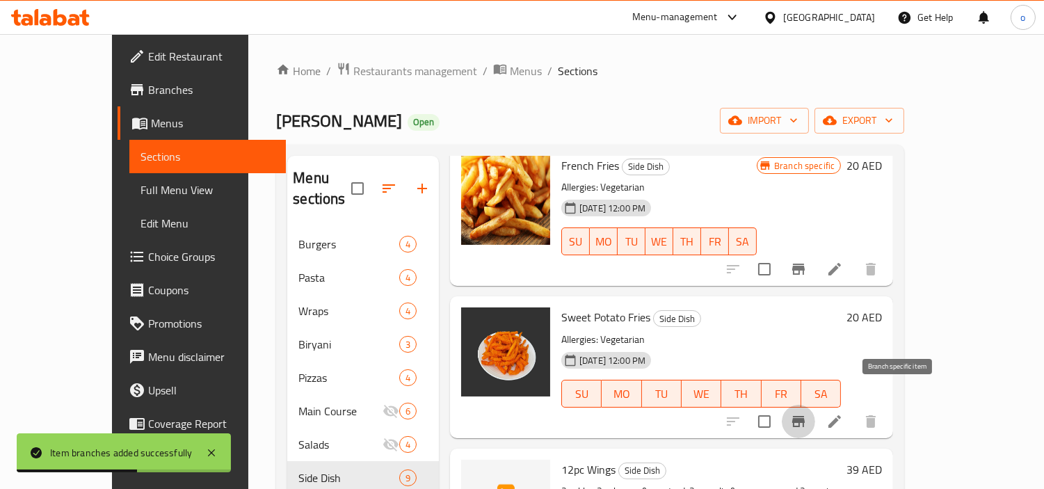
click at [807, 413] on icon "Branch-specific-item" at bounding box center [798, 421] width 17 height 17
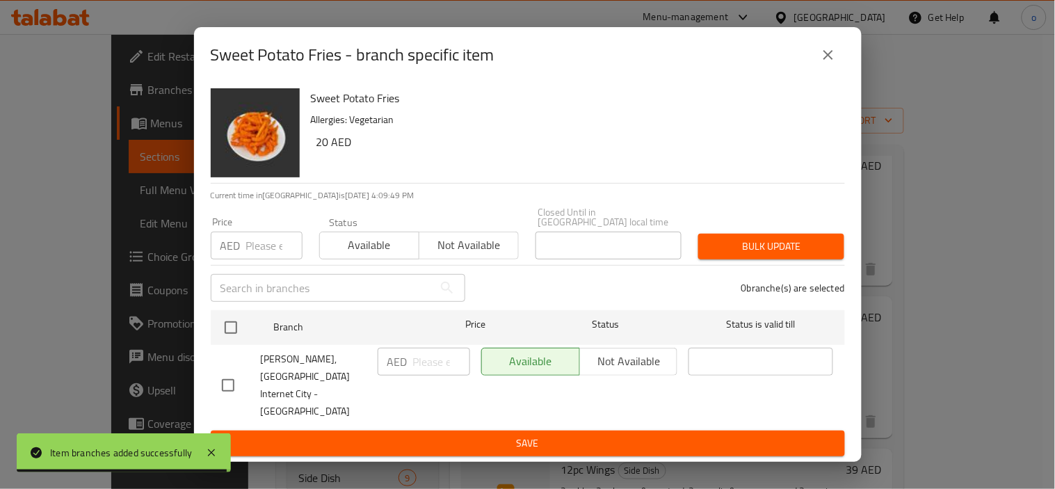
click at [268, 259] on input "number" at bounding box center [274, 246] width 56 height 28
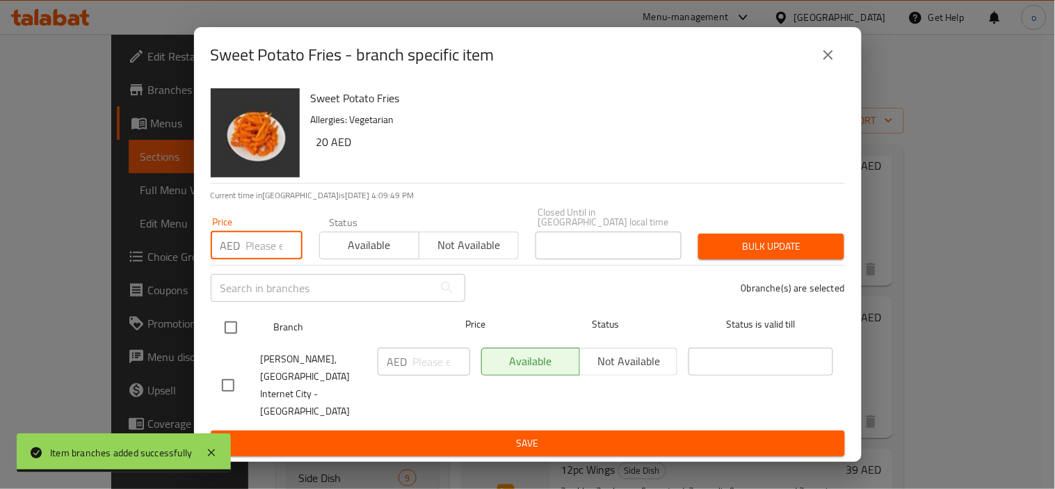
paste input "15"
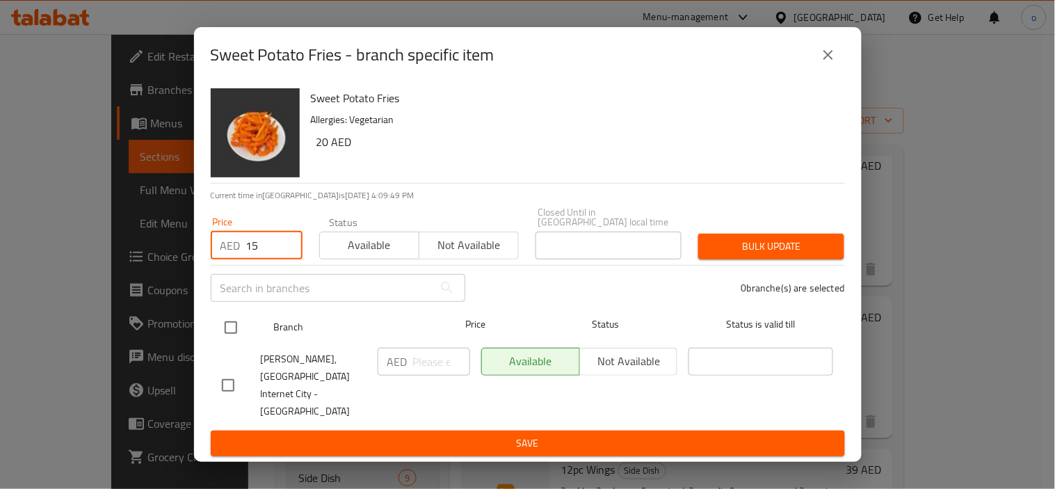
type input "15"
click at [241, 337] on input "checkbox" at bounding box center [230, 327] width 29 height 29
checkbox input "true"
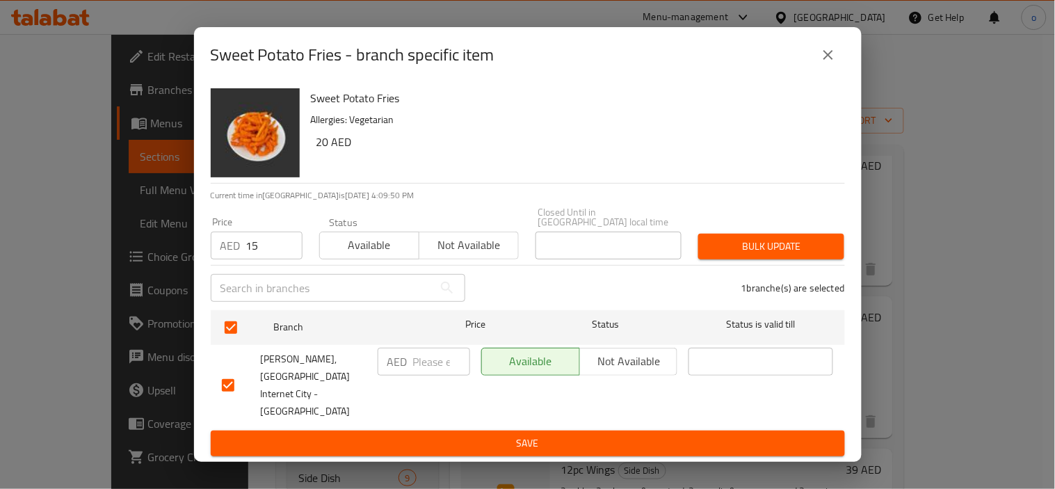
click at [793, 255] on span "Bulk update" at bounding box center [771, 246] width 124 height 17
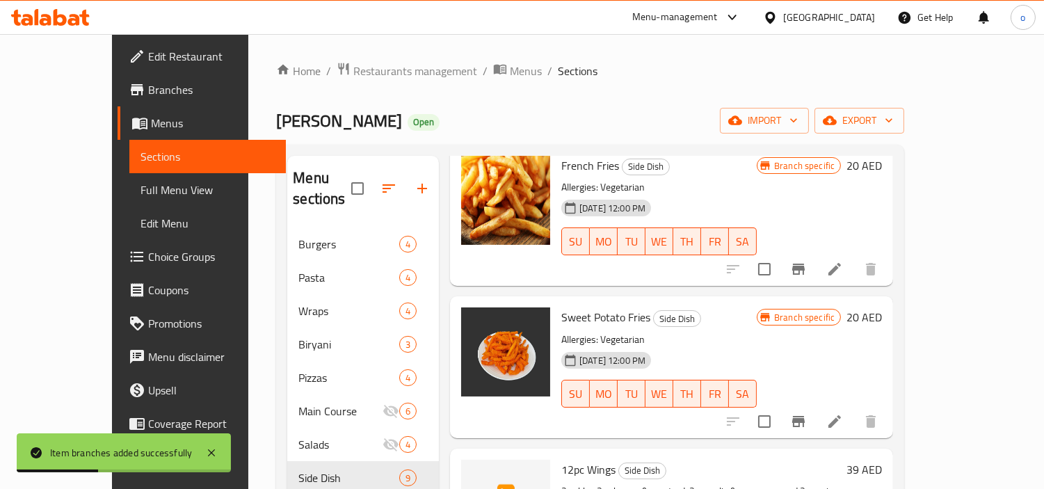
scroll to position [232, 0]
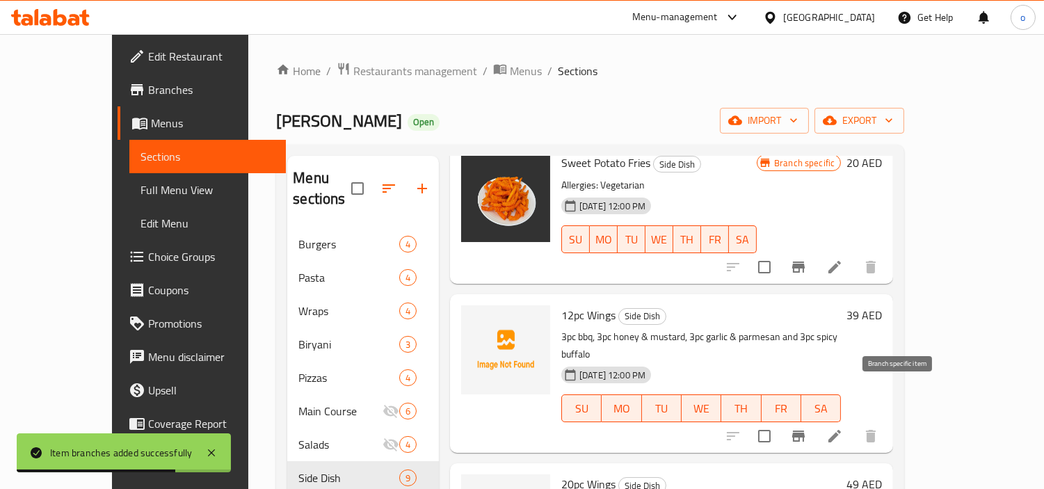
click at [807, 428] on icon "Branch-specific-item" at bounding box center [798, 436] width 17 height 17
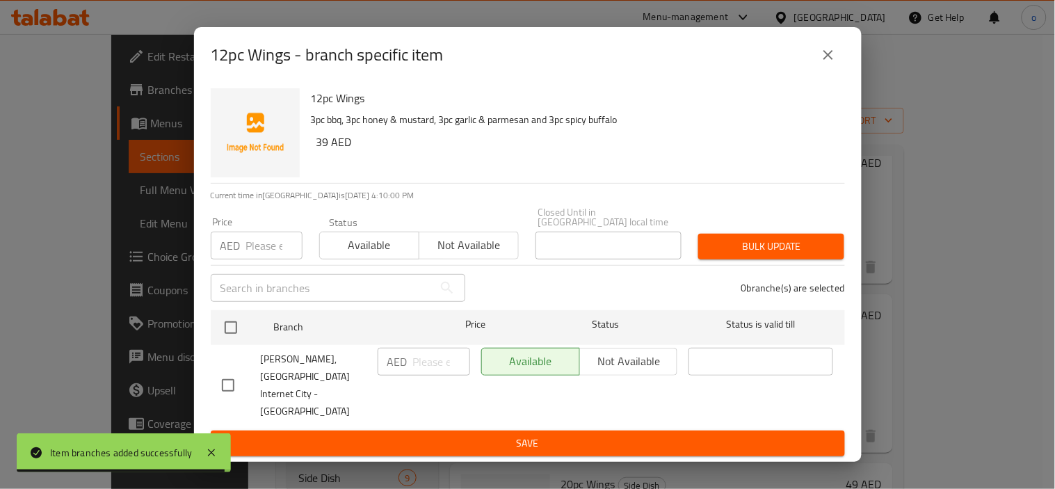
click at [269, 255] on input "number" at bounding box center [274, 246] width 56 height 28
paste input "39"
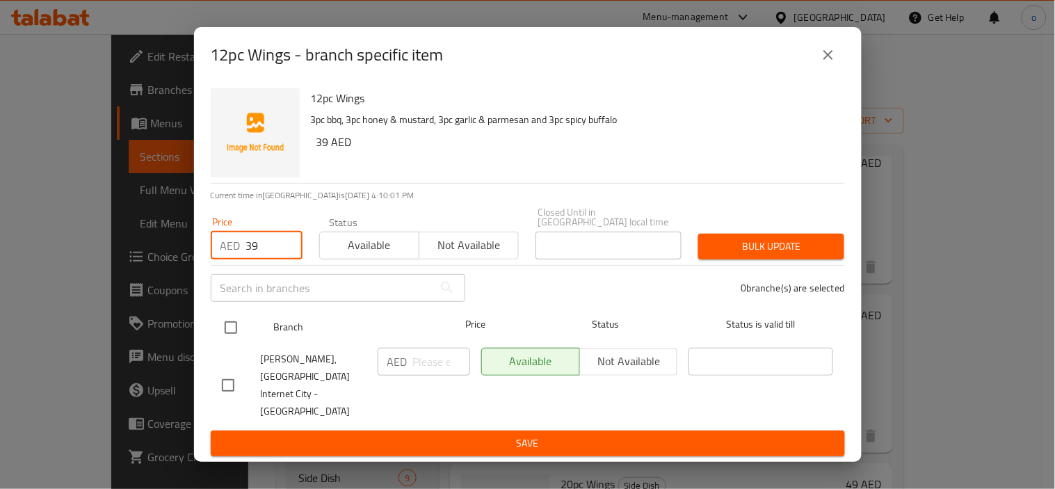
type input "39"
click at [232, 342] on input "checkbox" at bounding box center [230, 327] width 29 height 29
checkbox input "true"
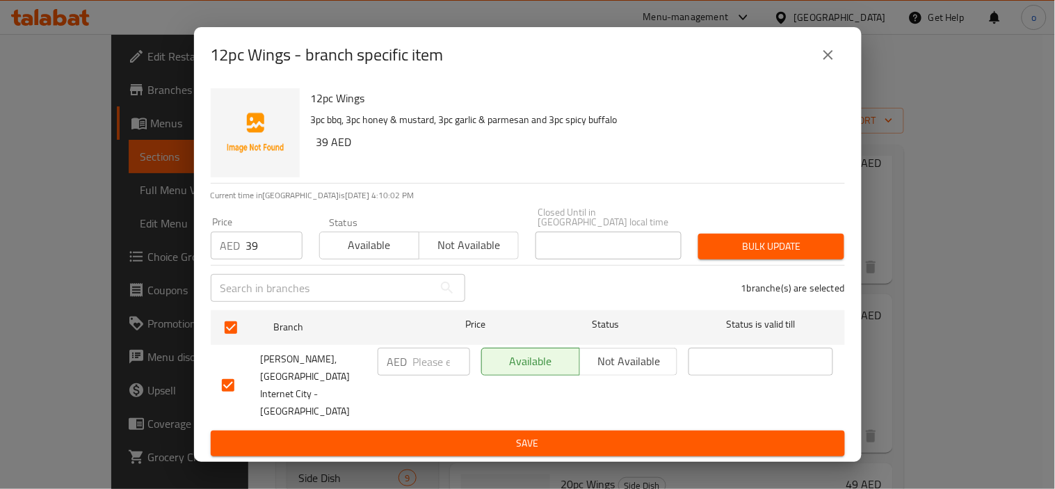
click at [724, 255] on span "Bulk update" at bounding box center [771, 246] width 124 height 17
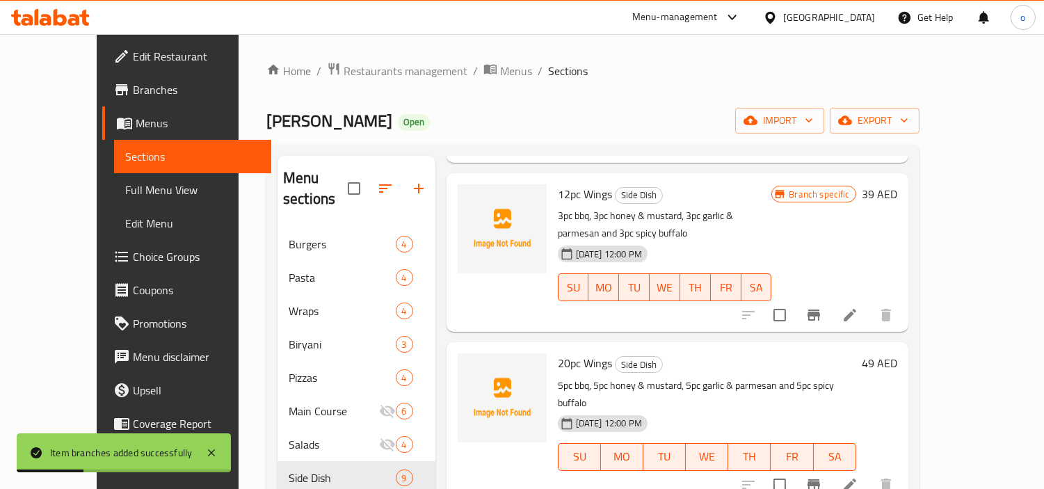
scroll to position [463, 0]
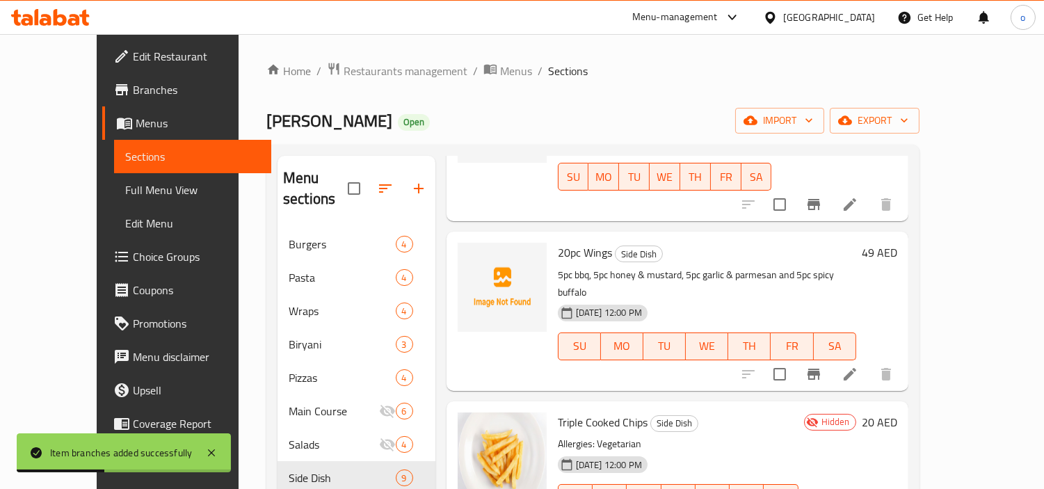
click at [822, 366] on icon "Branch-specific-item" at bounding box center [813, 374] width 17 height 17
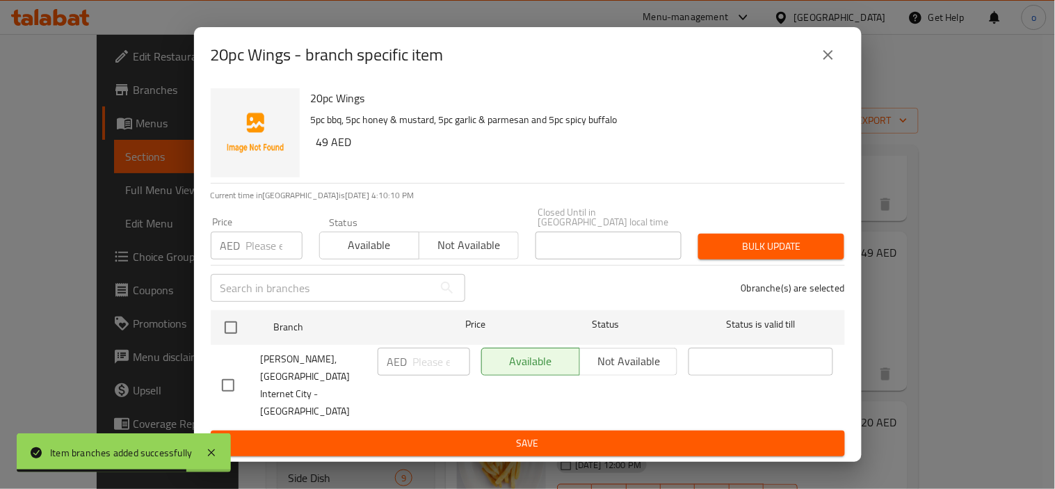
click at [256, 259] on input "number" at bounding box center [274, 246] width 56 height 28
paste input "49"
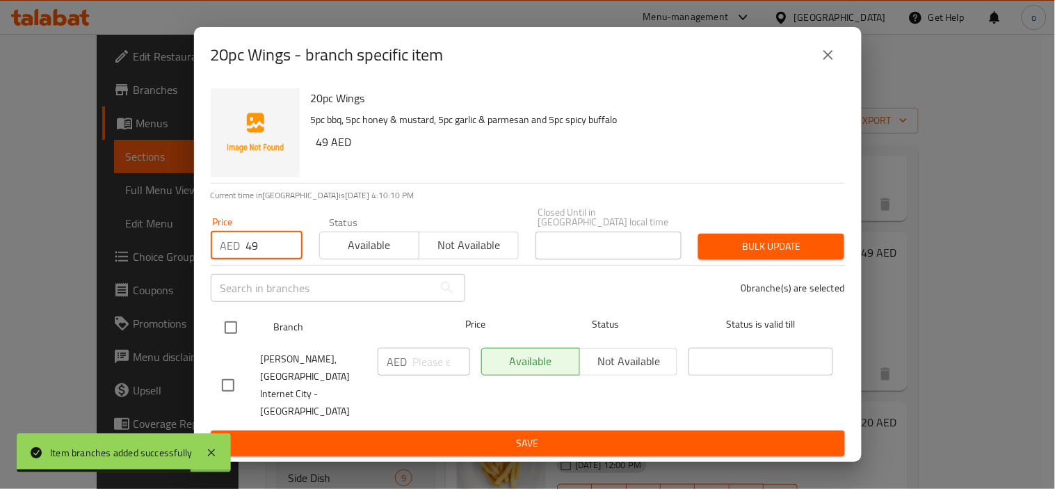
type input "49"
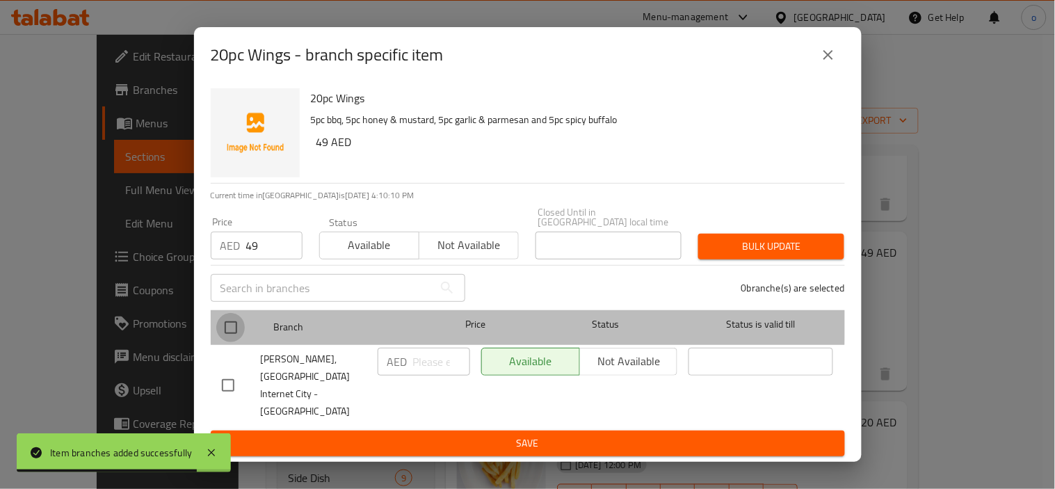
click at [229, 338] on input "checkbox" at bounding box center [230, 327] width 29 height 29
checkbox input "true"
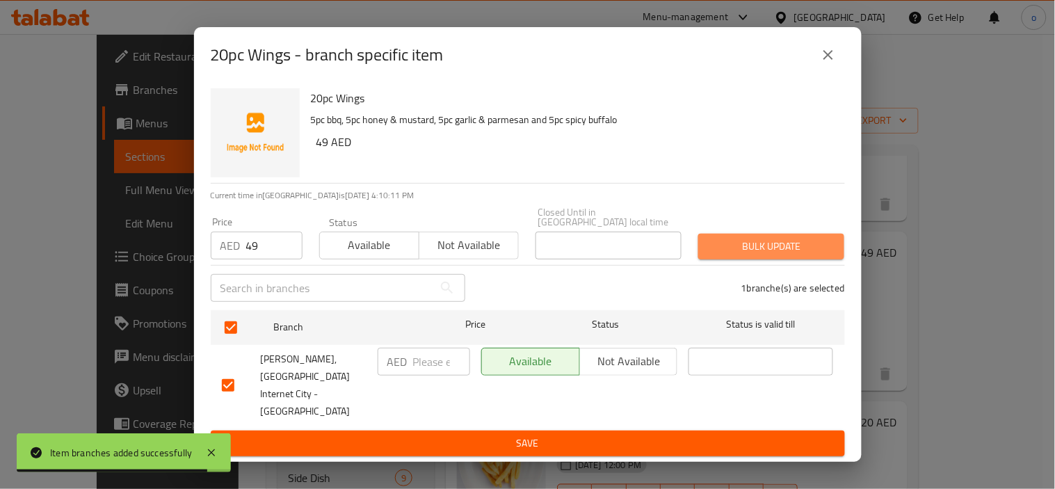
click at [753, 255] on span "Bulk update" at bounding box center [771, 246] width 124 height 17
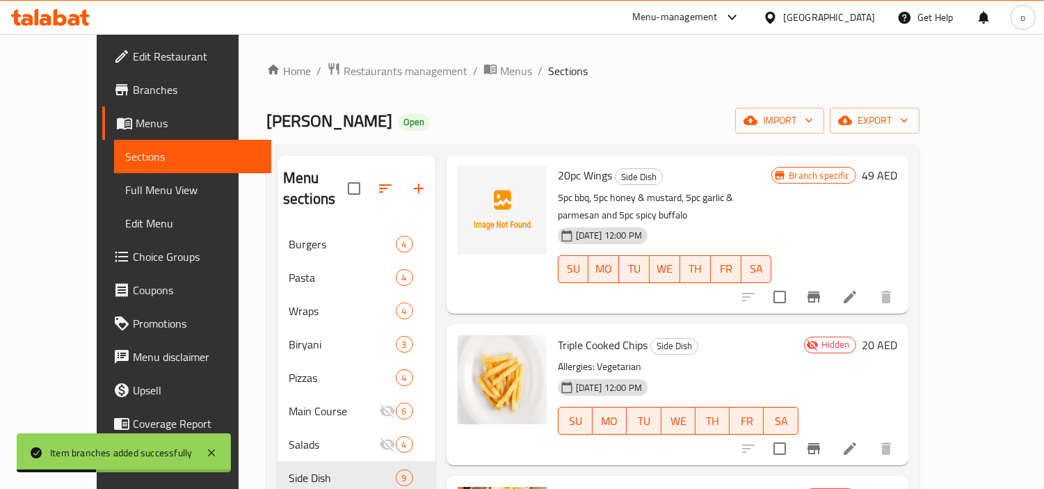
scroll to position [618, 0]
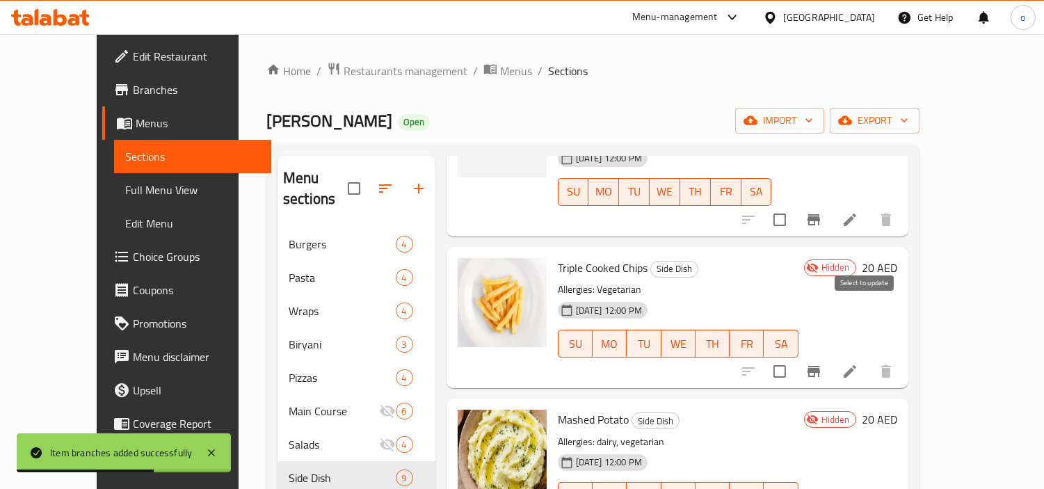
click at [820, 366] on icon "Branch-specific-item" at bounding box center [813, 371] width 13 height 11
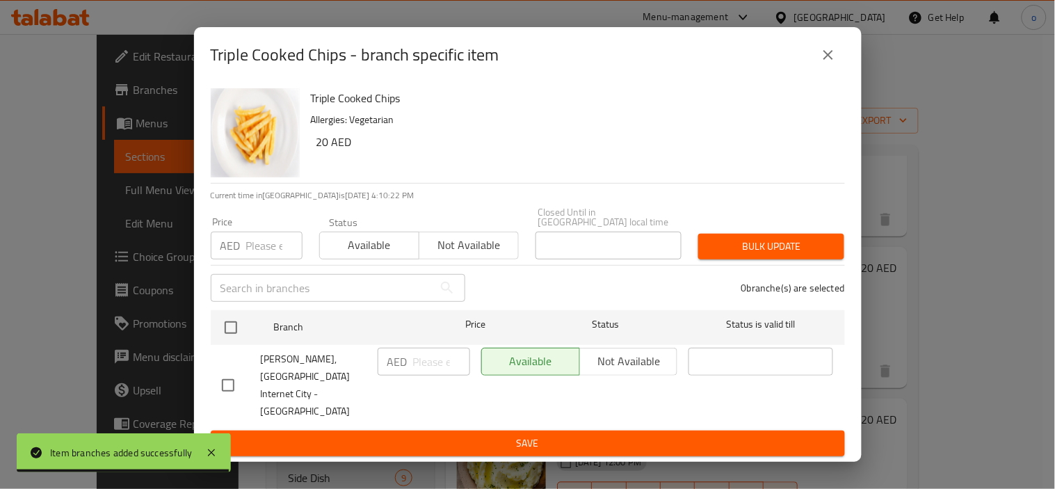
click at [260, 258] on input "number" at bounding box center [274, 246] width 56 height 28
paste input "20"
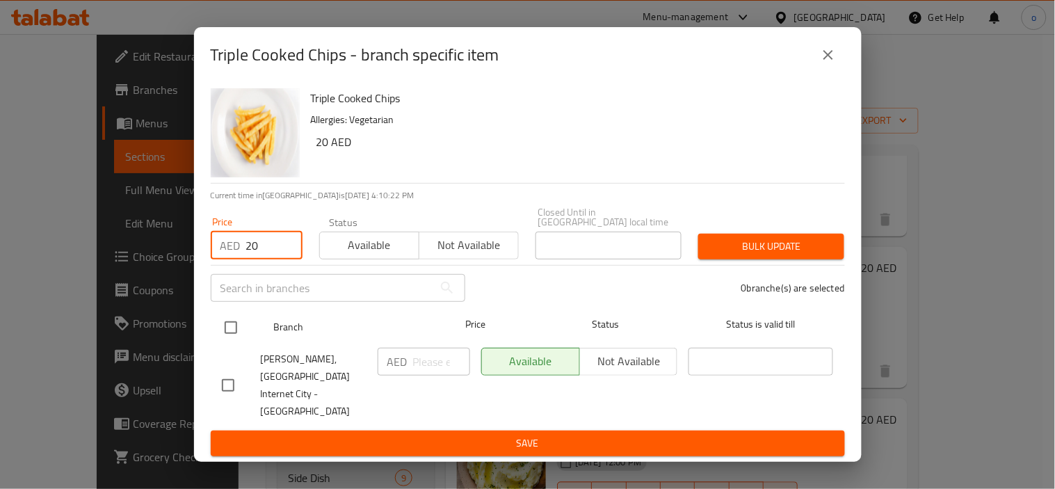
type input "20"
click at [236, 342] on input "checkbox" at bounding box center [230, 327] width 29 height 29
checkbox input "true"
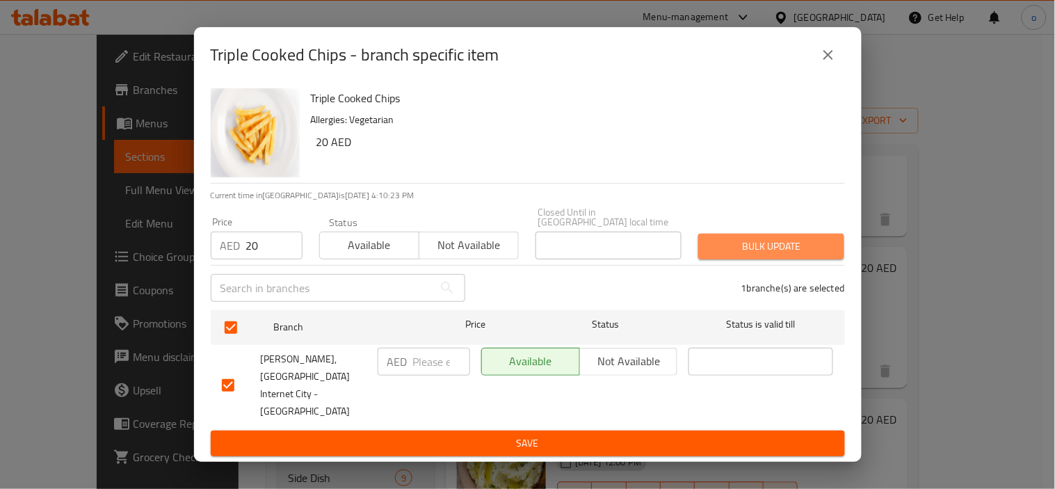
click at [784, 255] on span "Bulk update" at bounding box center [771, 246] width 124 height 17
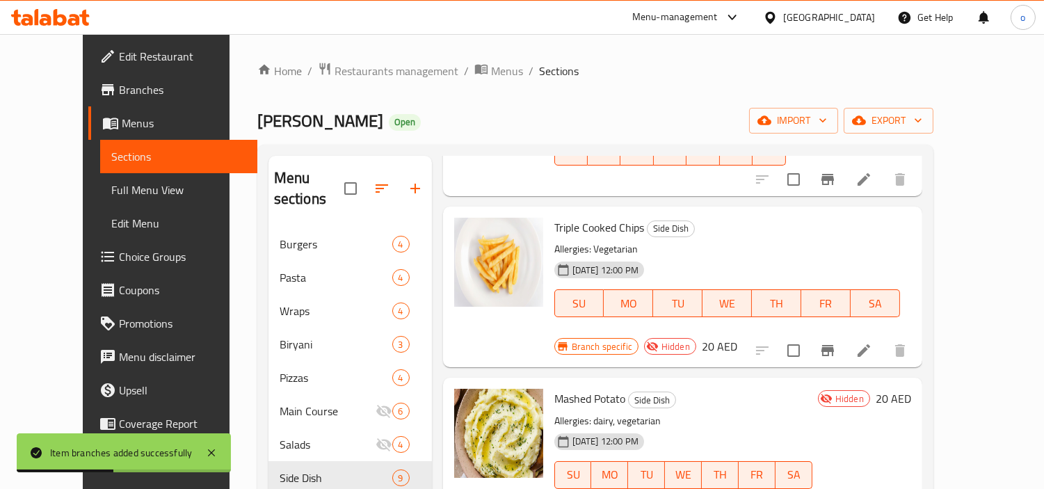
scroll to position [695, 0]
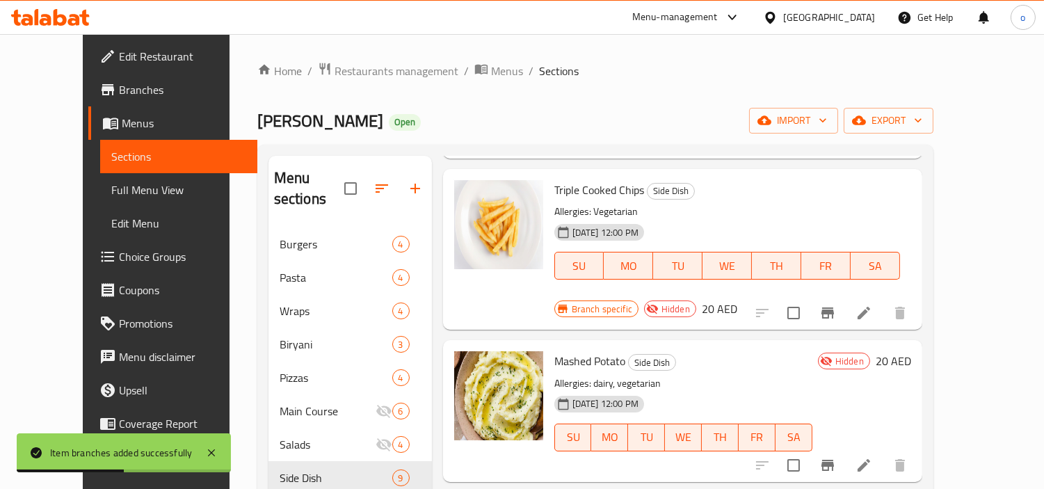
click at [836, 457] on icon "Branch-specific-item" at bounding box center [827, 465] width 17 height 17
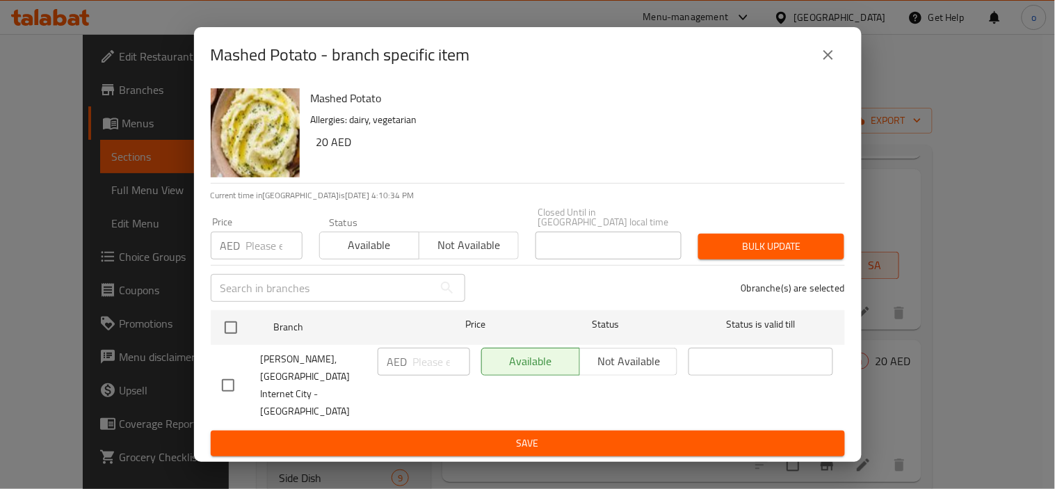
click at [826, 60] on icon "close" at bounding box center [828, 55] width 10 height 10
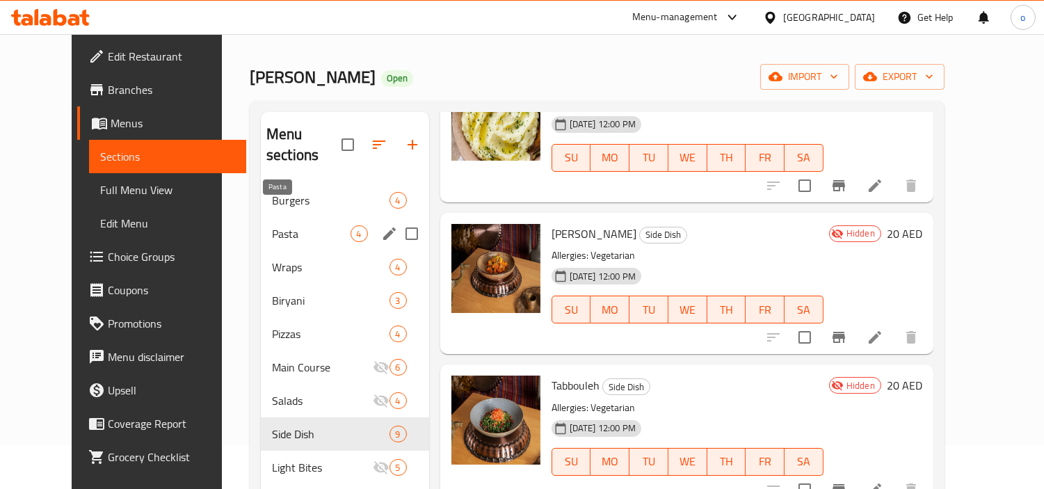
scroll to position [0, 0]
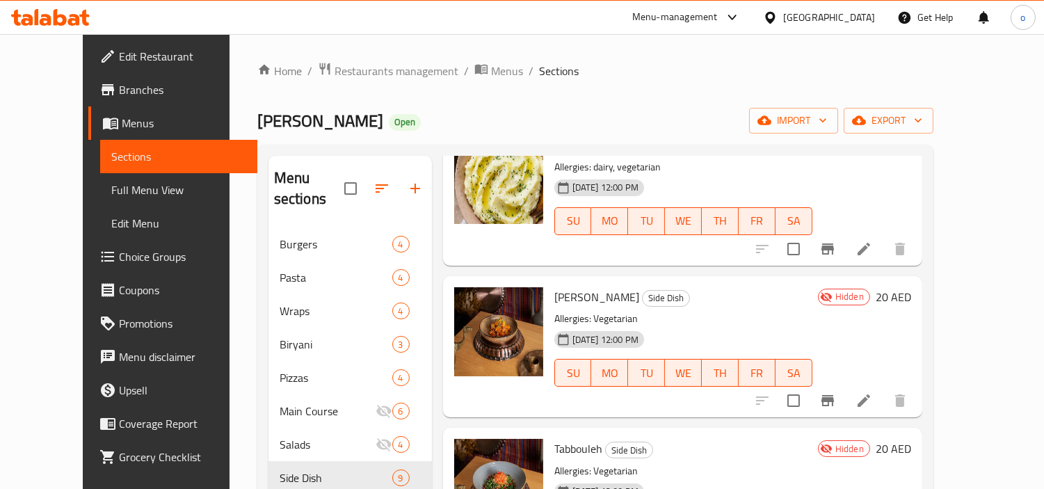
click at [650, 72] on ol "Home / Restaurants management / Menus / Sections" at bounding box center [595, 71] width 676 height 18
click at [922, 112] on span "export" at bounding box center [888, 120] width 67 height 17
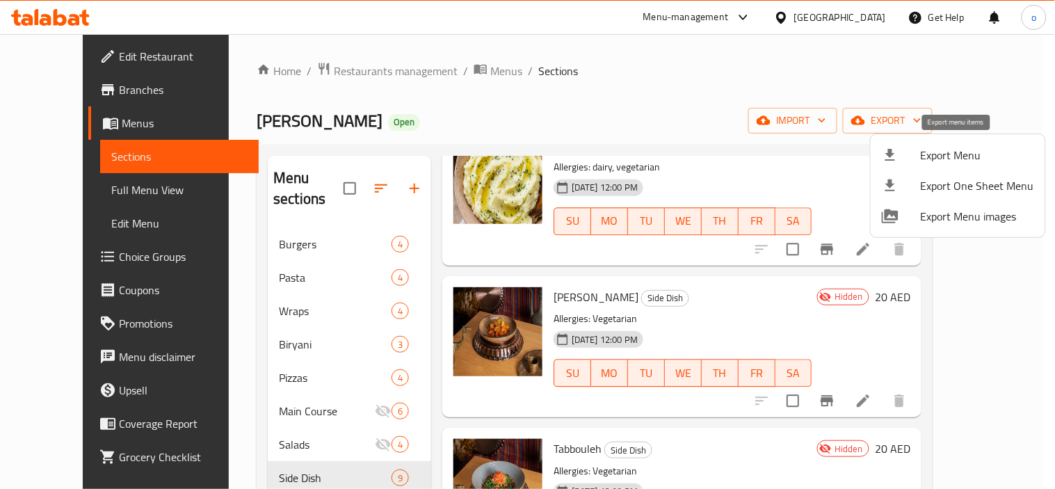
click at [957, 147] on span "Export Menu" at bounding box center [977, 155] width 113 height 17
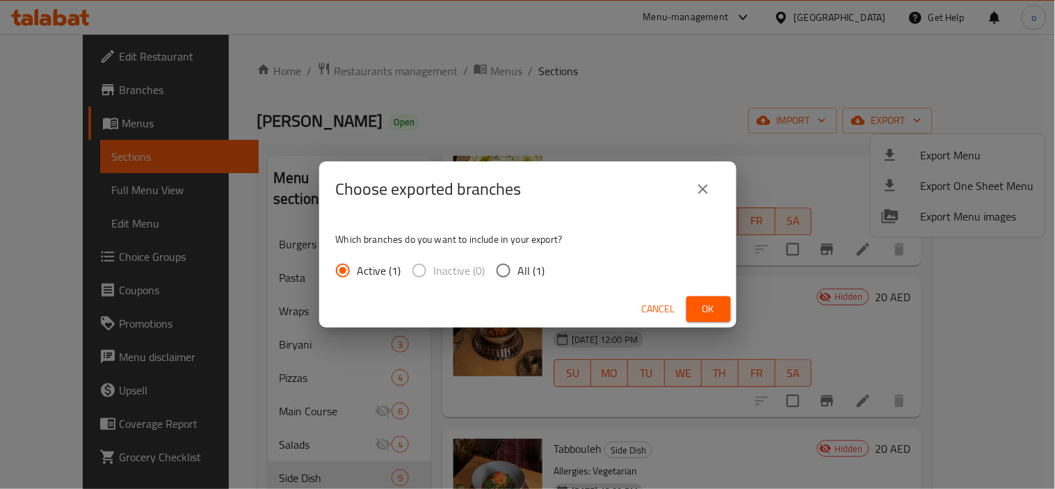
click at [523, 250] on div "Which branches do you want to include in your export? Active (1) Inactive (0) A…" at bounding box center [527, 254] width 417 height 74
click at [519, 274] on span "All (1)" at bounding box center [531, 270] width 27 height 17
click at [518, 274] on input "All (1)" at bounding box center [503, 270] width 29 height 29
radio input "true"
click at [706, 302] on span "Ok" at bounding box center [709, 308] width 22 height 17
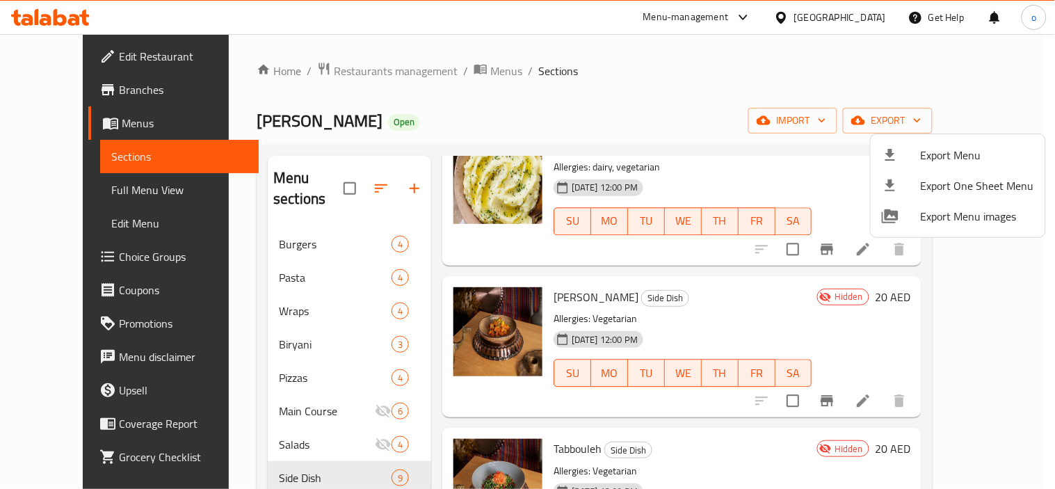
click at [469, 107] on div at bounding box center [527, 244] width 1055 height 489
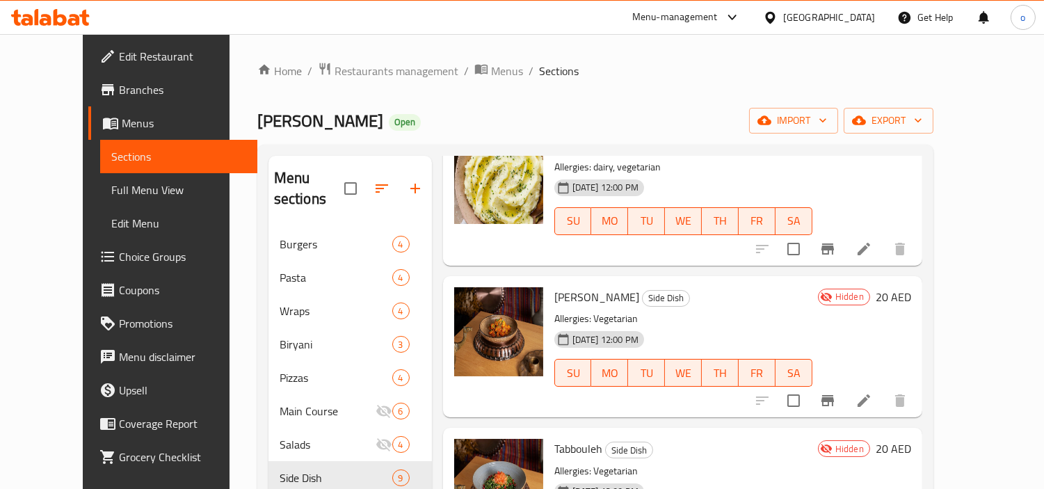
scroll to position [448, 0]
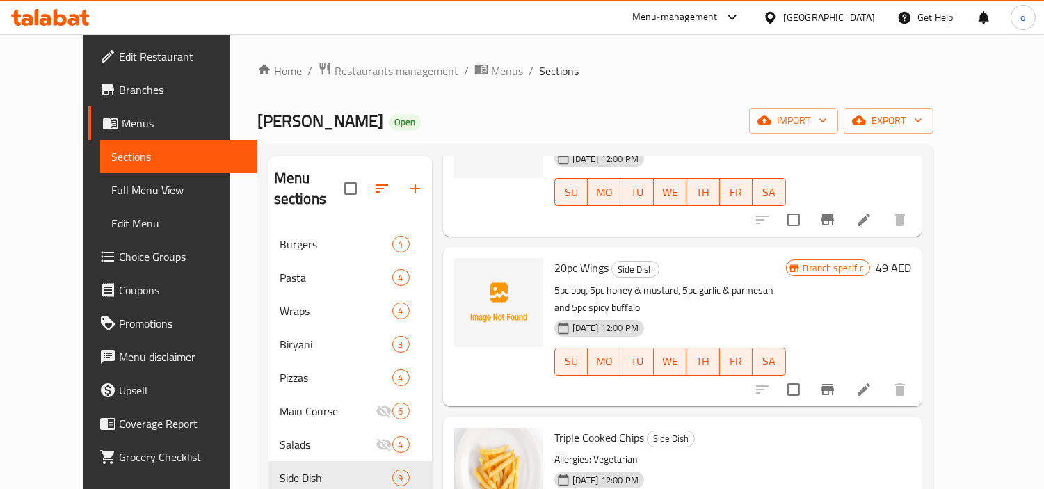
drag, startPoint x: 463, startPoint y: 104, endPoint x: 204, endPoint y: 107, distance: 259.4
click at [463, 103] on div "Home / Restaurants management / Menus / Sections Charlie Lane Open import expor…" at bounding box center [595, 370] width 676 height 616
click at [119, 81] on span "Branches" at bounding box center [182, 89] width 127 height 17
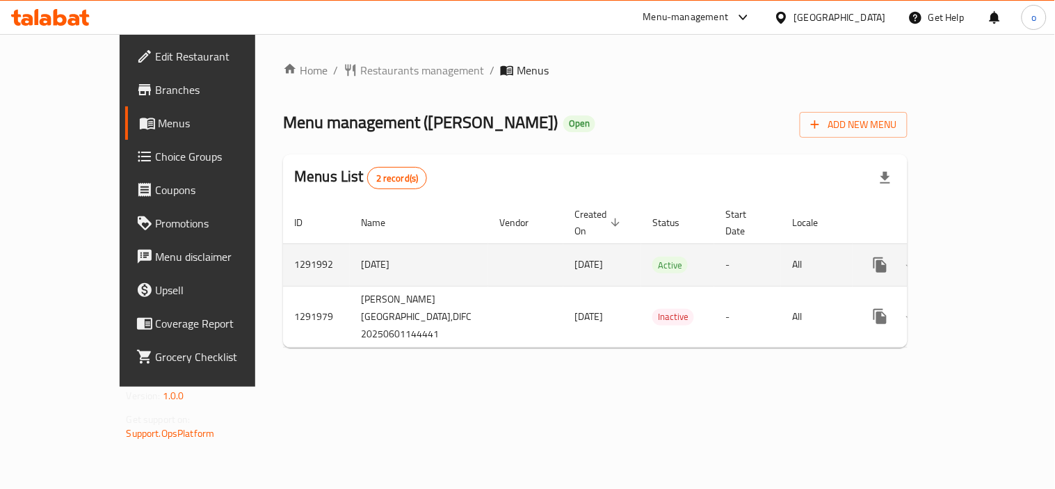
drag, startPoint x: 336, startPoint y: 243, endPoint x: 282, endPoint y: 248, distance: 54.5
click at [350, 248] on td "[DATE]" at bounding box center [419, 264] width 138 height 42
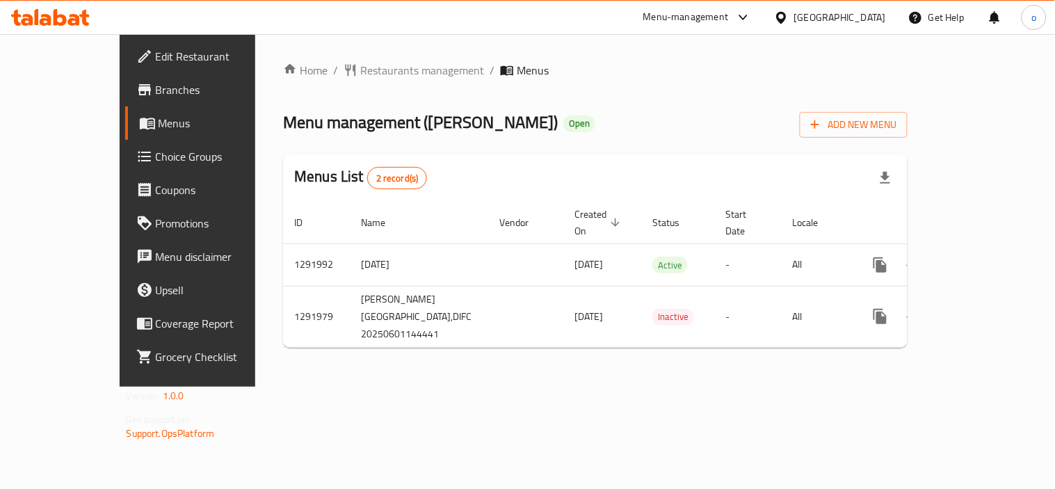
copy td "[DATE]"
click at [553, 373] on div "Home / Restaurants management / Menus Menu management ( [PERSON_NAME] ) Open Ad…" at bounding box center [595, 210] width 680 height 353
click at [365, 387] on div "Home / Restaurants management / Menus Menu management ( [PERSON_NAME] ) Open Ad…" at bounding box center [595, 210] width 680 height 353
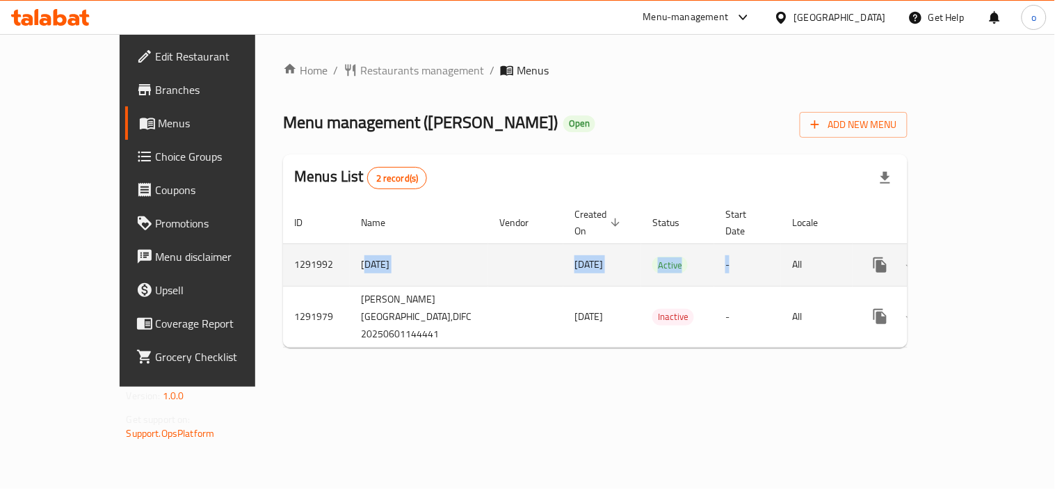
drag, startPoint x: 285, startPoint y: 239, endPoint x: 756, endPoint y: 231, distance: 470.9
click at [756, 243] on tr "1291992 [DATE] [DATE] Active - All" at bounding box center [645, 264] width 725 height 42
click at [987, 259] on icon "enhanced table" at bounding box center [980, 265] width 13 height 13
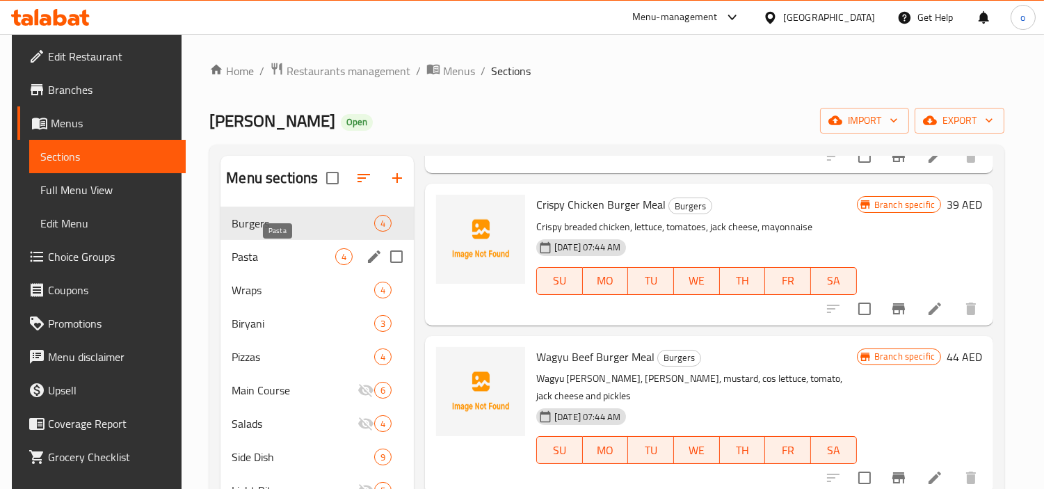
click at [293, 259] on span "Pasta" at bounding box center [284, 256] width 104 height 17
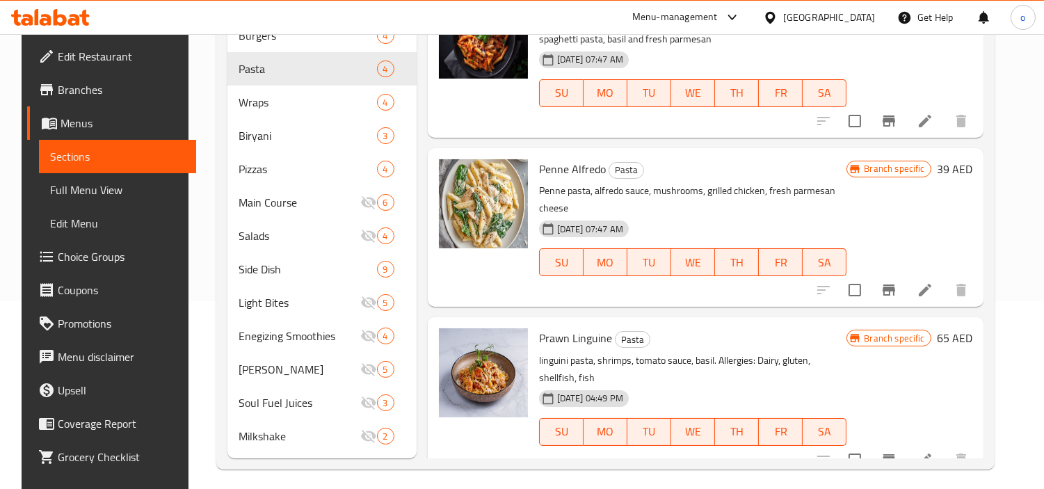
scroll to position [195, 0]
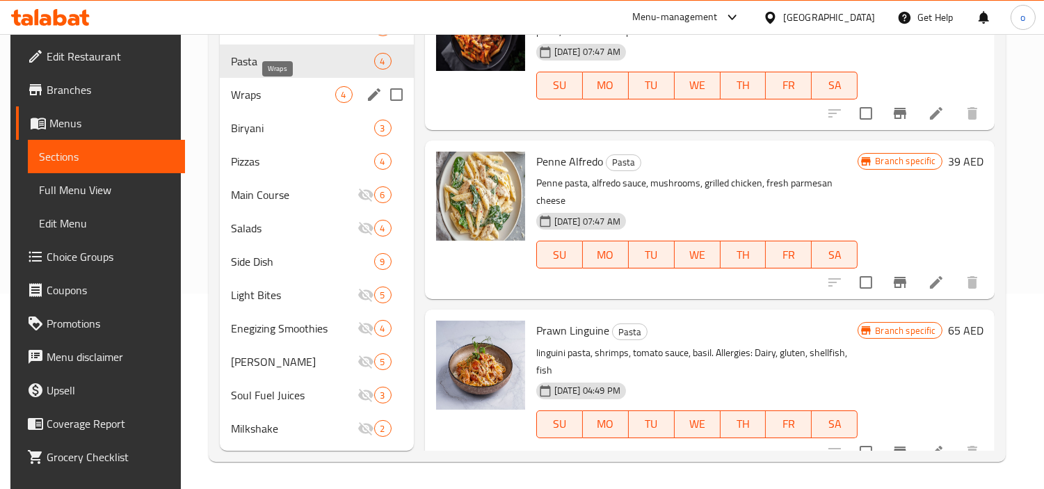
click at [260, 94] on span "Wraps" at bounding box center [283, 94] width 104 height 17
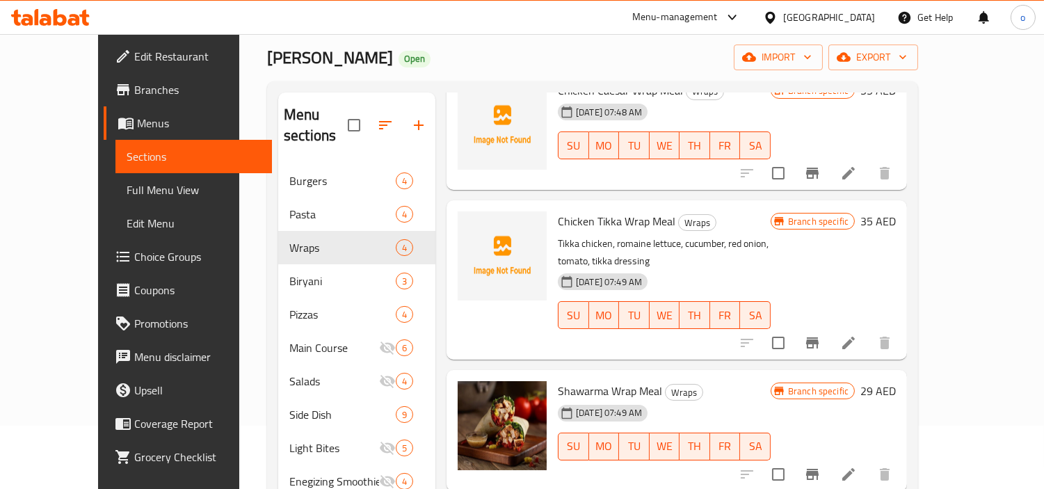
scroll to position [195, 0]
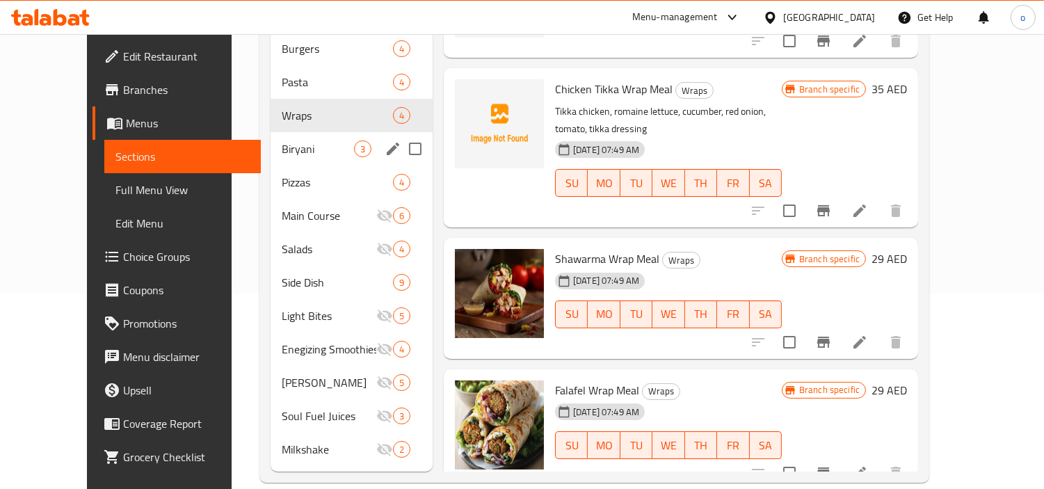
click at [332, 142] on div "Biryani 3" at bounding box center [352, 148] width 162 height 33
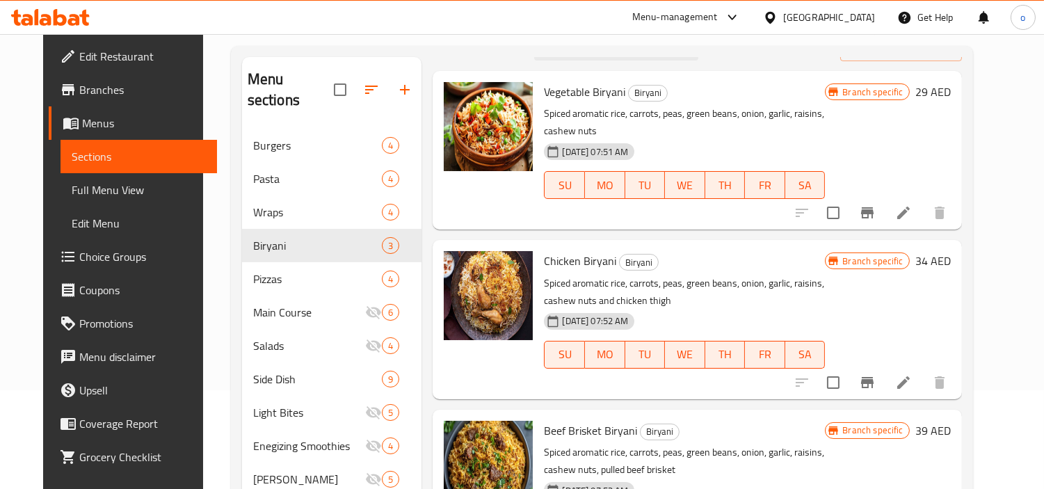
scroll to position [195, 0]
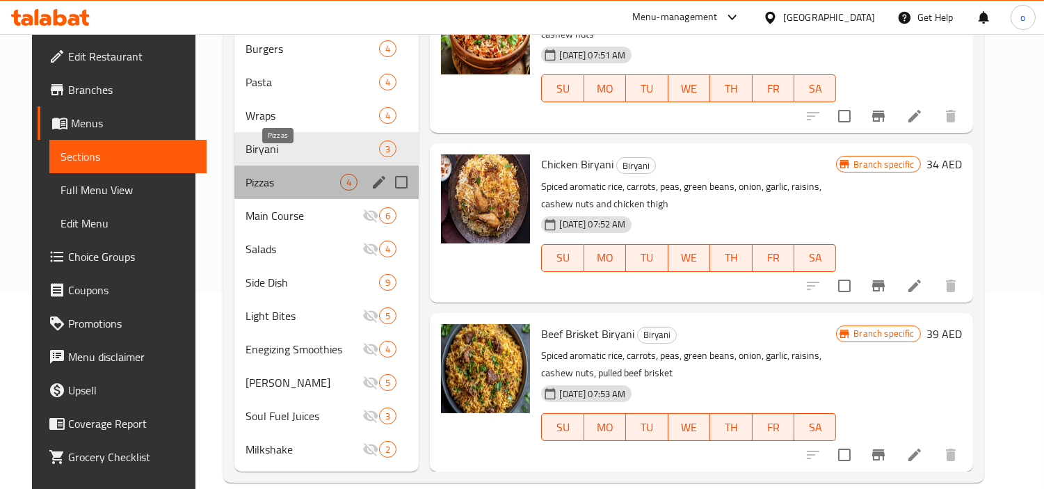
click at [257, 174] on span "Pizzas" at bounding box center [292, 182] width 95 height 17
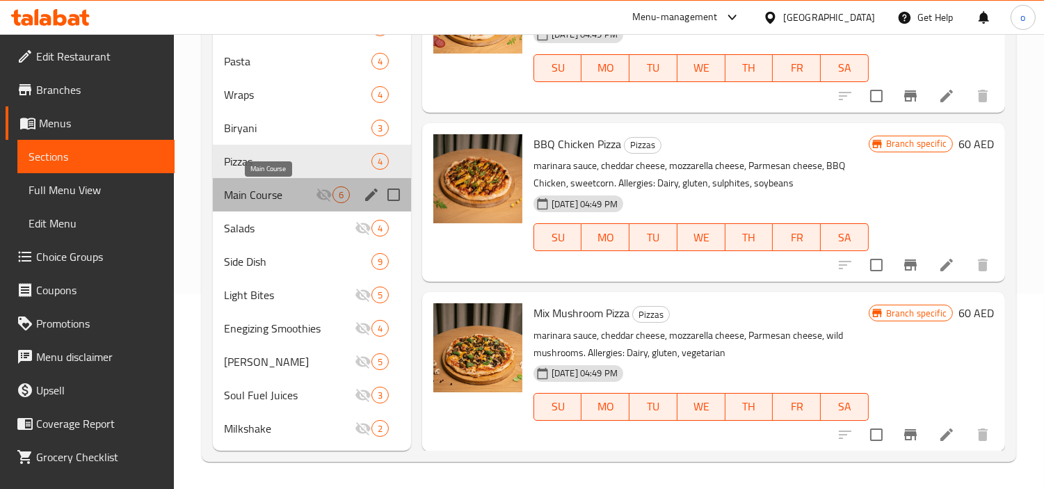
click at [281, 202] on span "Main Course" at bounding box center [270, 194] width 92 height 17
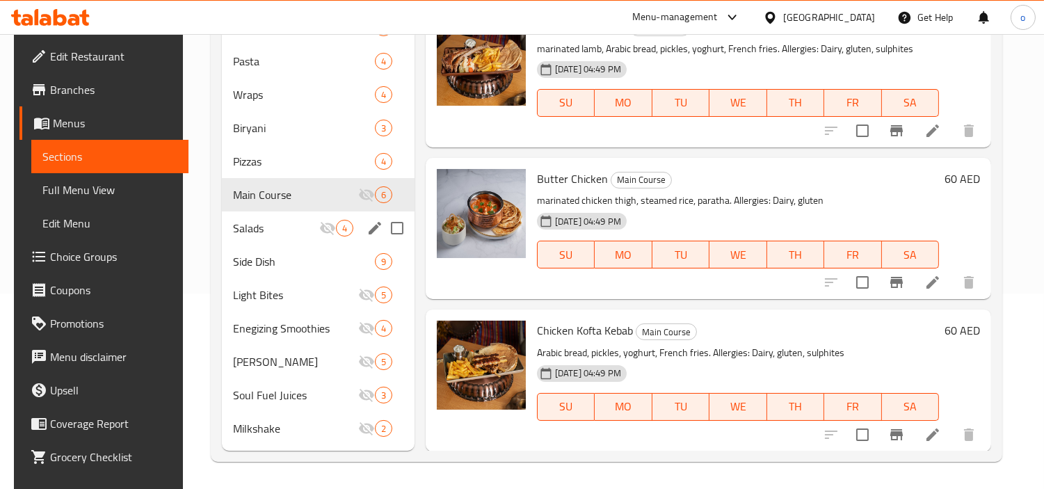
click at [251, 230] on span "Salads" at bounding box center [276, 228] width 86 height 17
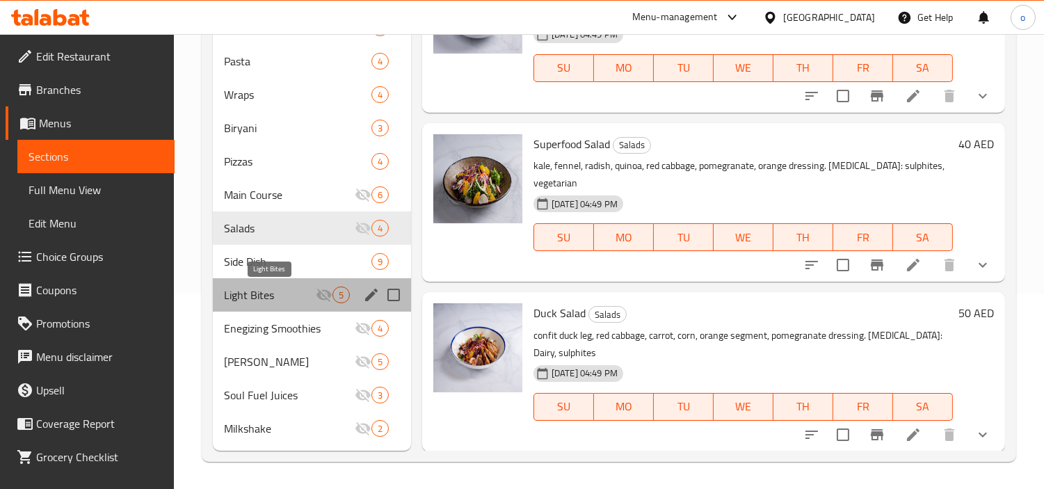
click at [313, 296] on span "Light Bites" at bounding box center [270, 295] width 92 height 17
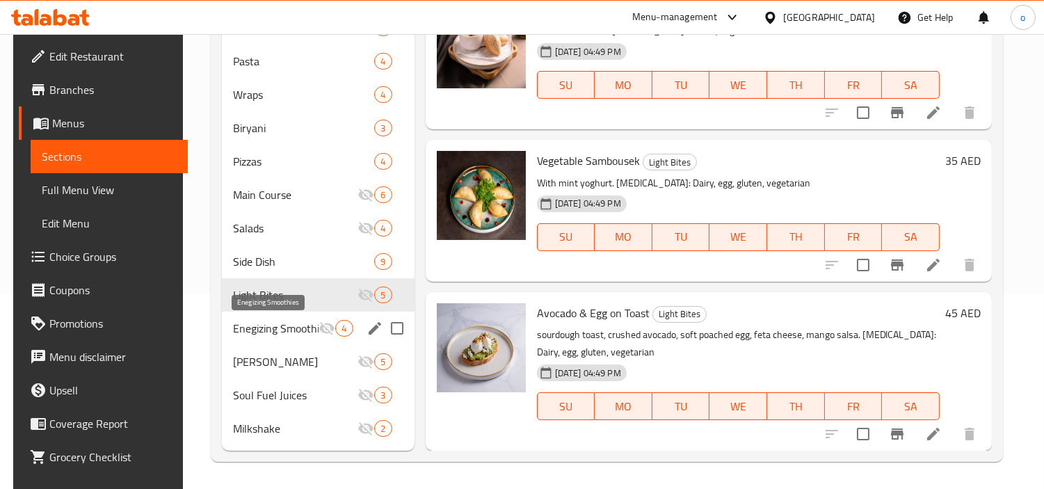
click at [292, 332] on span "Enegizing Smoothies" at bounding box center [276, 328] width 86 height 17
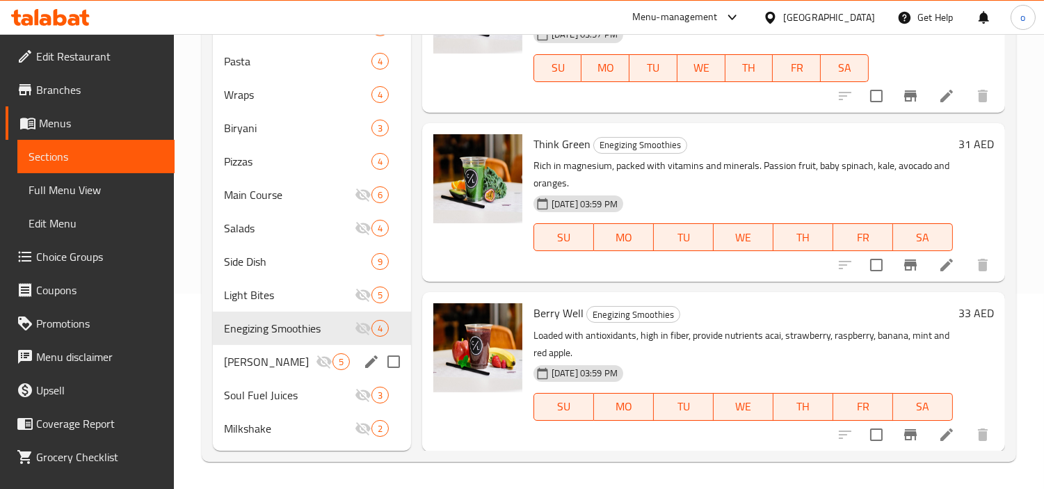
click at [239, 353] on span "[PERSON_NAME]" at bounding box center [270, 361] width 92 height 17
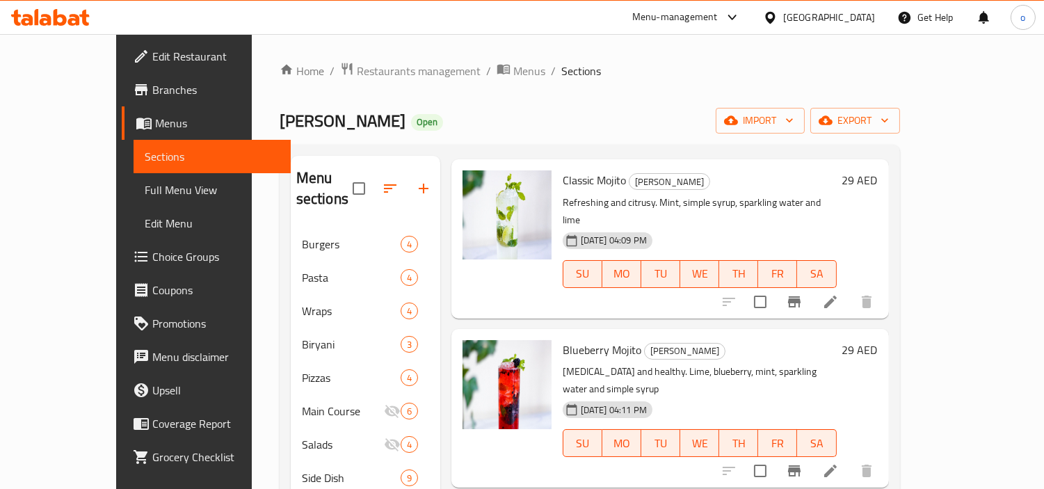
scroll to position [303, 0]
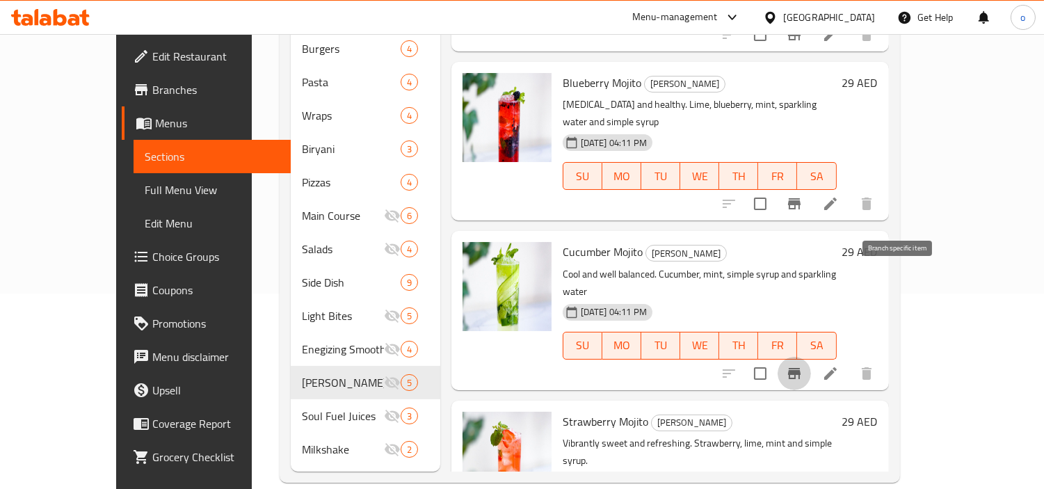
click at [811, 357] on button "Branch-specific-item" at bounding box center [793, 373] width 33 height 33
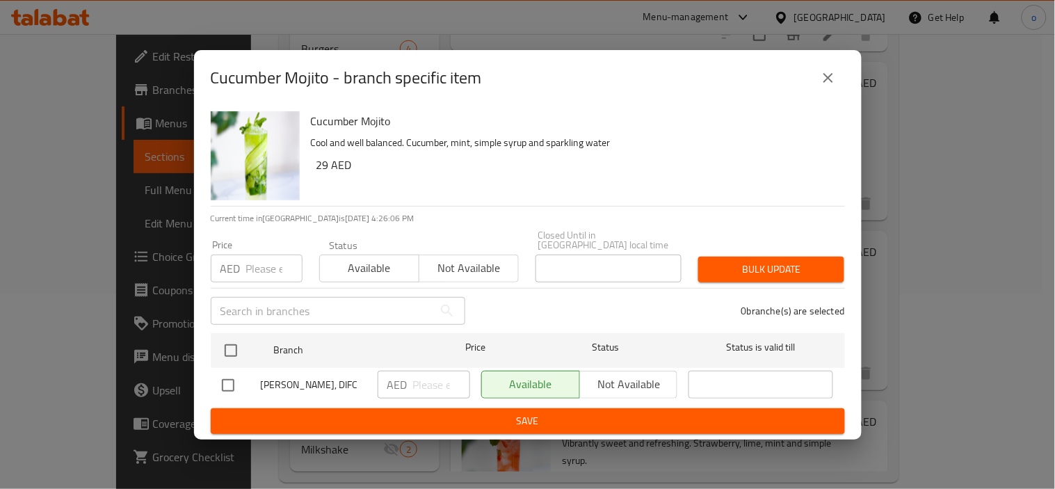
click at [823, 65] on button "close" at bounding box center [828, 77] width 33 height 33
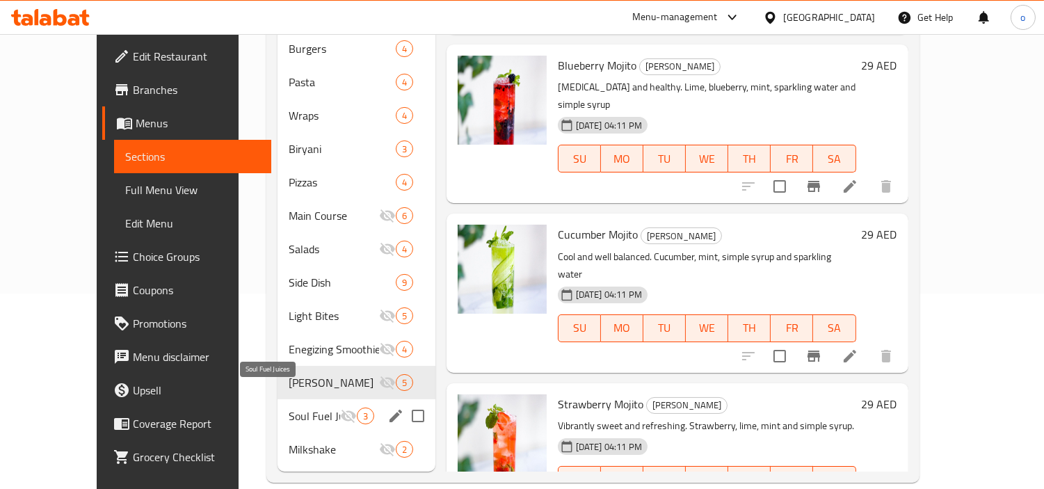
click at [277, 399] on div "Soul Fuel Juices 3" at bounding box center [356, 415] width 158 height 33
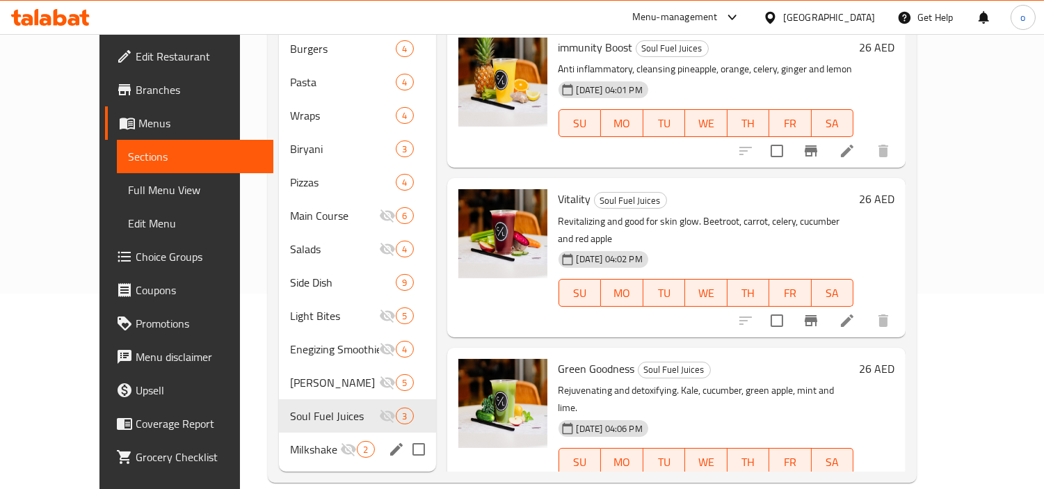
click at [294, 433] on div "Milkshake 2" at bounding box center [357, 449] width 156 height 33
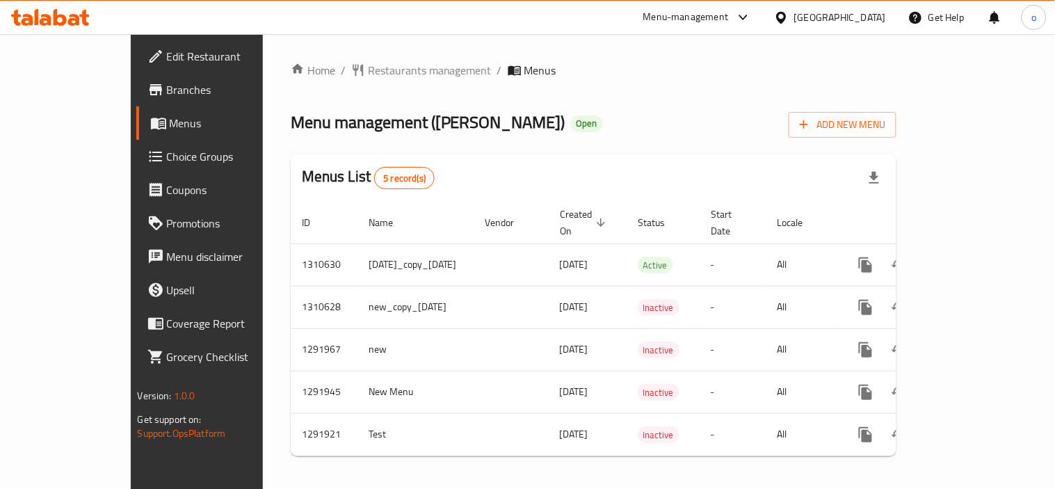
click at [501, 77] on ol "Home / Restaurants management / Menus" at bounding box center [594, 70] width 606 height 17
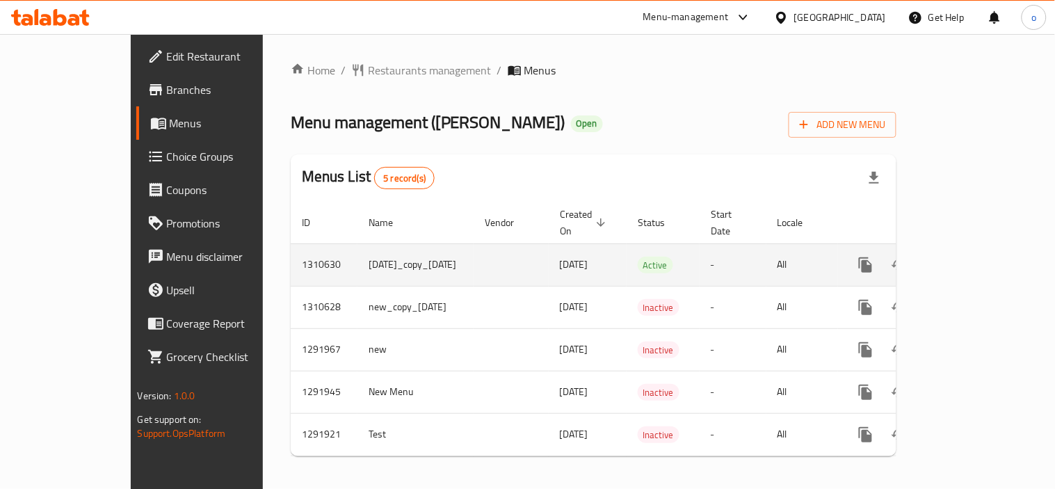
click at [974, 257] on icon "enhanced table" at bounding box center [966, 265] width 17 height 17
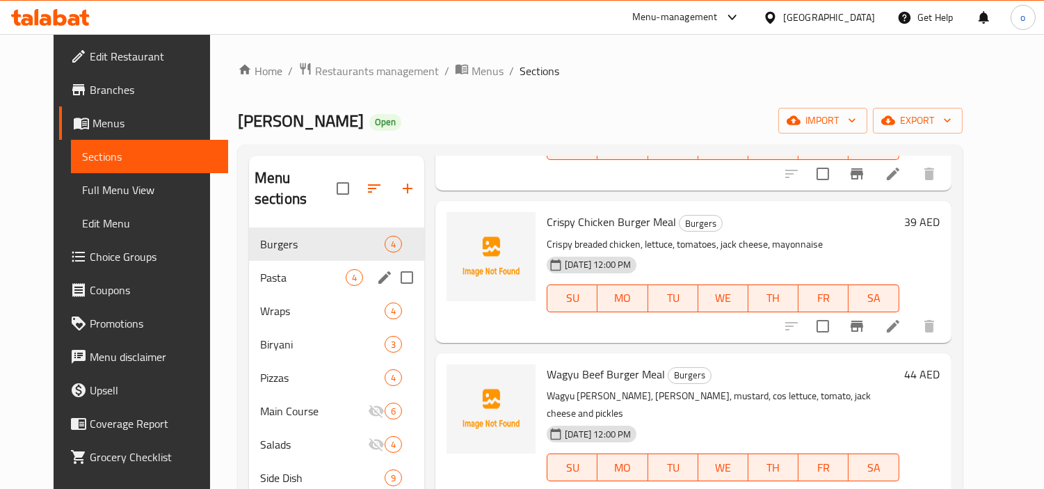
click at [334, 261] on div "Pasta 4" at bounding box center [336, 277] width 175 height 33
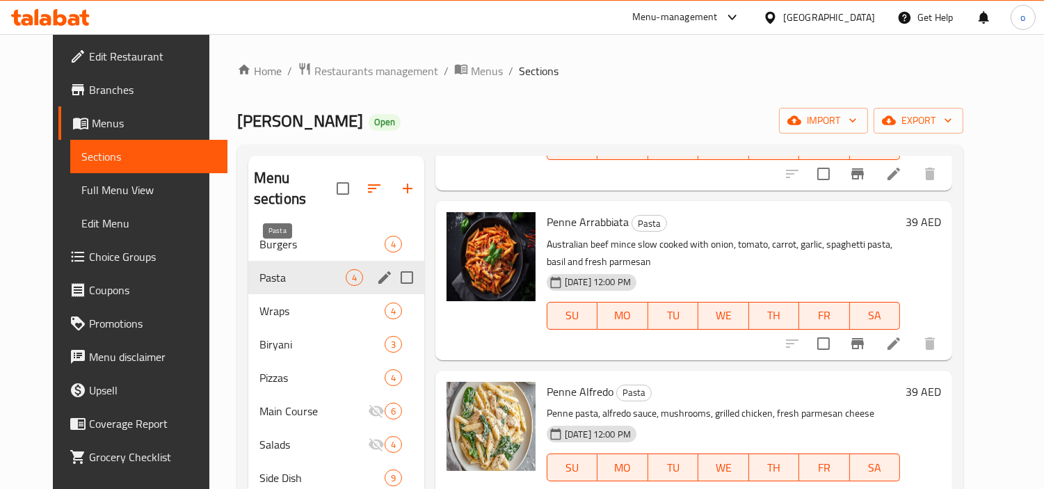
click at [273, 269] on span "Pasta" at bounding box center [302, 277] width 86 height 17
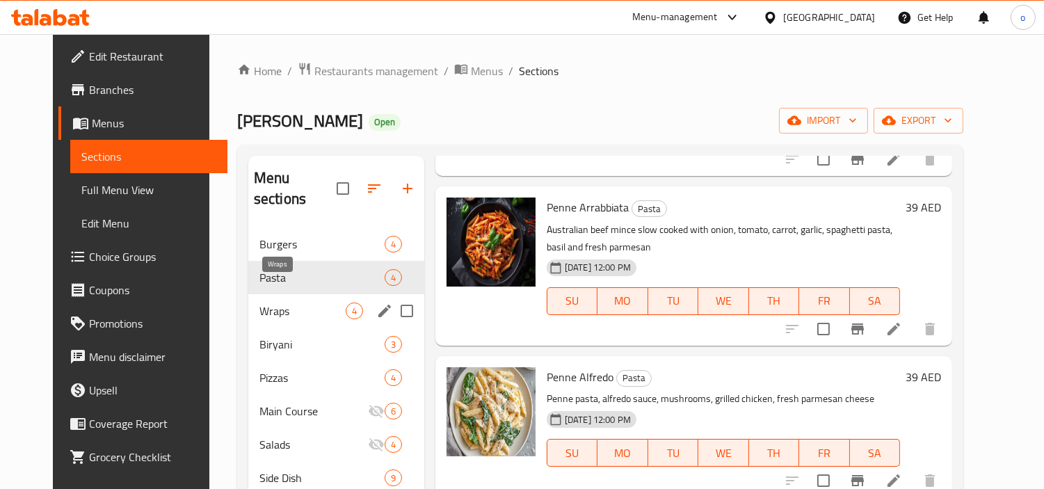
click at [259, 303] on span "Wraps" at bounding box center [302, 311] width 86 height 17
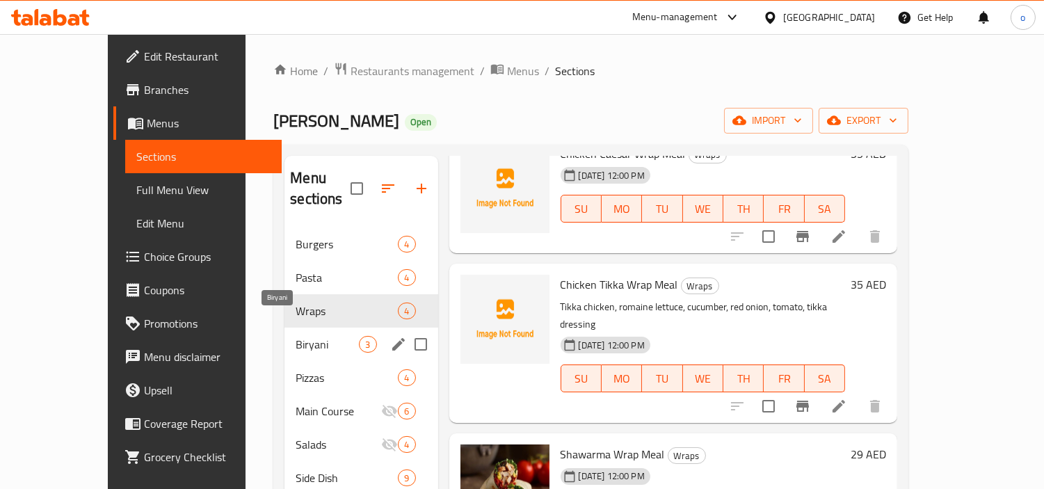
click at [296, 336] on span "Biryani" at bounding box center [327, 344] width 63 height 17
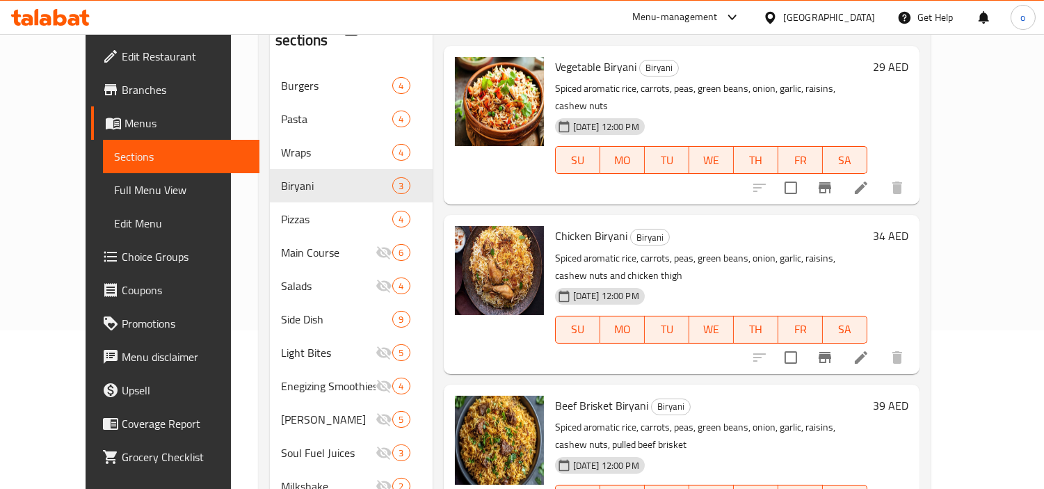
scroll to position [195, 0]
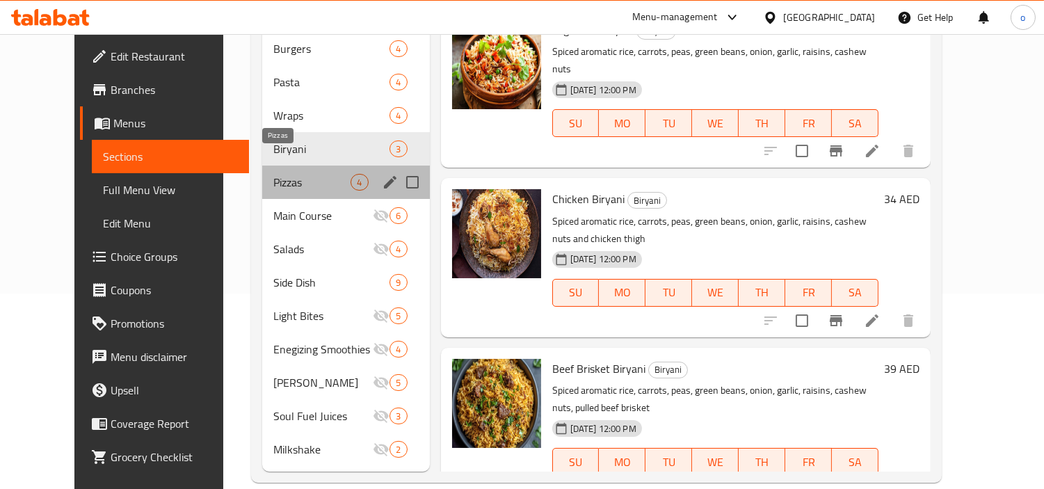
click at [273, 174] on span "Pizzas" at bounding box center [311, 182] width 77 height 17
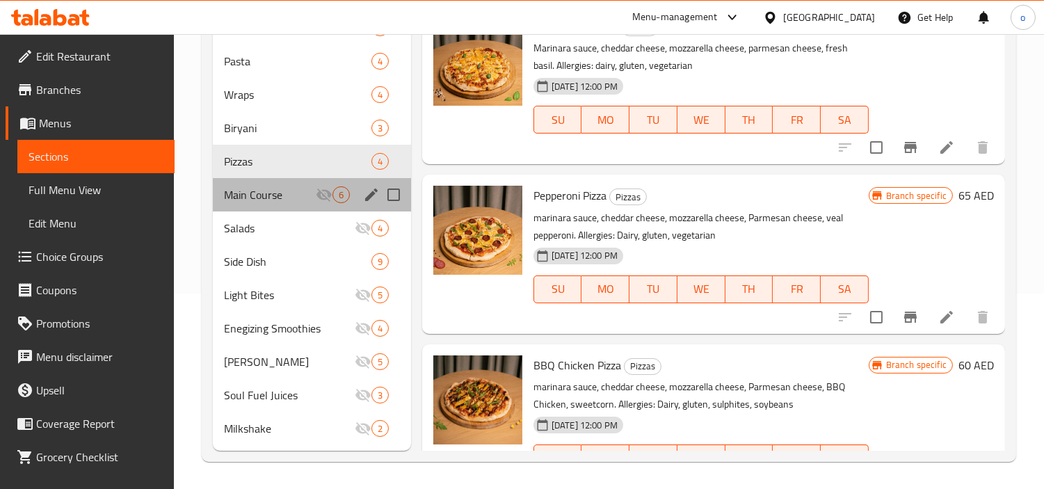
click at [282, 202] on div "Main Course 6" at bounding box center [312, 194] width 198 height 33
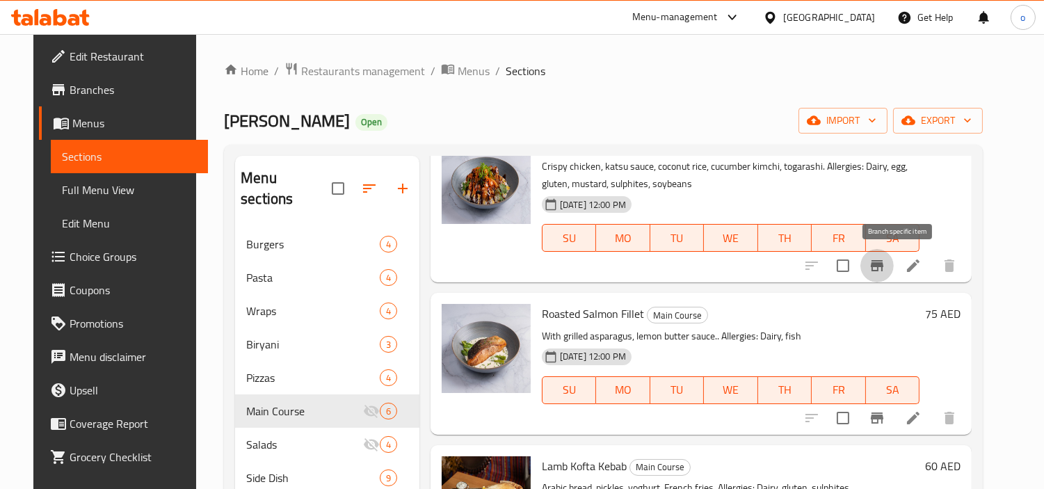
click at [883, 267] on icon "Branch-specific-item" at bounding box center [877, 265] width 13 height 11
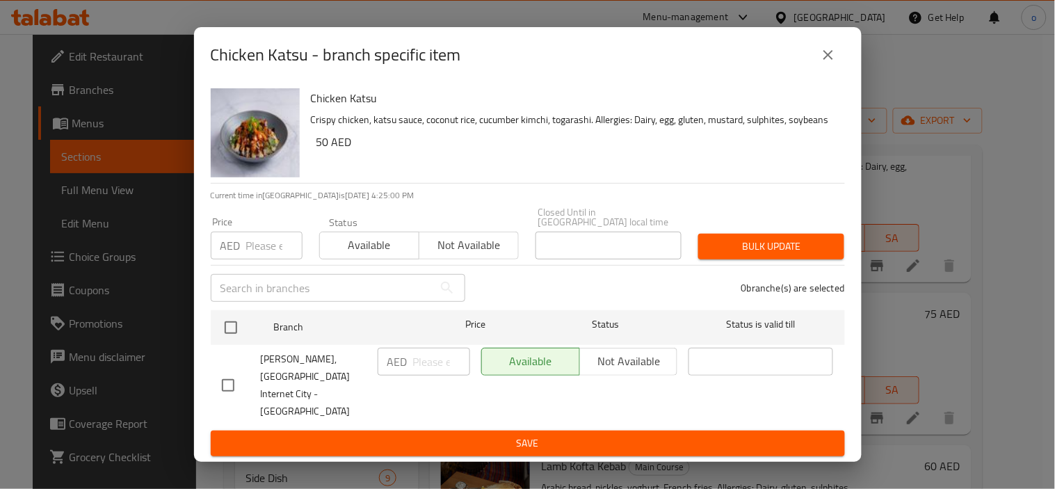
click at [825, 63] on icon "close" at bounding box center [828, 55] width 17 height 17
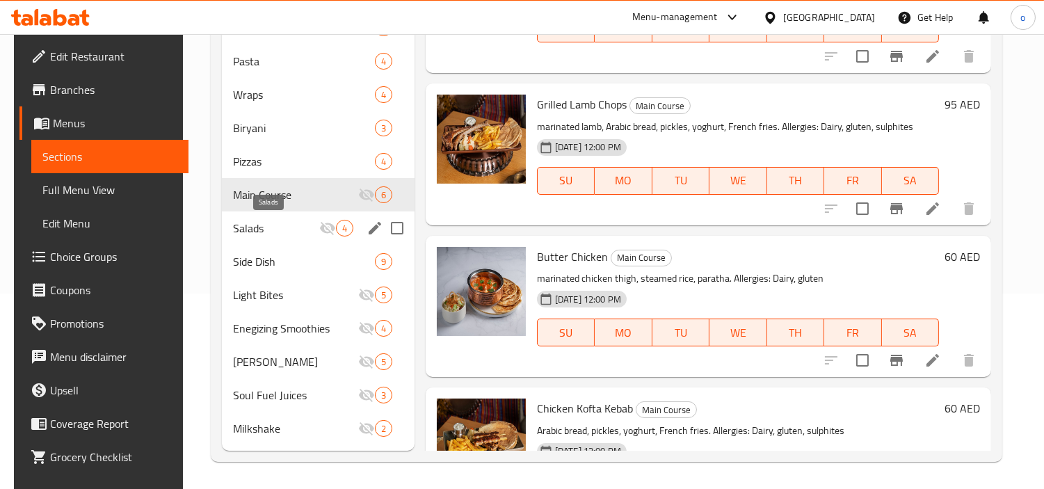
click at [296, 231] on span "Salads" at bounding box center [276, 228] width 86 height 17
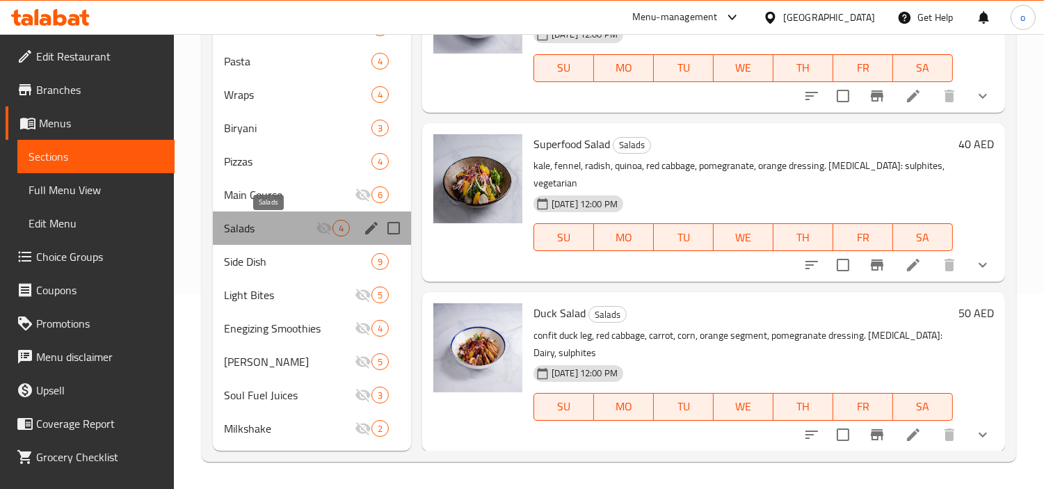
click at [256, 220] on span "Salads" at bounding box center [270, 228] width 92 height 17
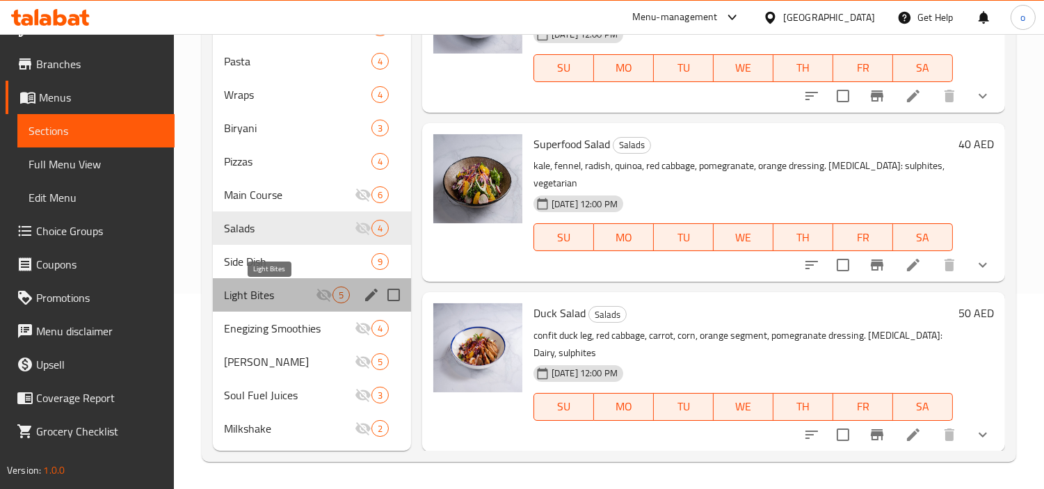
click at [261, 291] on span "Light Bites" at bounding box center [270, 295] width 92 height 17
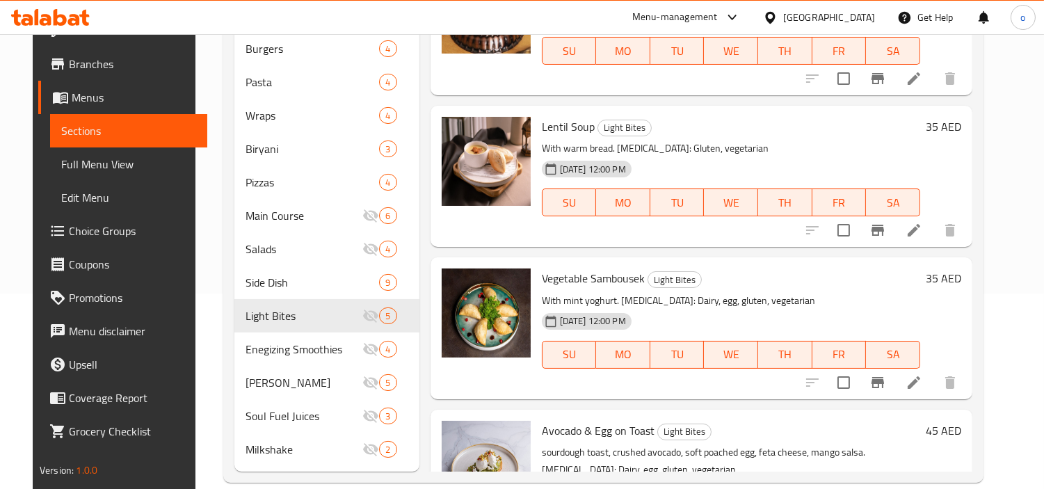
scroll to position [87, 0]
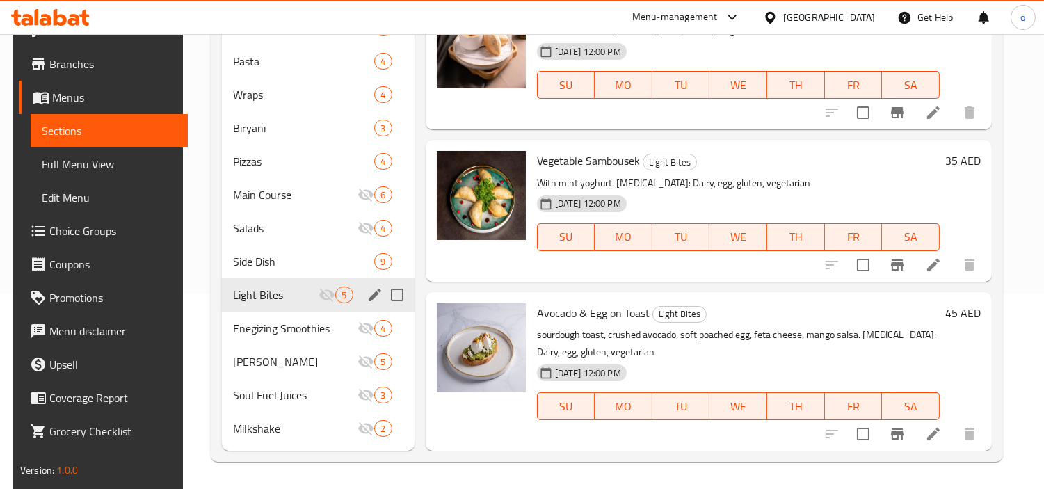
click at [252, 329] on span "Enegizing Smoothies" at bounding box center [295, 328] width 125 height 17
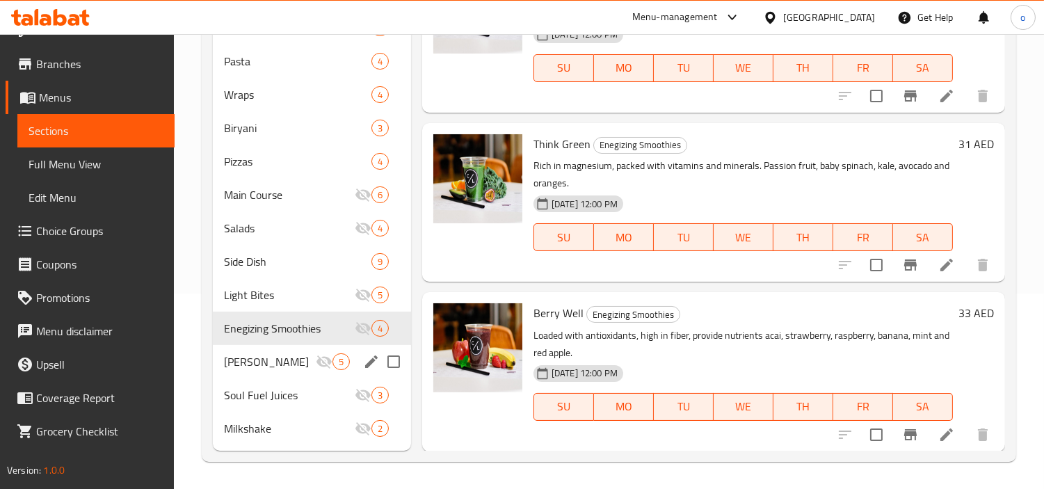
click at [302, 359] on span "[PERSON_NAME]" at bounding box center [270, 361] width 92 height 17
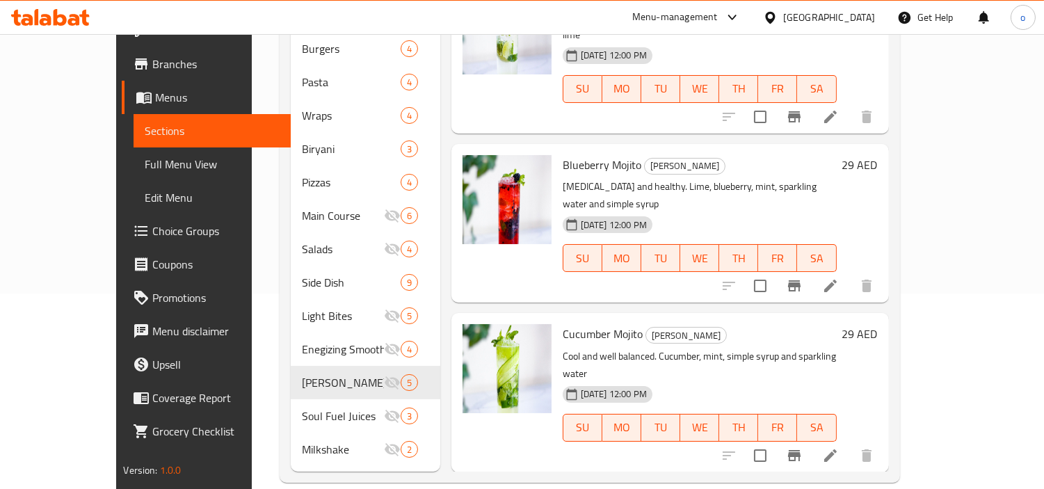
scroll to position [37, 0]
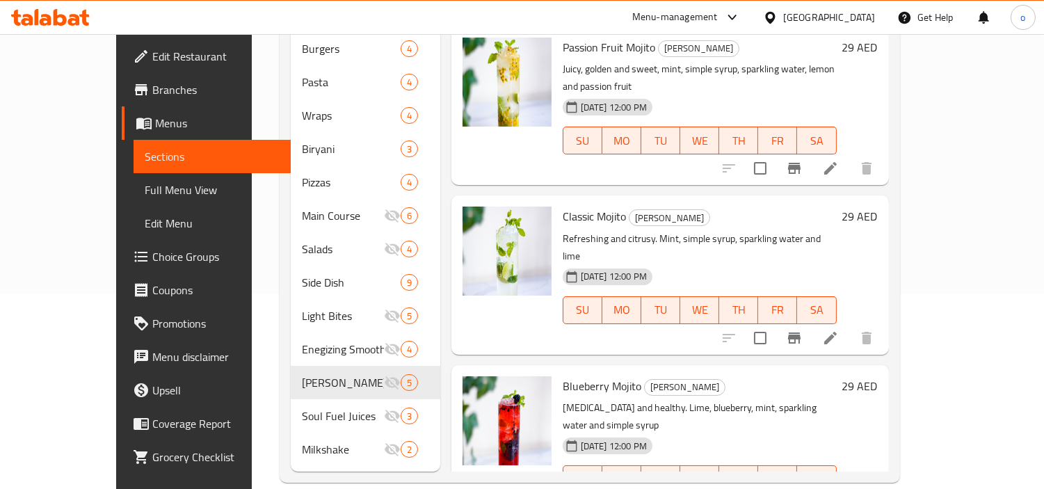
click at [803, 330] on icon "Branch-specific-item" at bounding box center [794, 338] width 17 height 17
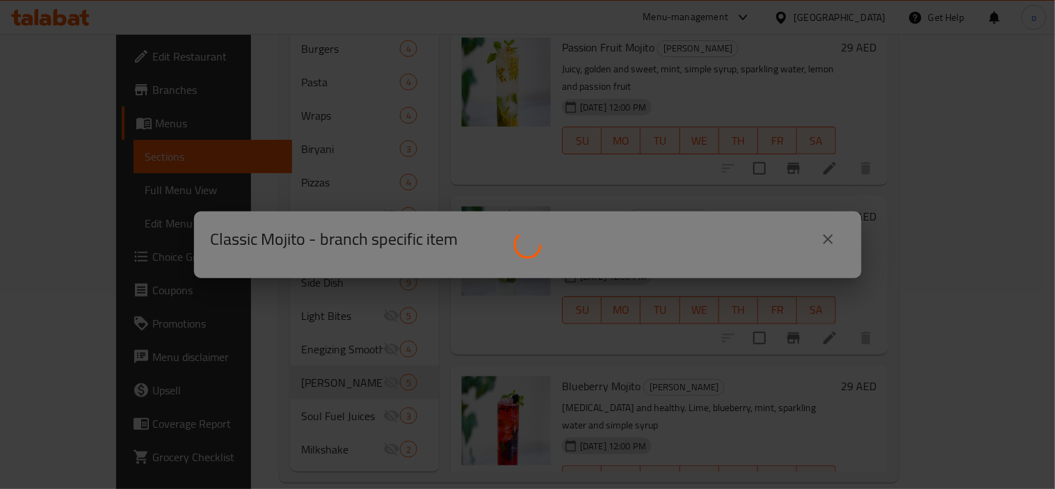
click at [825, 225] on div at bounding box center [527, 244] width 1055 height 489
drag, startPoint x: 287, startPoint y: 344, endPoint x: 216, endPoint y: 339, distance: 71.1
click at [287, 344] on div at bounding box center [527, 244] width 1055 height 489
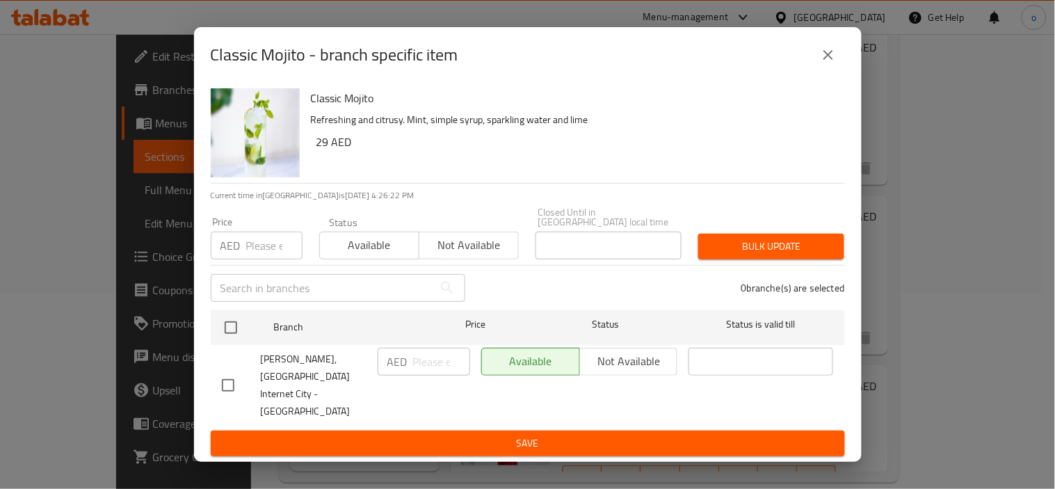
click at [819, 129] on p "Refreshing and citrusy. Mint, simple syrup, sparkling water and lime" at bounding box center [572, 119] width 523 height 17
click at [810, 72] on div "Classic Mojito - branch specific item" at bounding box center [528, 54] width 634 height 33
click at [817, 72] on button "close" at bounding box center [828, 54] width 33 height 33
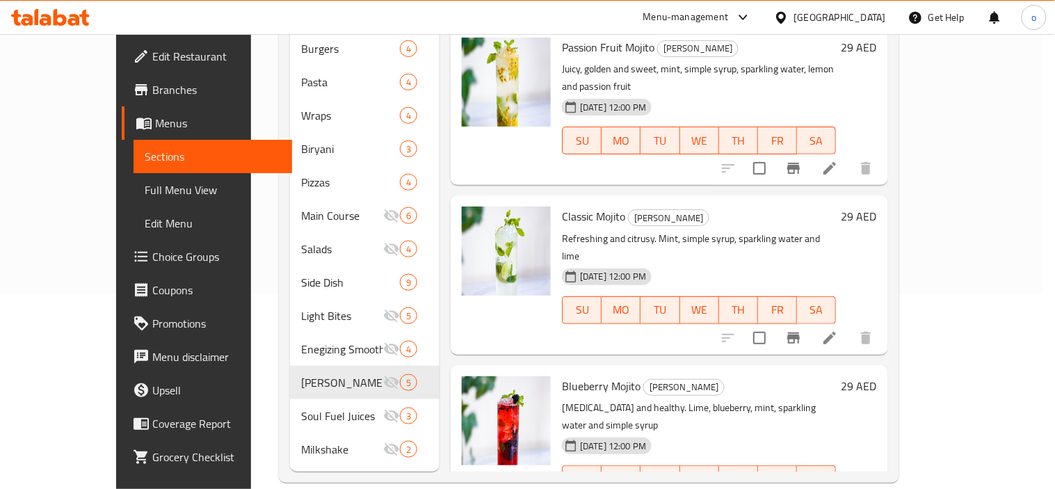
drag, startPoint x: 821, startPoint y: 76, endPoint x: 811, endPoint y: 150, distance: 74.4
click at [821, 63] on icon "close" at bounding box center [828, 55] width 17 height 17
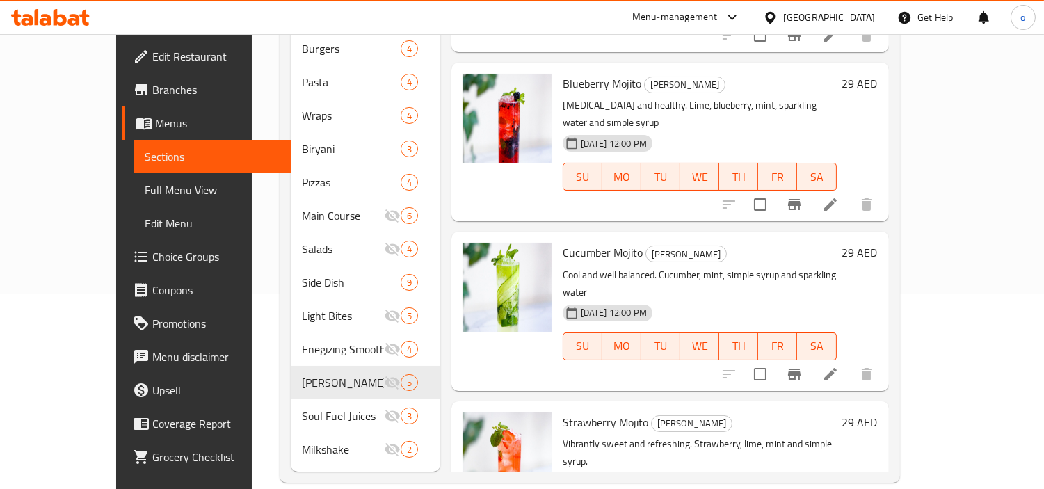
scroll to position [303, 0]
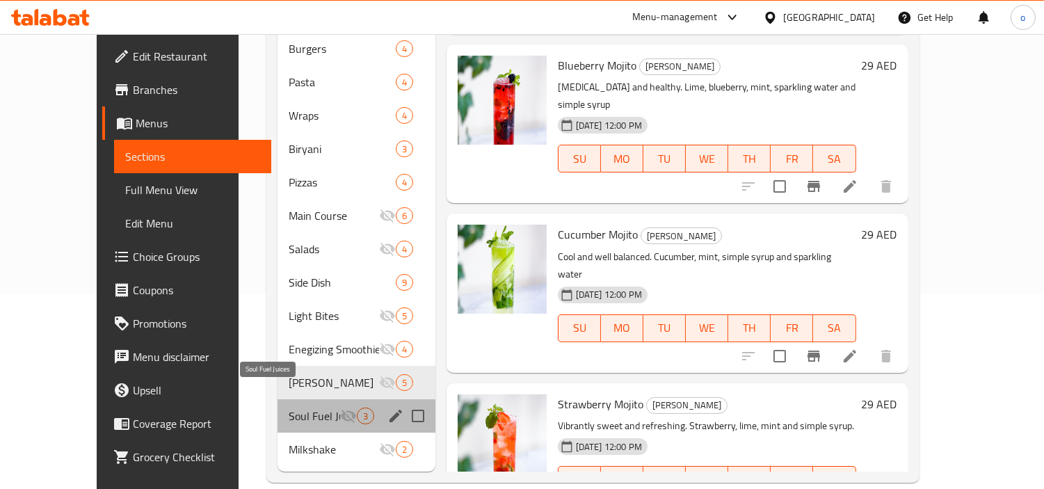
click at [289, 408] on span "Soul Fuel Juices" at bounding box center [314, 416] width 51 height 17
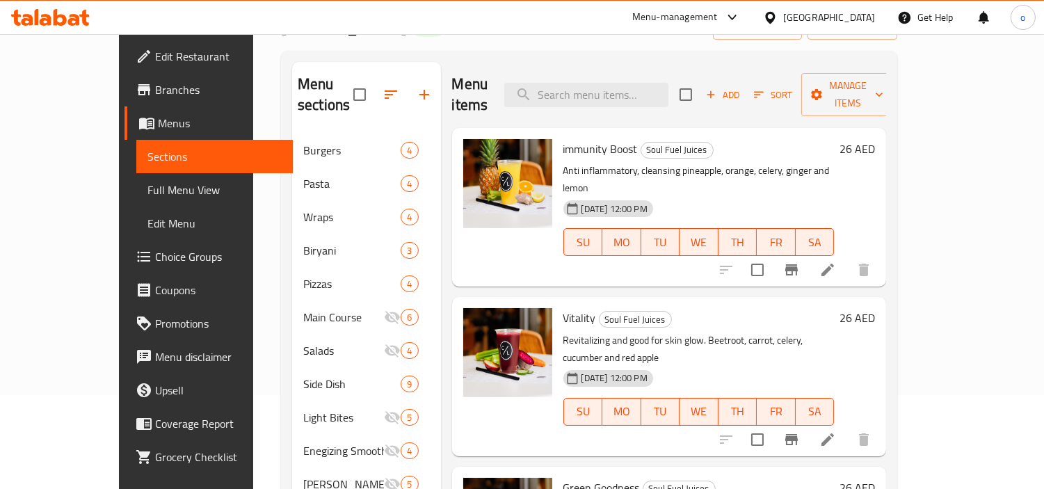
scroll to position [195, 0]
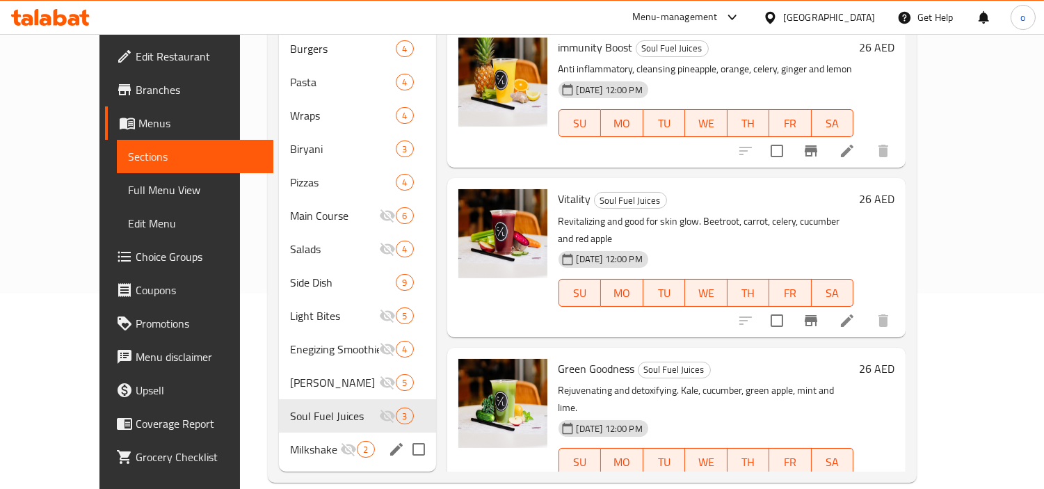
click at [279, 440] on div "Milkshake 2" at bounding box center [357, 449] width 156 height 33
